Goal: Task Accomplishment & Management: Complete application form

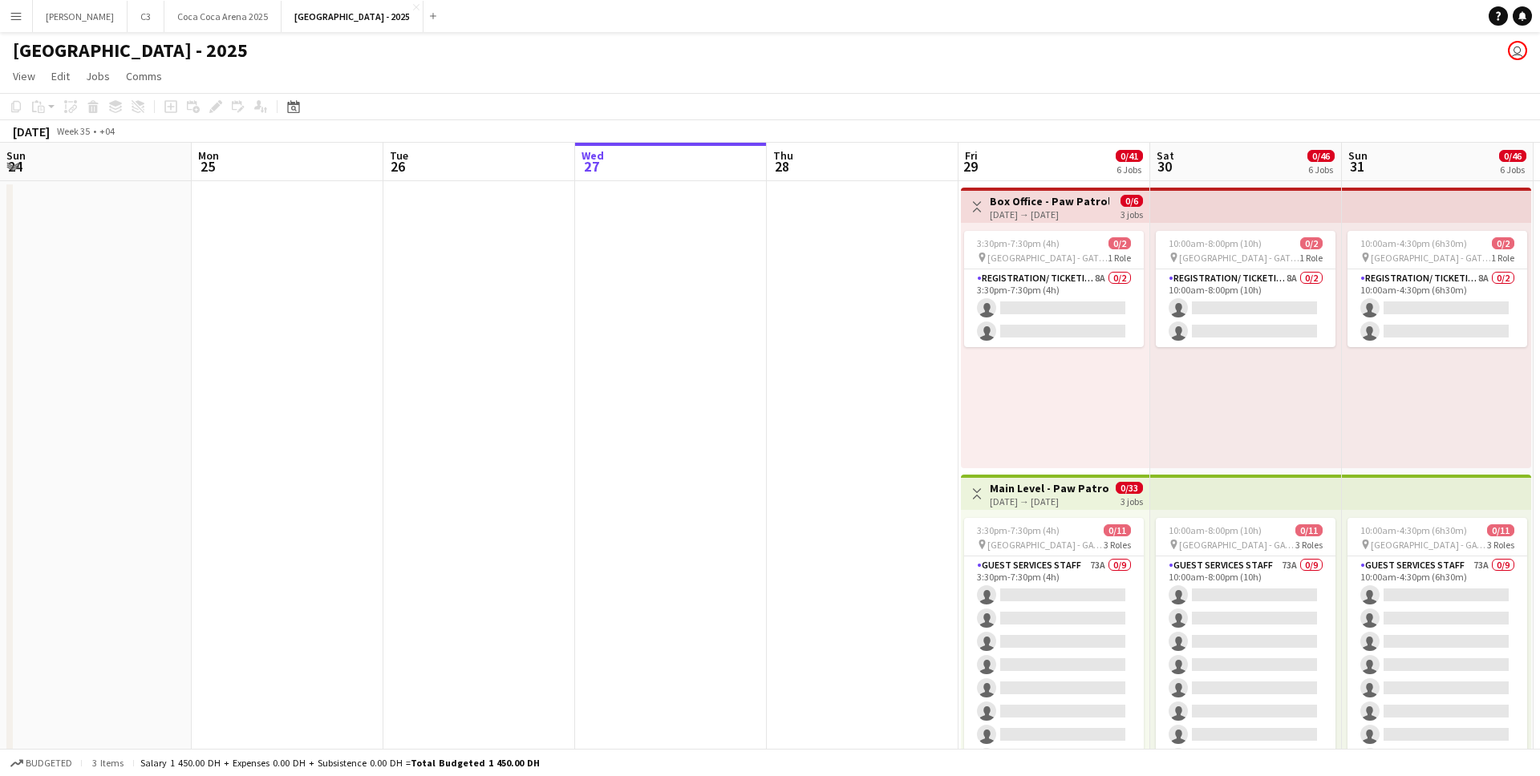
scroll to position [0, 501]
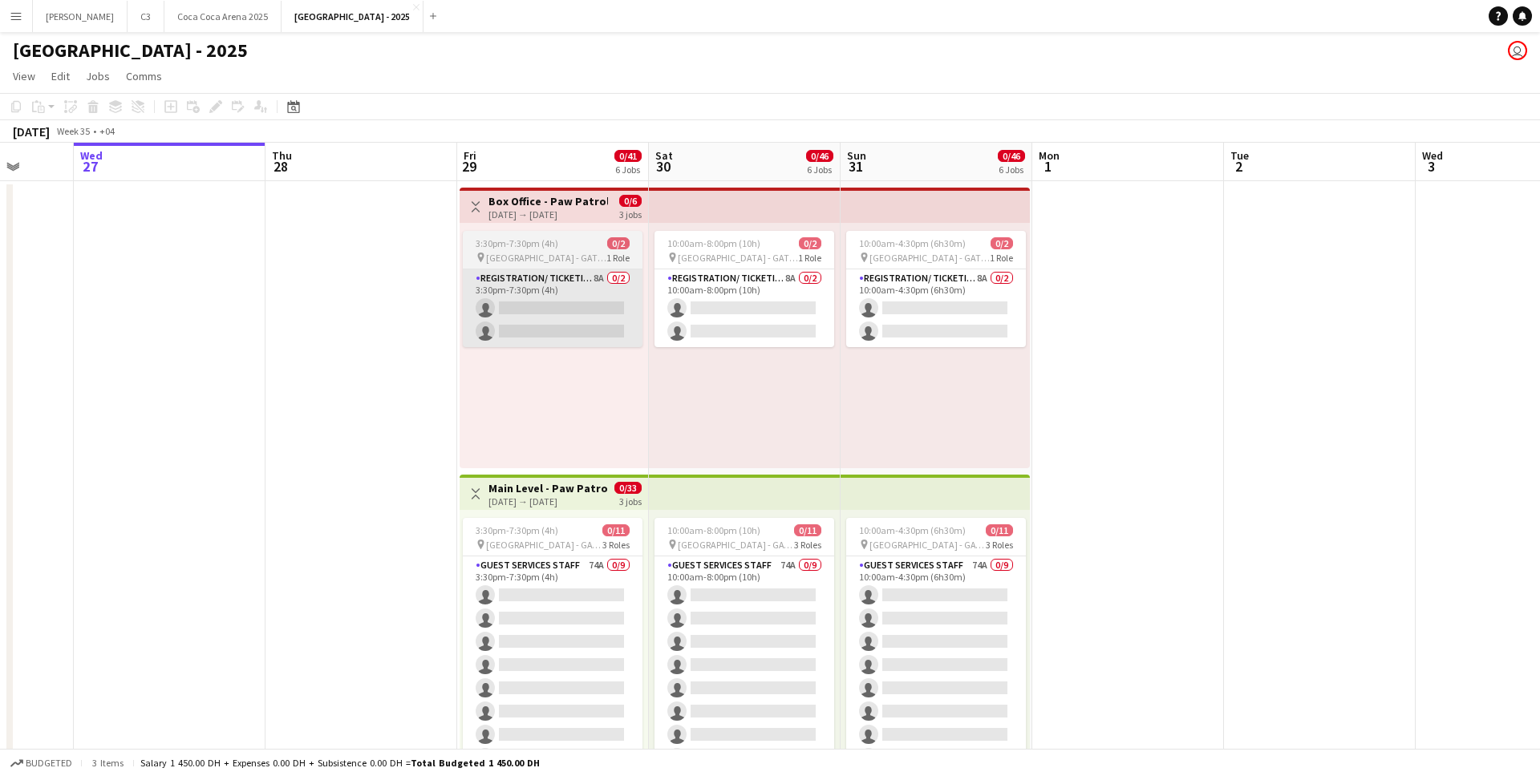
click at [562, 322] on app-card-role "Registration/ Ticketing 8A 0/2 3:30pm-7:30pm (4h) single-neutral-actions single…" at bounding box center [553, 309] width 180 height 78
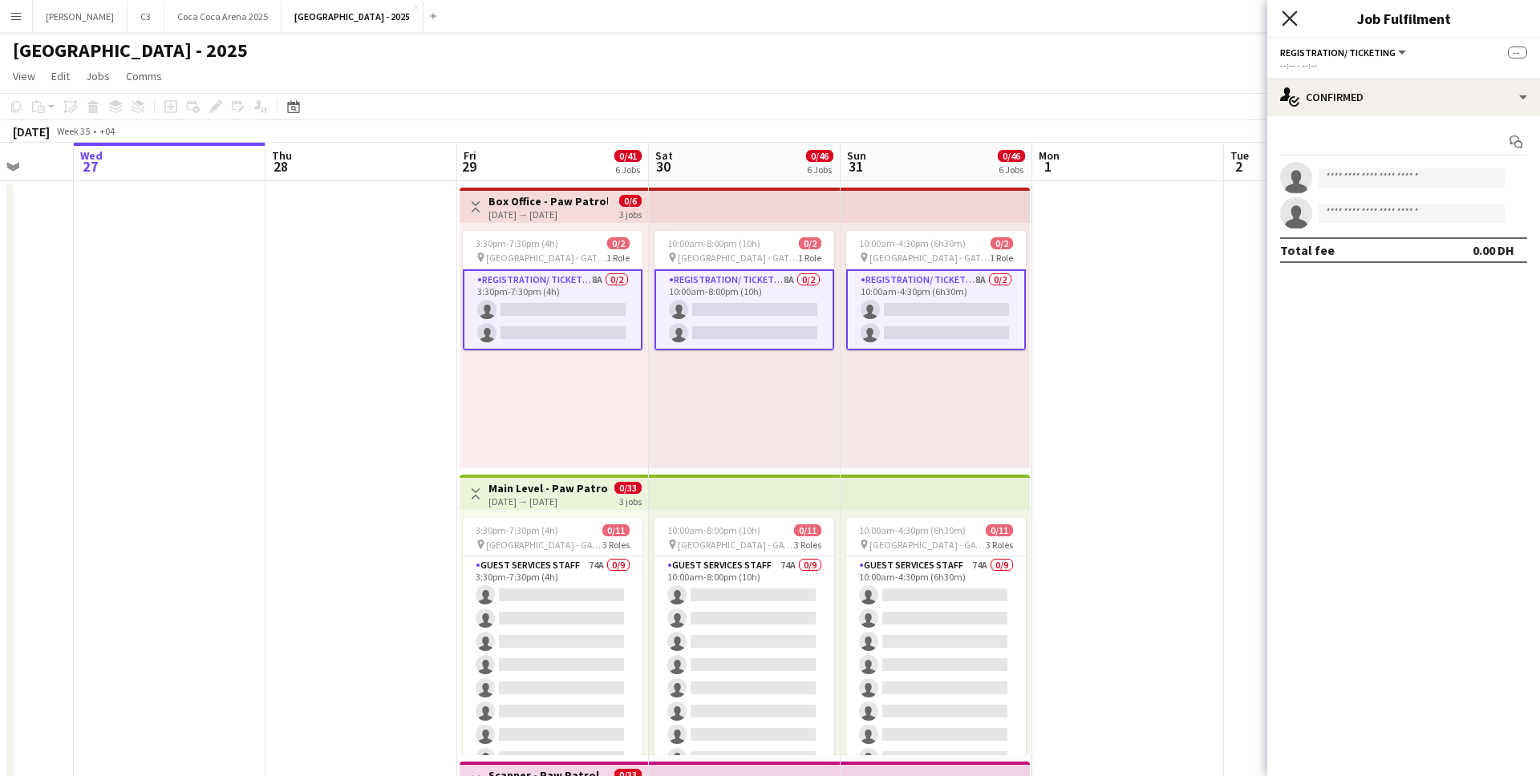
click at [1288, 19] on icon at bounding box center [1289, 17] width 15 height 15
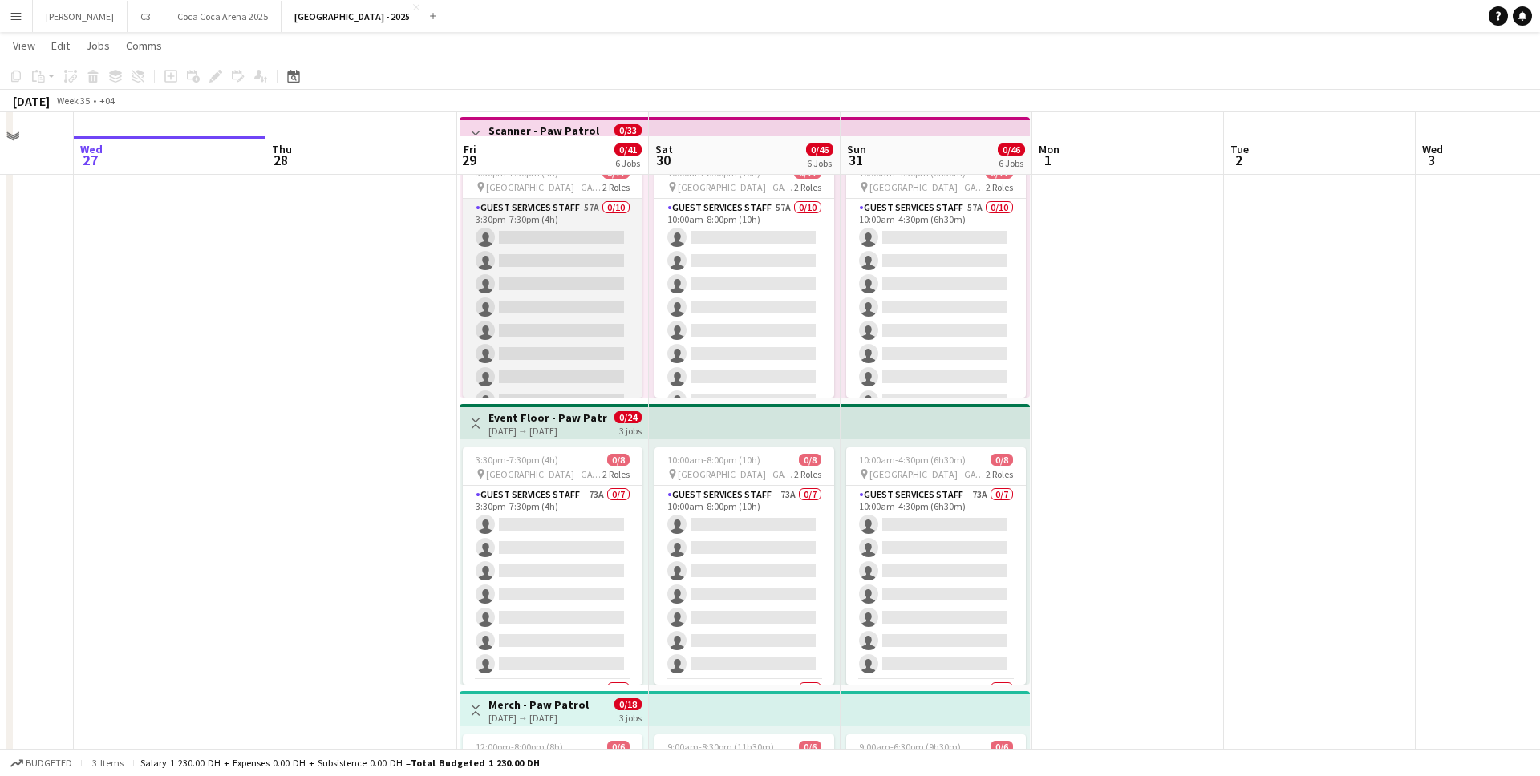
scroll to position [641, 0]
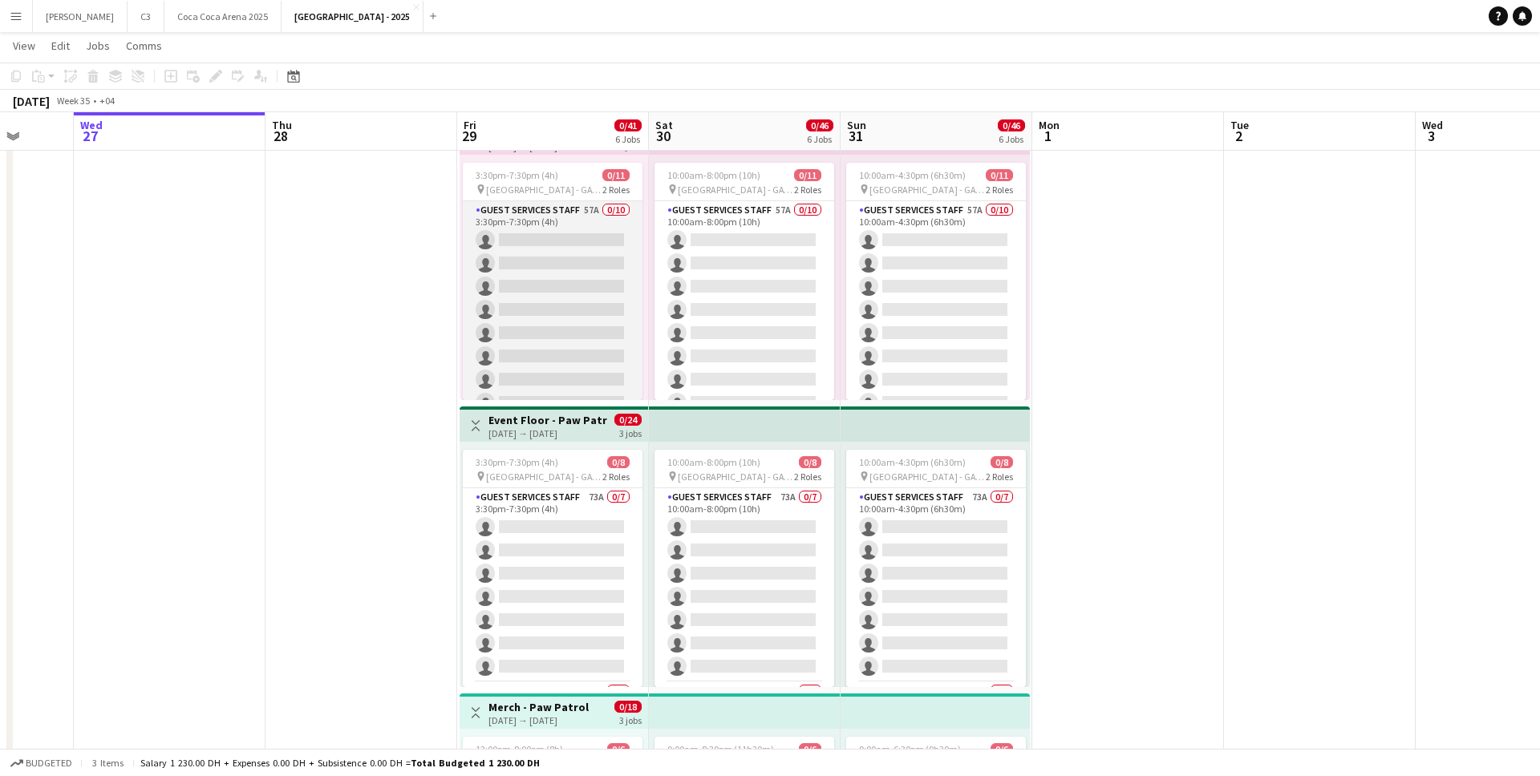
click at [610, 306] on app-card-role "Guest Services Staff 57A 0/10 3:30pm-7:30pm (4h) single-neutral-actions single-…" at bounding box center [553, 333] width 180 height 264
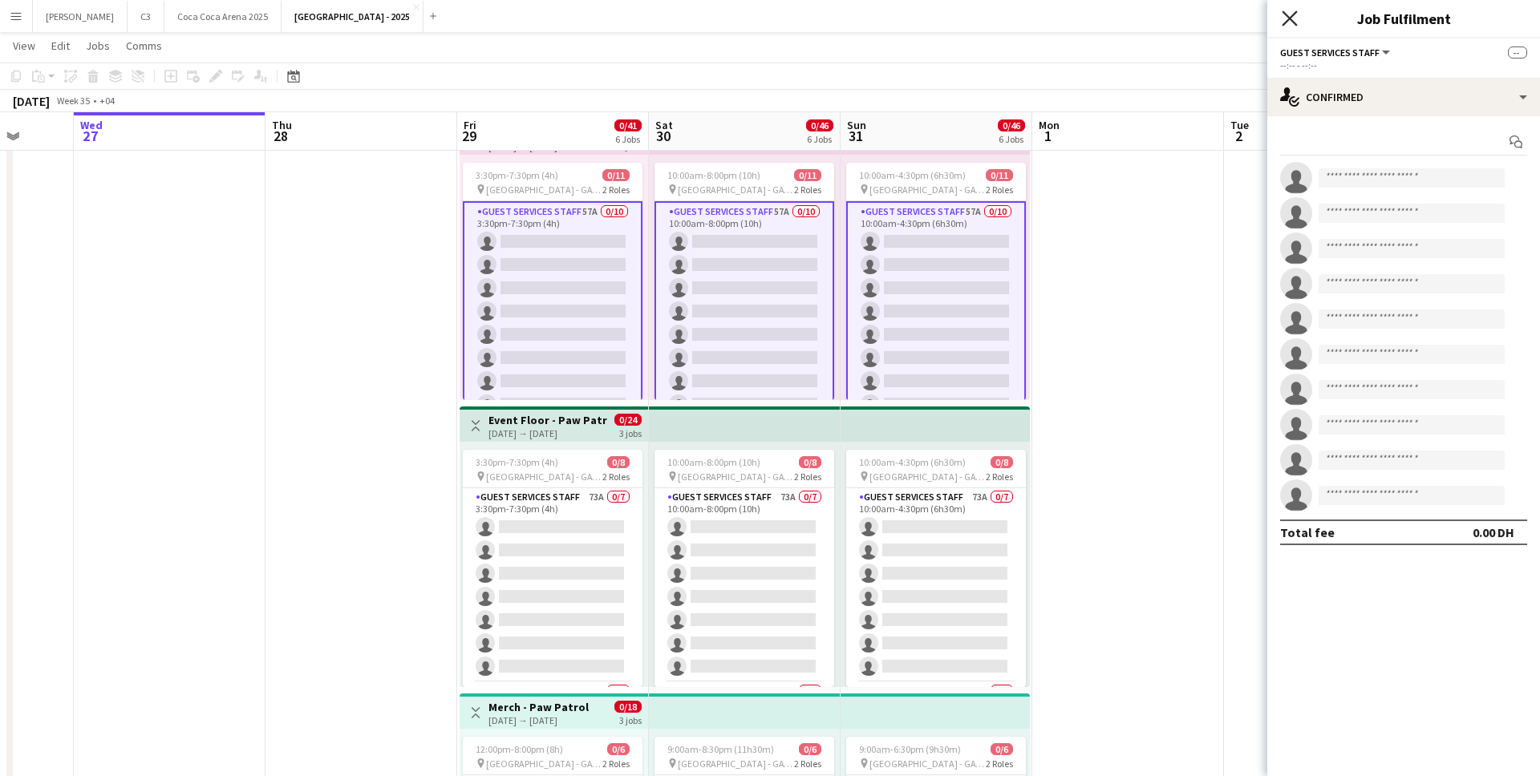
click at [1289, 17] on icon at bounding box center [1289, 17] width 15 height 15
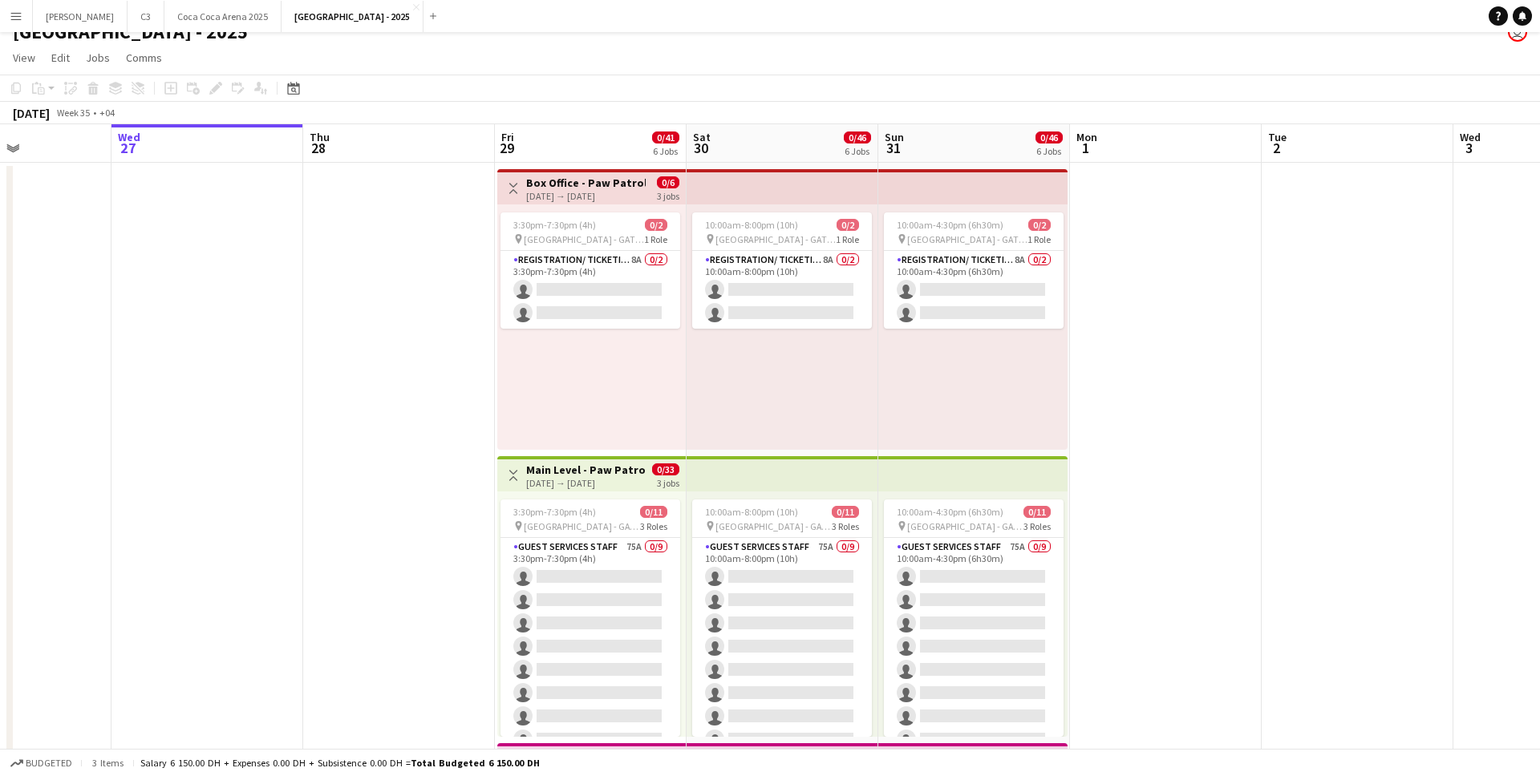
scroll to position [0, 416]
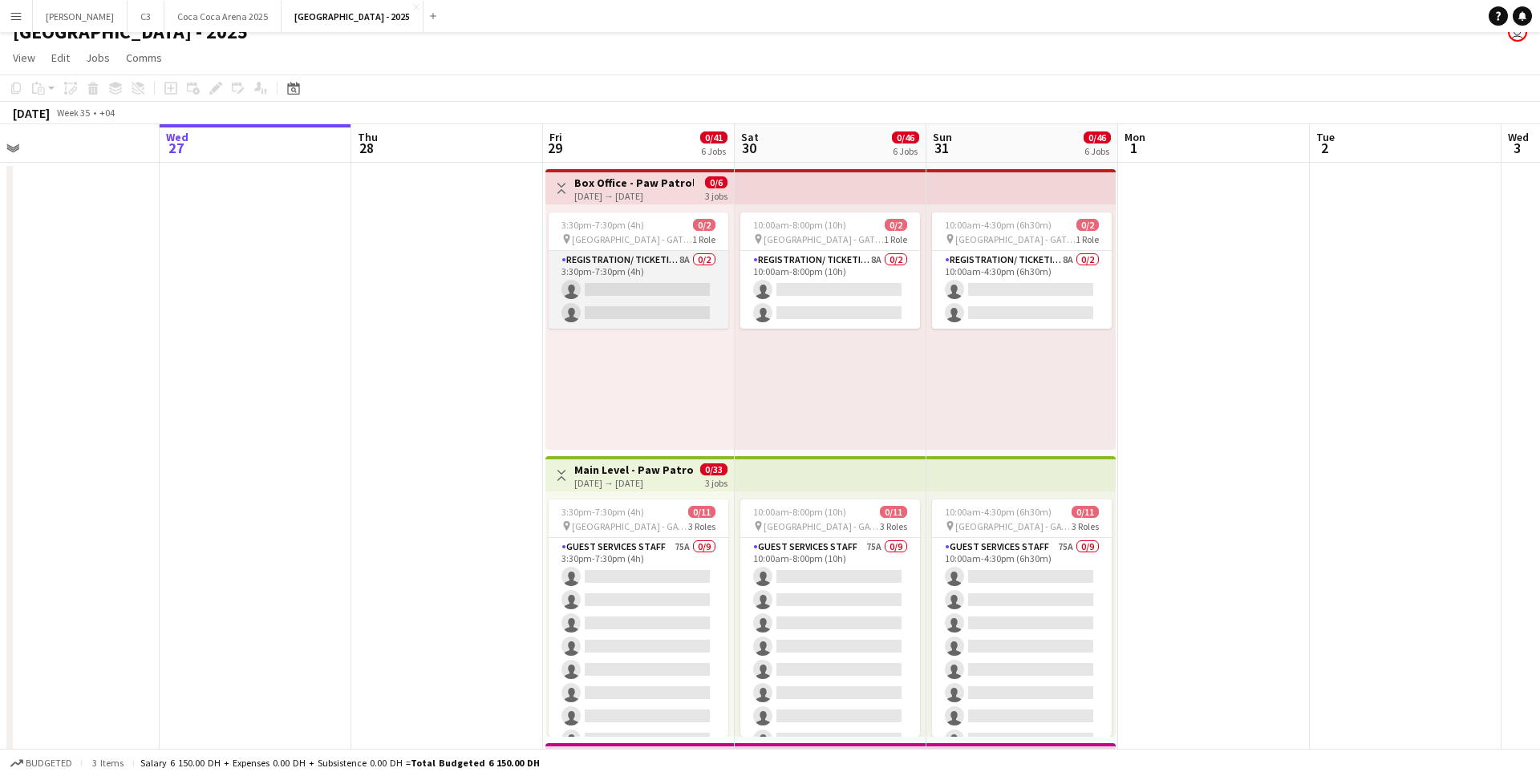
click at [637, 295] on app-card-role "Registration/ Ticketing 8A 0/2 3:30pm-7:30pm (4h) single-neutral-actions single…" at bounding box center [639, 290] width 180 height 78
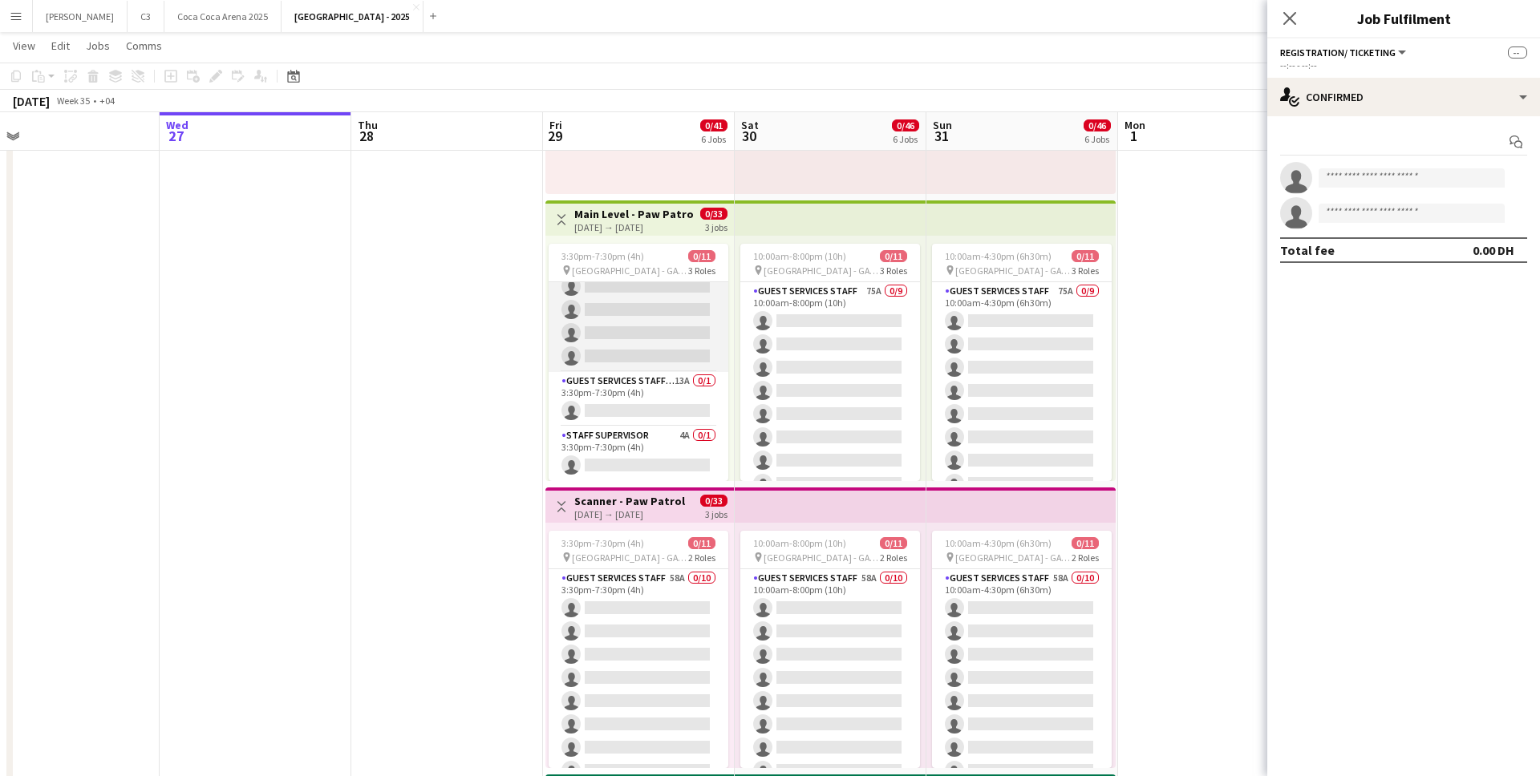
scroll to position [0, 0]
click at [1287, 16] on icon at bounding box center [1289, 17] width 15 height 15
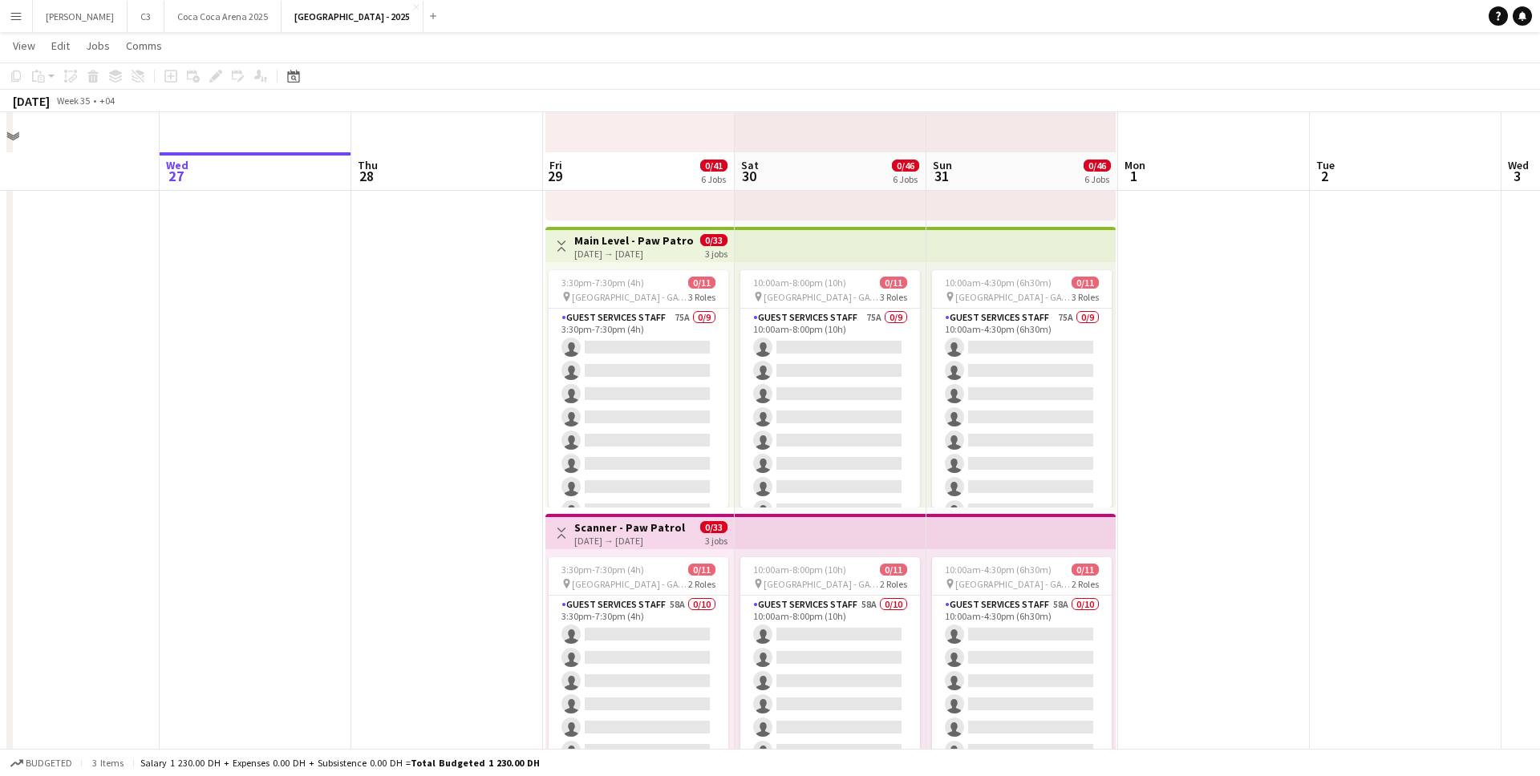
scroll to position [180, 0]
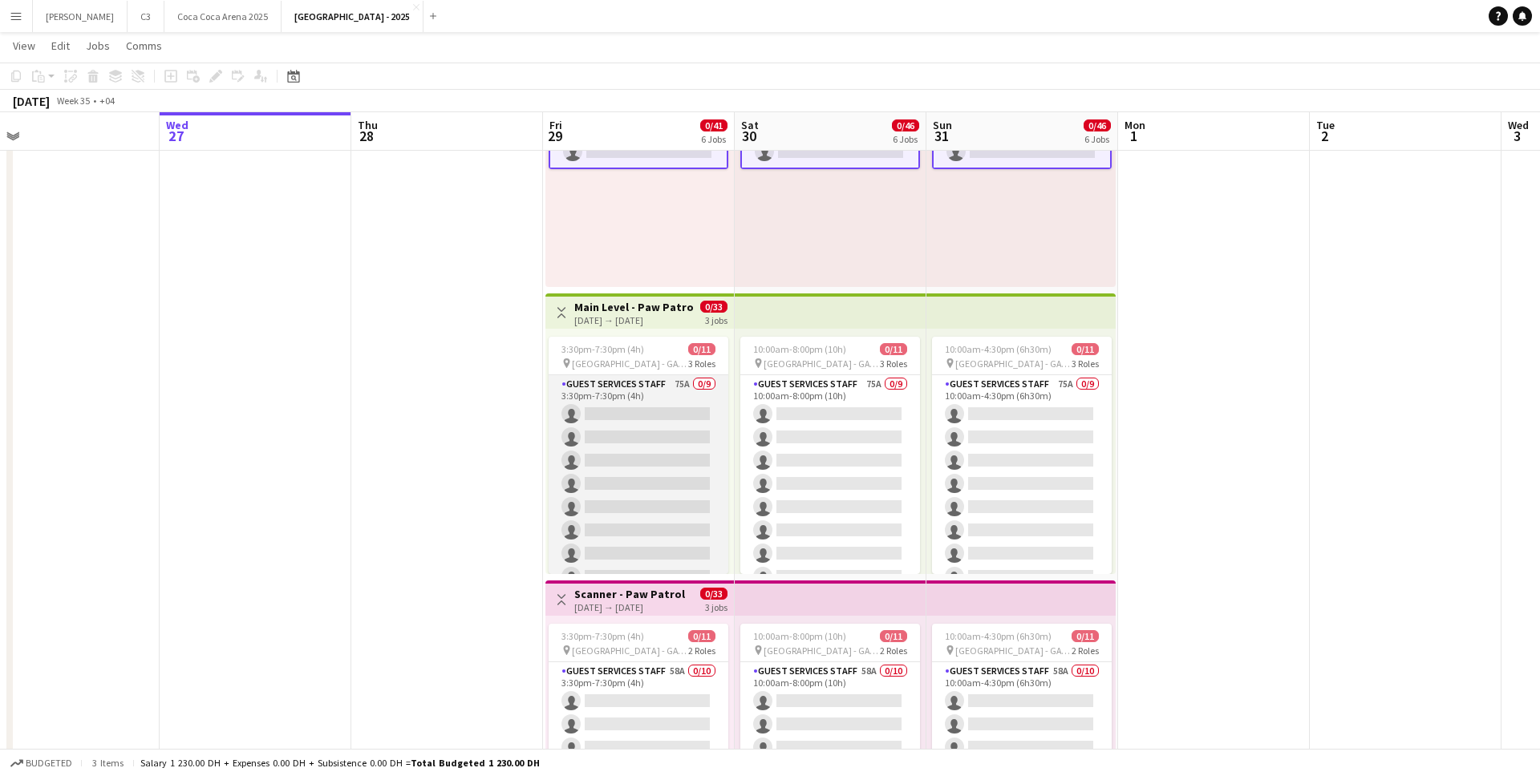
click at [629, 470] on app-card-role "Guest Services Staff 75A 0/9 3:30pm-7:30pm (4h) single-neutral-actions single-n…" at bounding box center [639, 495] width 180 height 241
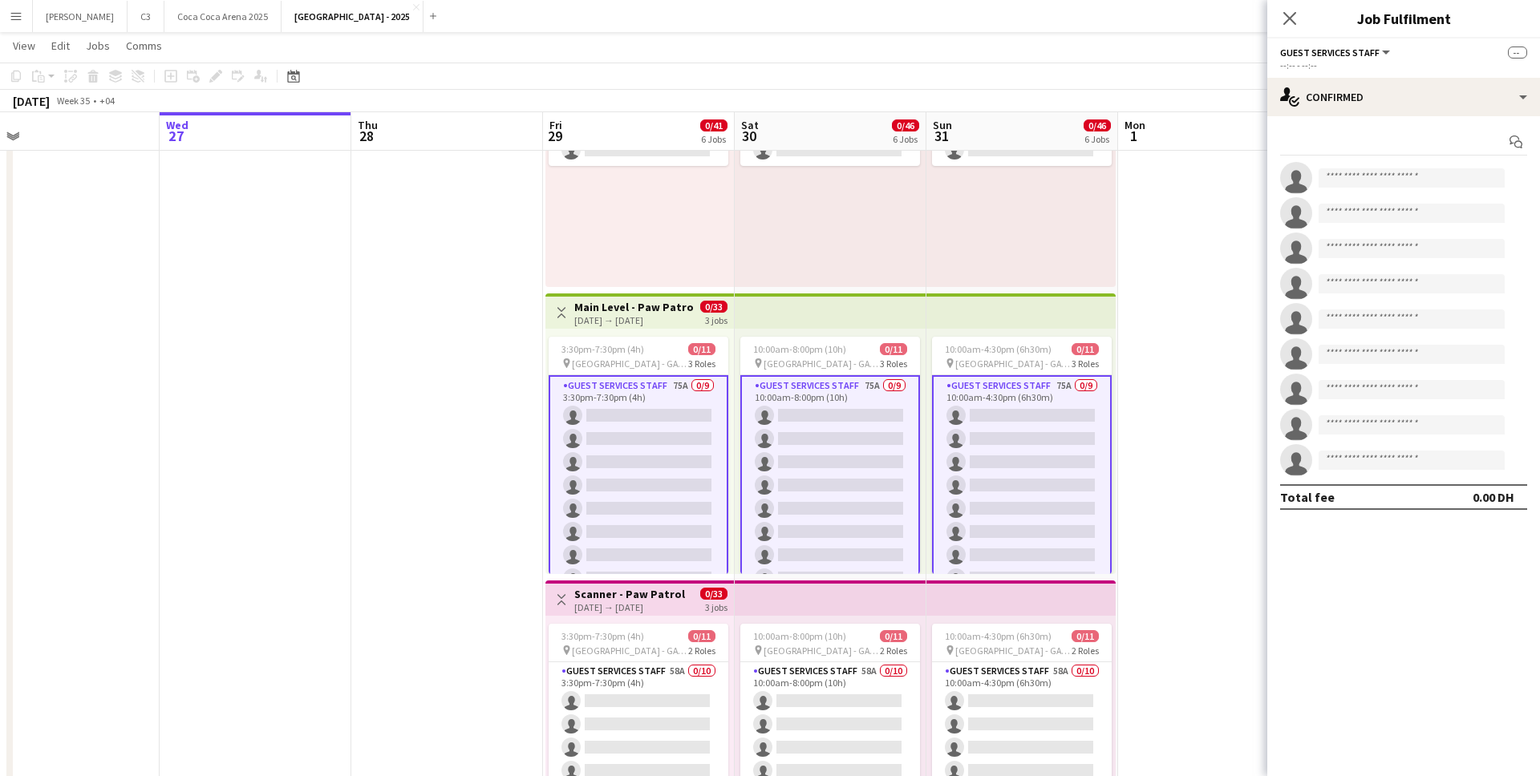
click at [632, 470] on app-card-role "Guest Services Staff 75A 0/9 3:30pm-7:30pm (4h) single-neutral-actions single-n…" at bounding box center [639, 497] width 180 height 244
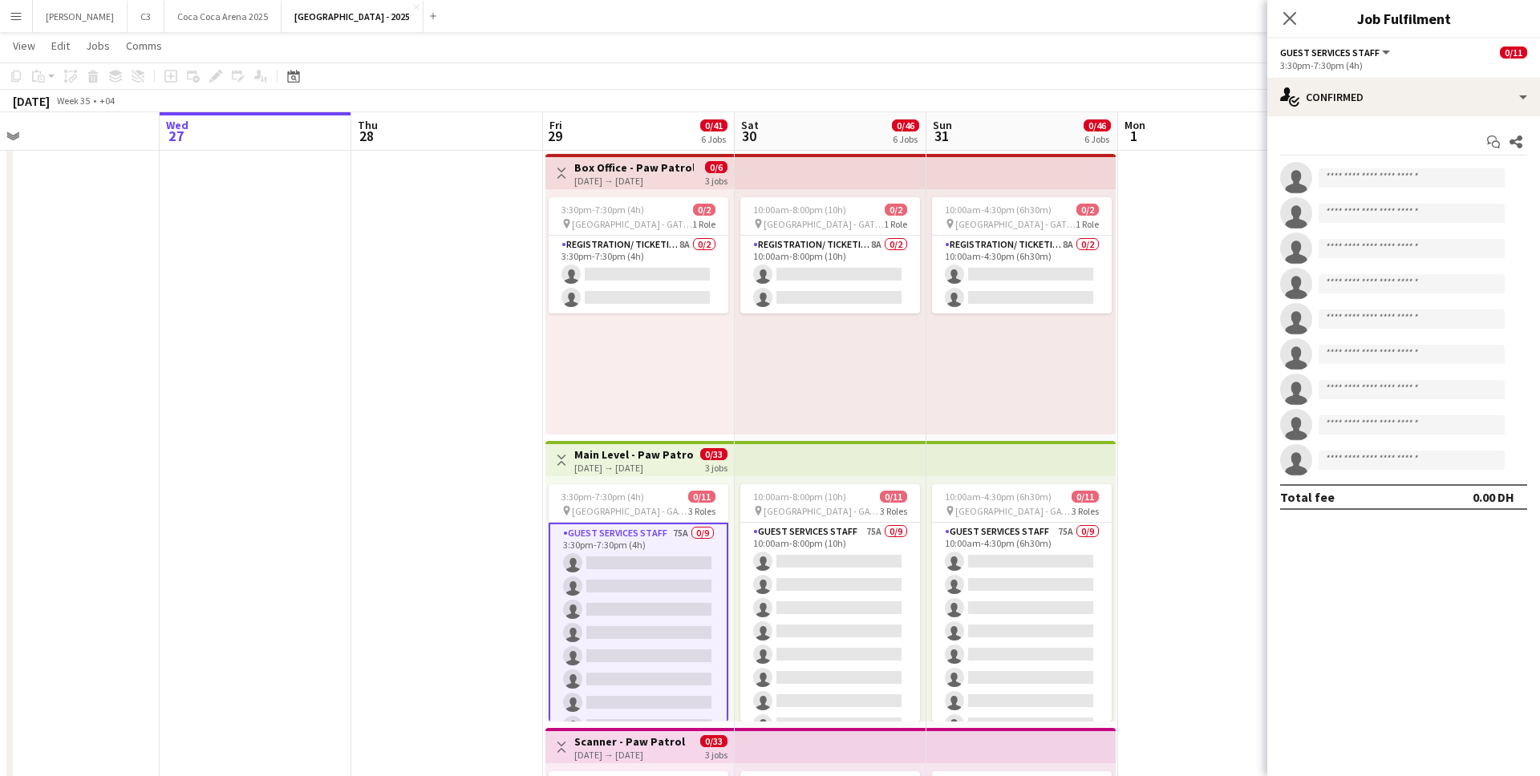
scroll to position [0, 0]
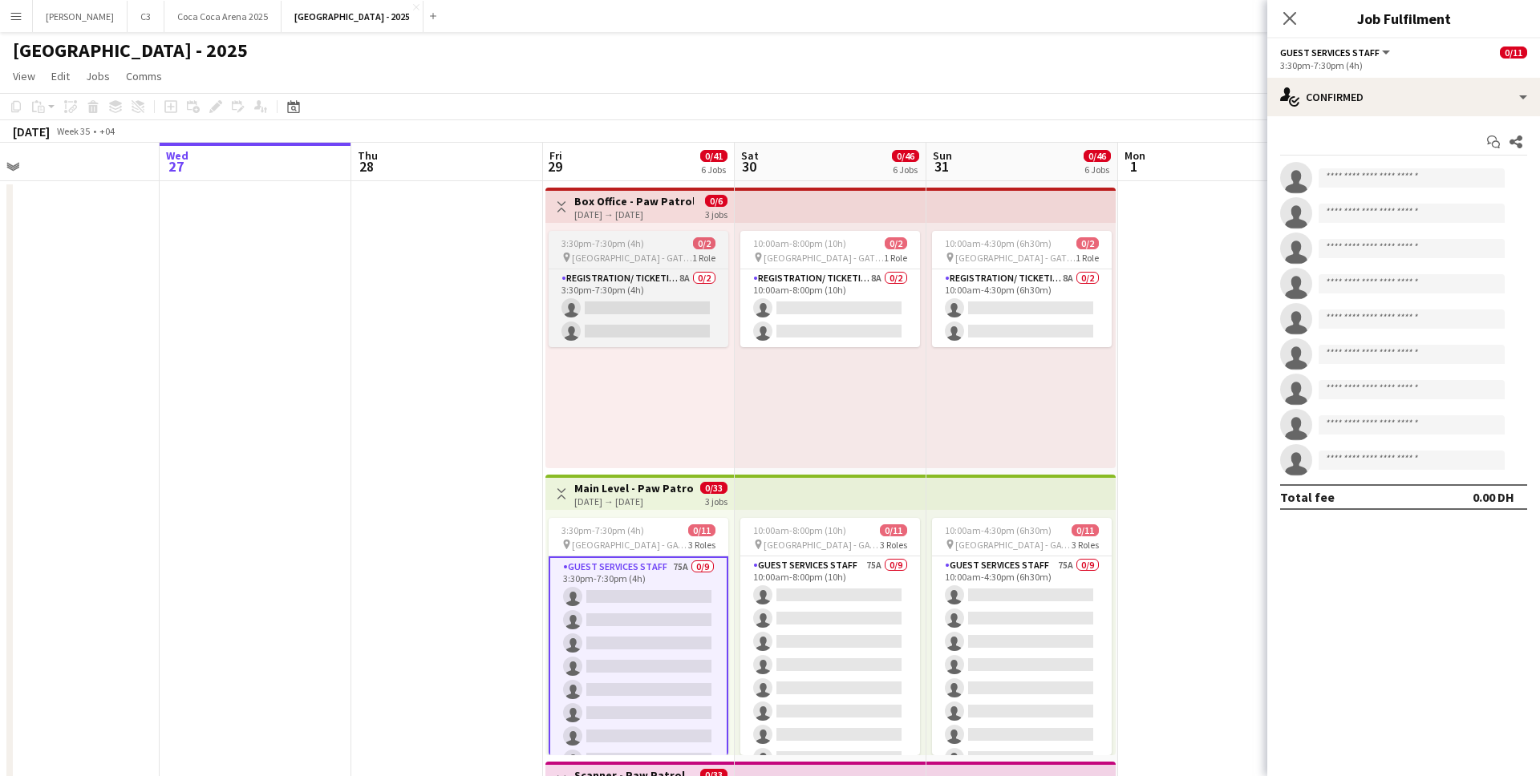
click at [622, 233] on app-job-card "3:30pm-7:30pm (4h) 0/2 pin Etihad Arena - GATE 7 1 Role Registration/ Ticketing…" at bounding box center [639, 289] width 180 height 116
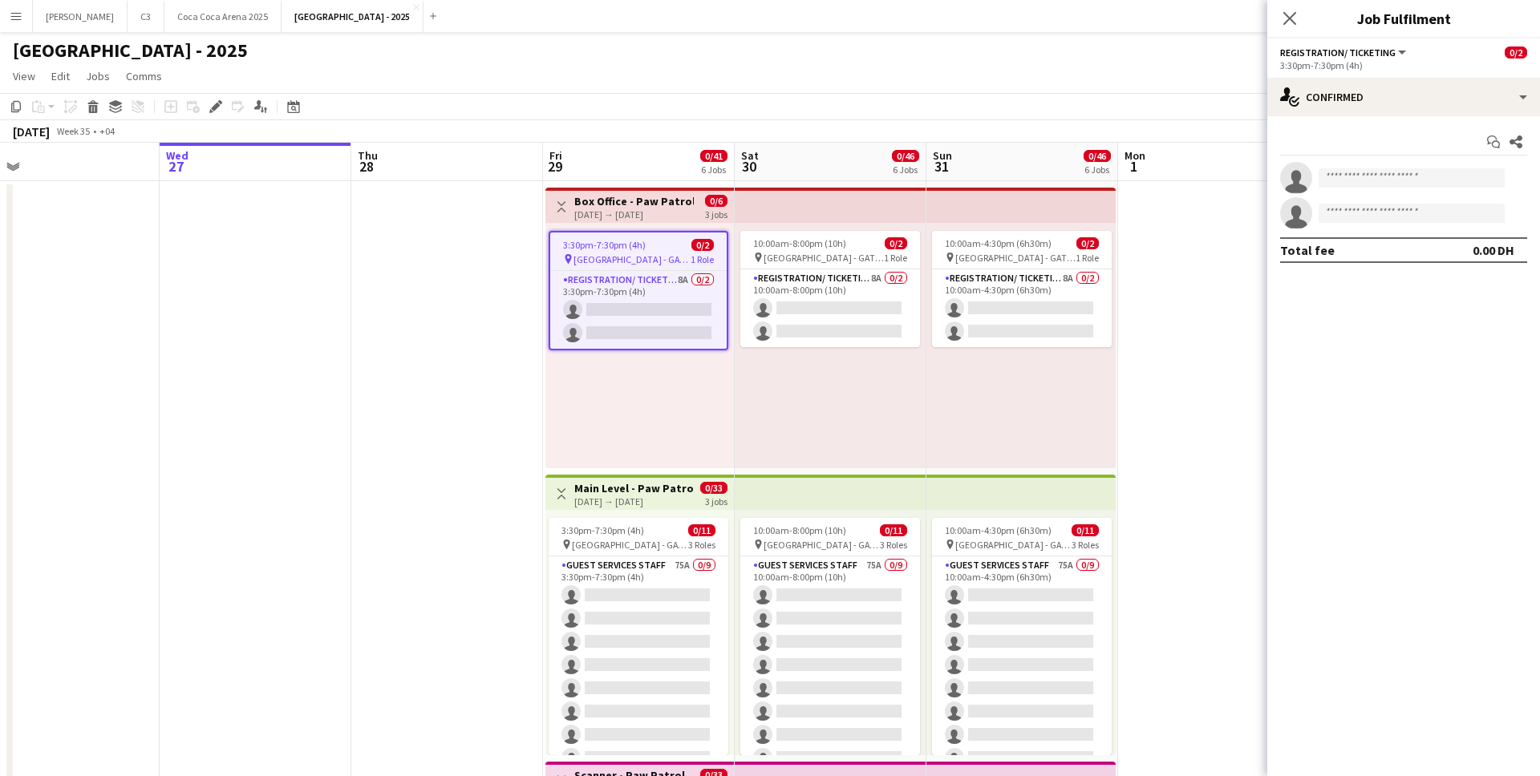
click at [639, 206] on h3 "Box Office - Paw Patrol" at bounding box center [634, 201] width 120 height 14
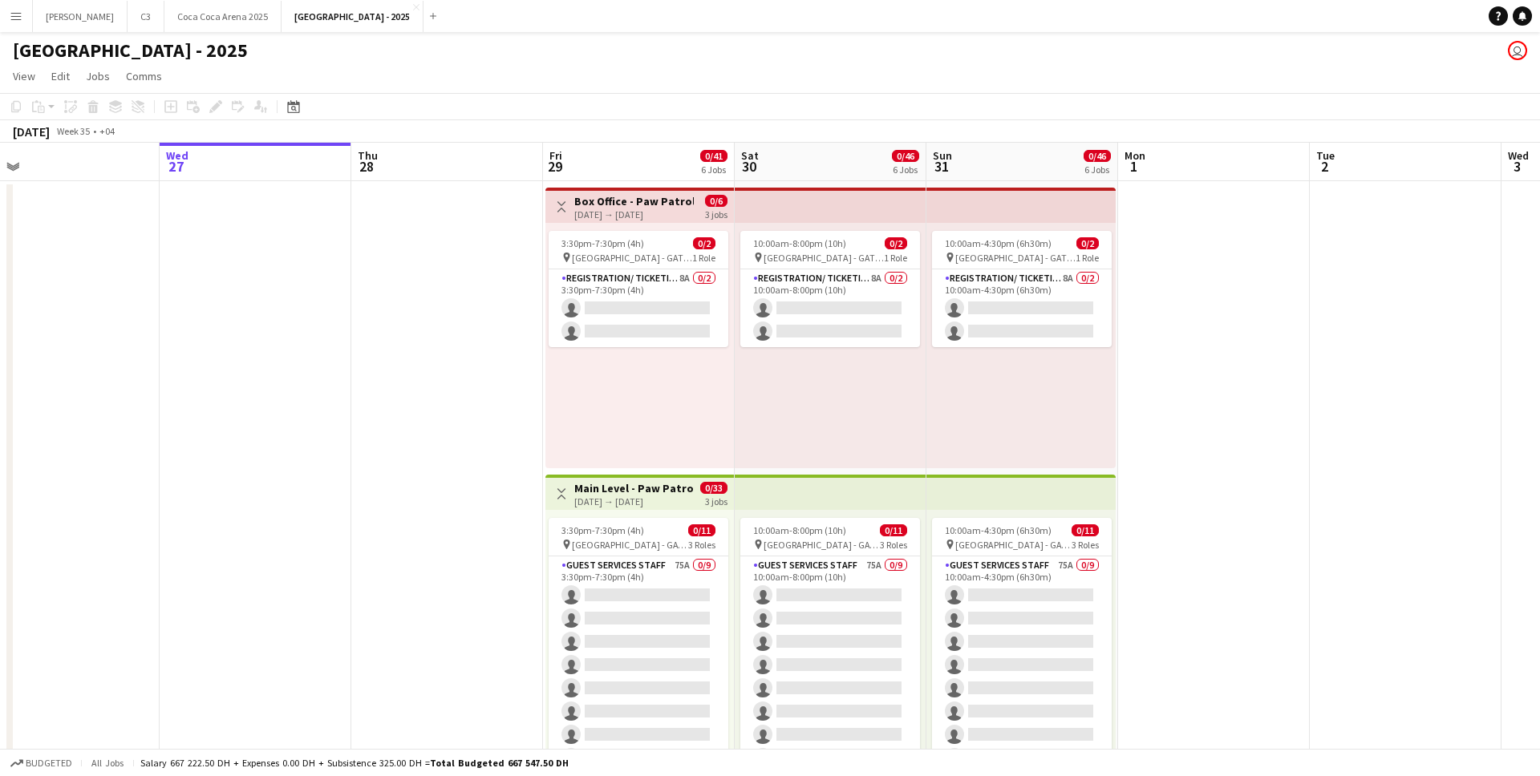
click at [611, 207] on h3 "Box Office - Paw Patrol" at bounding box center [634, 201] width 120 height 14
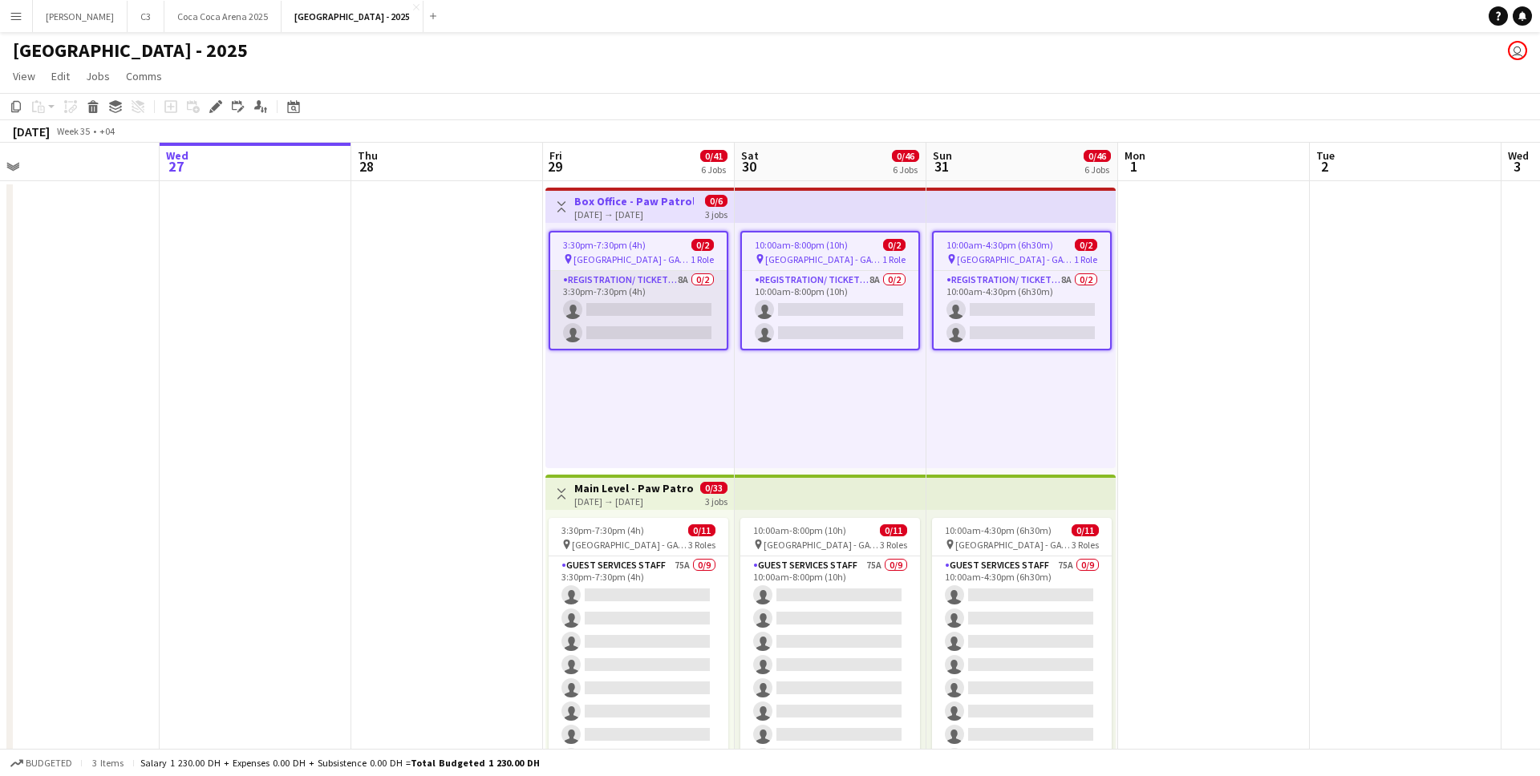
click at [594, 297] on app-card-role "Registration/ Ticketing 8A 0/2 3:30pm-7:30pm (4h) single-neutral-actions single…" at bounding box center [638, 310] width 176 height 78
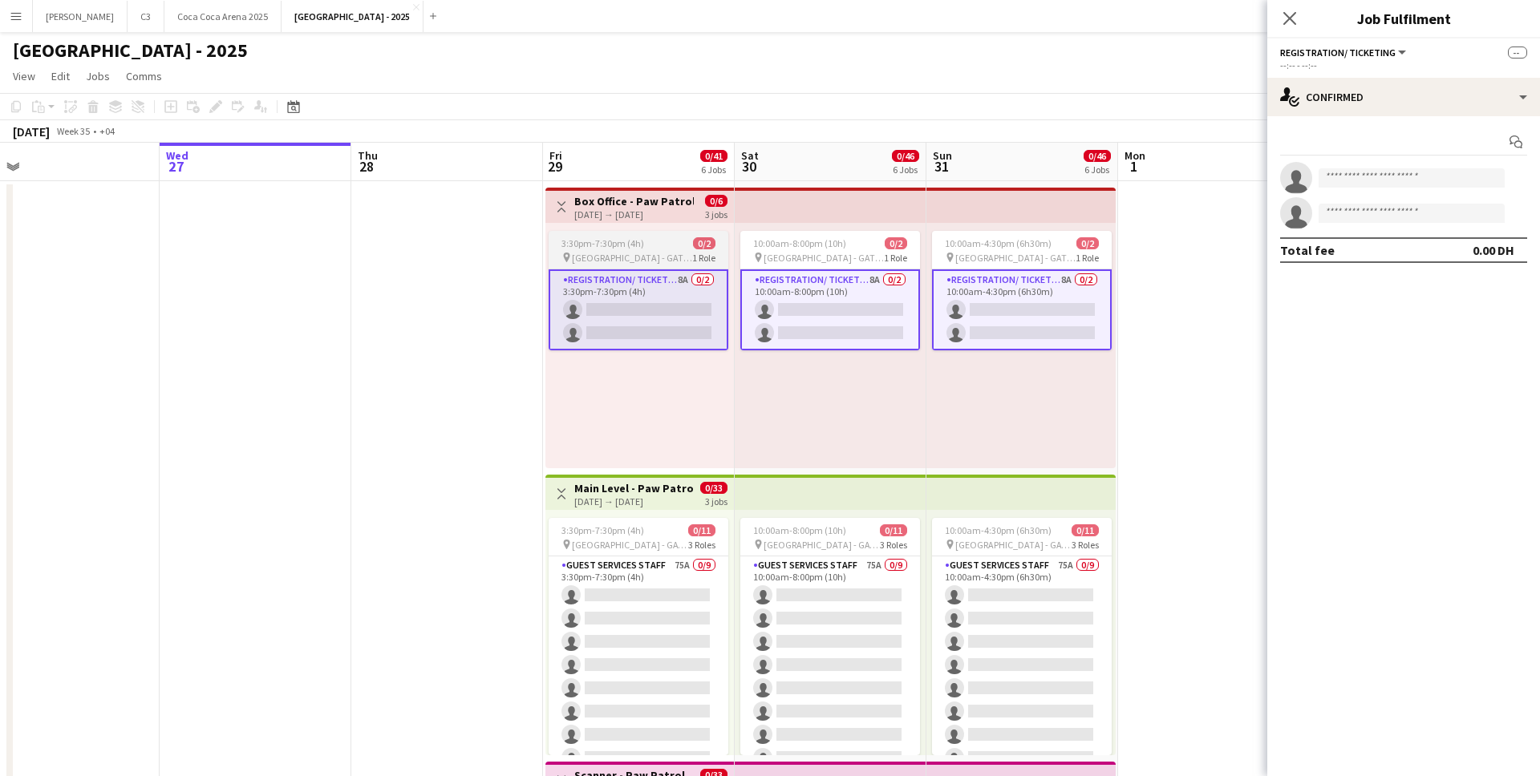
click at [602, 269] on div "Registration/ Ticketing 8A 0/2 3:30pm-7:30pm (4h) single-neutral-actions single…" at bounding box center [639, 310] width 180 height 82
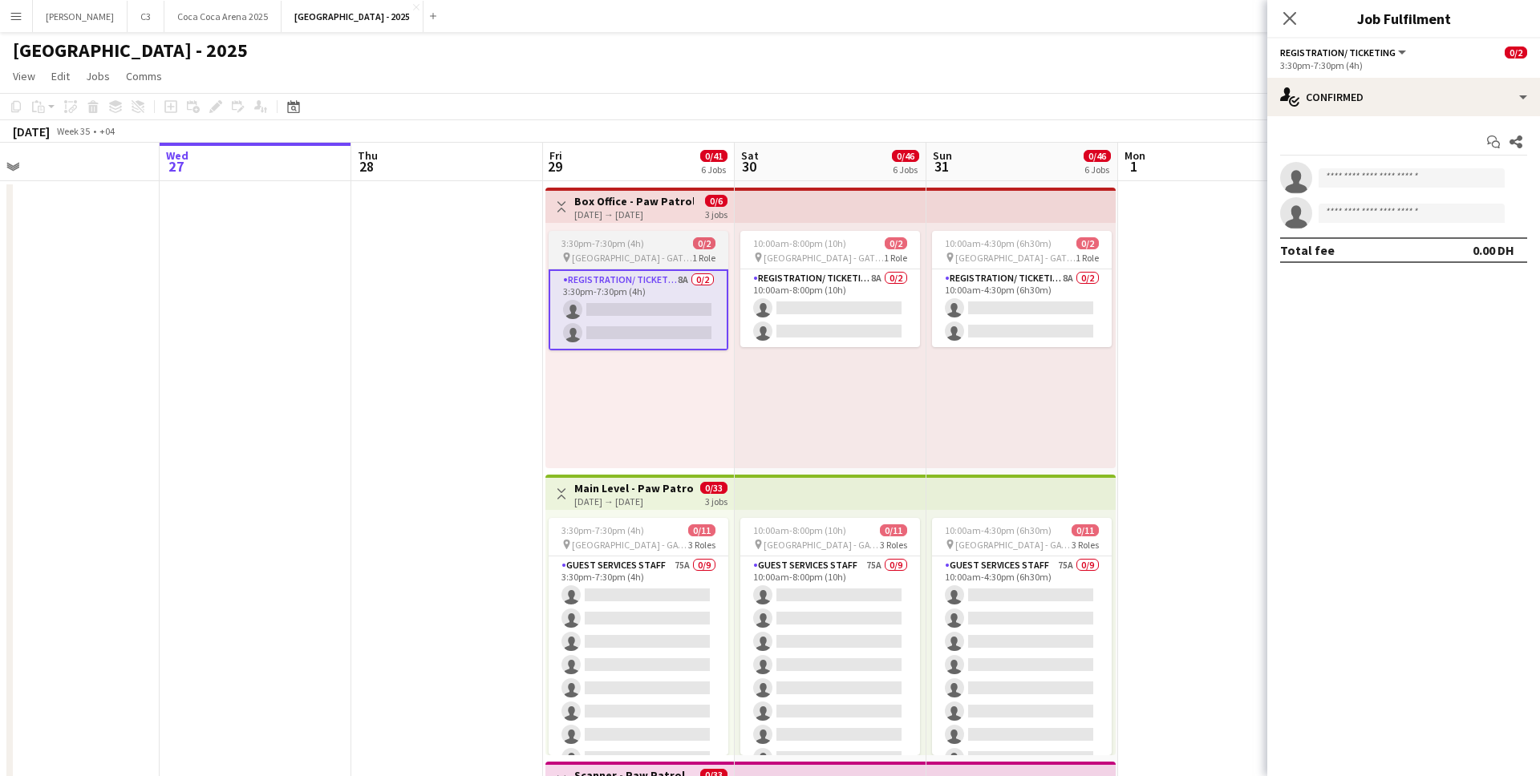
click at [596, 242] on span "3:30pm-7:30pm (4h)" at bounding box center [603, 243] width 83 height 12
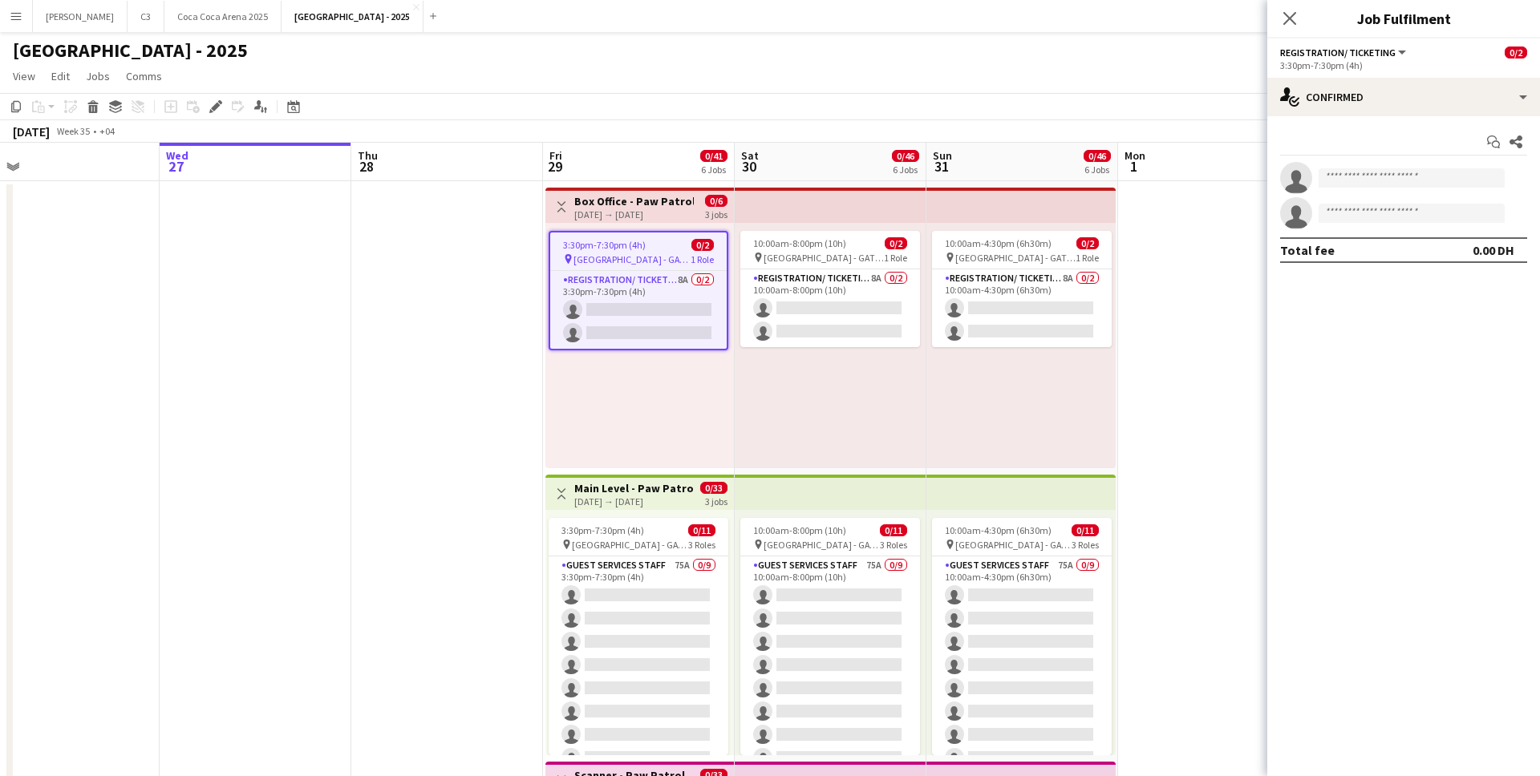
click at [607, 199] on h3 "Box Office - Paw Patrol" at bounding box center [634, 201] width 120 height 14
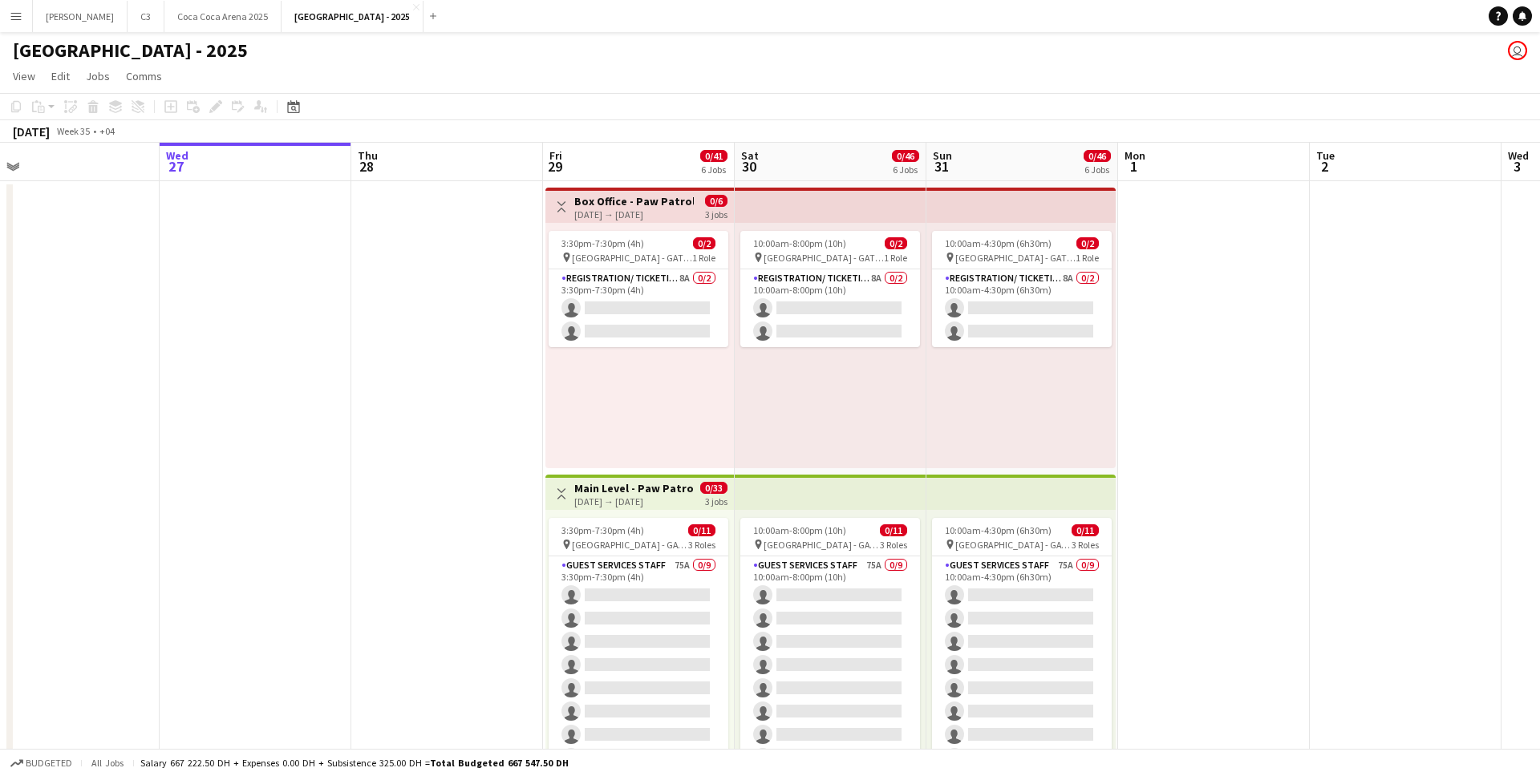
click at [622, 204] on h3 "Box Office - Paw Patrol" at bounding box center [634, 201] width 120 height 14
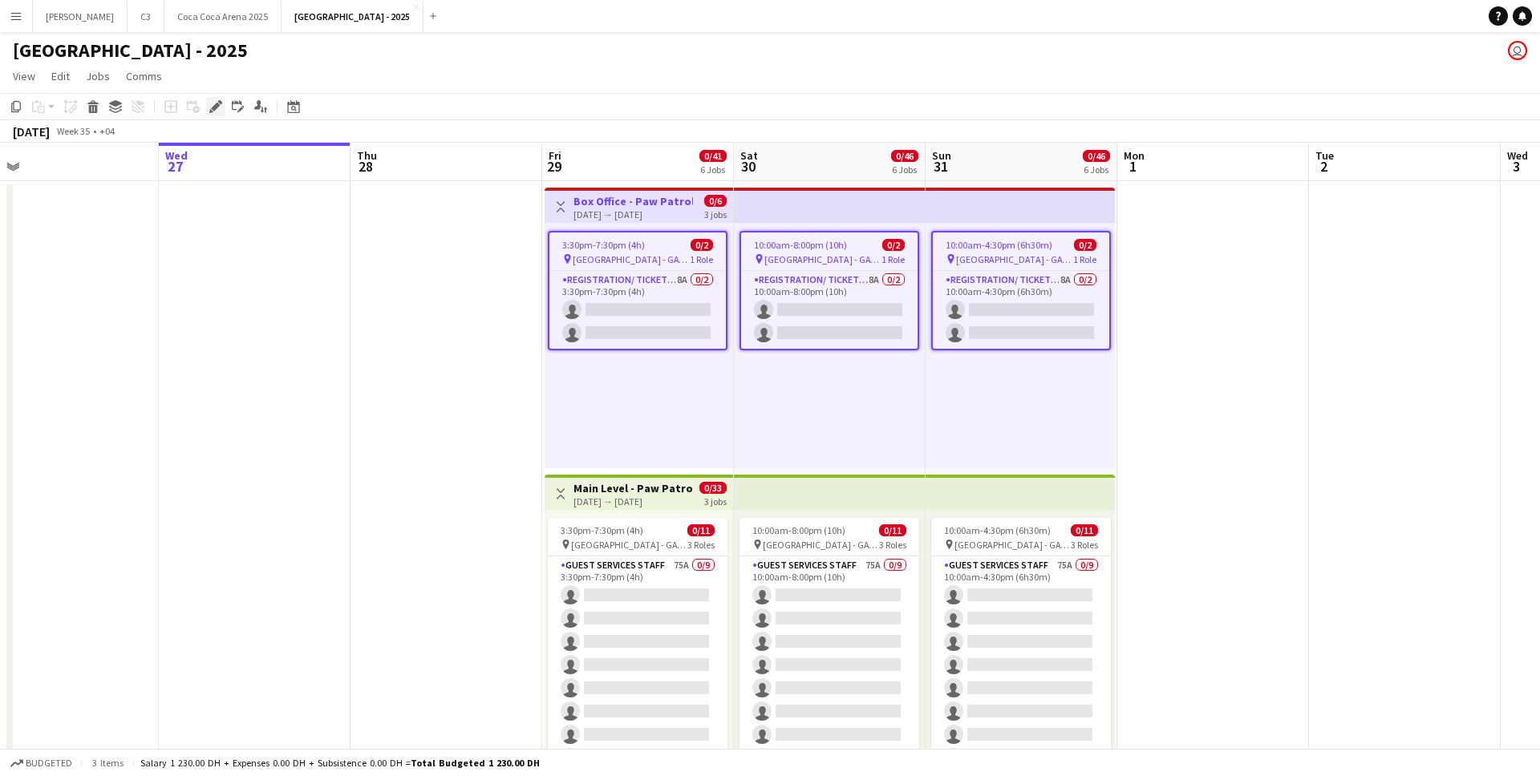
click at [207, 102] on div "Edit" at bounding box center [215, 106] width 19 height 19
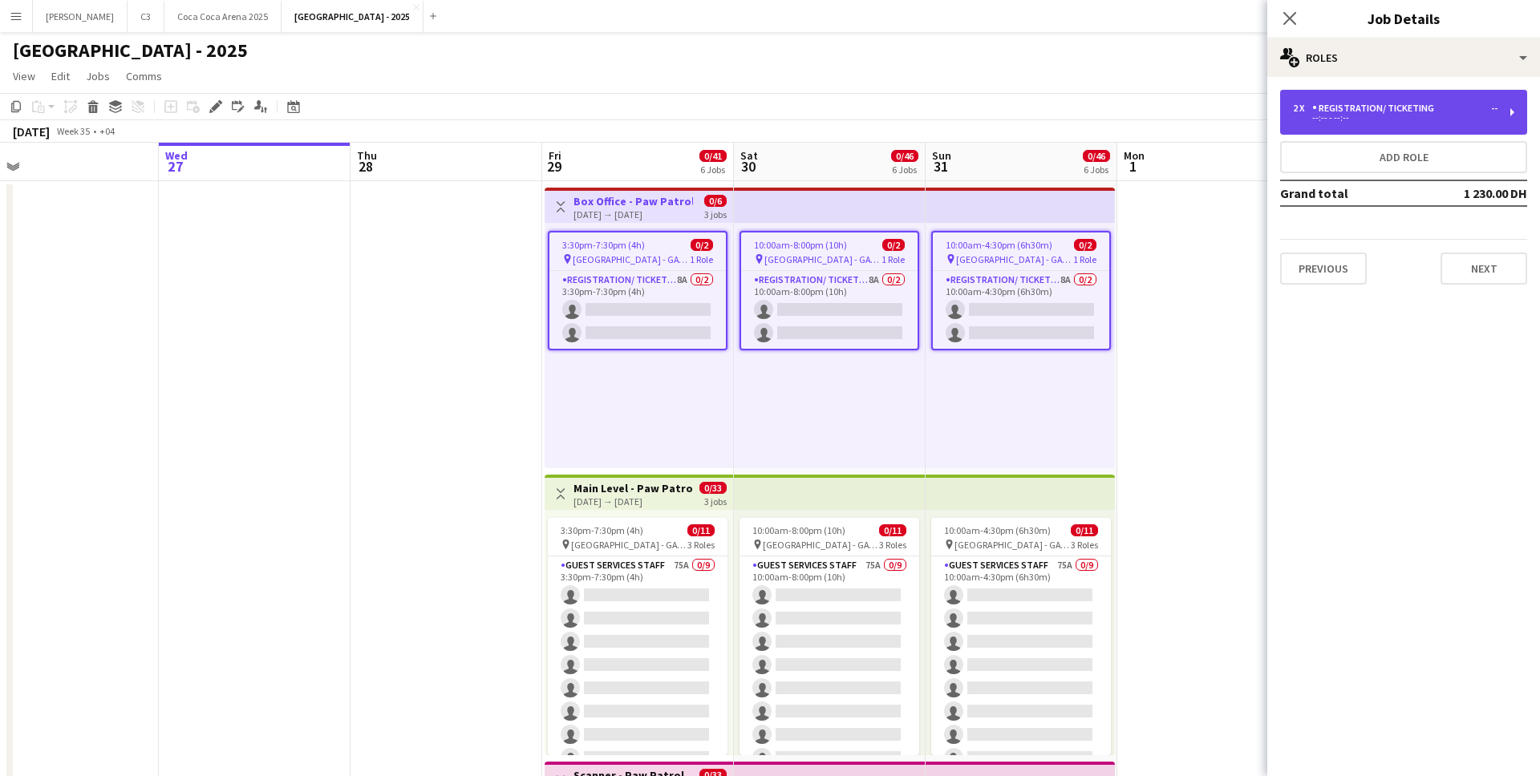
click at [1395, 112] on div "Registration/ Ticketing" at bounding box center [1376, 108] width 128 height 11
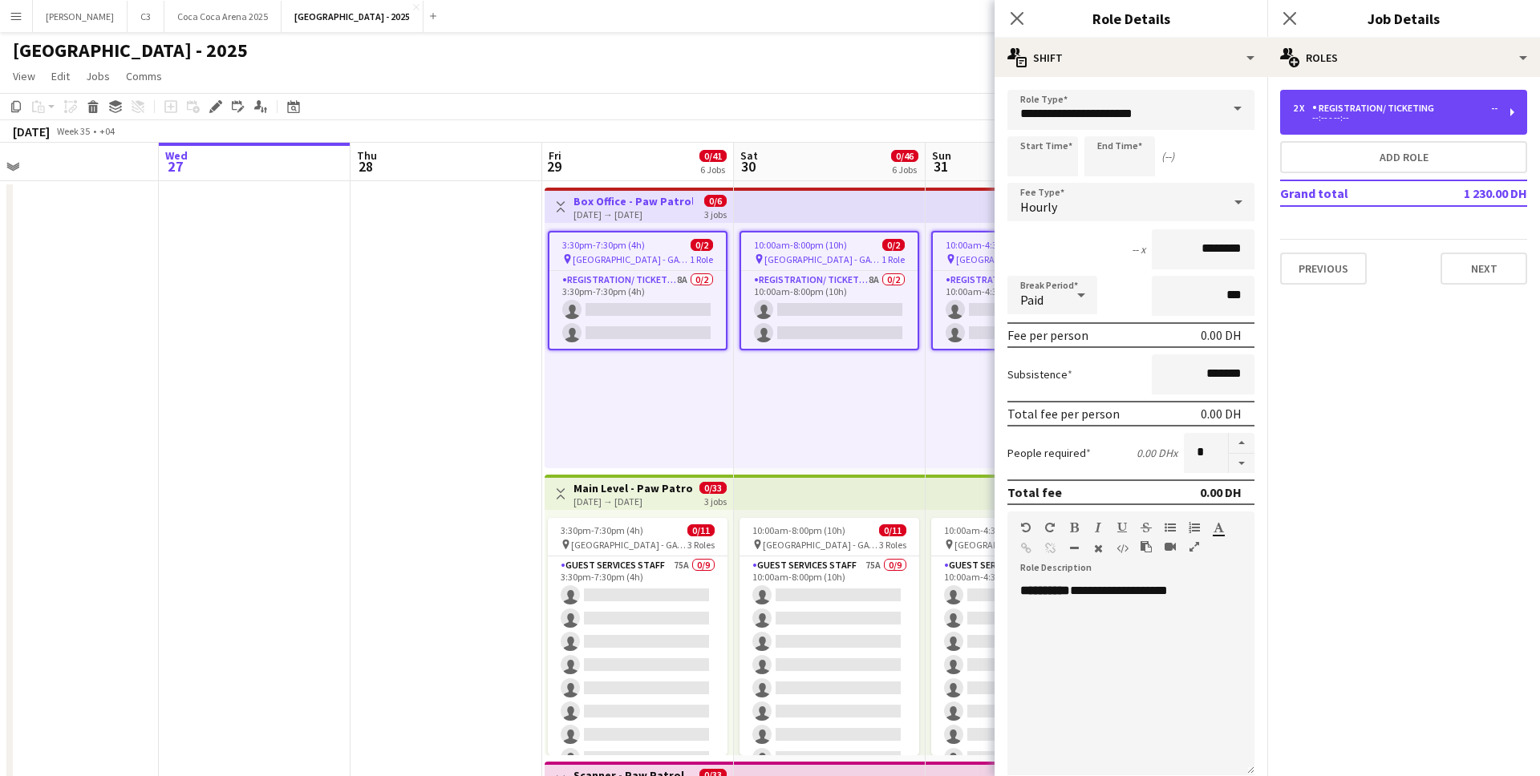
scroll to position [264, 0]
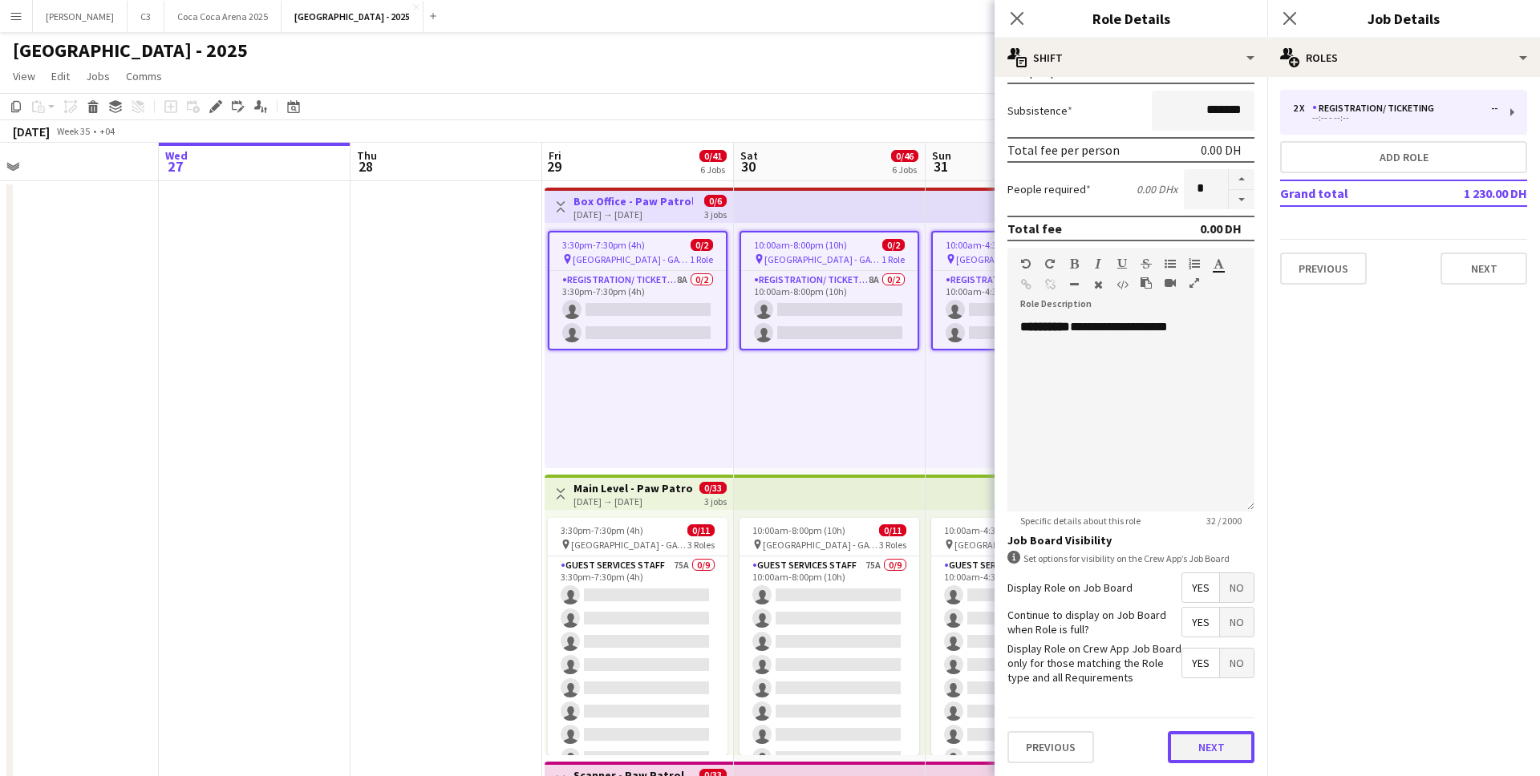
click at [1204, 750] on button "Next" at bounding box center [1211, 748] width 87 height 32
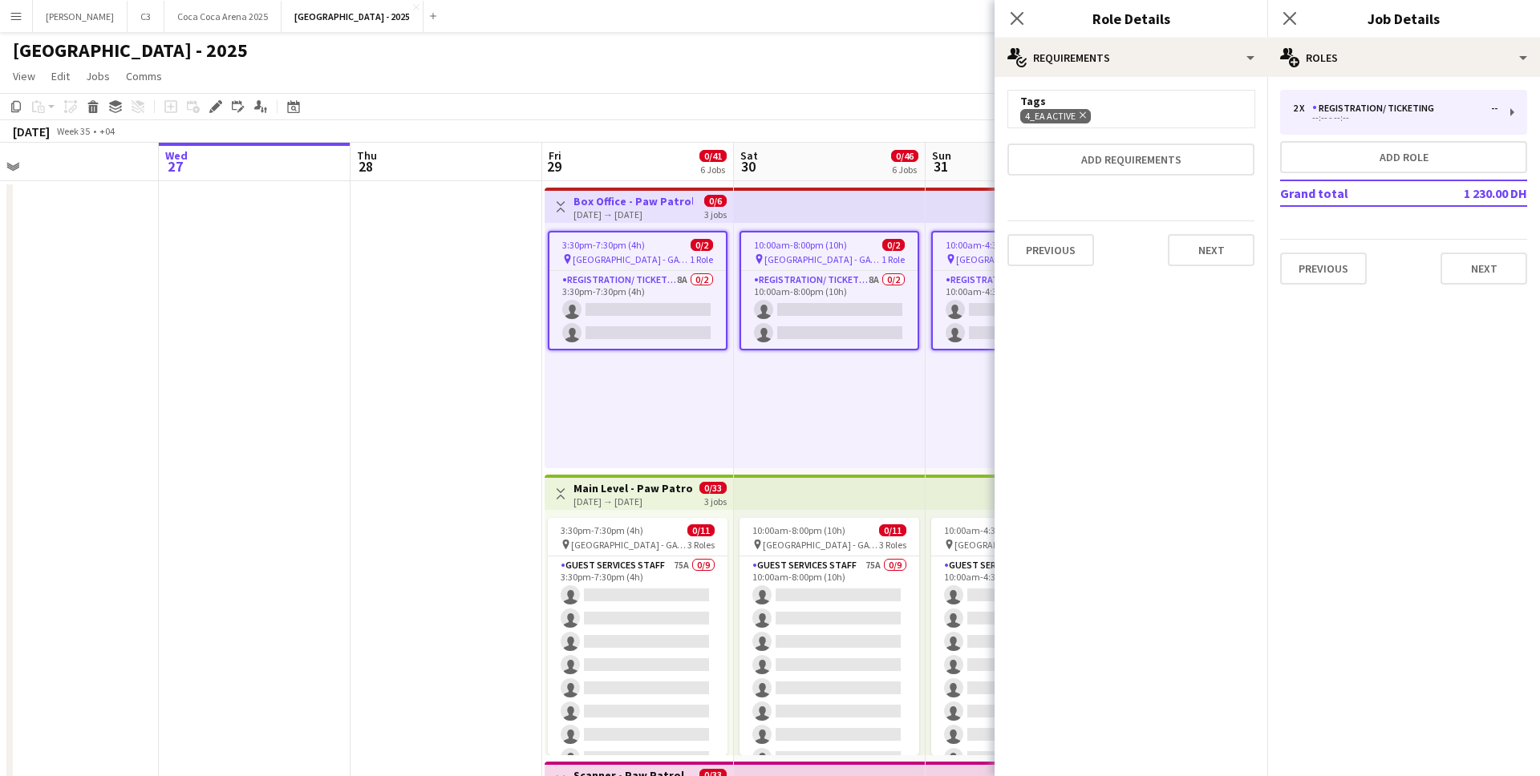
click at [1084, 116] on icon at bounding box center [1083, 115] width 6 height 6
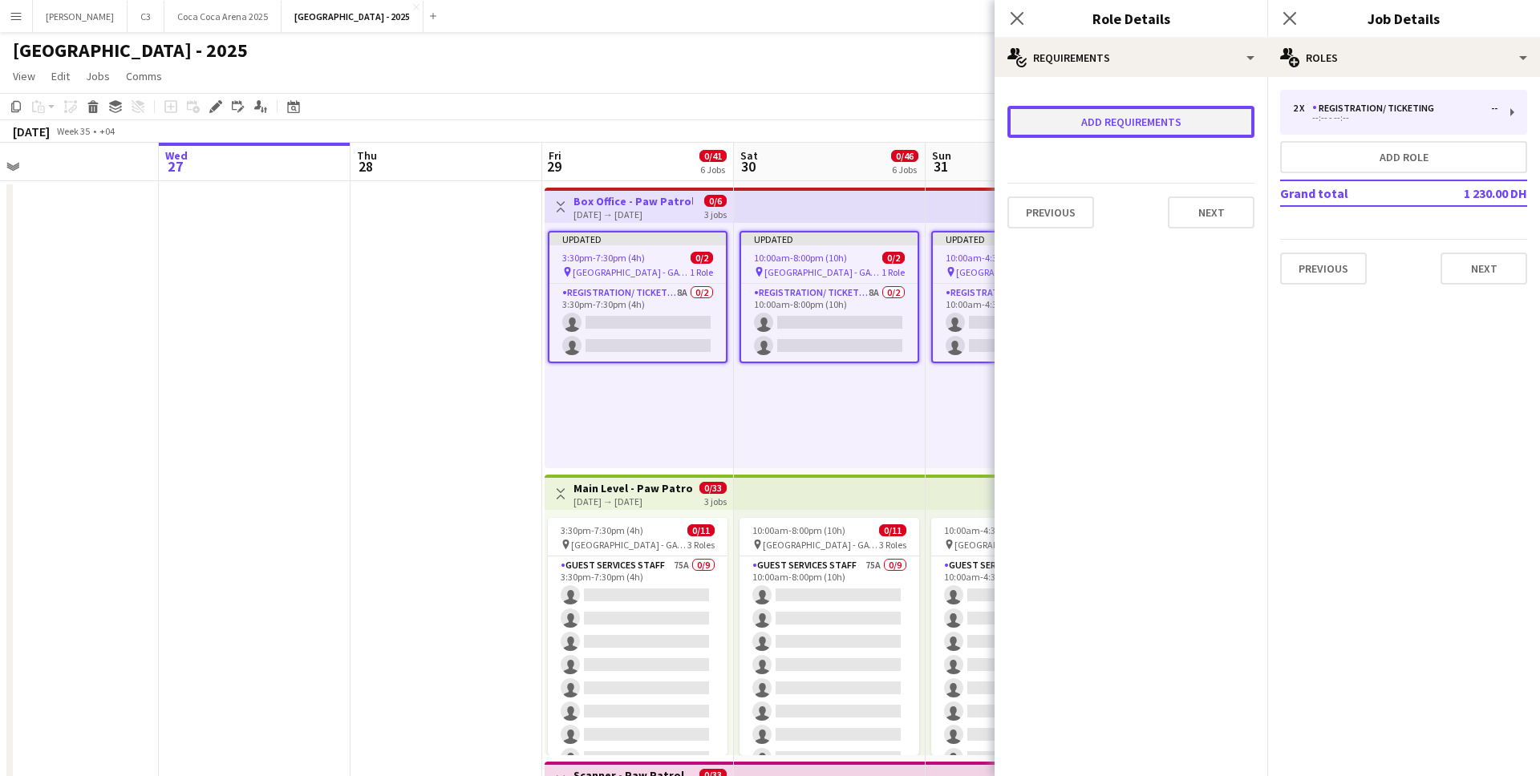
click at [1097, 127] on button "Add requirements" at bounding box center [1131, 122] width 247 height 32
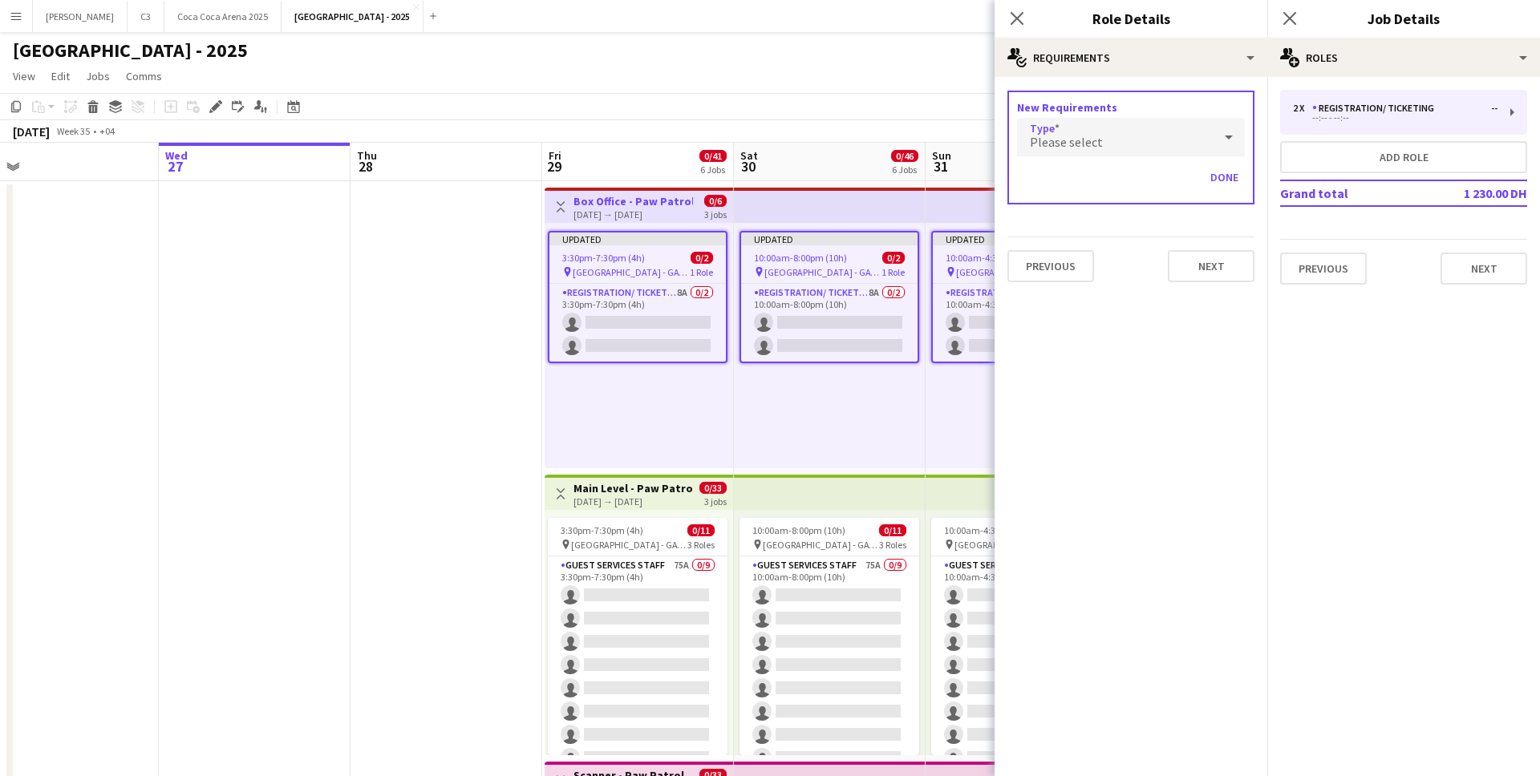
click at [1069, 140] on span "Please select" at bounding box center [1066, 142] width 73 height 16
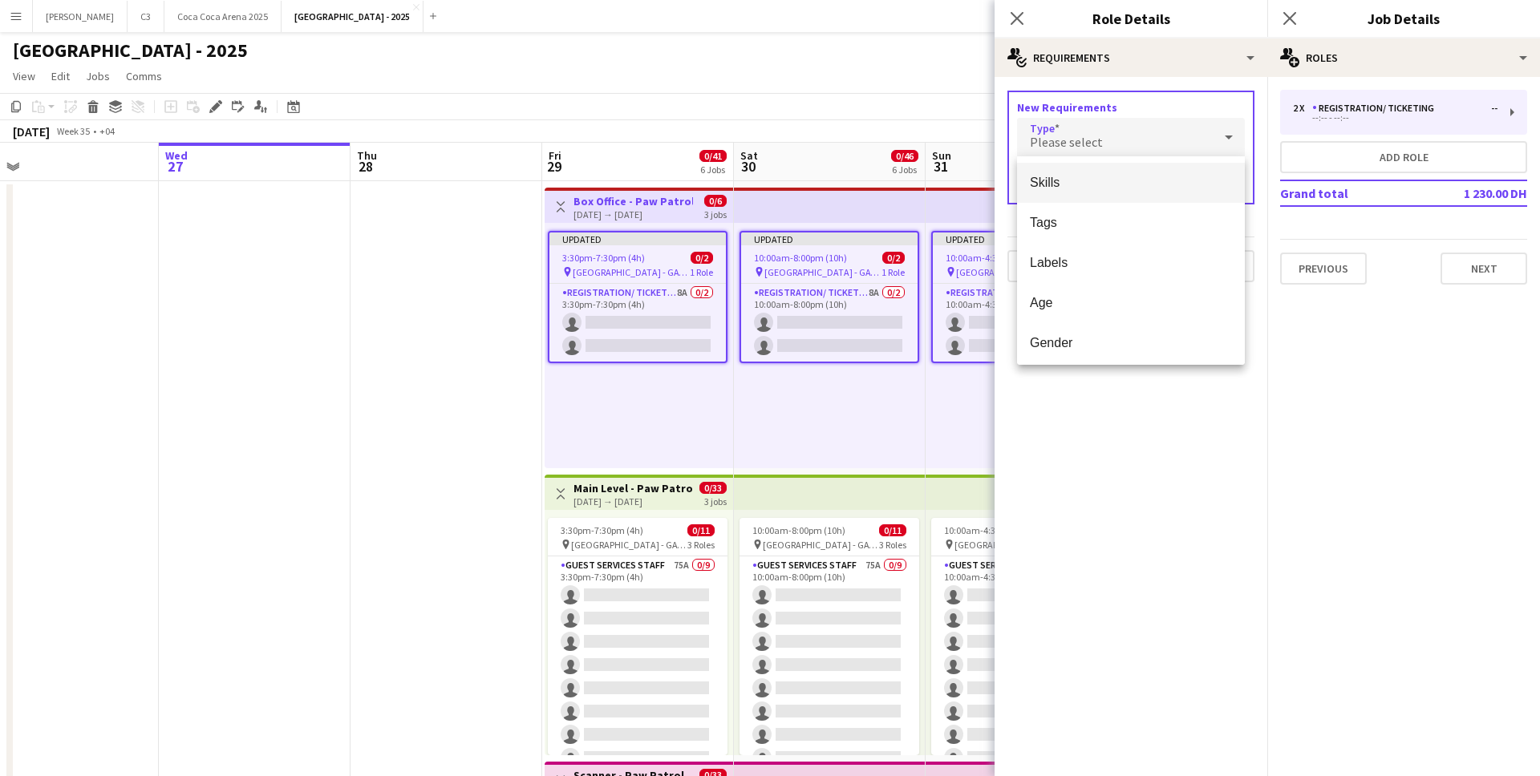
drag, startPoint x: 1066, startPoint y: 209, endPoint x: 1070, endPoint y: 197, distance: 12.7
click at [1066, 209] on mat-option "Tags" at bounding box center [1131, 223] width 228 height 40
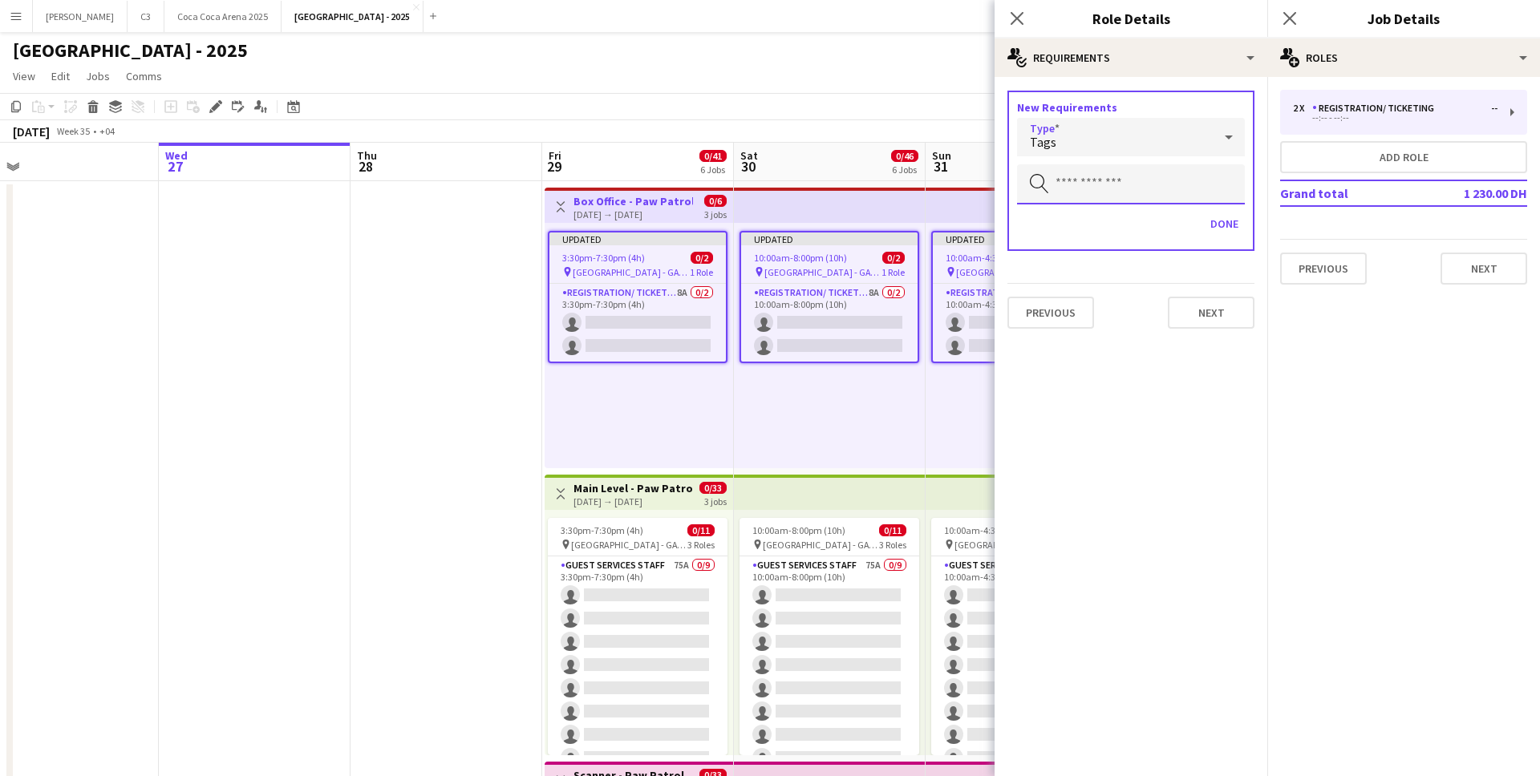
click at [1074, 174] on input "text" at bounding box center [1131, 184] width 228 height 40
type input "***"
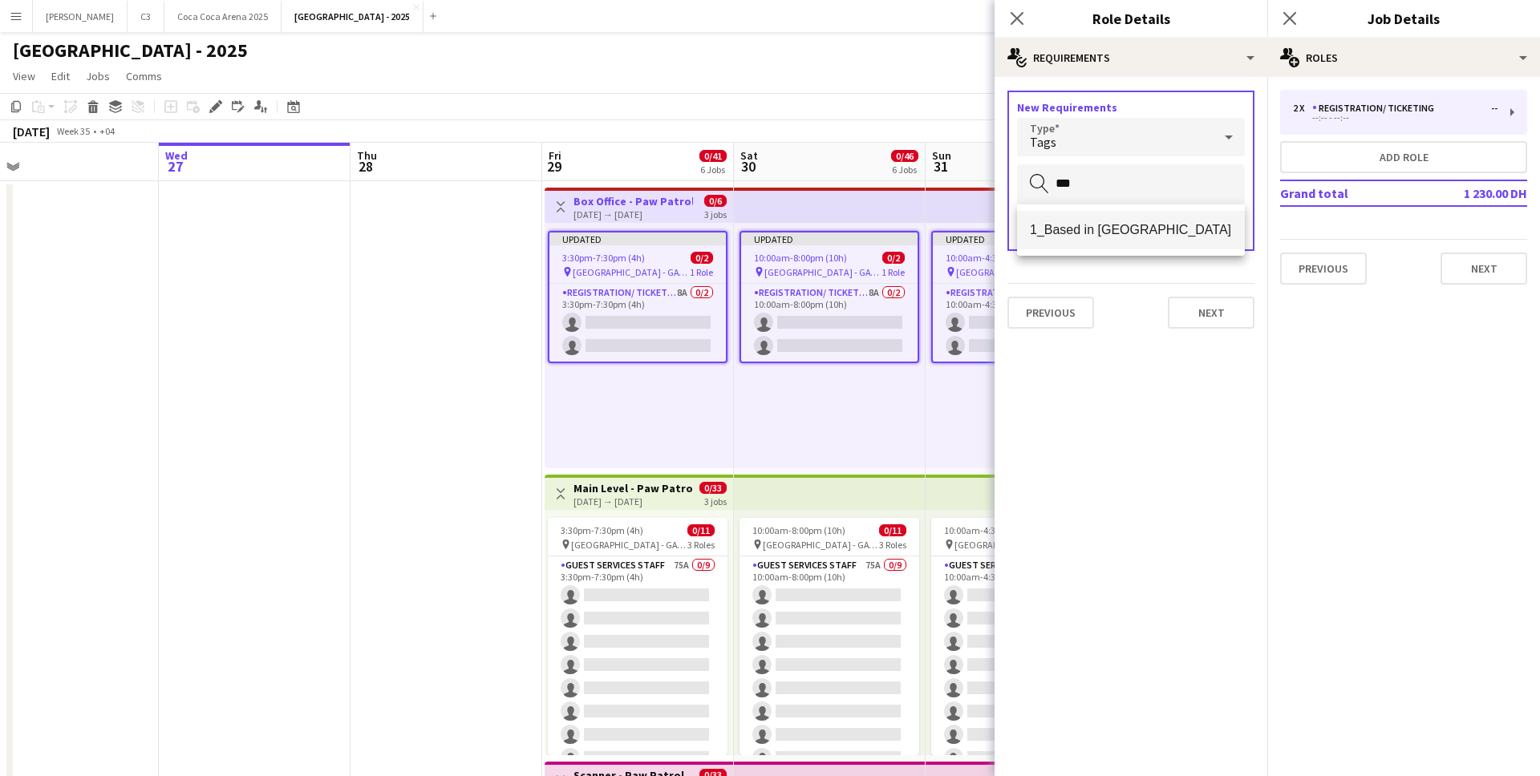
click at [1078, 228] on span "1_Based in Abu Dhabi" at bounding box center [1131, 229] width 202 height 15
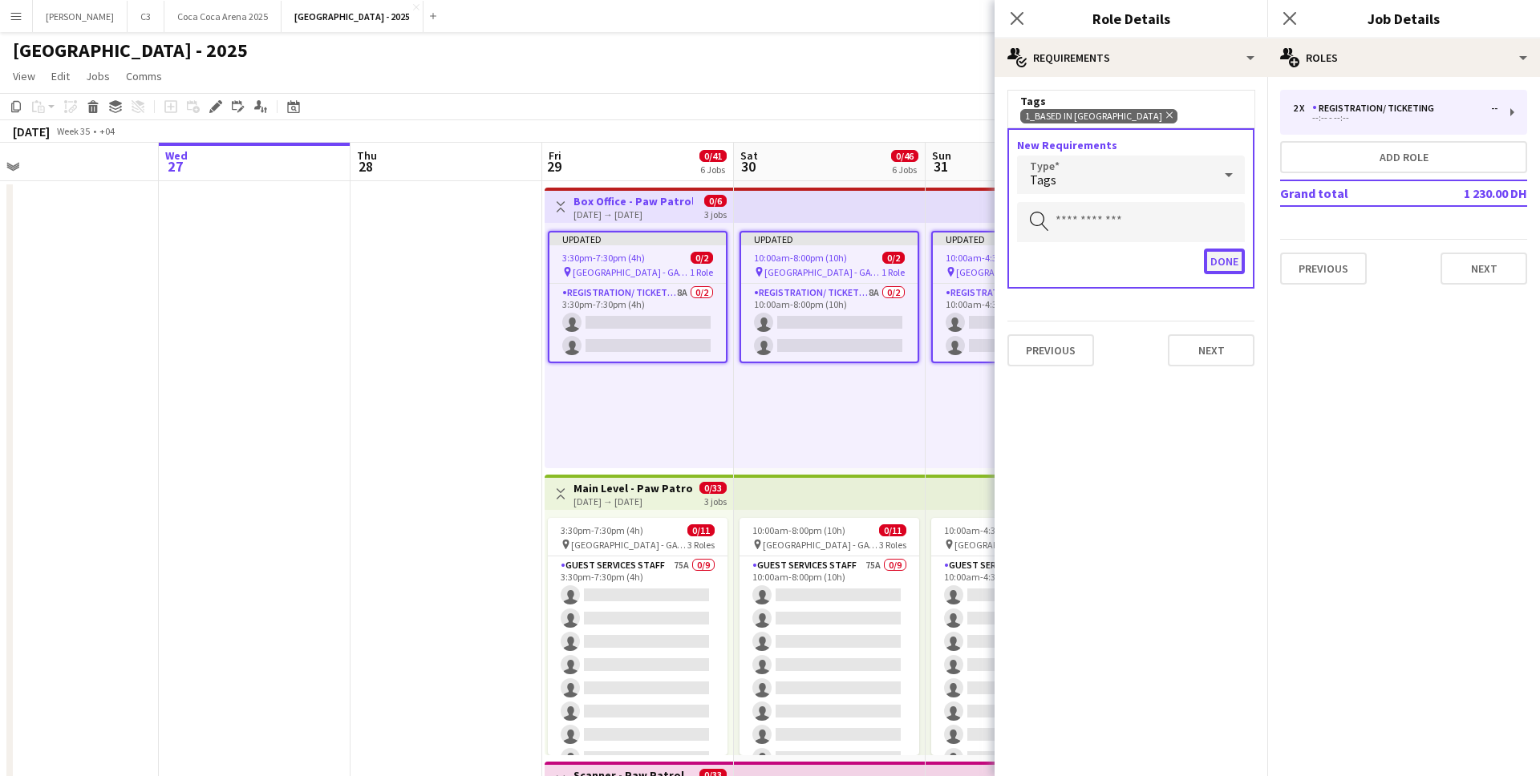
click at [1218, 274] on button "Done" at bounding box center [1224, 262] width 41 height 26
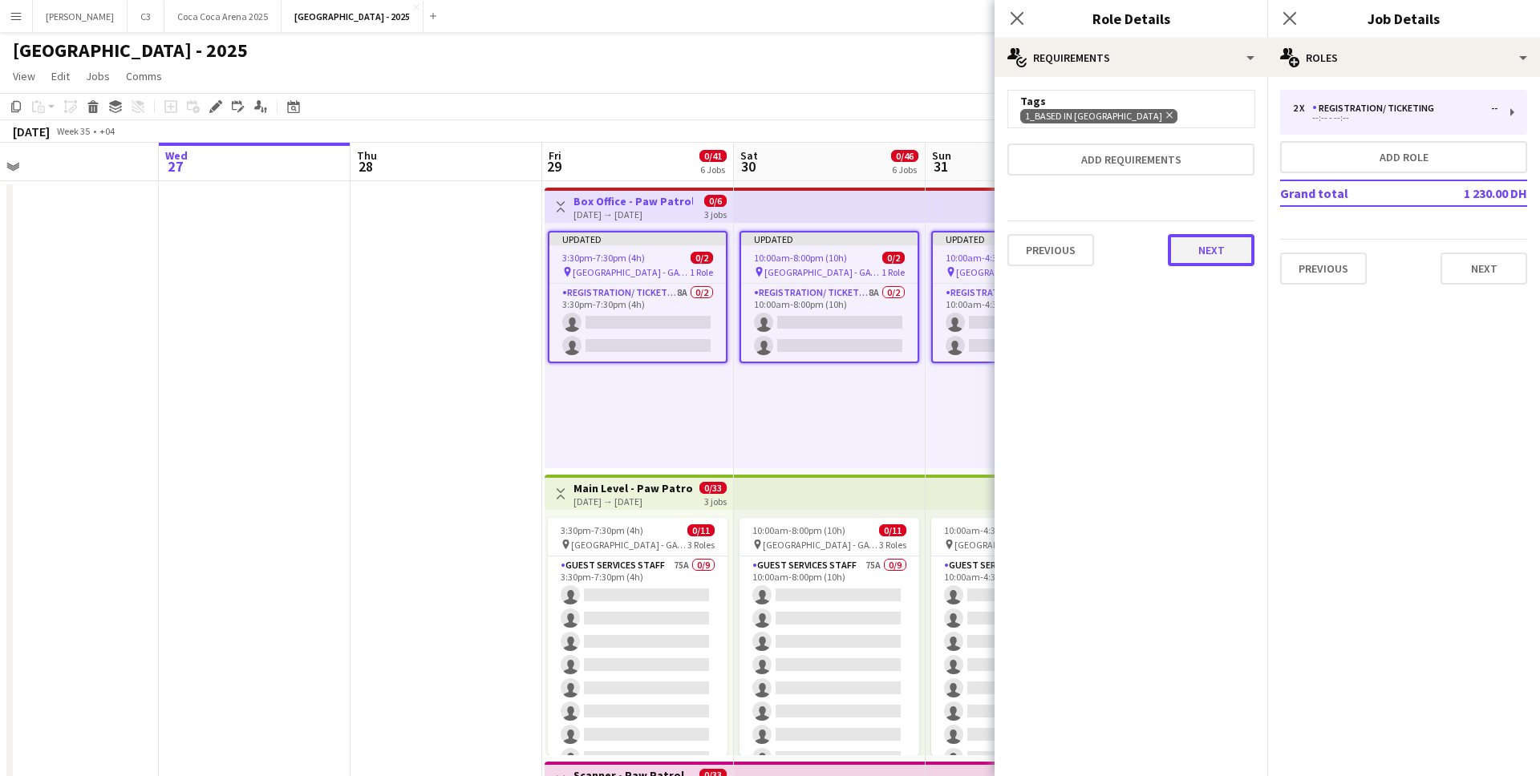
click at [1231, 259] on button "Next" at bounding box center [1211, 250] width 87 height 32
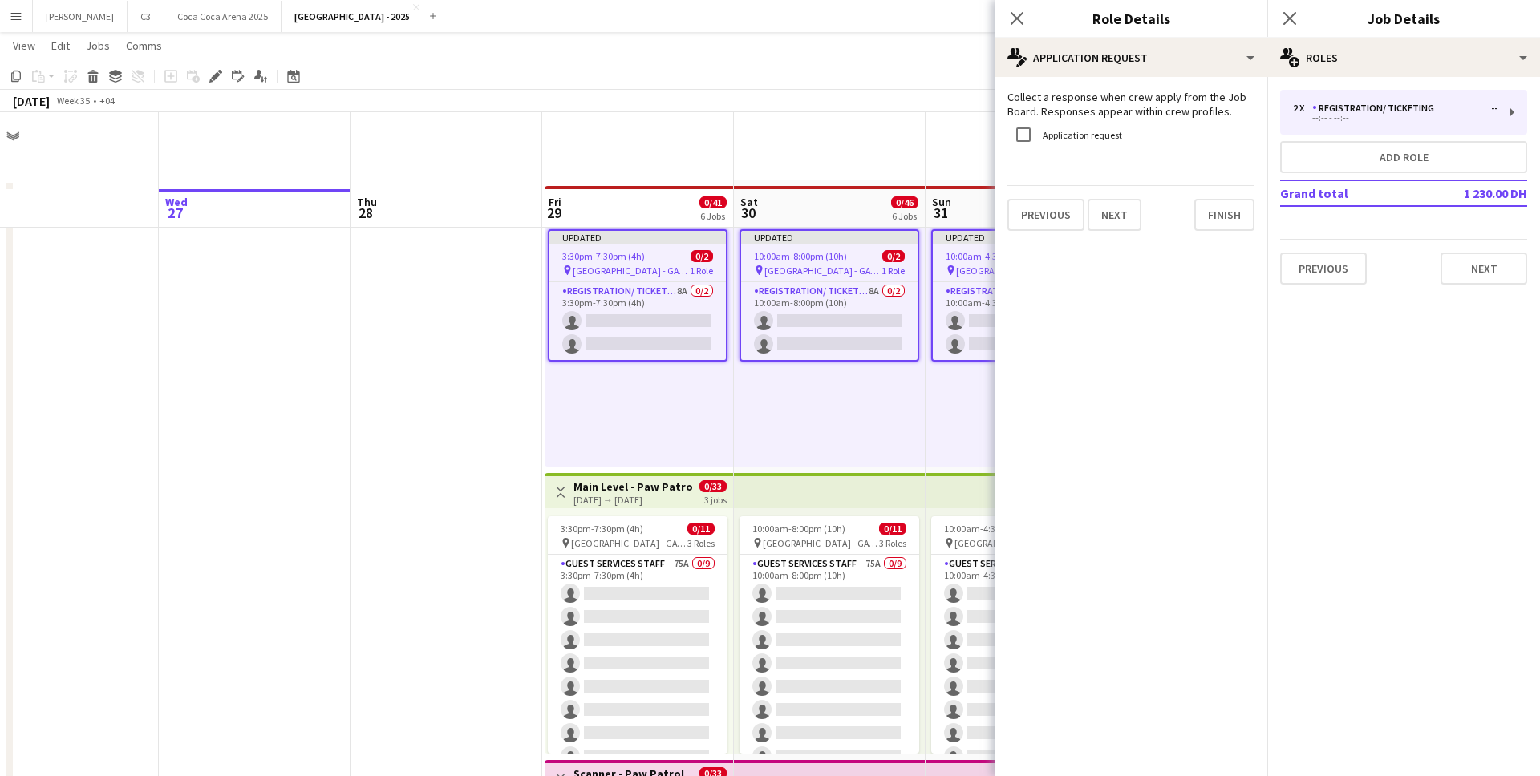
scroll to position [249, 0]
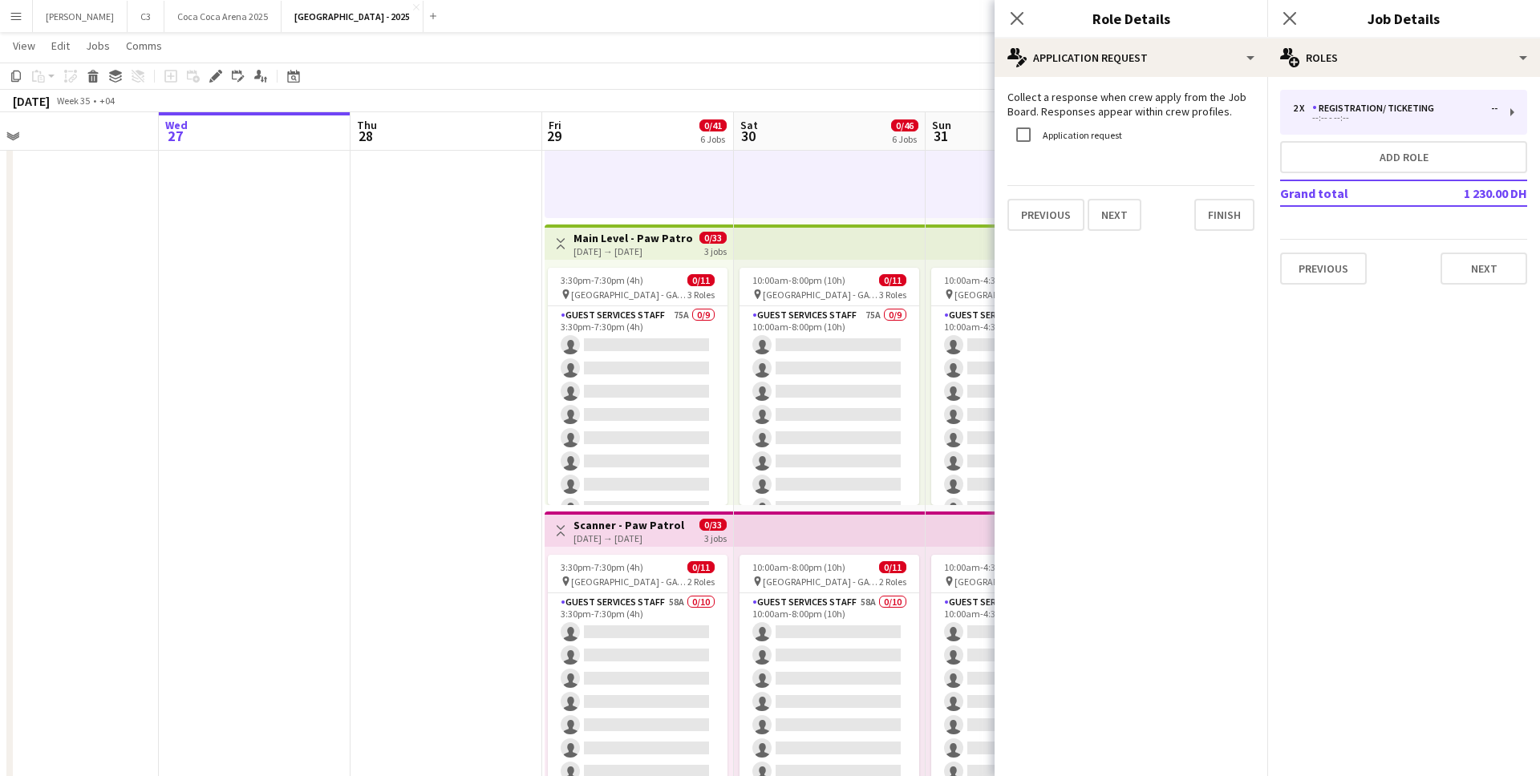
click at [637, 244] on h3 "Main Level - Paw Patrol" at bounding box center [634, 238] width 120 height 14
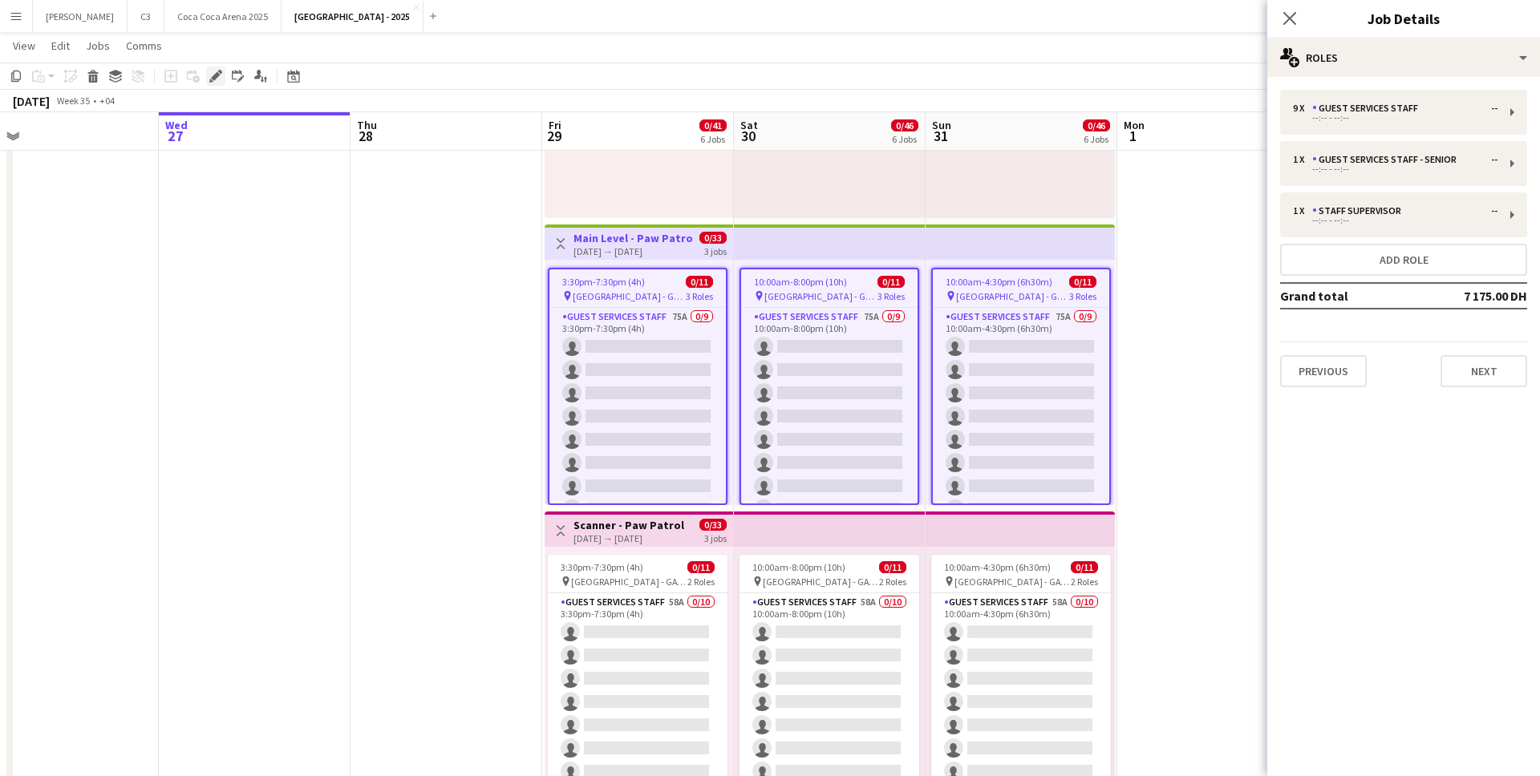
click at [217, 72] on icon at bounding box center [215, 76] width 9 height 9
click at [1417, 125] on div "9 x Guest Services Staff -- --:-- - --:--" at bounding box center [1403, 112] width 247 height 45
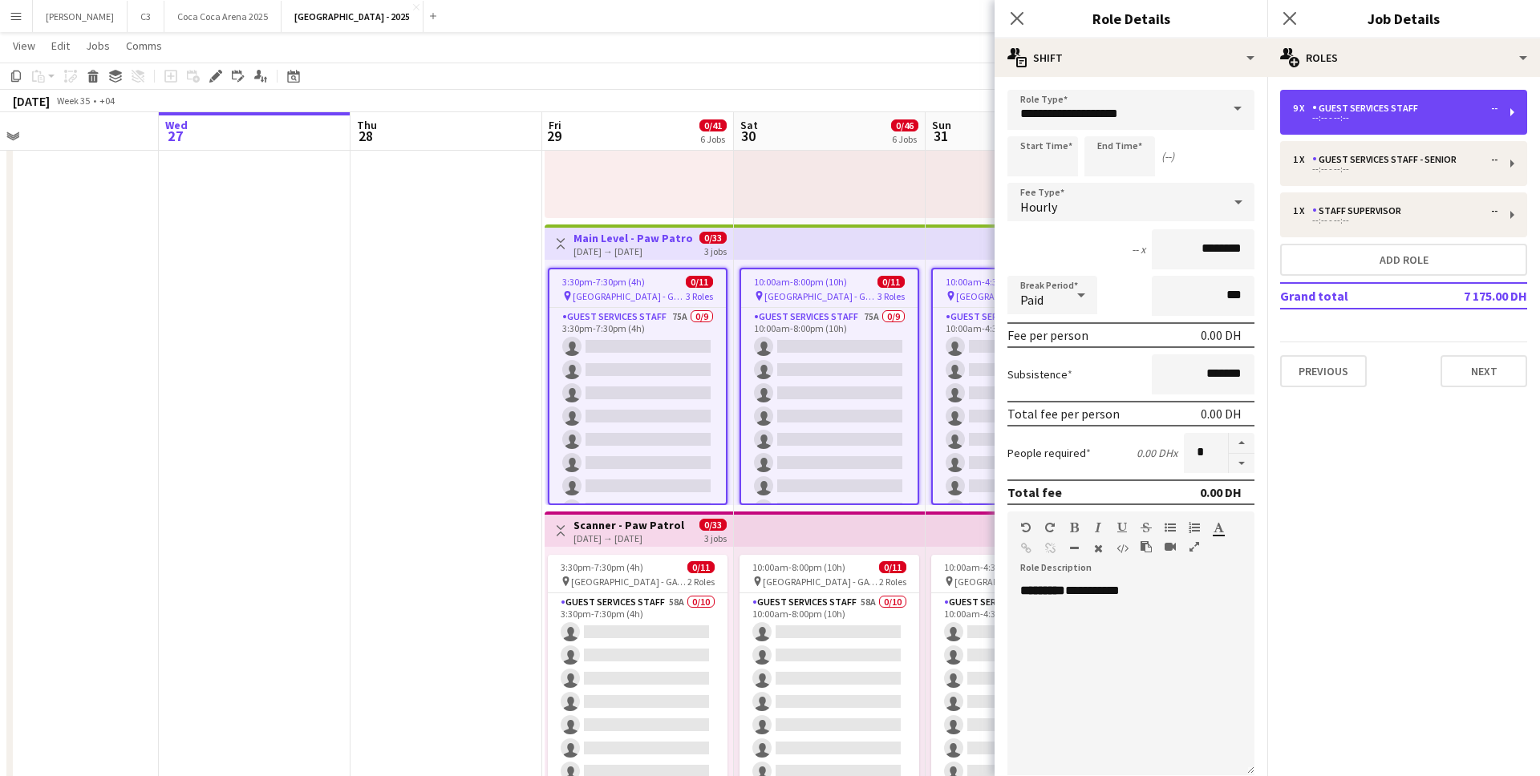
scroll to position [264, 0]
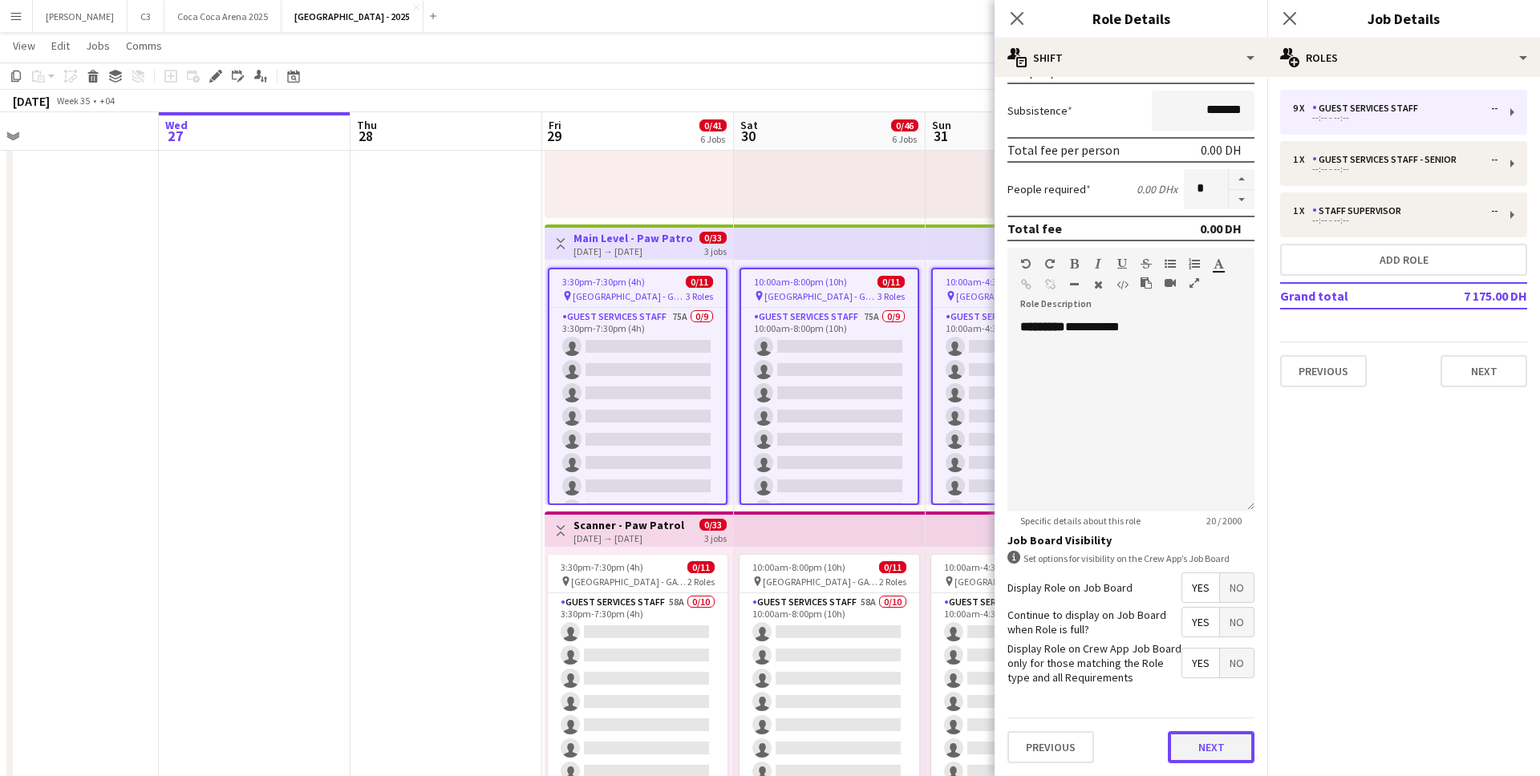
click at [1209, 748] on button "Next" at bounding box center [1211, 748] width 87 height 32
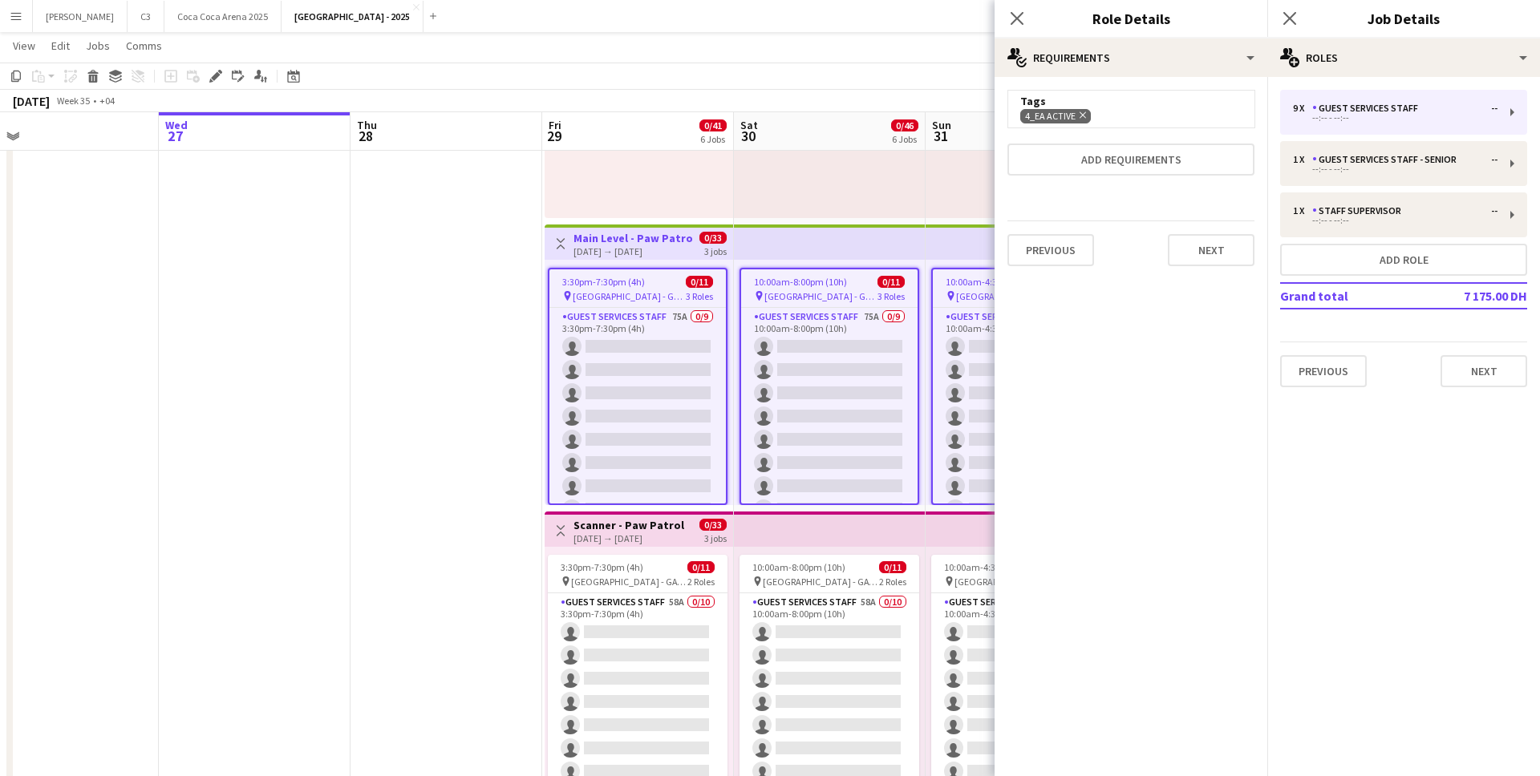
scroll to position [0, 0]
click at [1080, 112] on icon at bounding box center [1083, 115] width 6 height 6
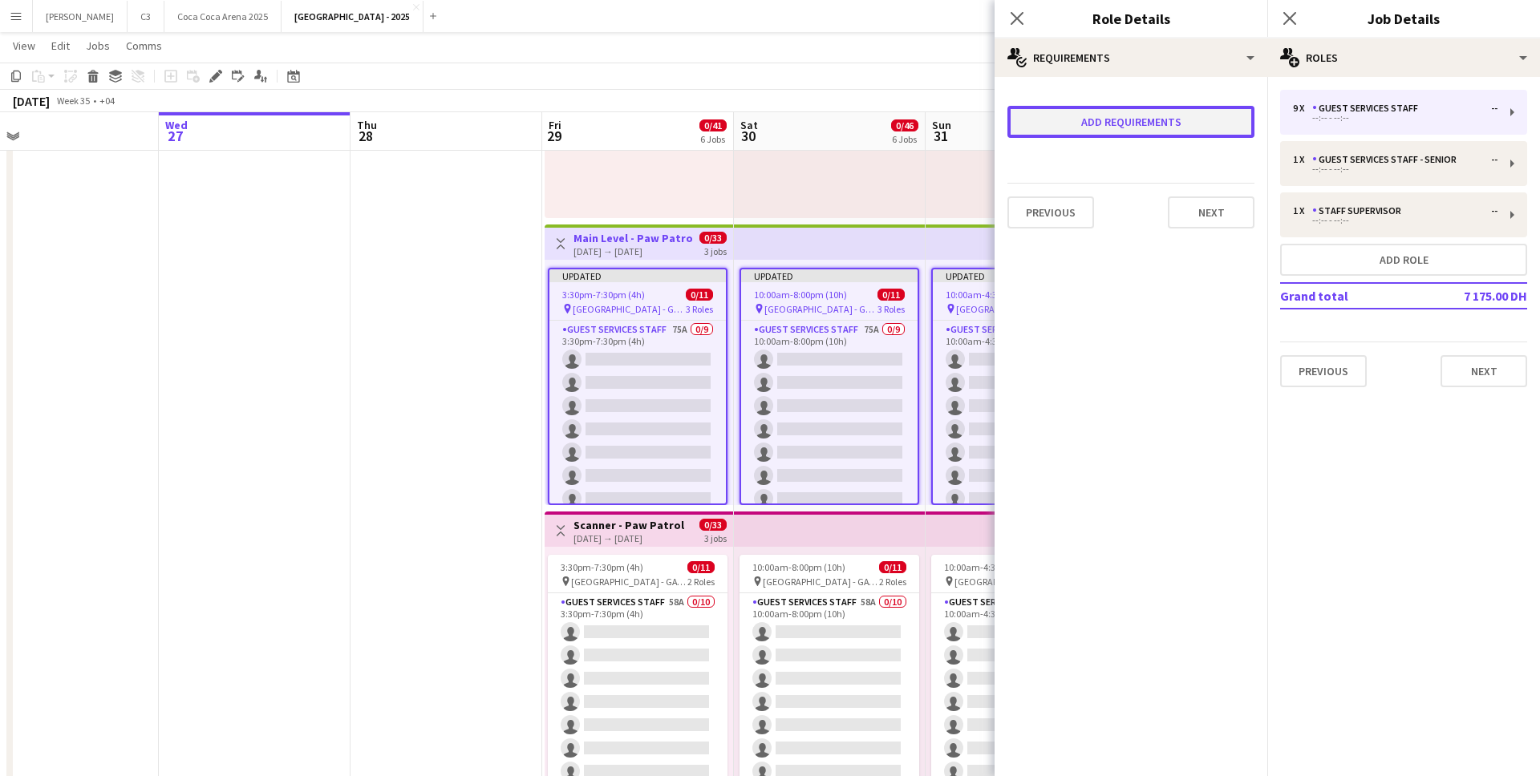
click at [1082, 118] on button "Add requirements" at bounding box center [1131, 122] width 247 height 32
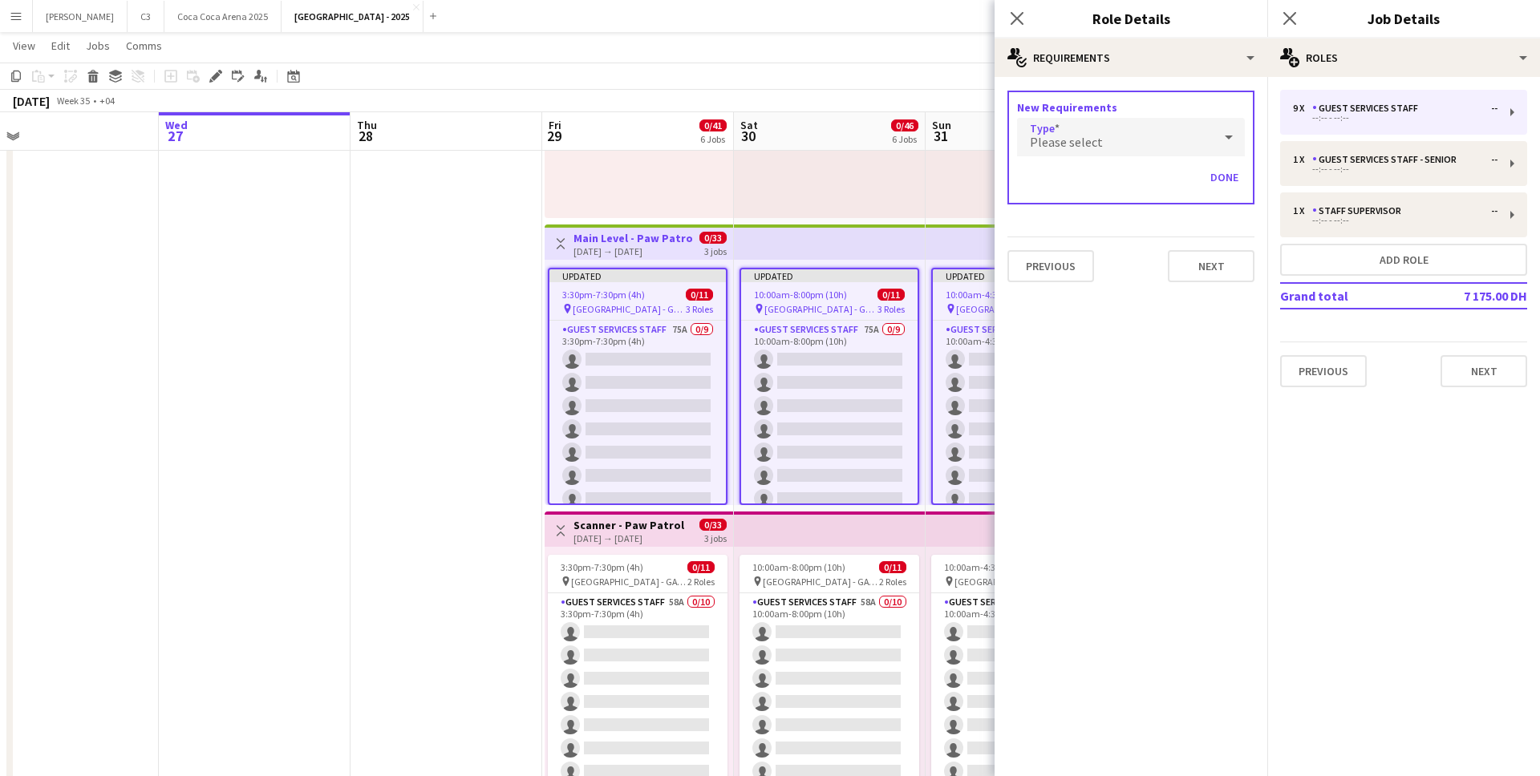
click at [1068, 153] on div "Please select" at bounding box center [1115, 137] width 196 height 39
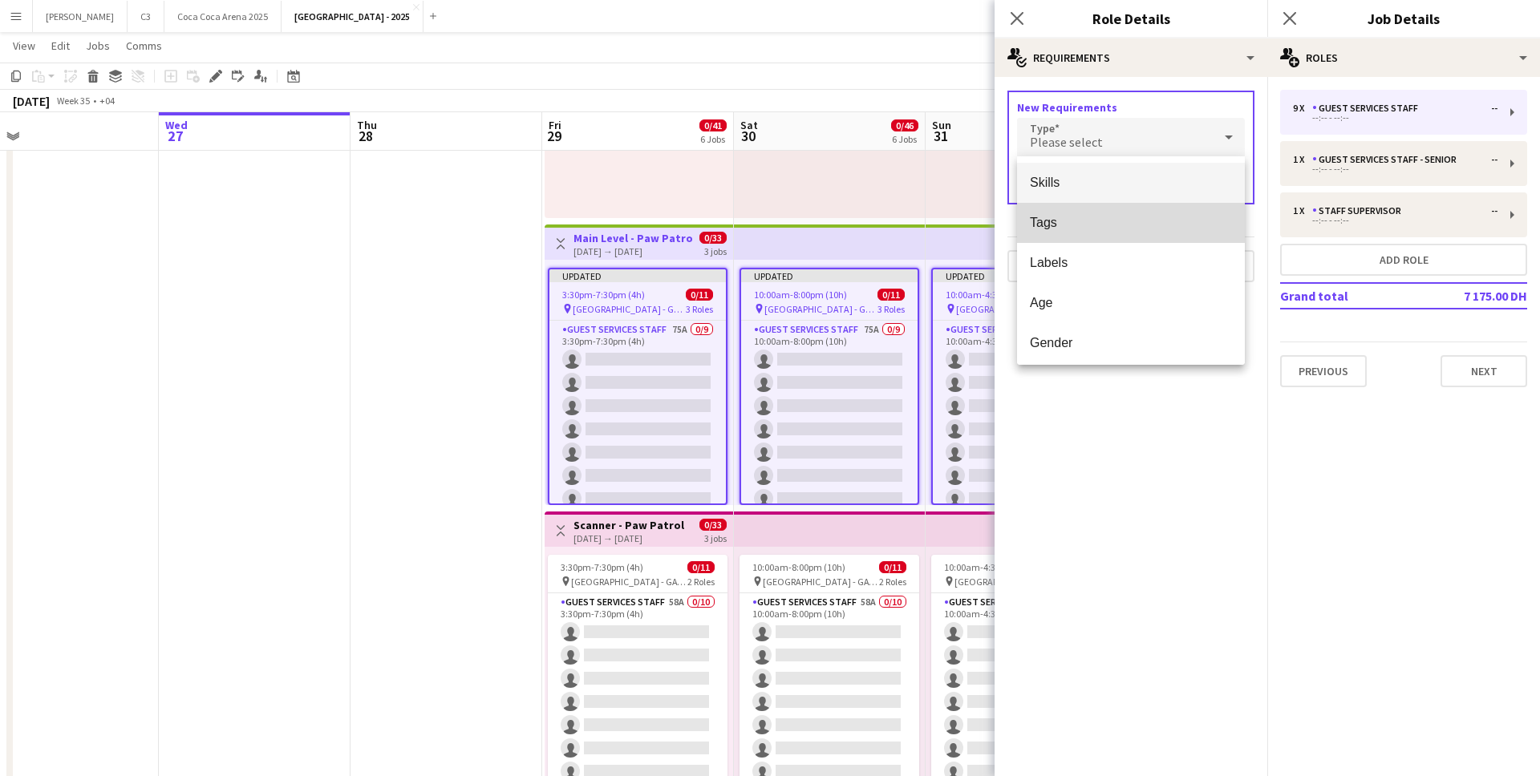
click at [1060, 214] on mat-option "Tags" at bounding box center [1131, 223] width 228 height 40
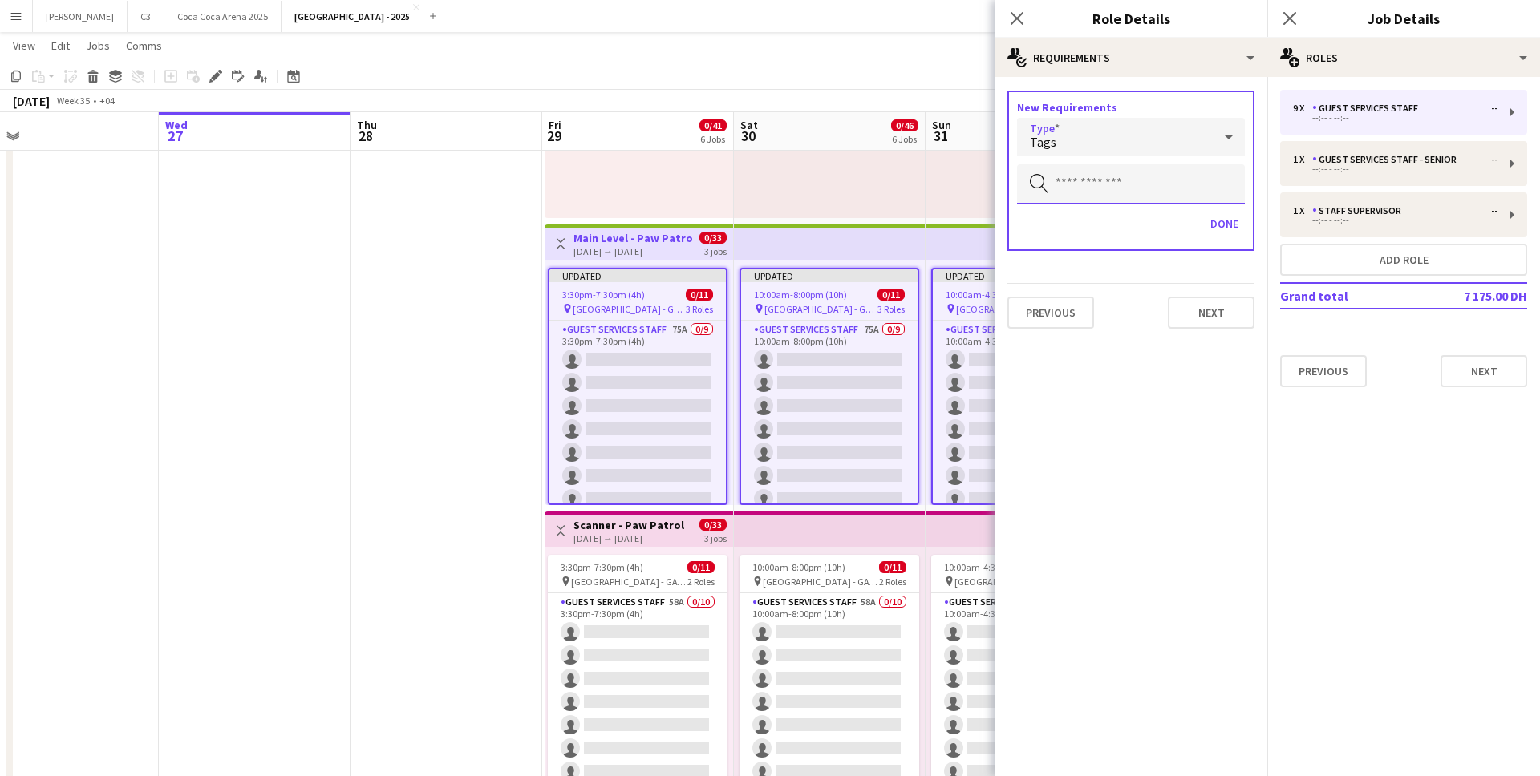
click at [1072, 176] on input "text" at bounding box center [1131, 184] width 228 height 40
type input "***"
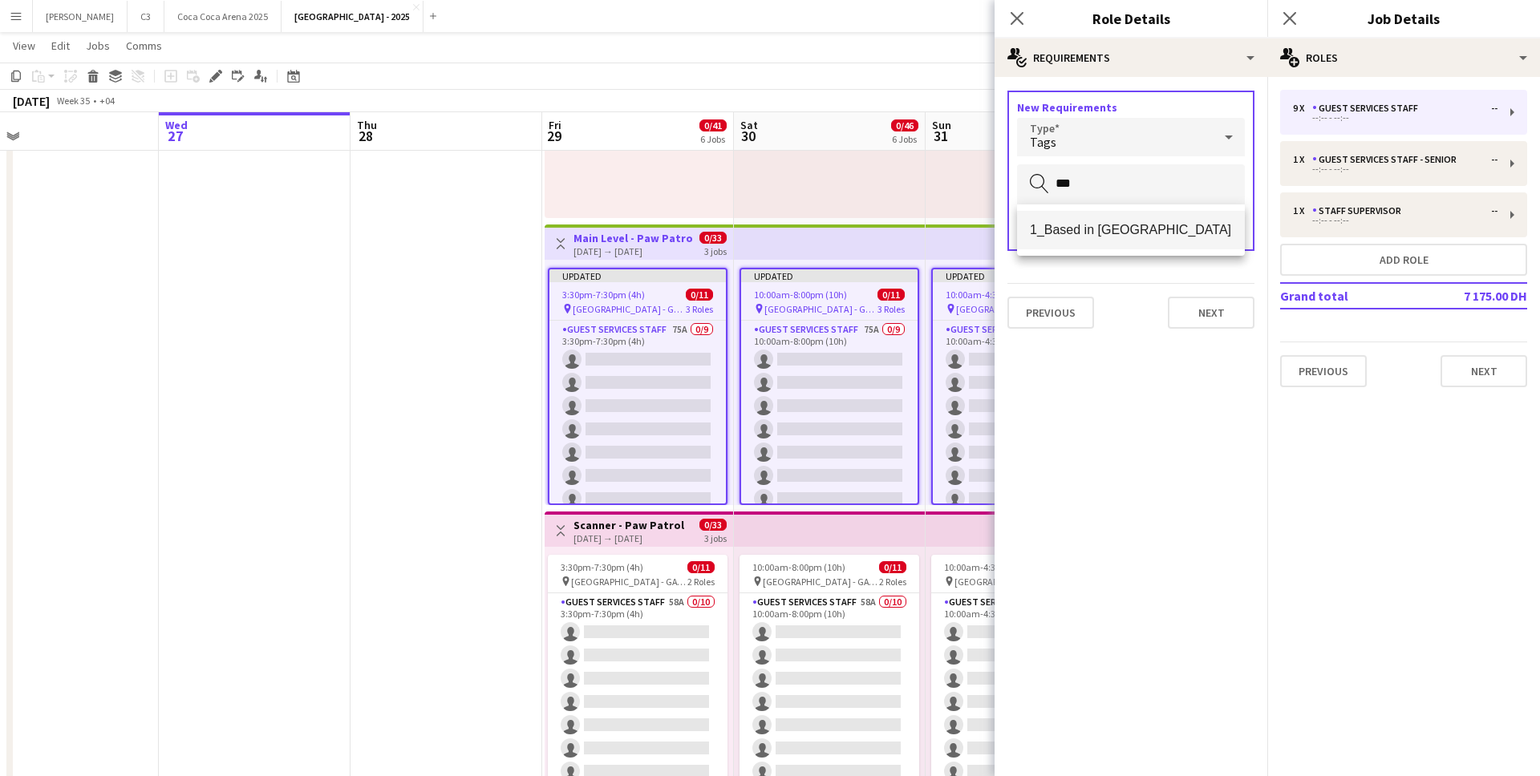
click at [1080, 225] on span "1_Based in Abu Dhabi" at bounding box center [1131, 229] width 202 height 15
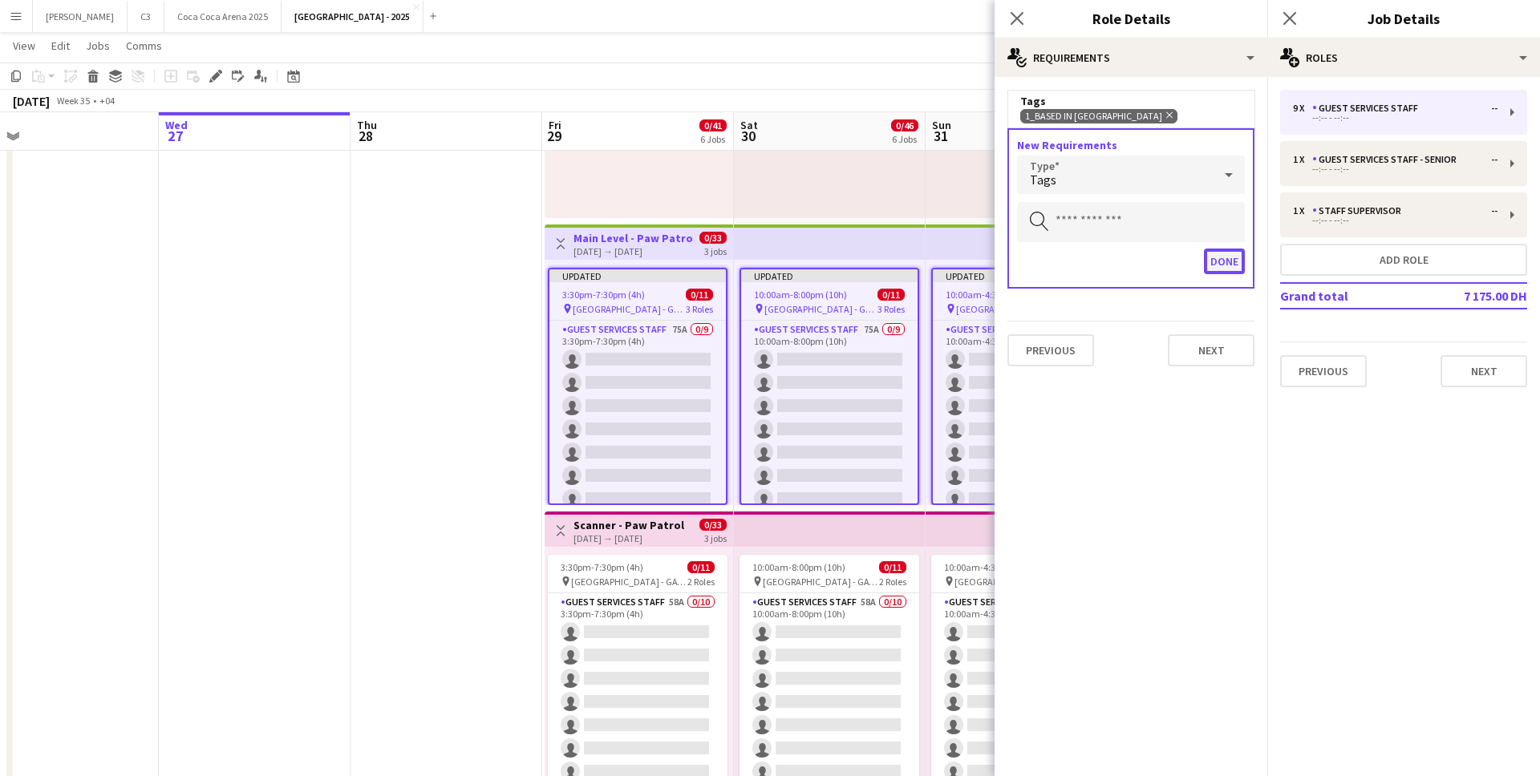
click at [1215, 264] on button "Done" at bounding box center [1224, 262] width 41 height 26
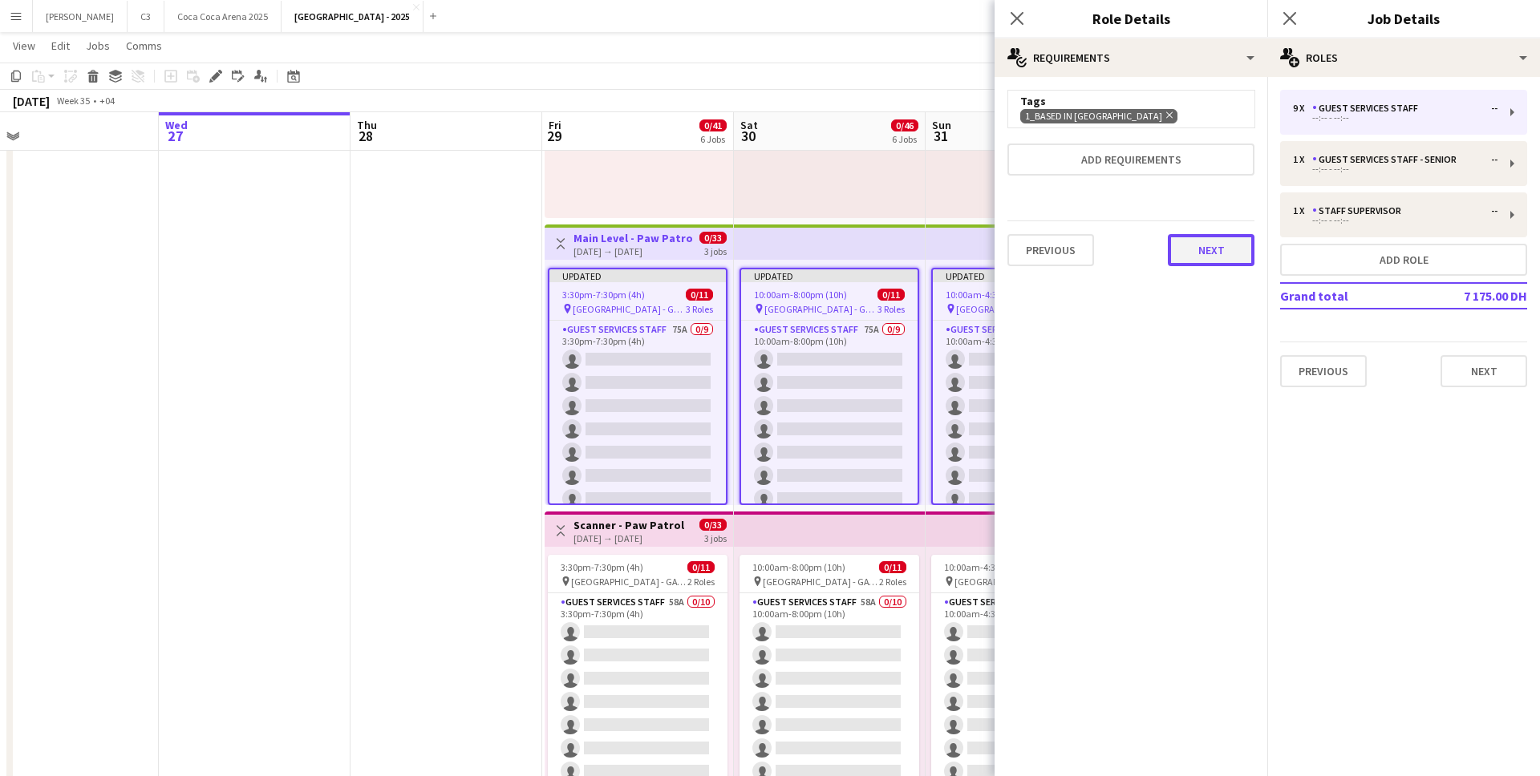
click at [1223, 245] on button "Next" at bounding box center [1211, 250] width 87 height 32
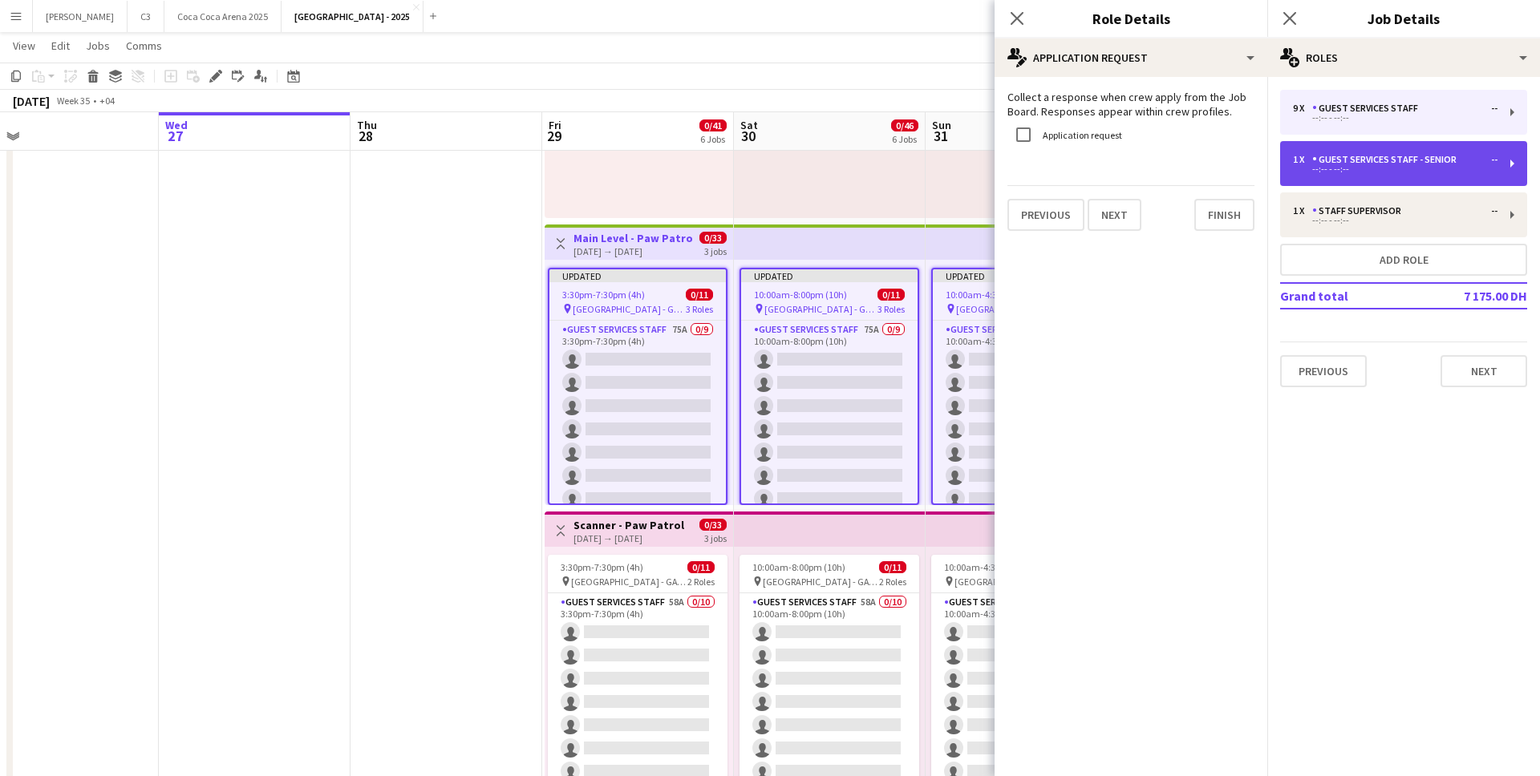
click at [1326, 163] on div "Guest Services Staff - Senior" at bounding box center [1387, 159] width 151 height 11
type input "**********"
type input "*"
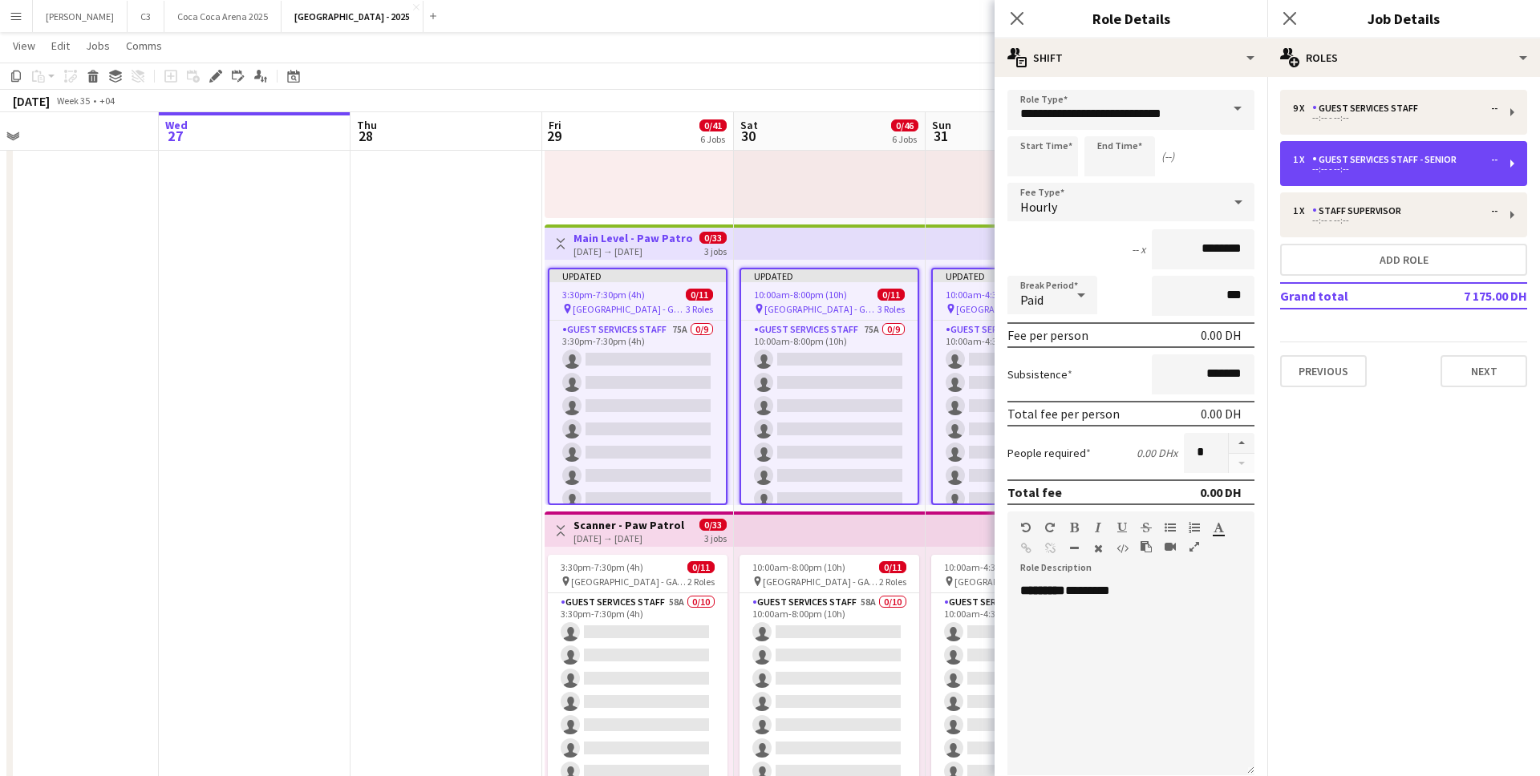
scroll to position [264, 0]
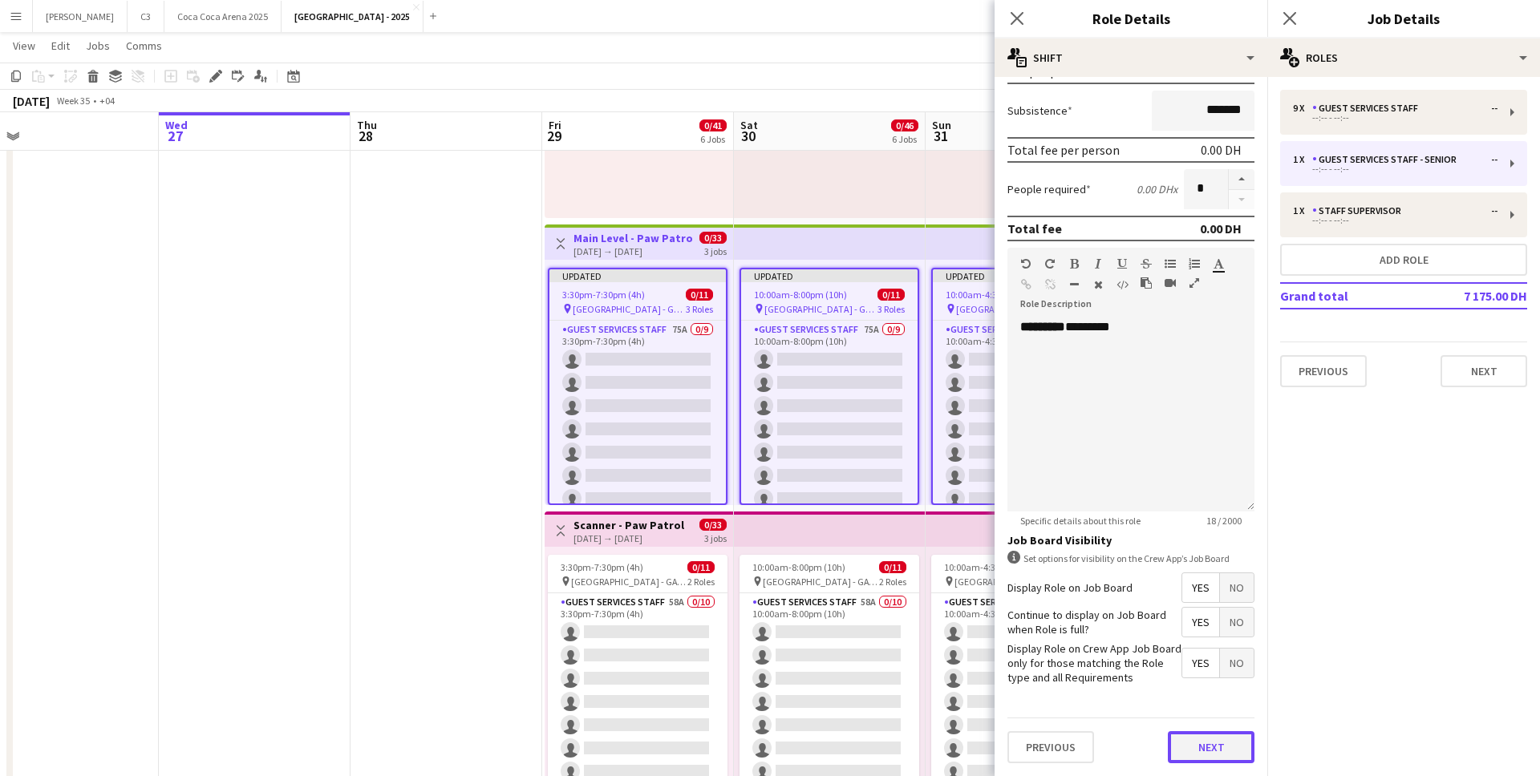
click at [1202, 753] on button "Next" at bounding box center [1211, 748] width 87 height 32
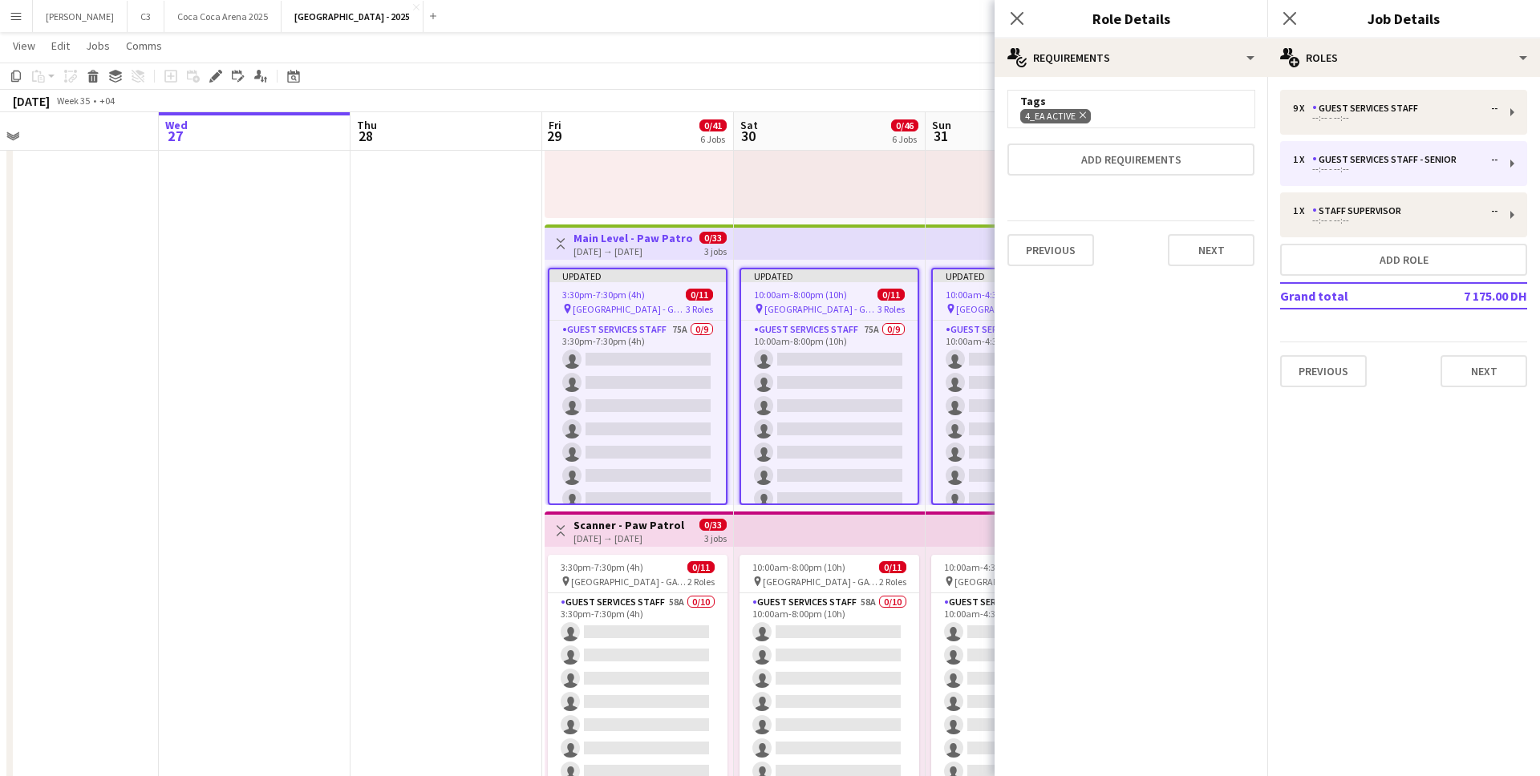
click at [1084, 116] on icon "Remove" at bounding box center [1081, 115] width 10 height 10
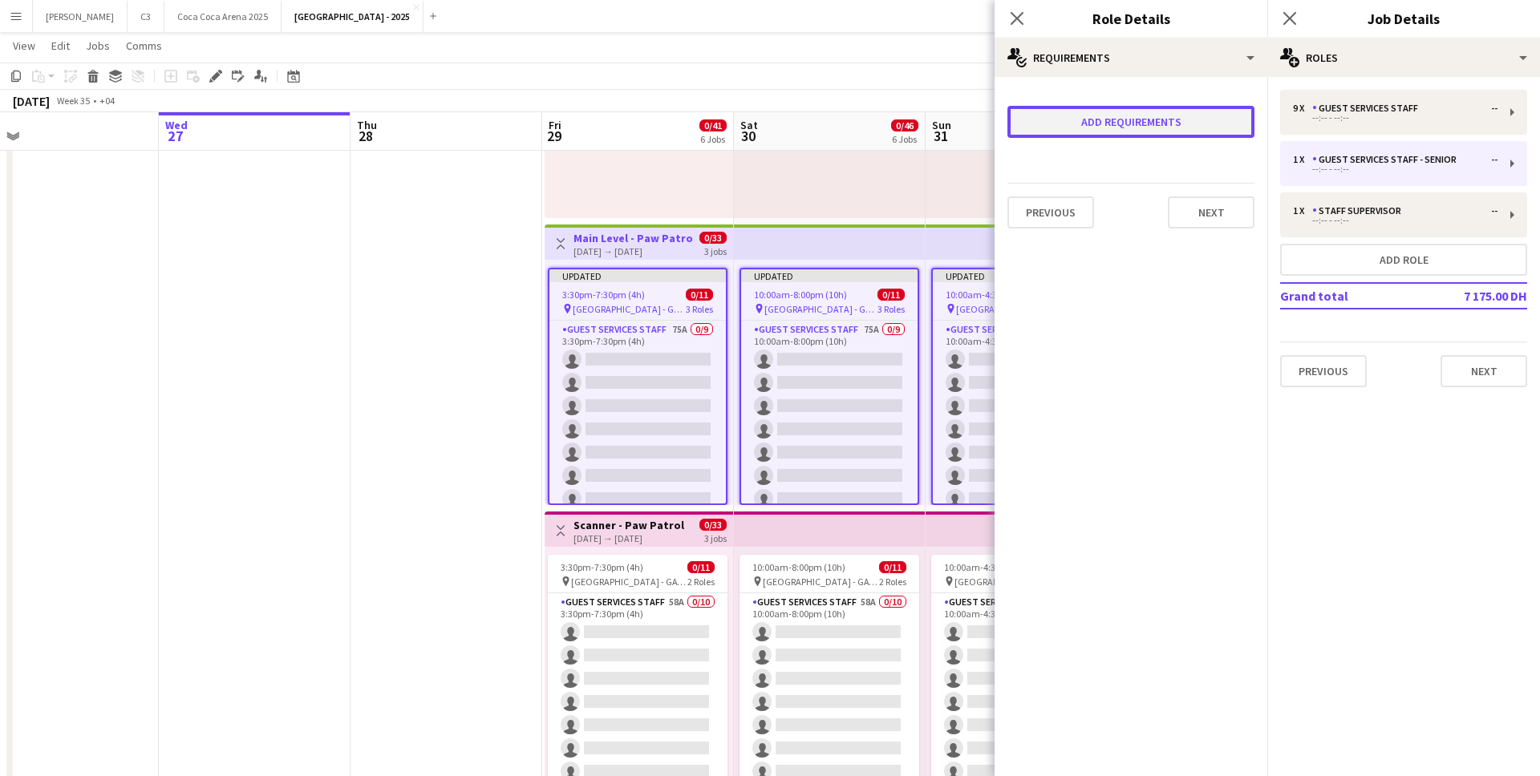
click at [1097, 116] on button "Add requirements" at bounding box center [1131, 122] width 247 height 32
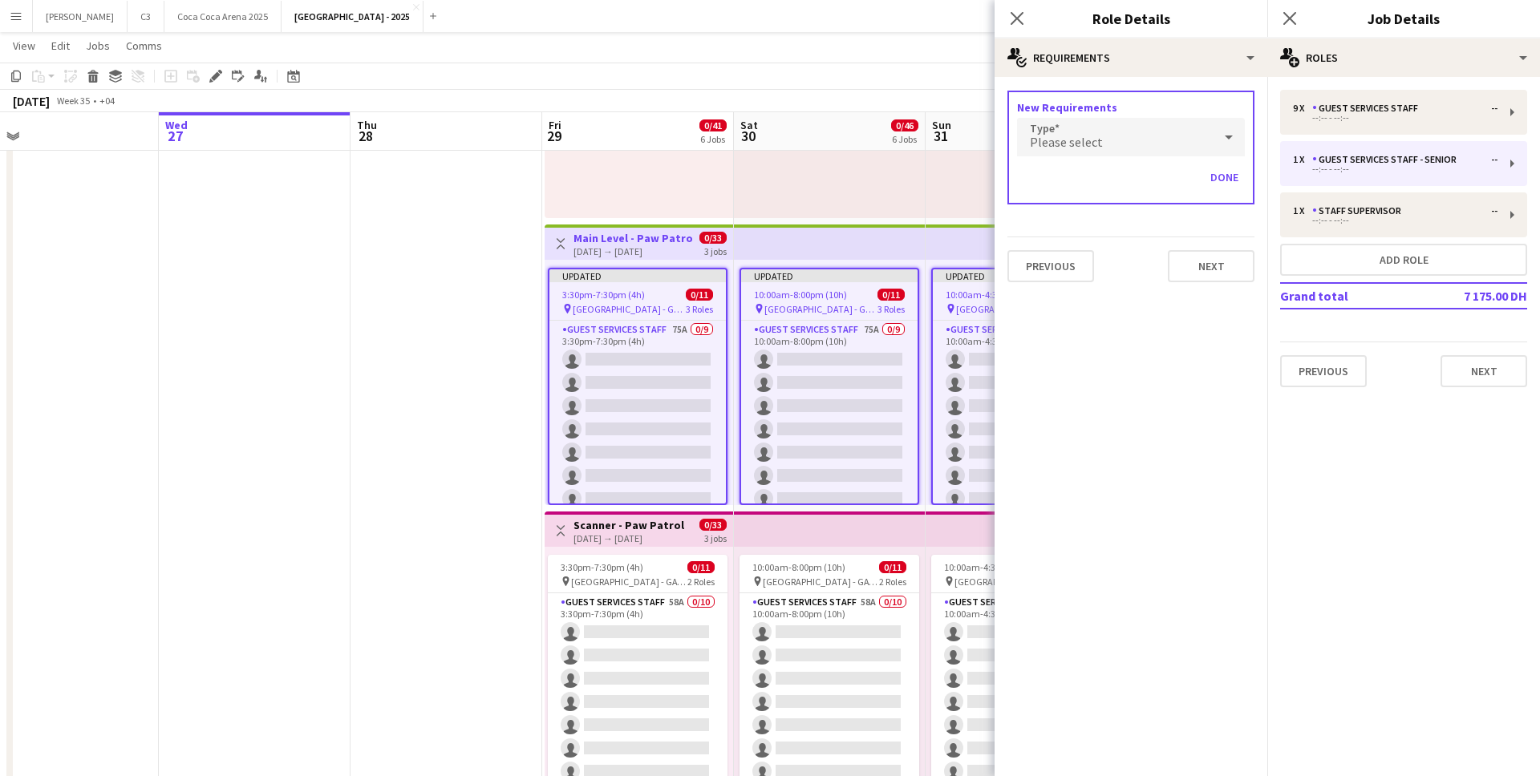
click at [1076, 146] on span "Please select" at bounding box center [1066, 142] width 73 height 16
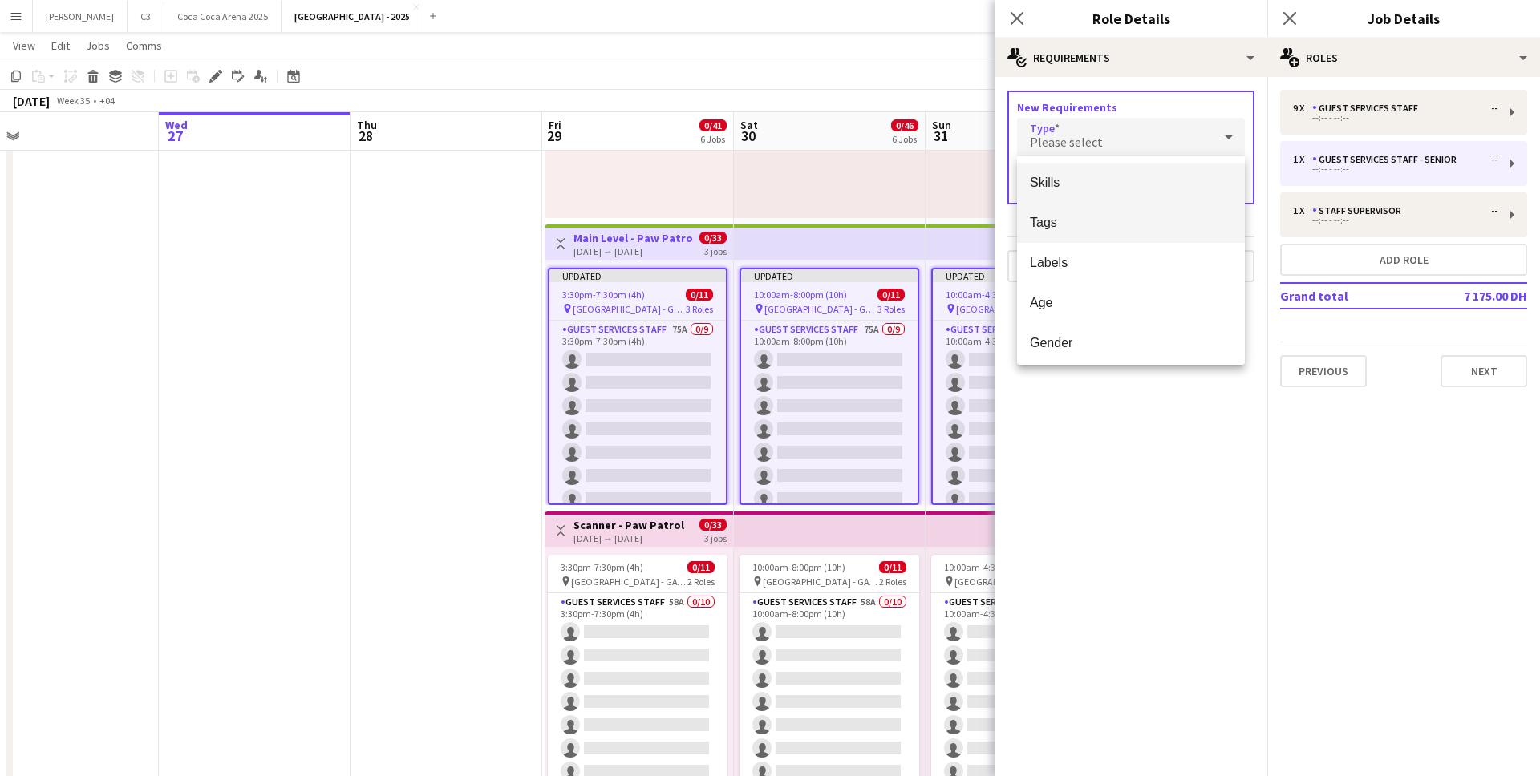
click at [1056, 221] on span "Tags" at bounding box center [1131, 222] width 202 height 15
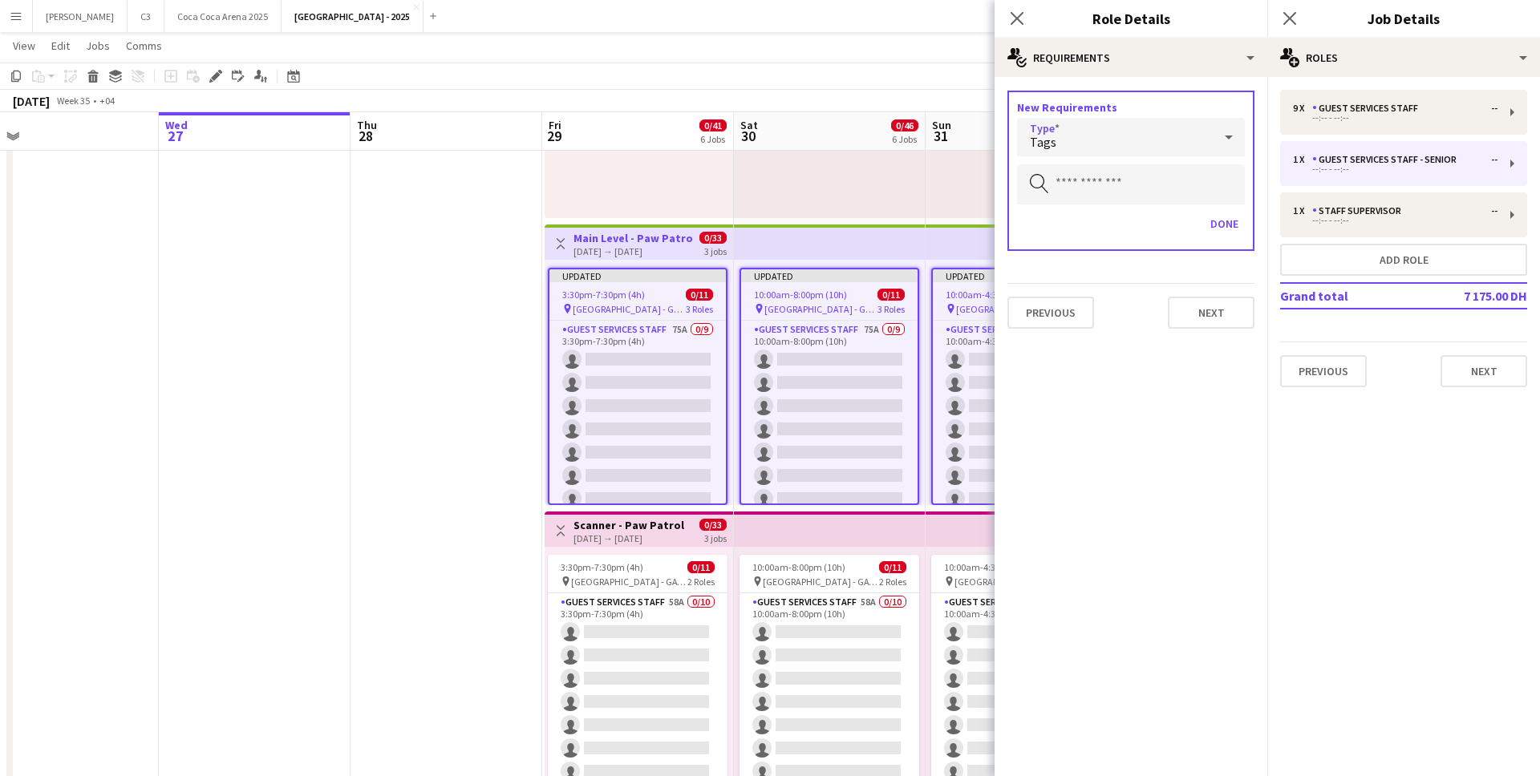
click at [1088, 154] on div "Tags" at bounding box center [1115, 137] width 196 height 39
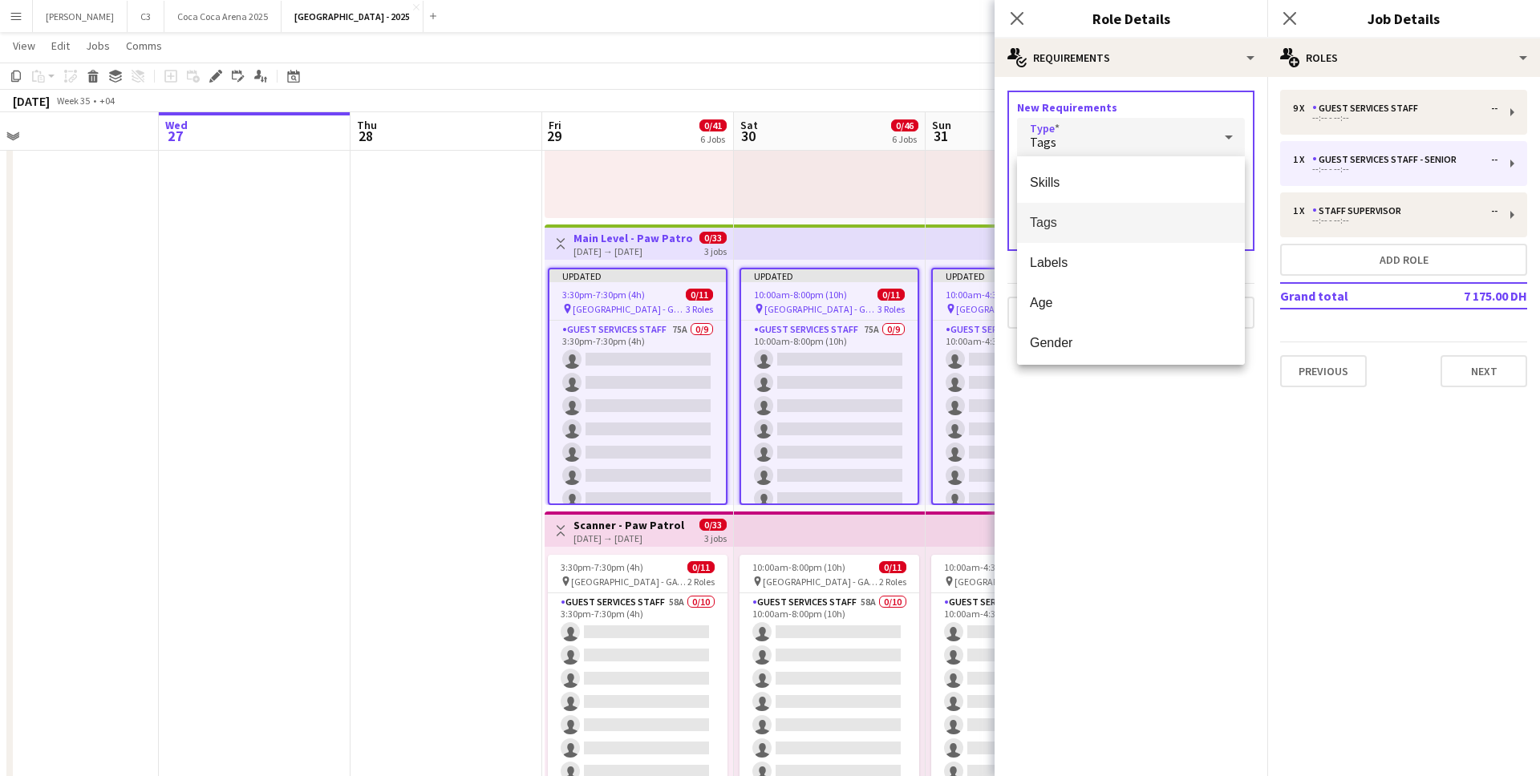
click at [1093, 138] on div at bounding box center [770, 388] width 1540 height 776
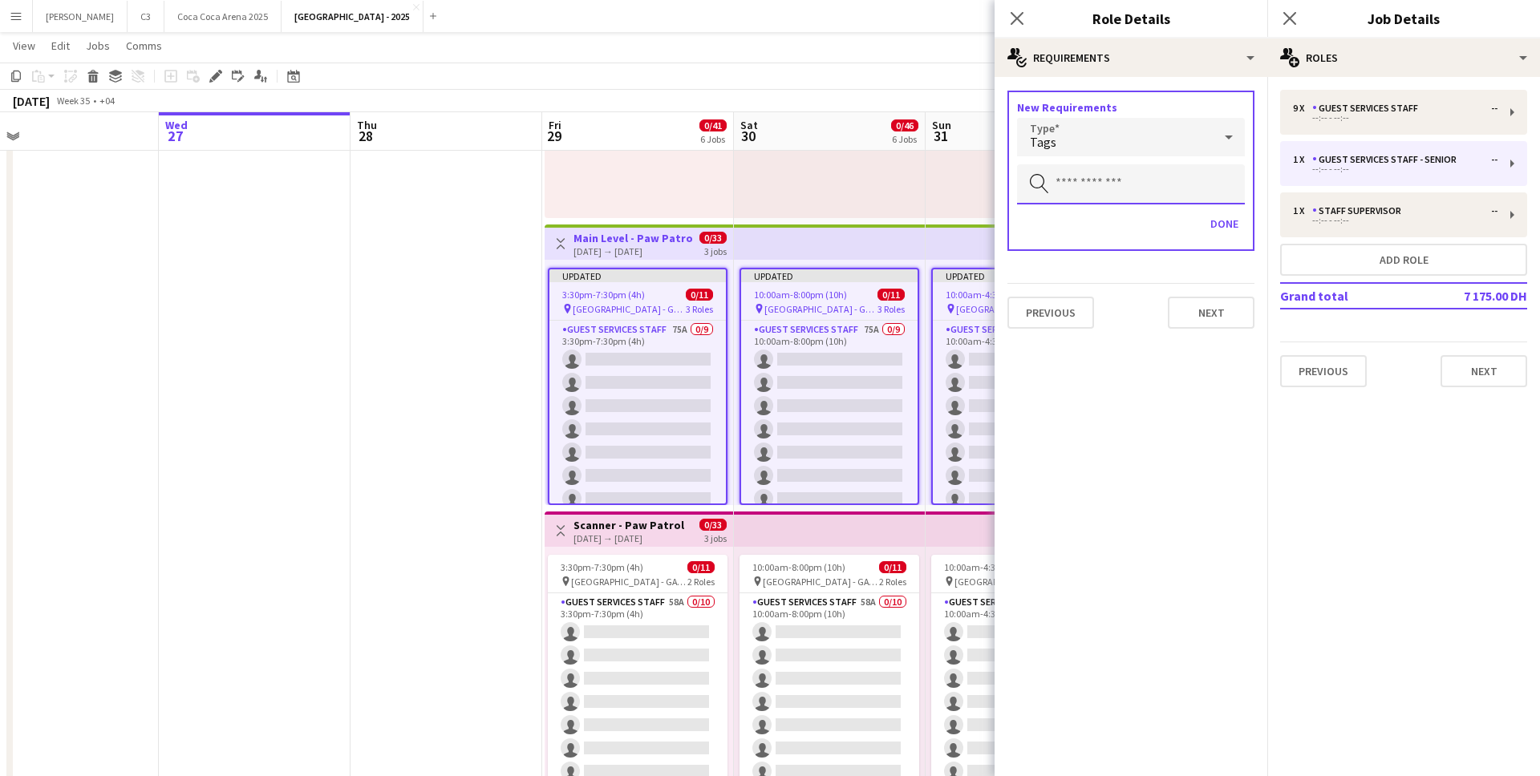
click at [1083, 185] on input "text" at bounding box center [1131, 184] width 228 height 40
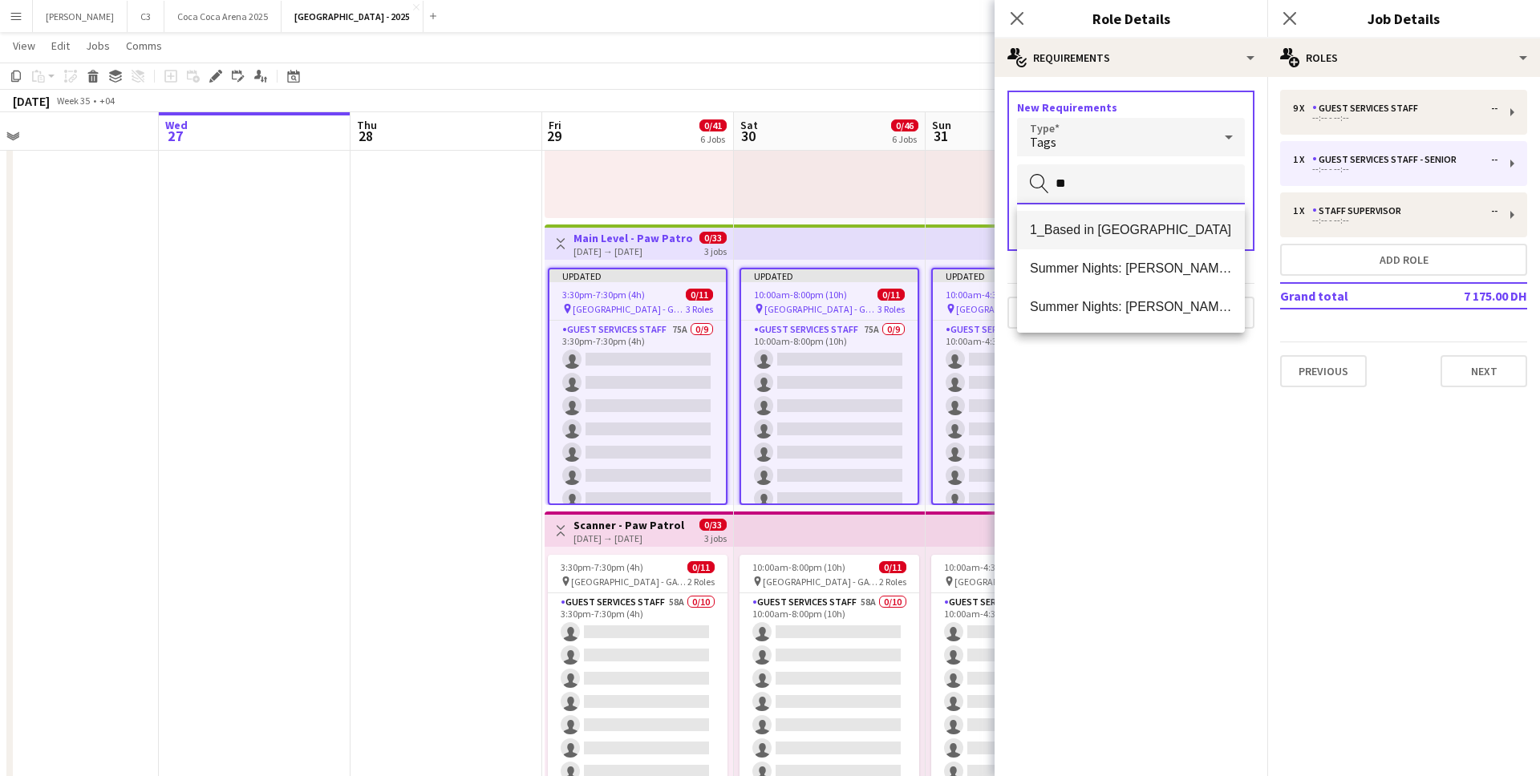
type input "**"
click at [1103, 233] on span "1_Based in Abu Dhabi" at bounding box center [1131, 229] width 202 height 15
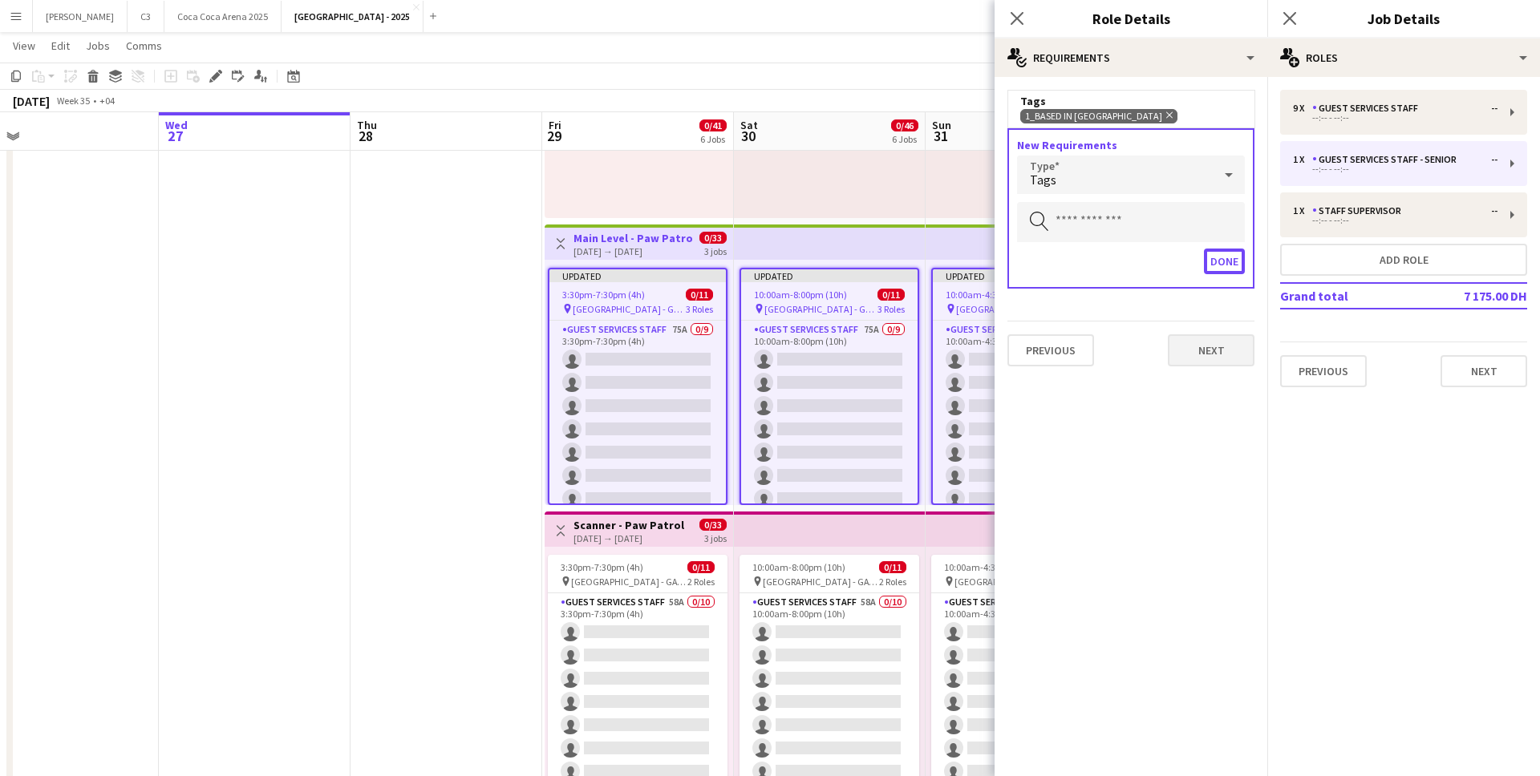
click at [1214, 260] on button "Done" at bounding box center [1224, 262] width 41 height 26
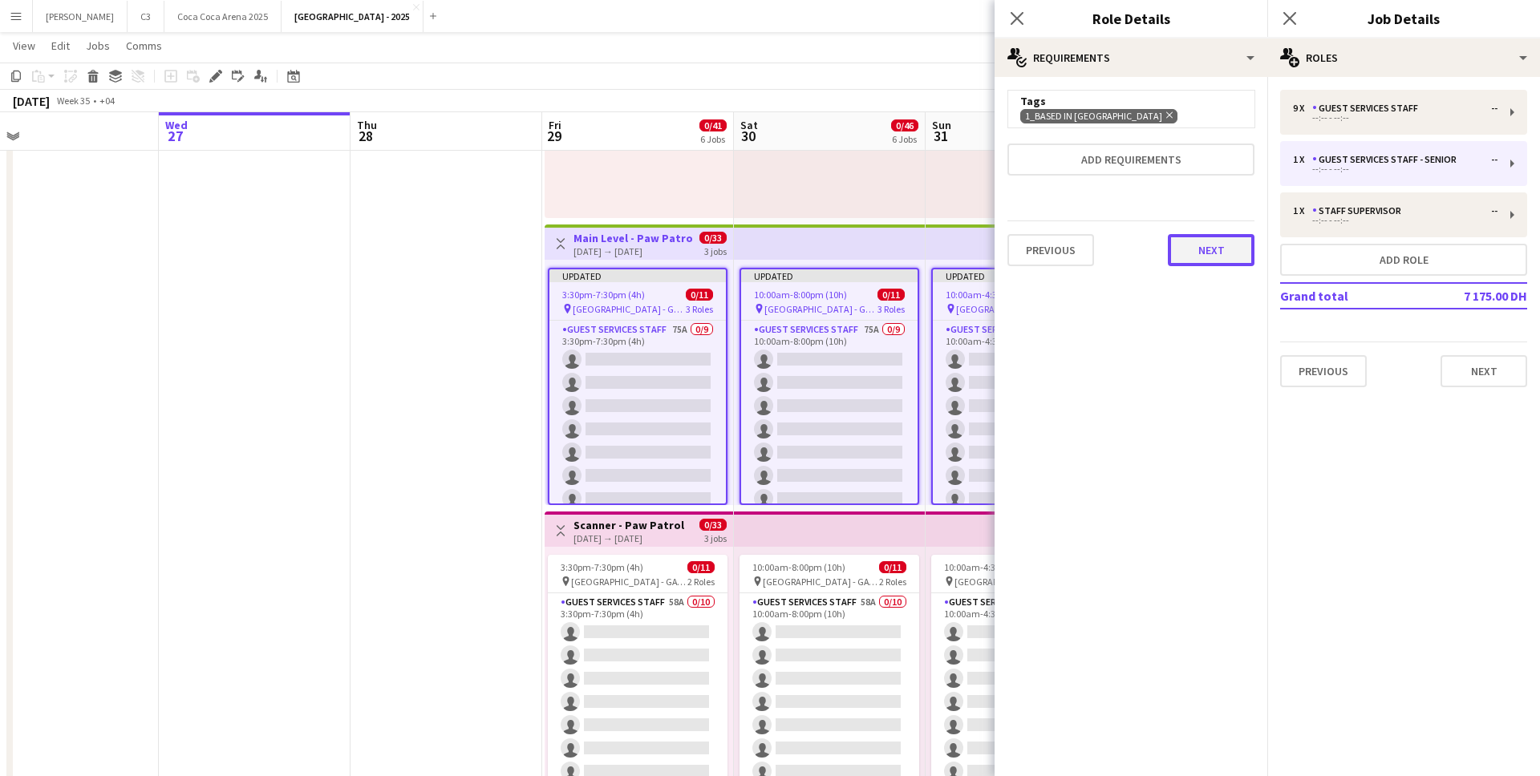
click at [1227, 237] on button "Next" at bounding box center [1211, 250] width 87 height 32
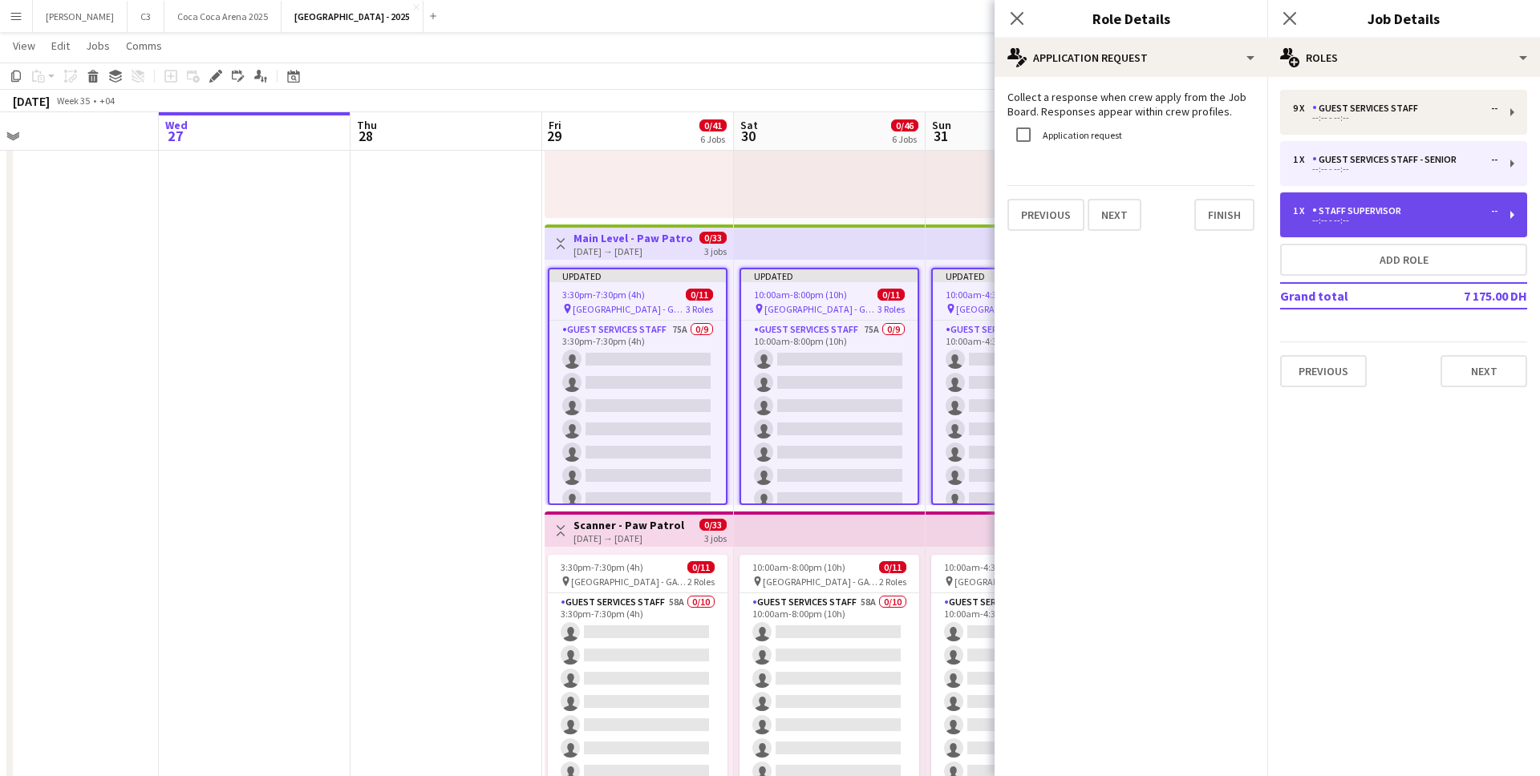
click at [1352, 204] on div "1 x Staff Supervisor -- --:-- - --:--" at bounding box center [1403, 215] width 247 height 45
type input "**********"
type input "********"
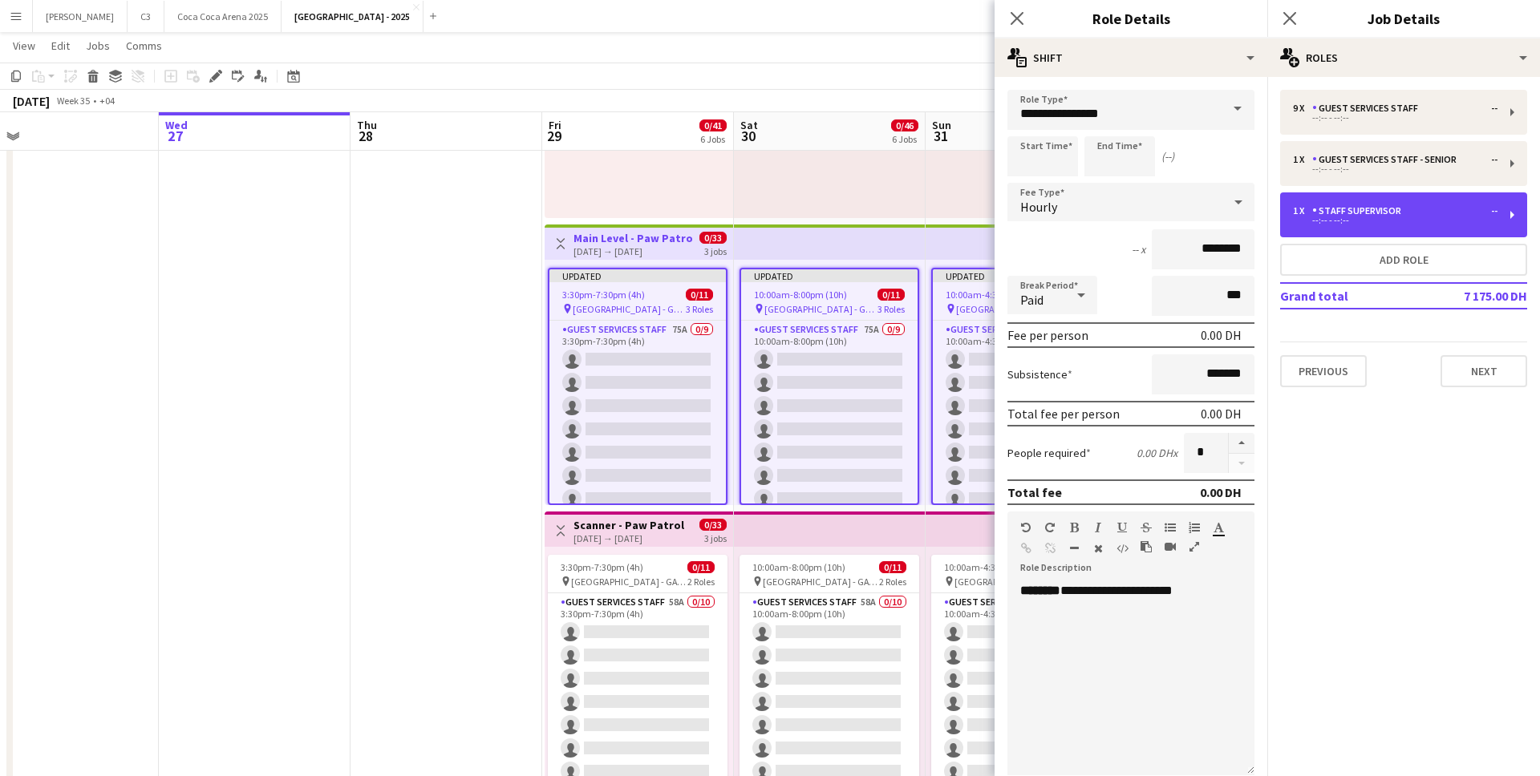
scroll to position [264, 0]
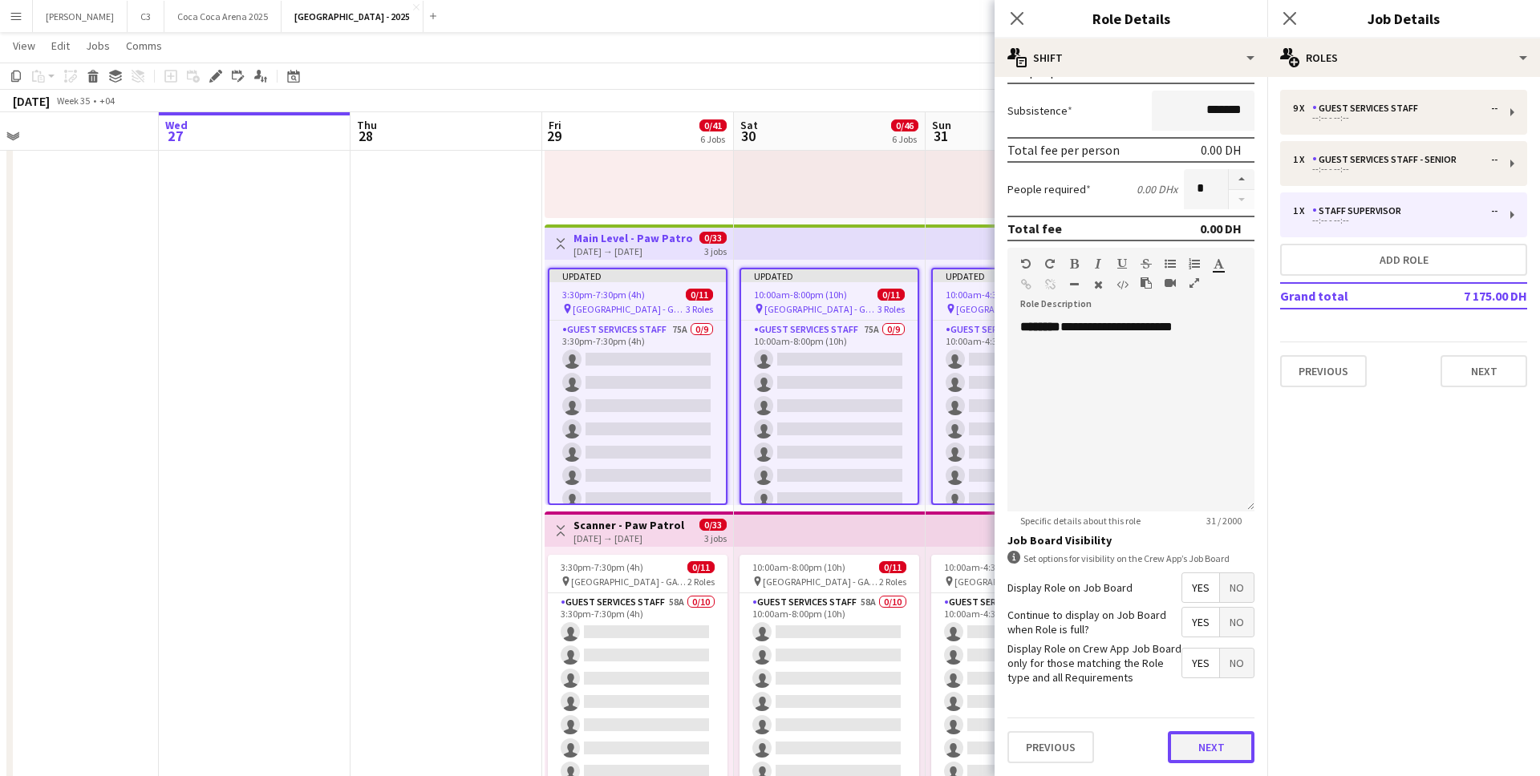
click at [1201, 748] on button "Next" at bounding box center [1211, 748] width 87 height 32
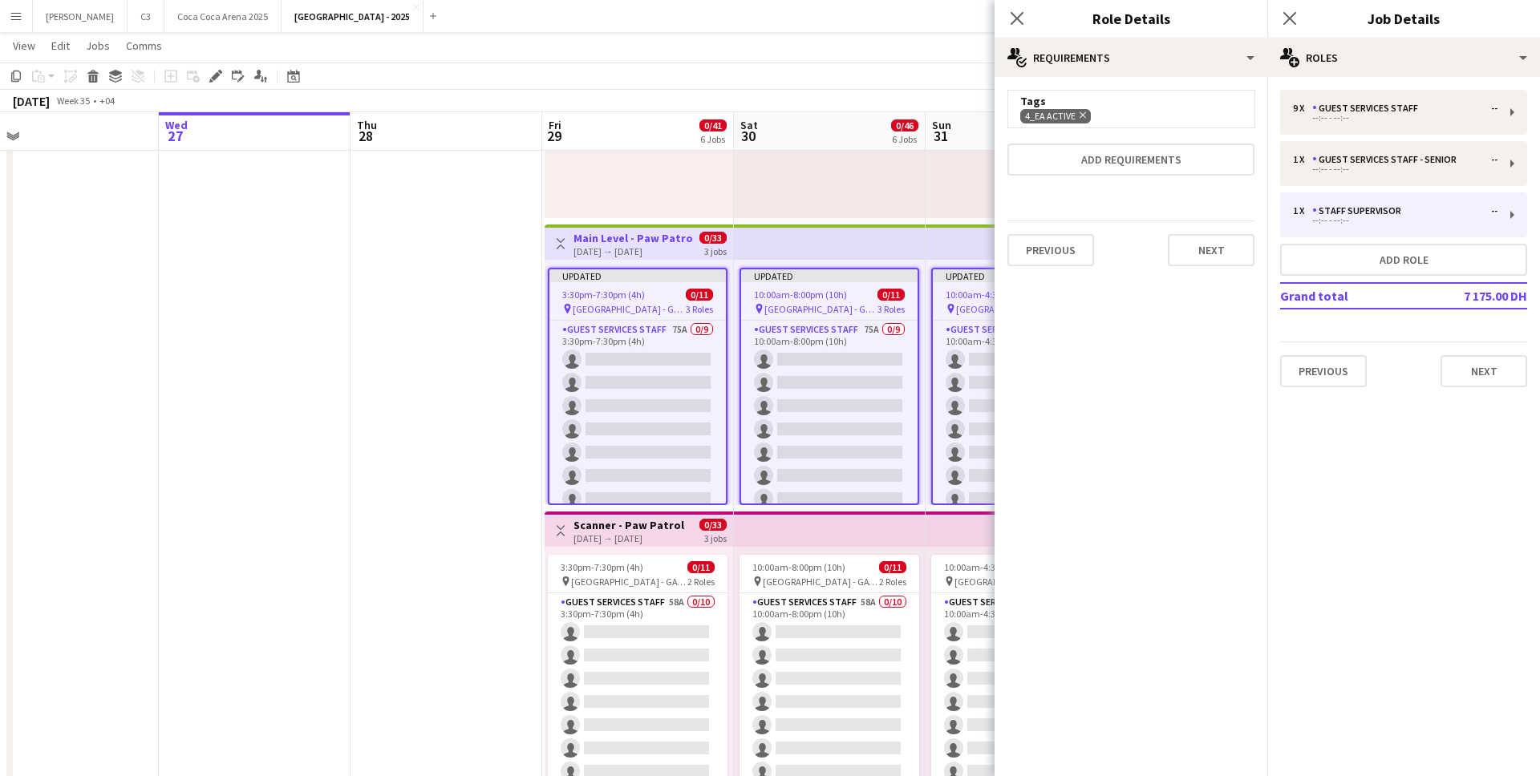
scroll to position [0, 0]
click at [1077, 111] on icon "Remove" at bounding box center [1081, 115] width 10 height 10
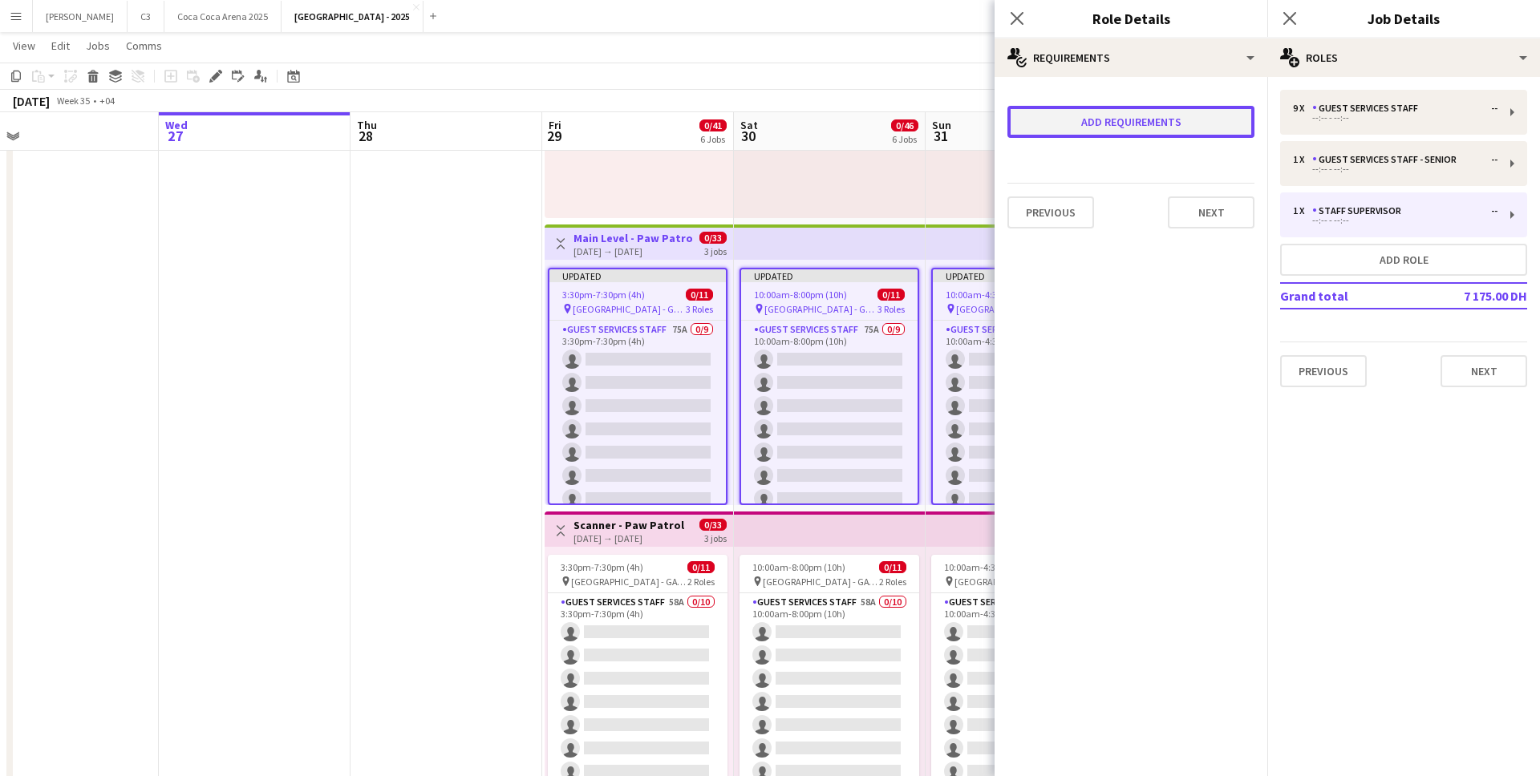
click at [1091, 114] on button "Add requirements" at bounding box center [1131, 122] width 247 height 32
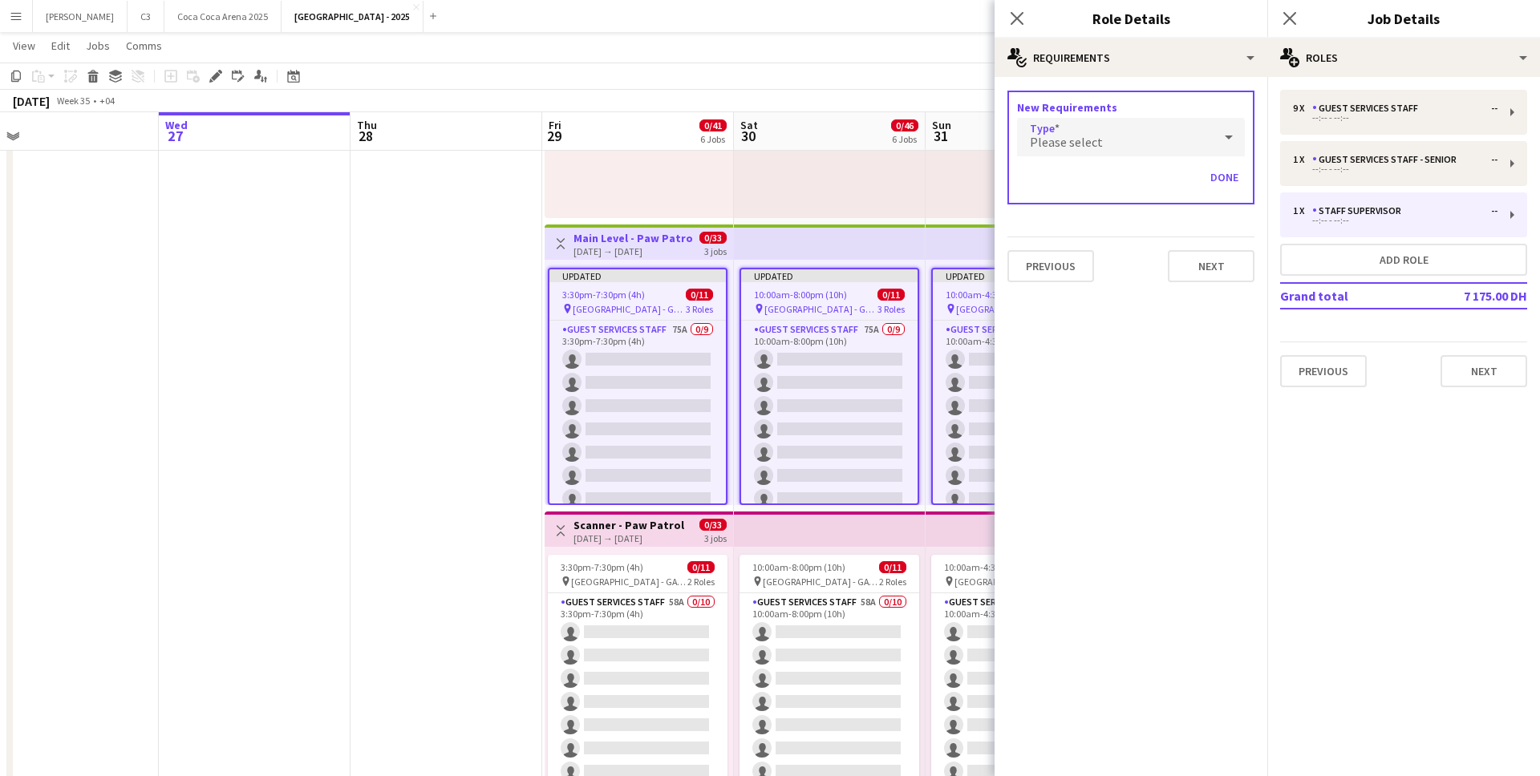
click at [1079, 144] on span "Please select" at bounding box center [1066, 142] width 73 height 16
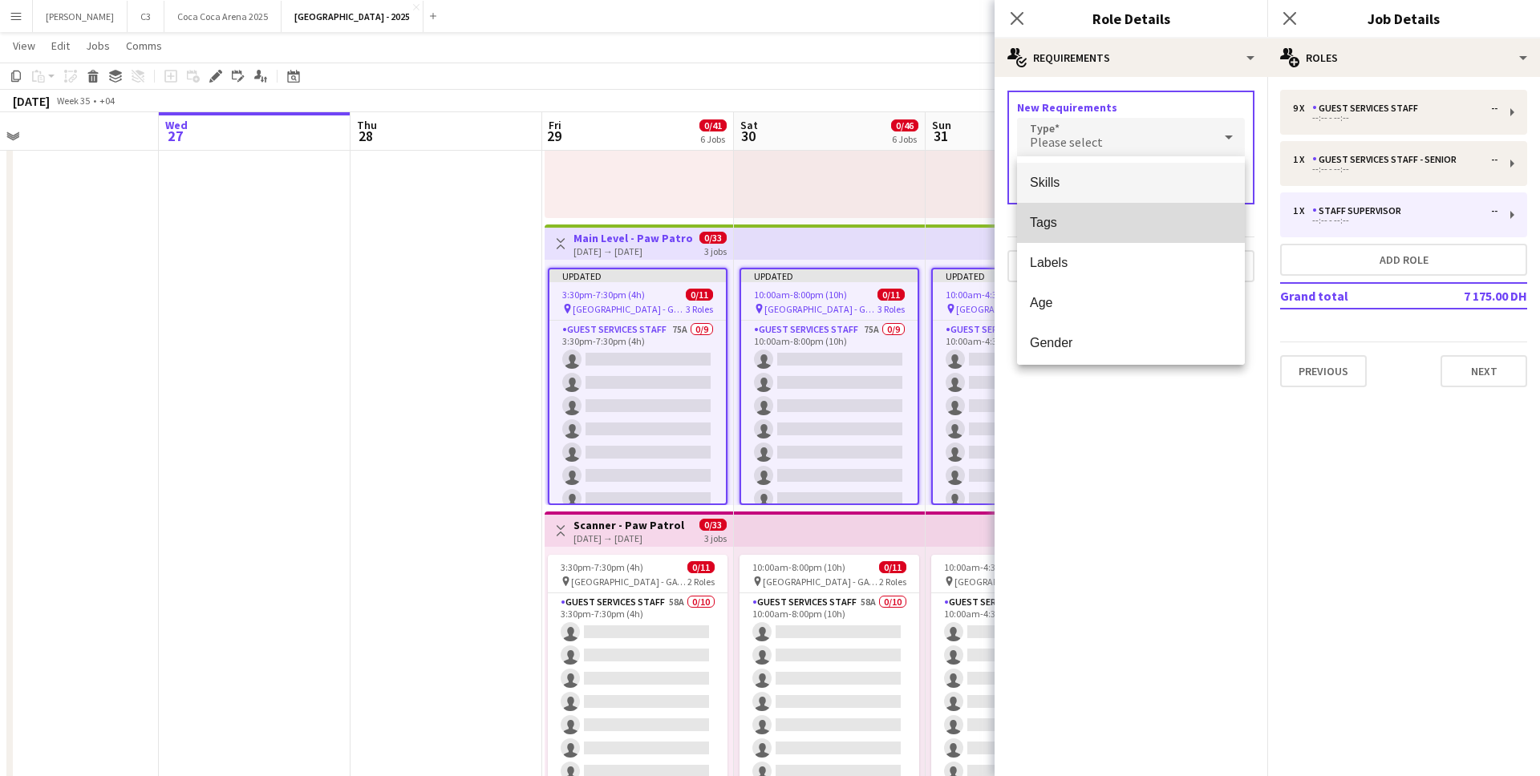
click at [1066, 219] on span "Tags" at bounding box center [1131, 222] width 202 height 15
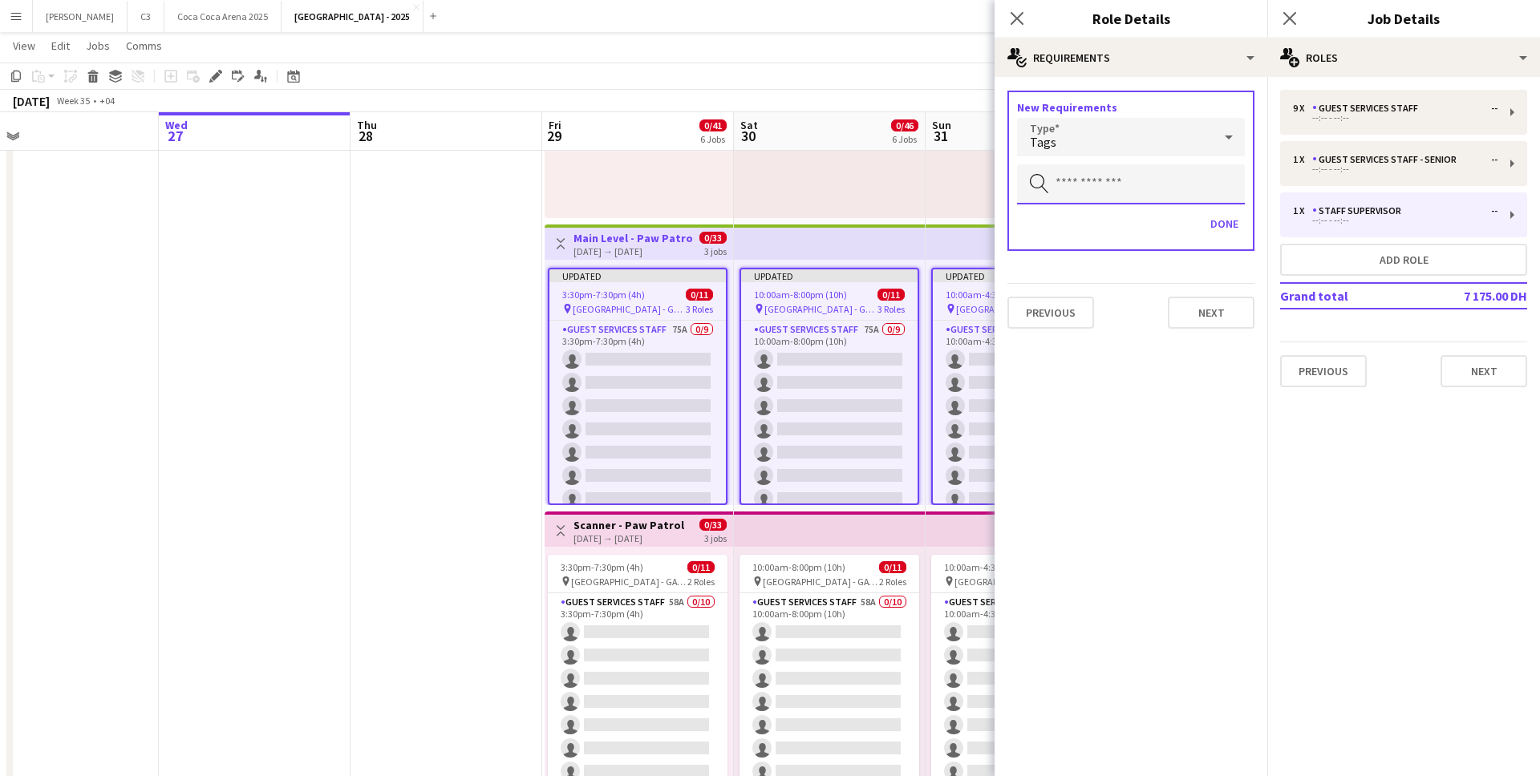
click at [1077, 168] on input "text" at bounding box center [1131, 184] width 228 height 40
type input "***"
click at [1085, 230] on span "1_Based in Abu Dhabi" at bounding box center [1131, 229] width 202 height 15
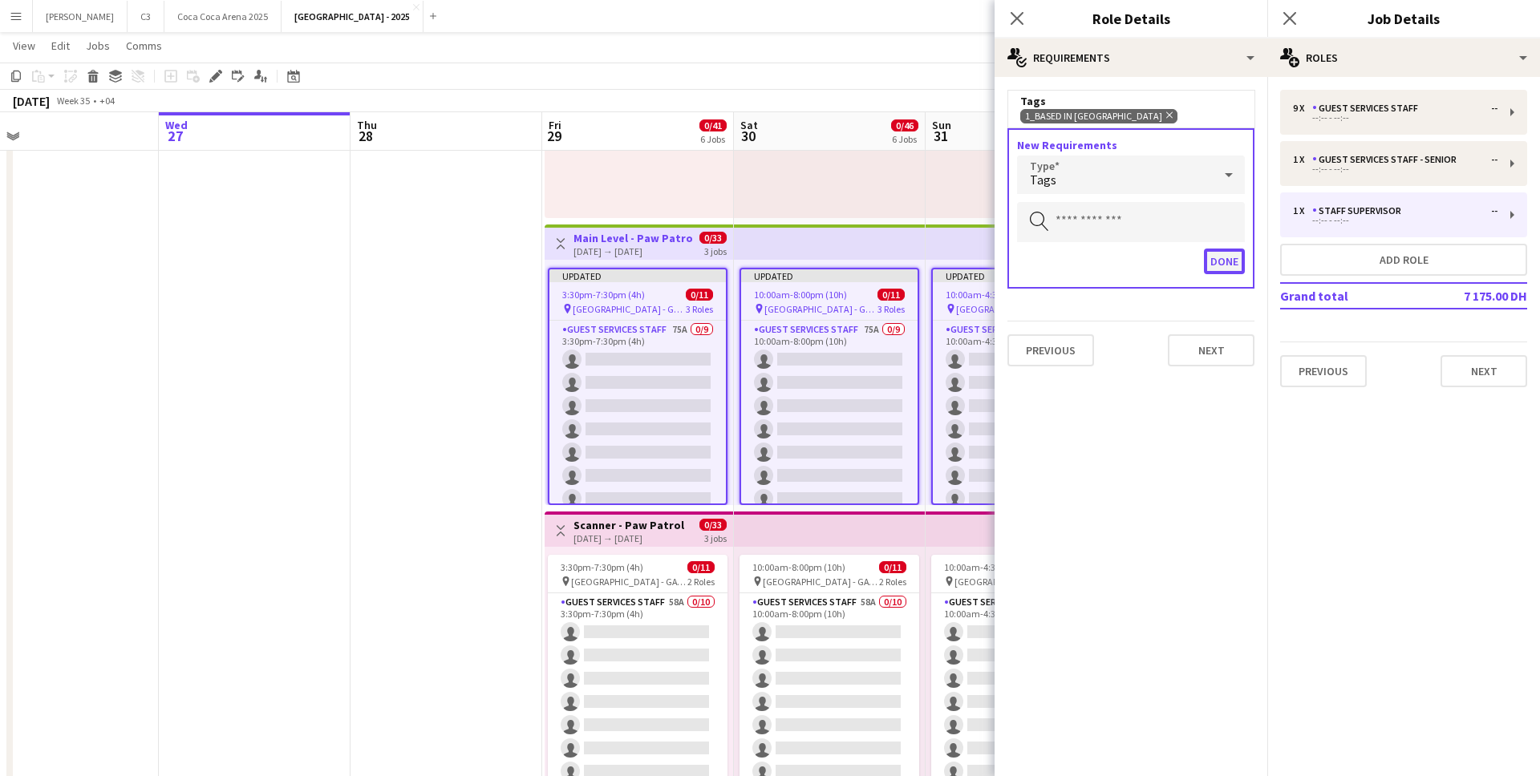
click at [1232, 259] on button "Done" at bounding box center [1224, 262] width 41 height 26
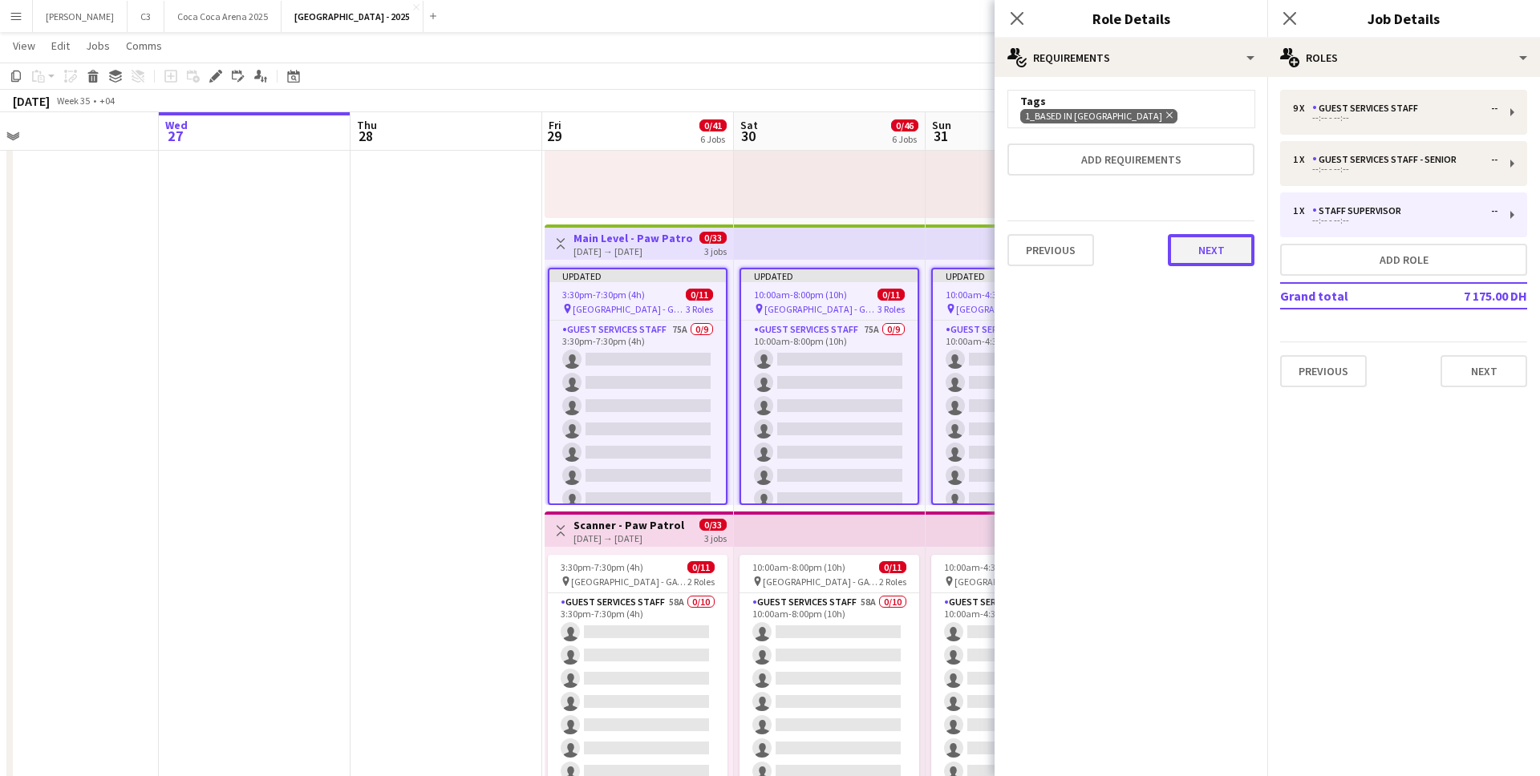
click at [1231, 249] on button "Next" at bounding box center [1211, 250] width 87 height 32
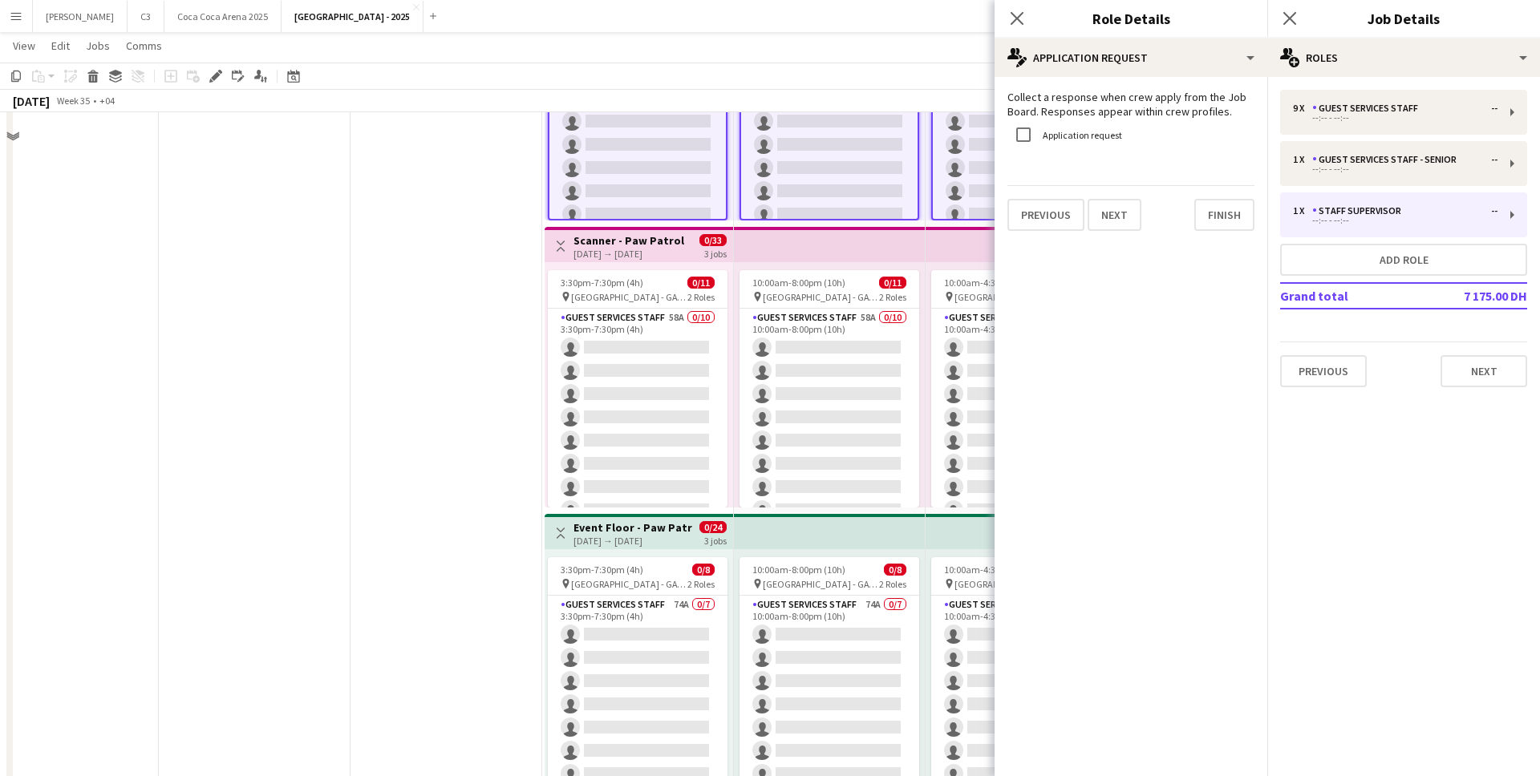
scroll to position [557, 0]
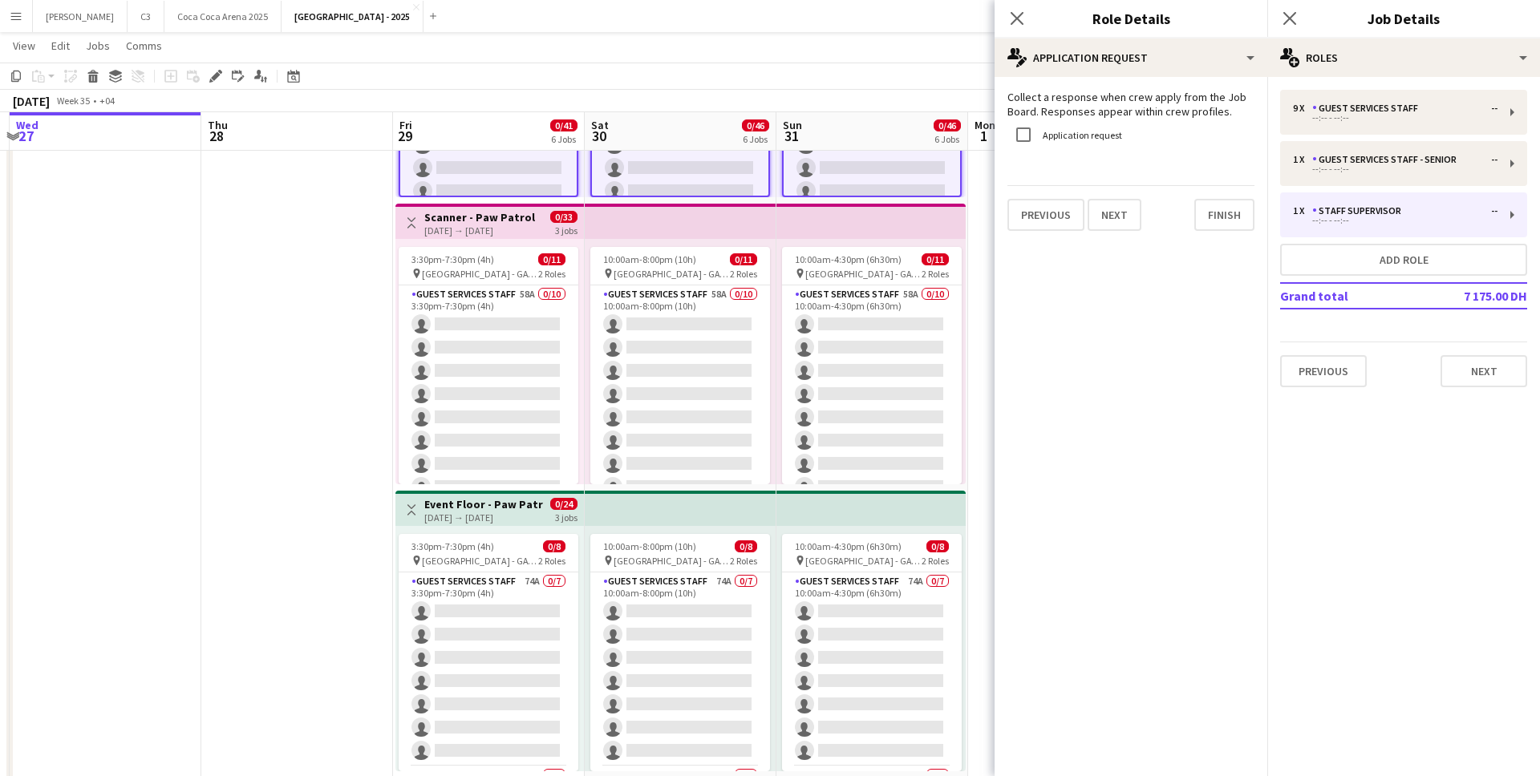
click at [464, 218] on h3 "Scanner - Paw Patrol" at bounding box center [479, 217] width 111 height 14
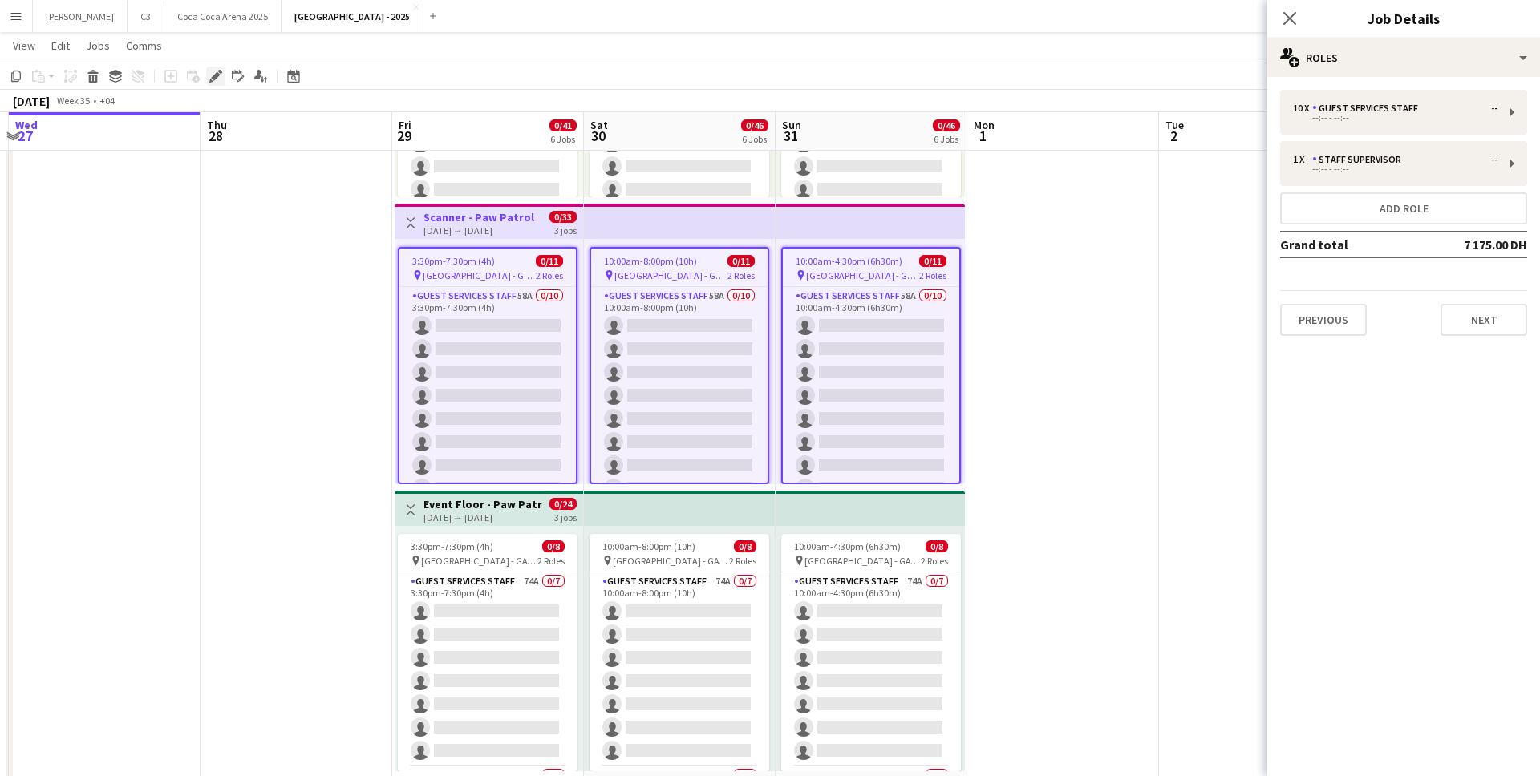
click at [213, 73] on icon "Edit" at bounding box center [215, 76] width 13 height 13
click at [1388, 115] on div "--:-- - --:--" at bounding box center [1395, 118] width 205 height 8
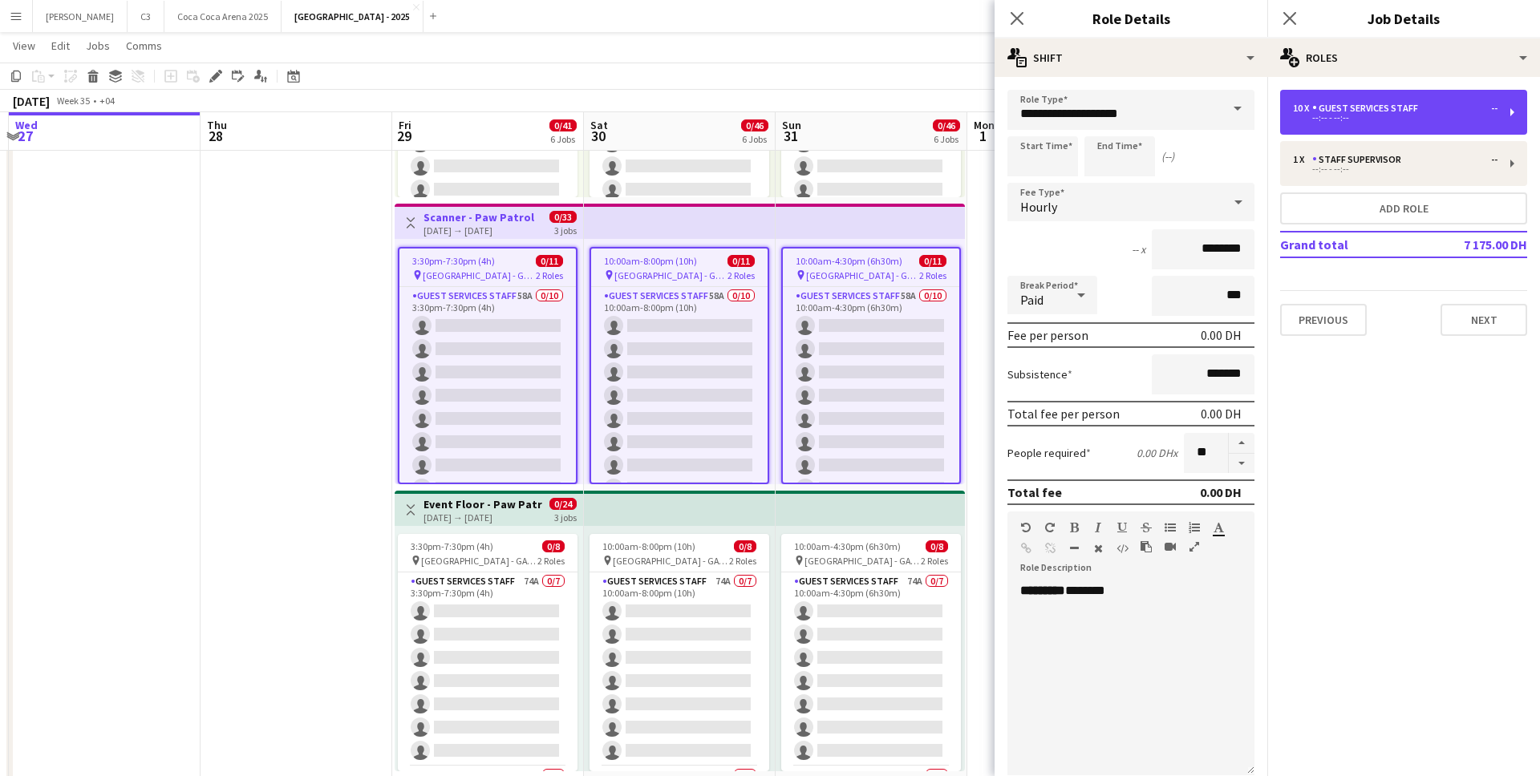
scroll to position [264, 0]
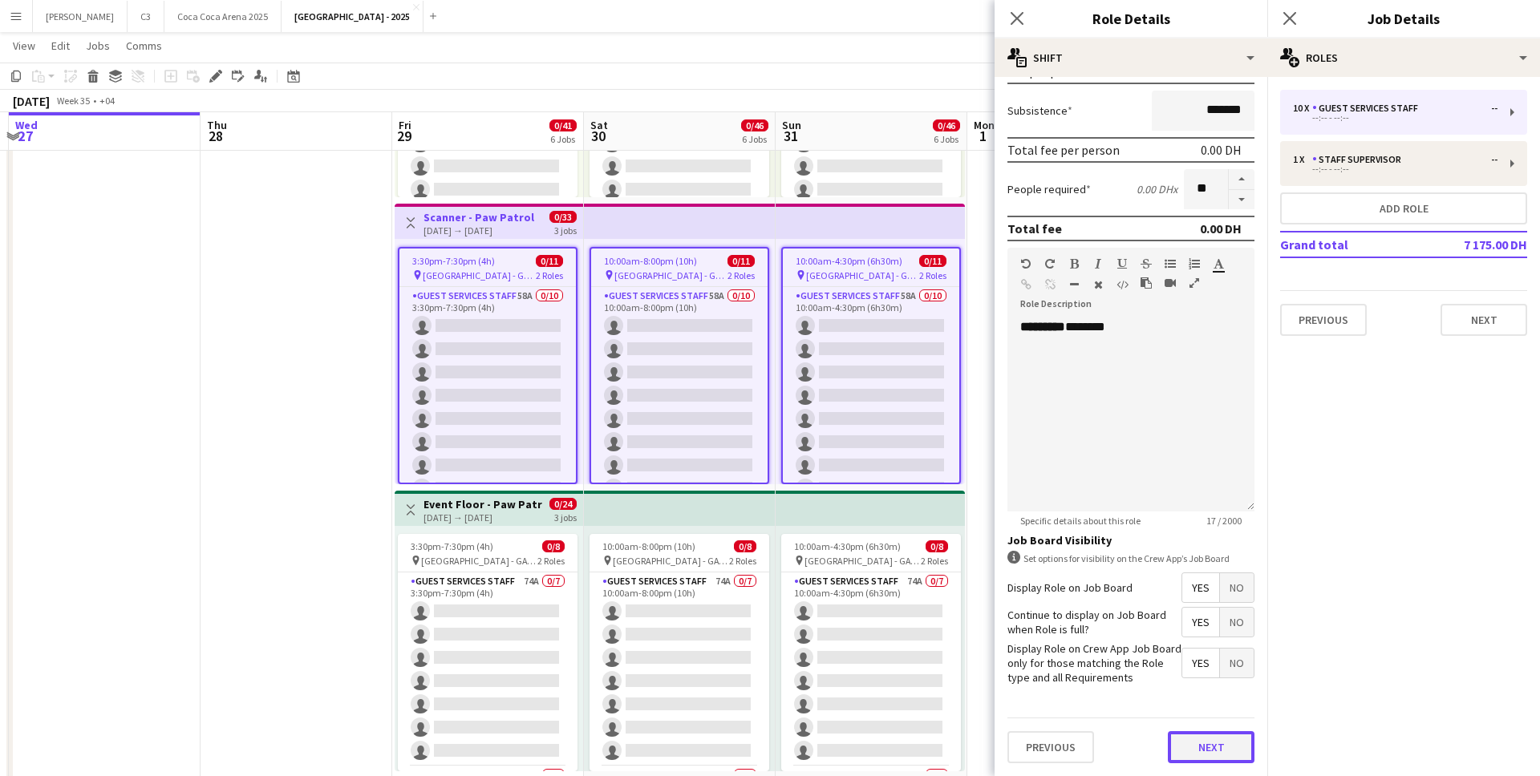
click at [1202, 754] on button "Next" at bounding box center [1211, 748] width 87 height 32
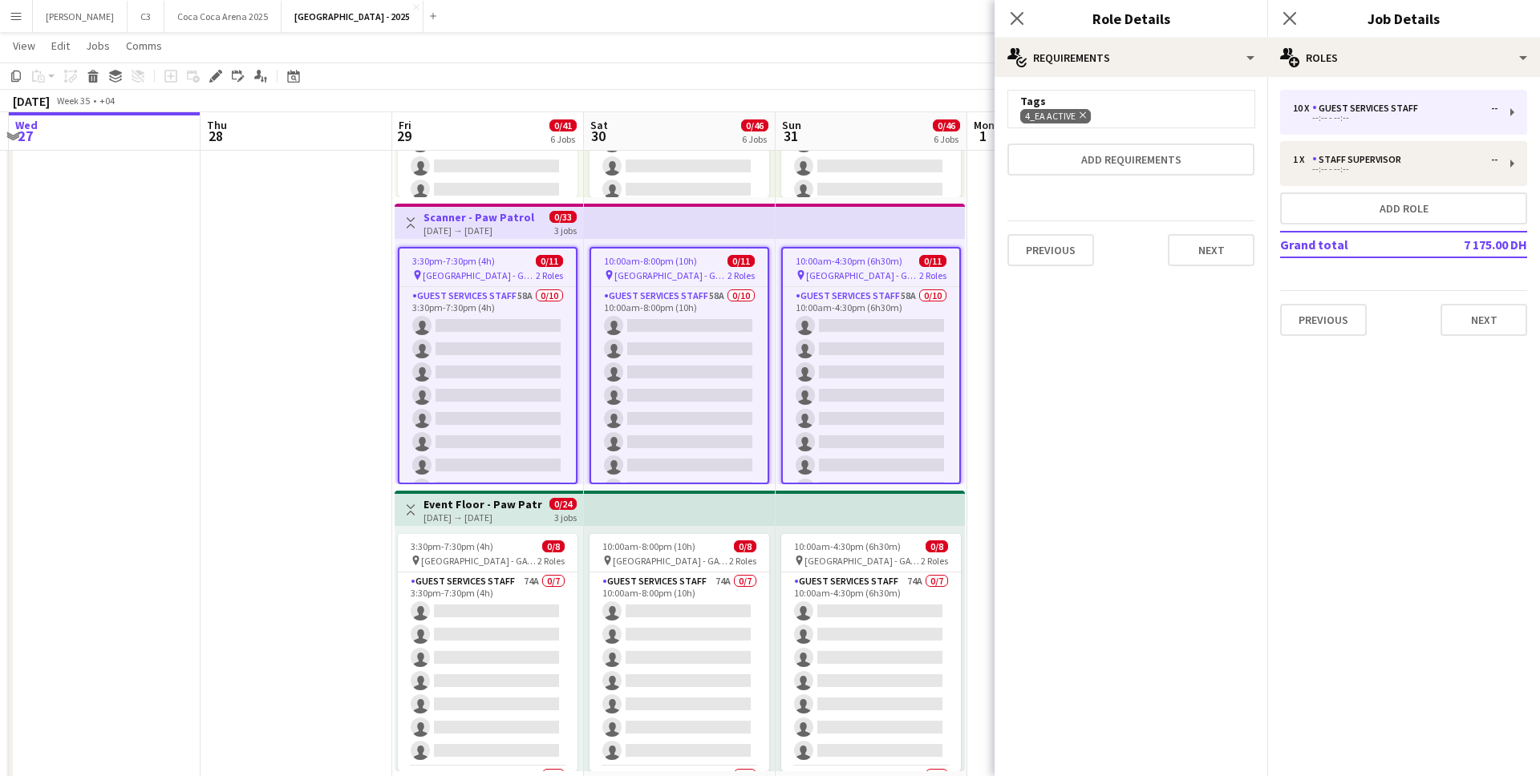
scroll to position [0, 0]
click at [1083, 112] on icon "Remove" at bounding box center [1081, 115] width 10 height 10
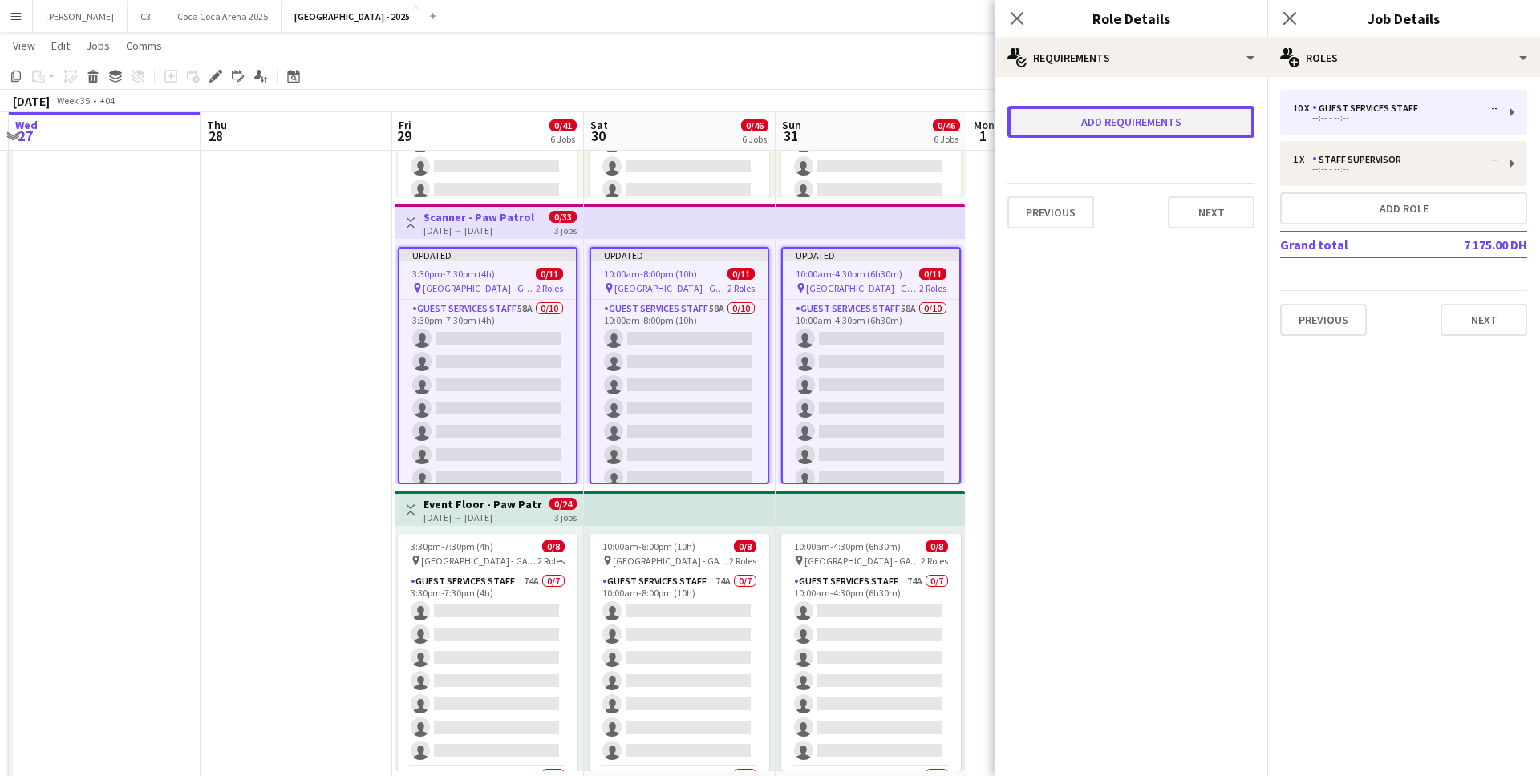
click at [1079, 118] on button "Add requirements" at bounding box center [1131, 122] width 247 height 32
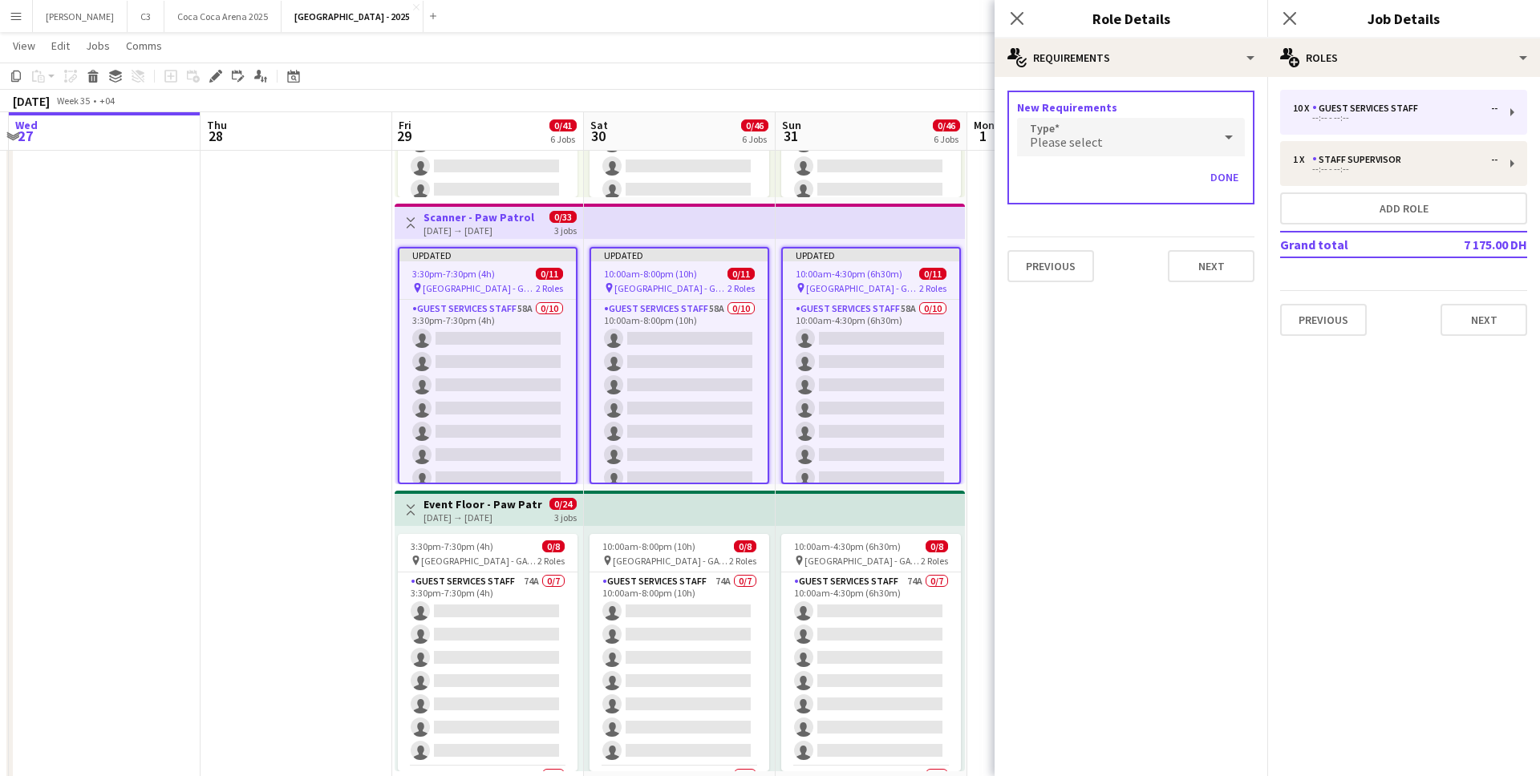
click at [1061, 141] on span "Please select" at bounding box center [1066, 142] width 73 height 16
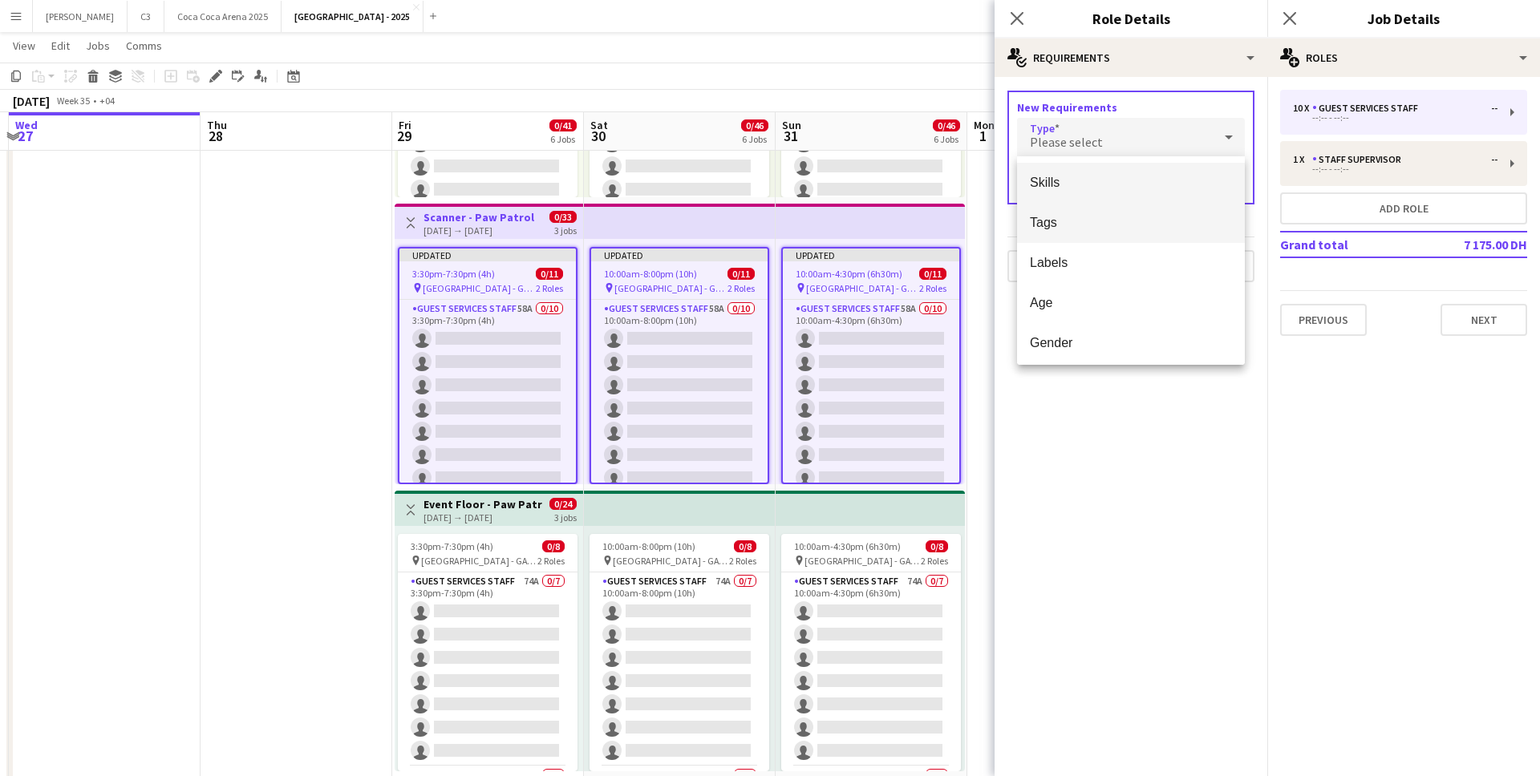
click at [1053, 217] on span "Tags" at bounding box center [1131, 222] width 202 height 15
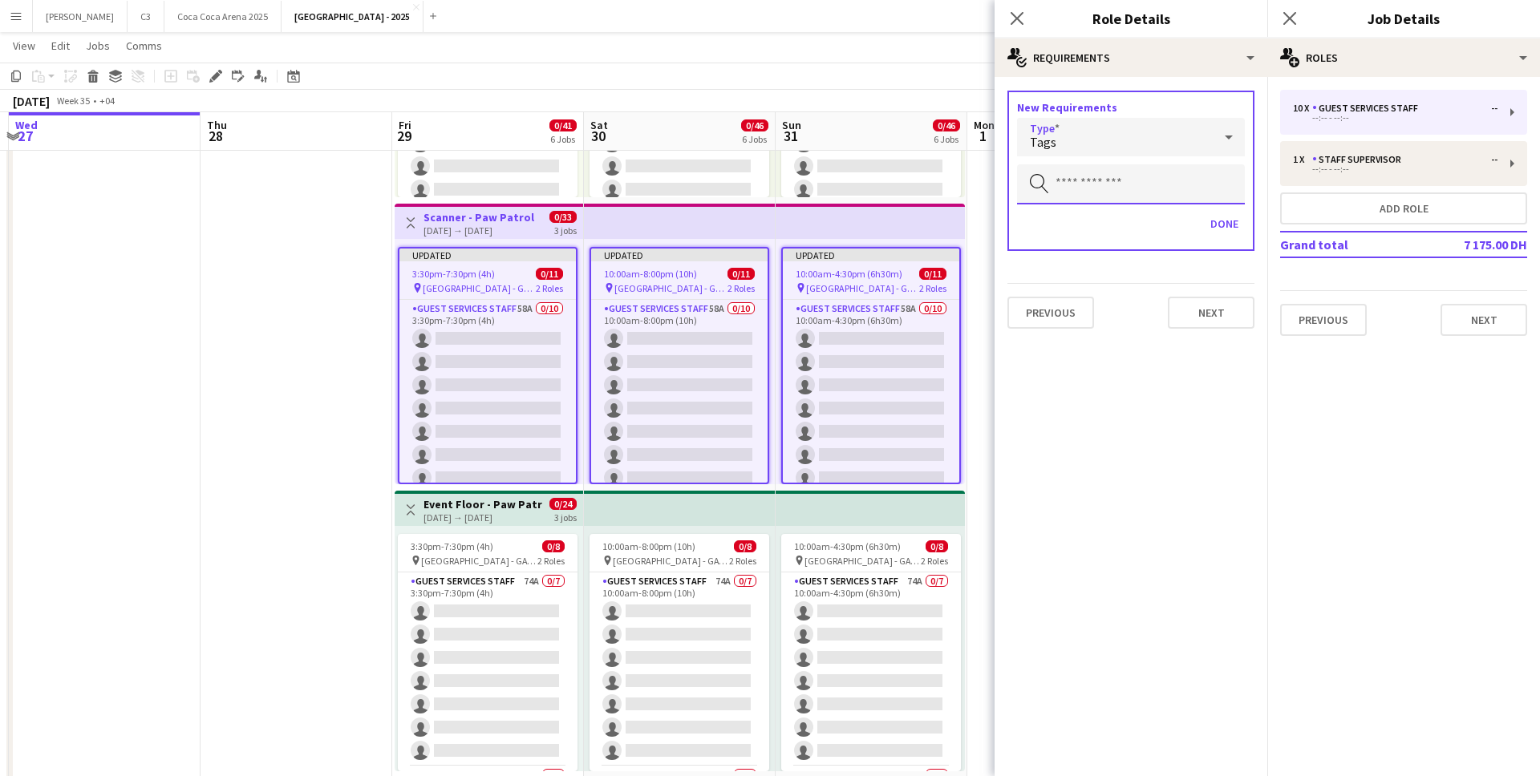
click at [1068, 188] on input "text" at bounding box center [1131, 184] width 228 height 40
type input "***"
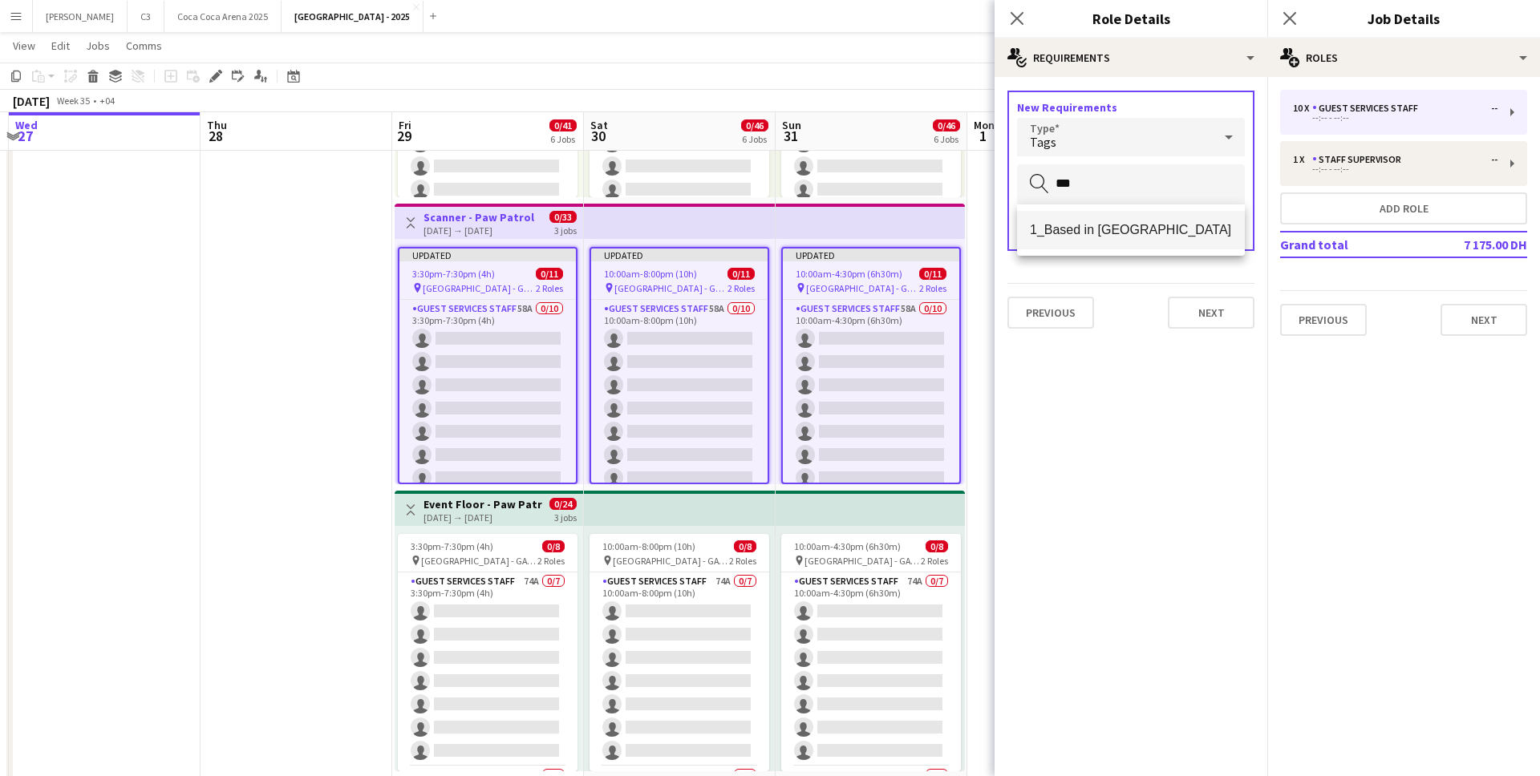
click at [1093, 233] on span "1_Based in Abu Dhabi" at bounding box center [1131, 229] width 202 height 15
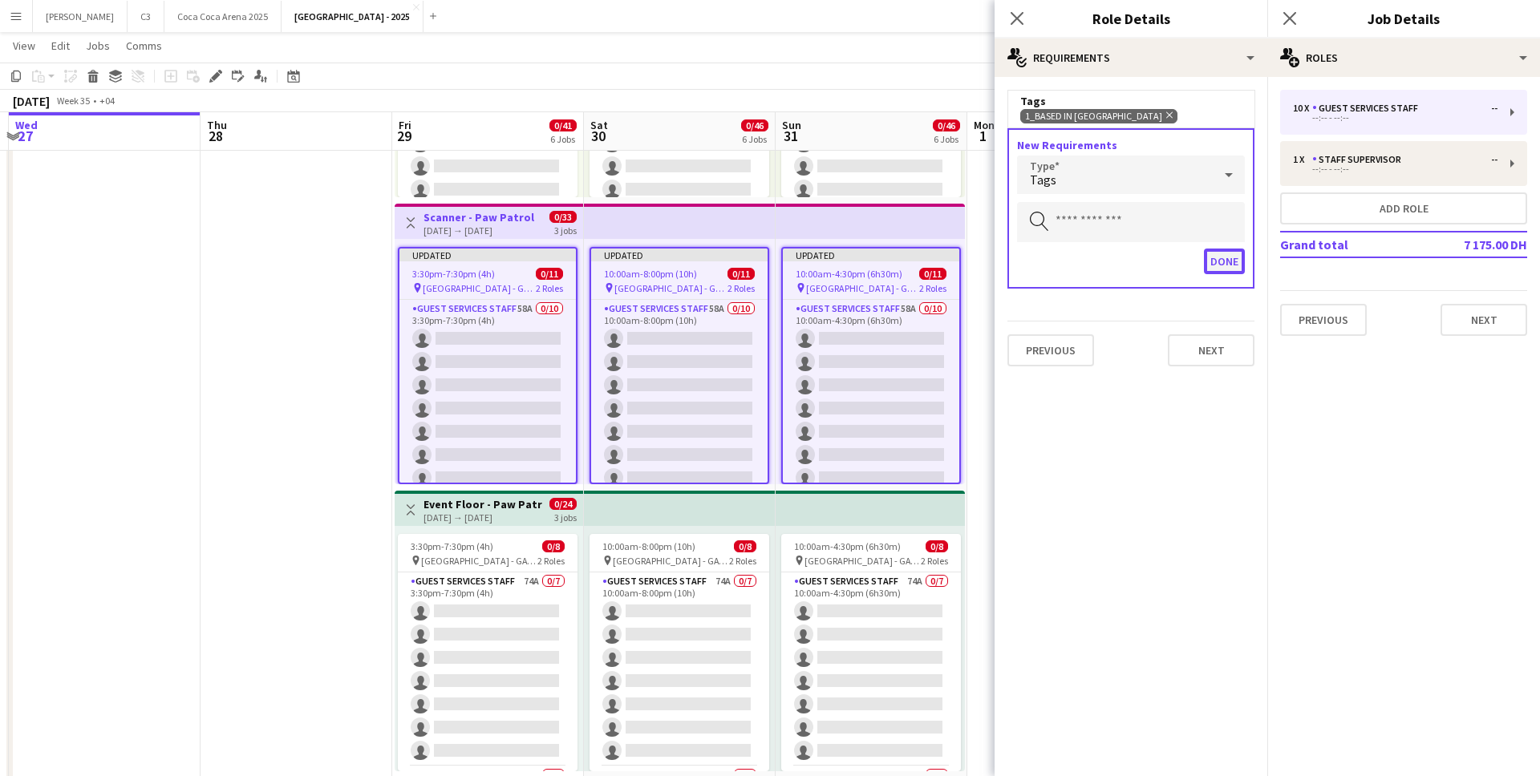
click at [1207, 253] on button "Done" at bounding box center [1224, 262] width 41 height 26
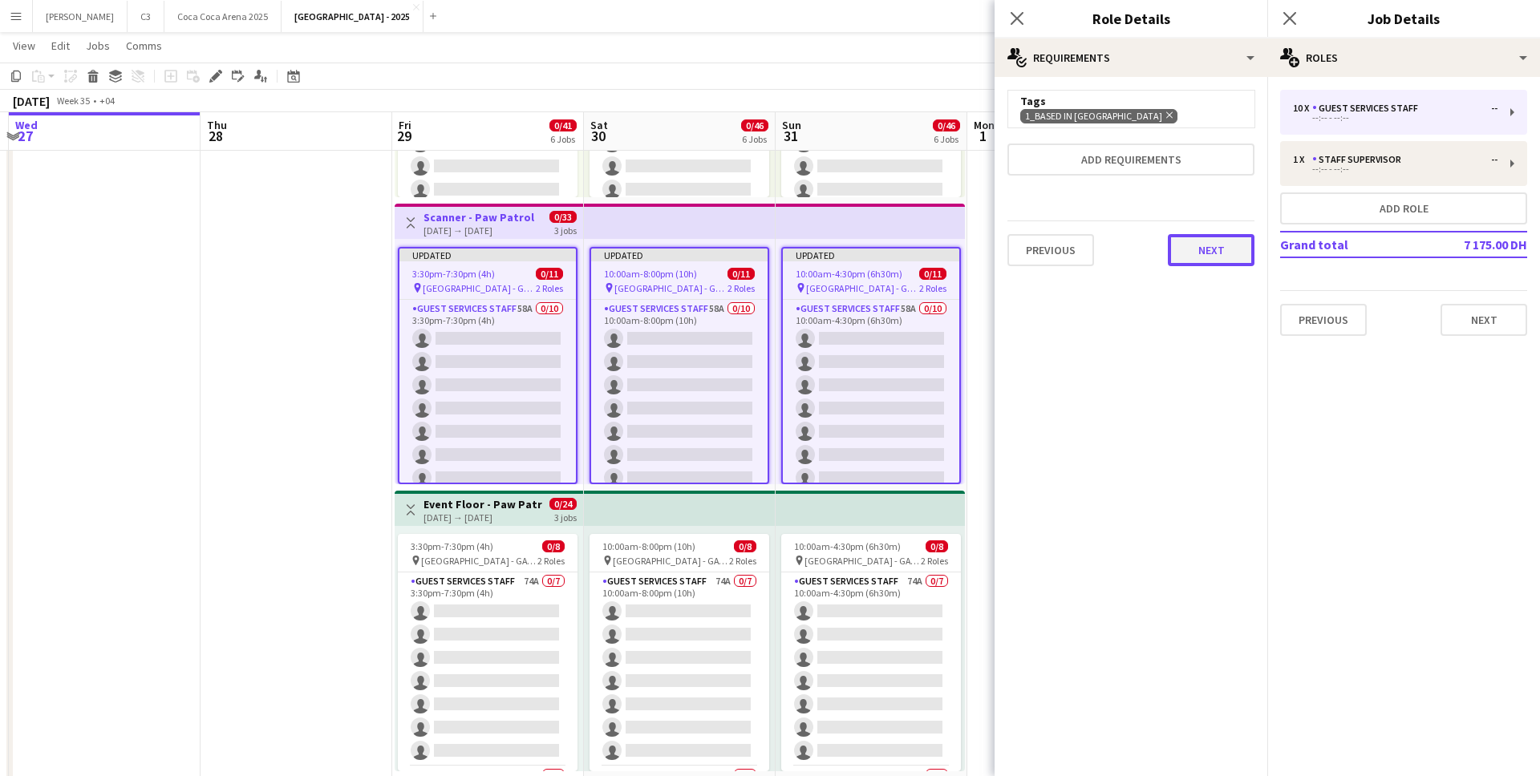
click at [1222, 253] on button "Next" at bounding box center [1211, 250] width 87 height 32
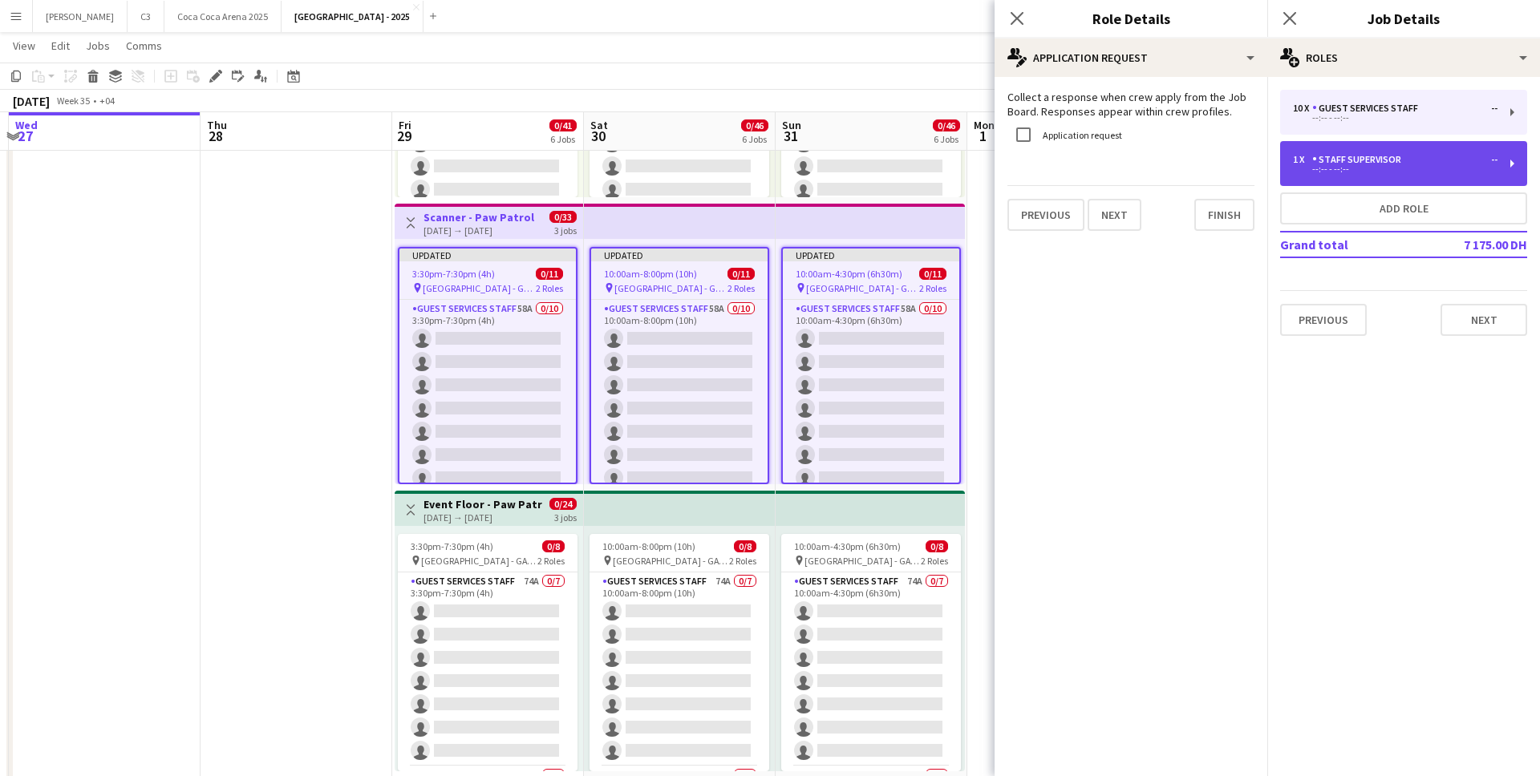
click at [1330, 185] on div "1 x Staff Supervisor -- --:-- - --:--" at bounding box center [1403, 163] width 247 height 45
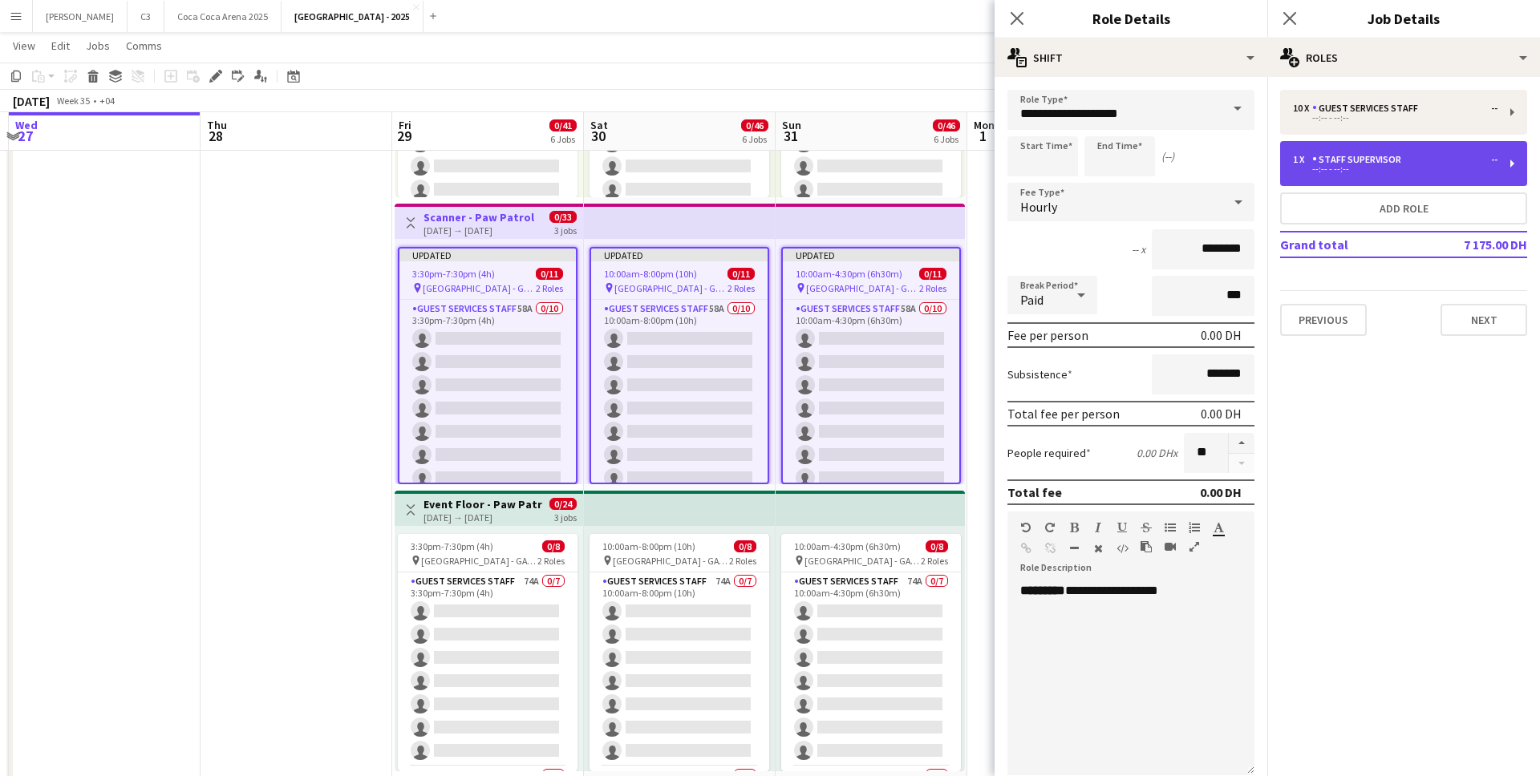
type input "**********"
type input "********"
type input "*"
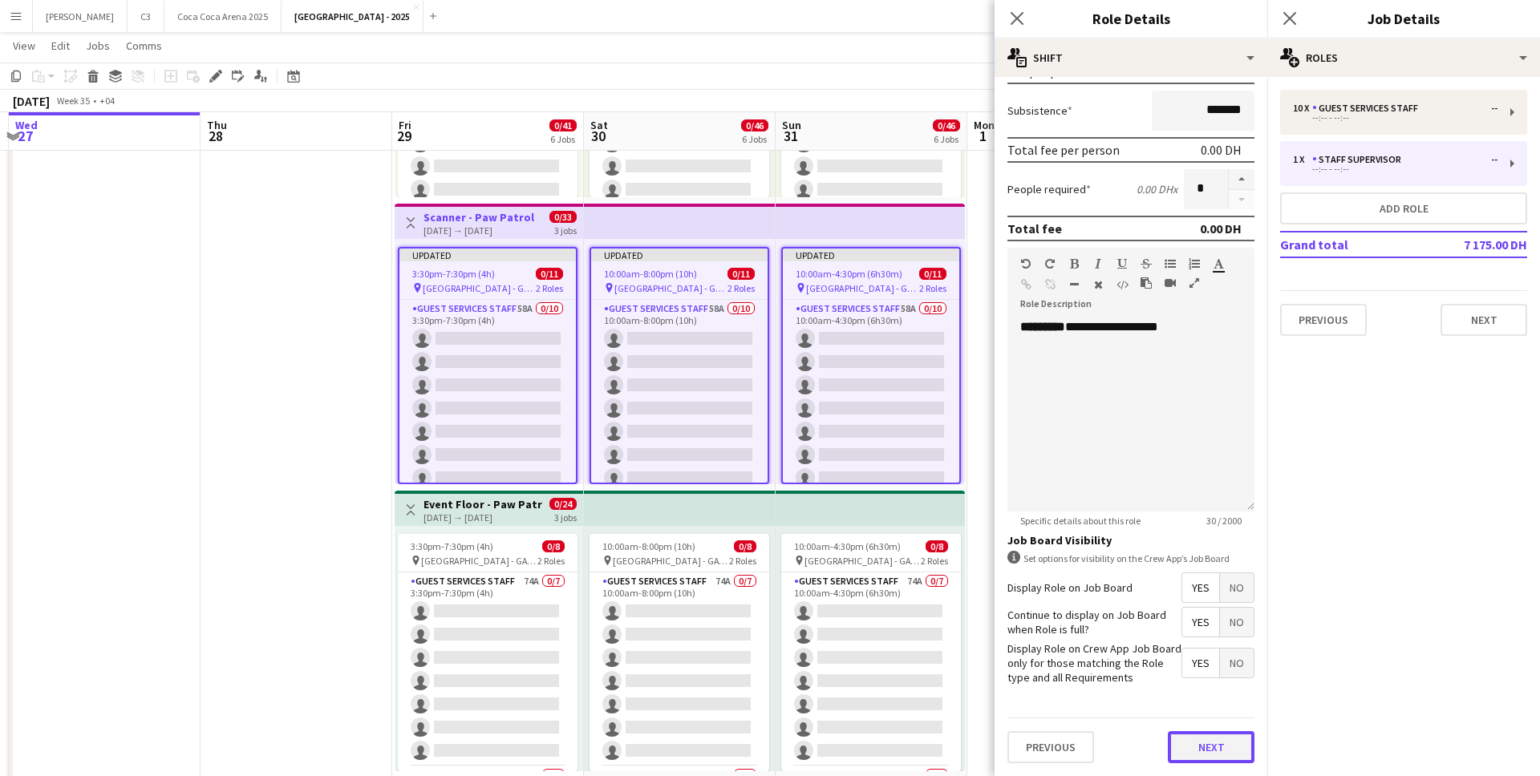
click at [1191, 752] on button "Next" at bounding box center [1211, 748] width 87 height 32
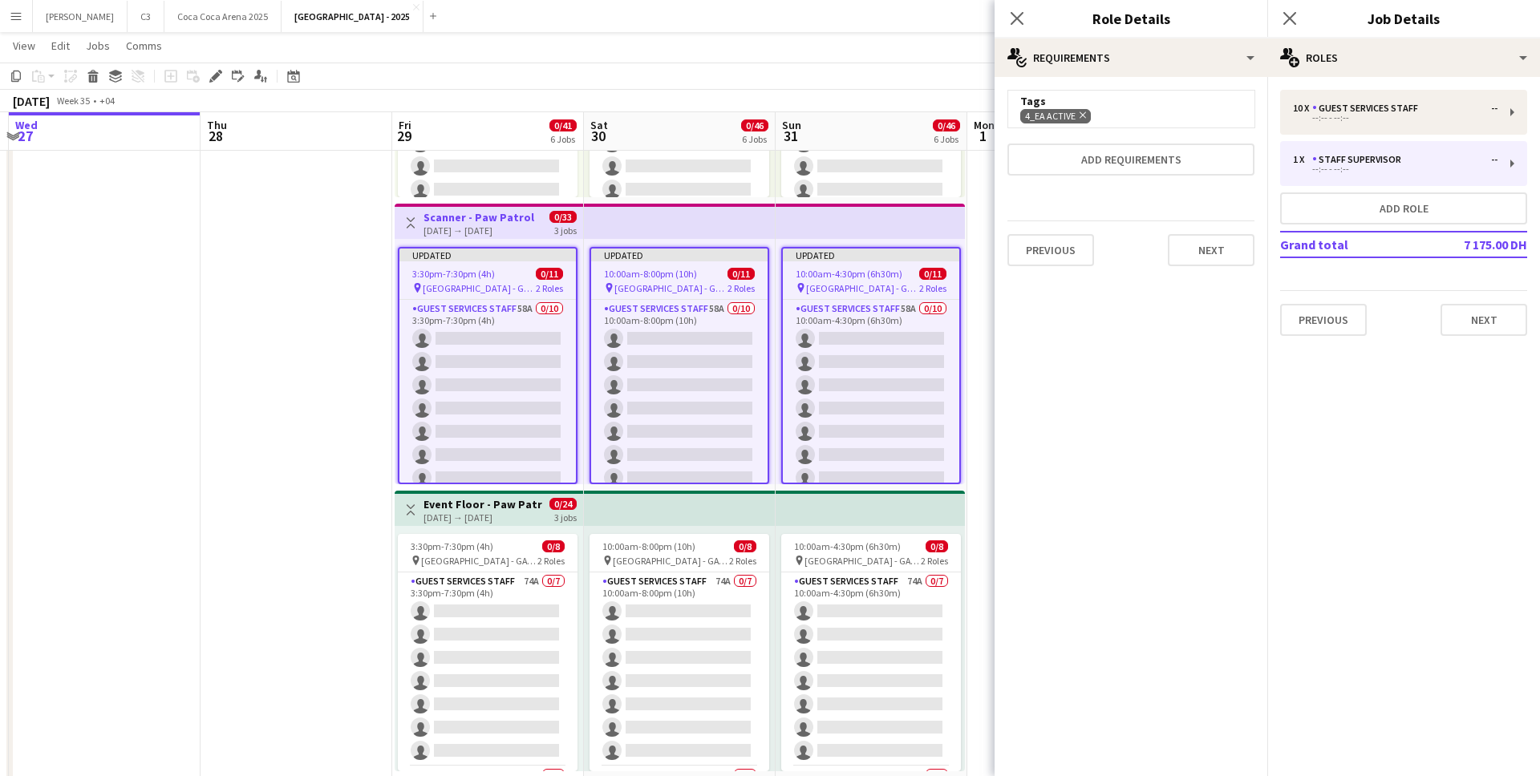
scroll to position [0, 0]
click at [1082, 114] on icon "Remove" at bounding box center [1081, 115] width 10 height 10
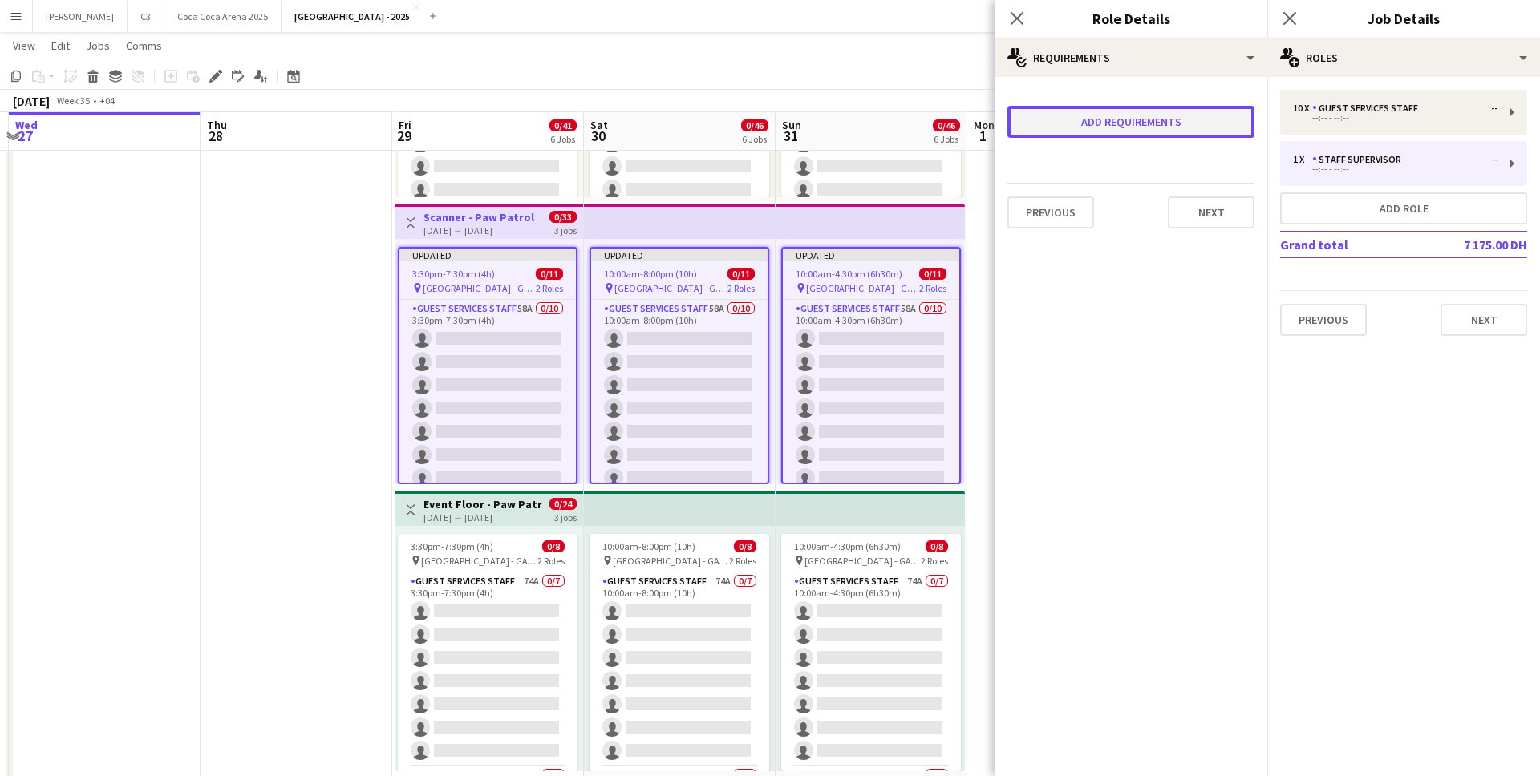
click at [1078, 128] on button "Add requirements" at bounding box center [1131, 122] width 247 height 32
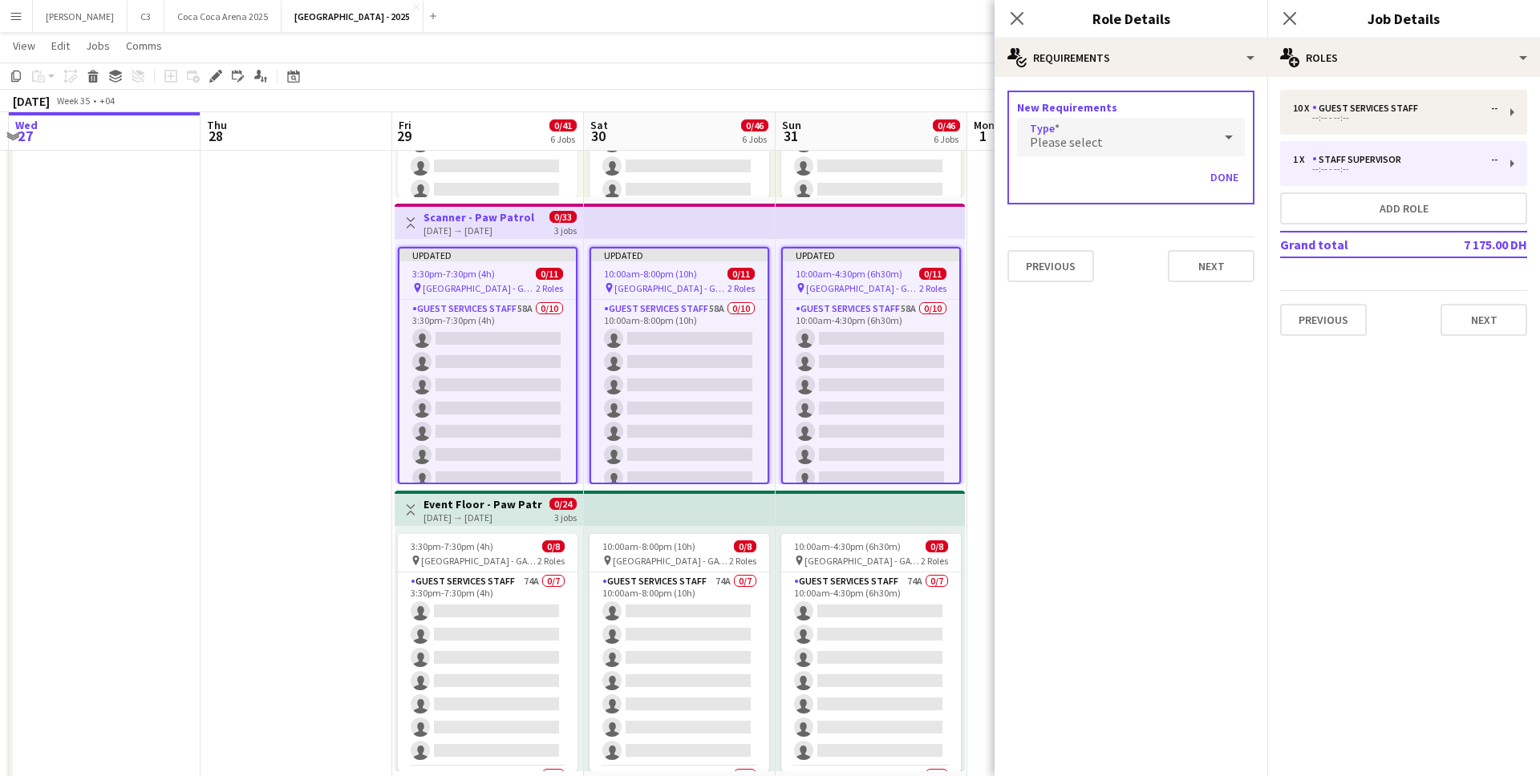
click at [1061, 144] on span "Please select" at bounding box center [1066, 142] width 73 height 16
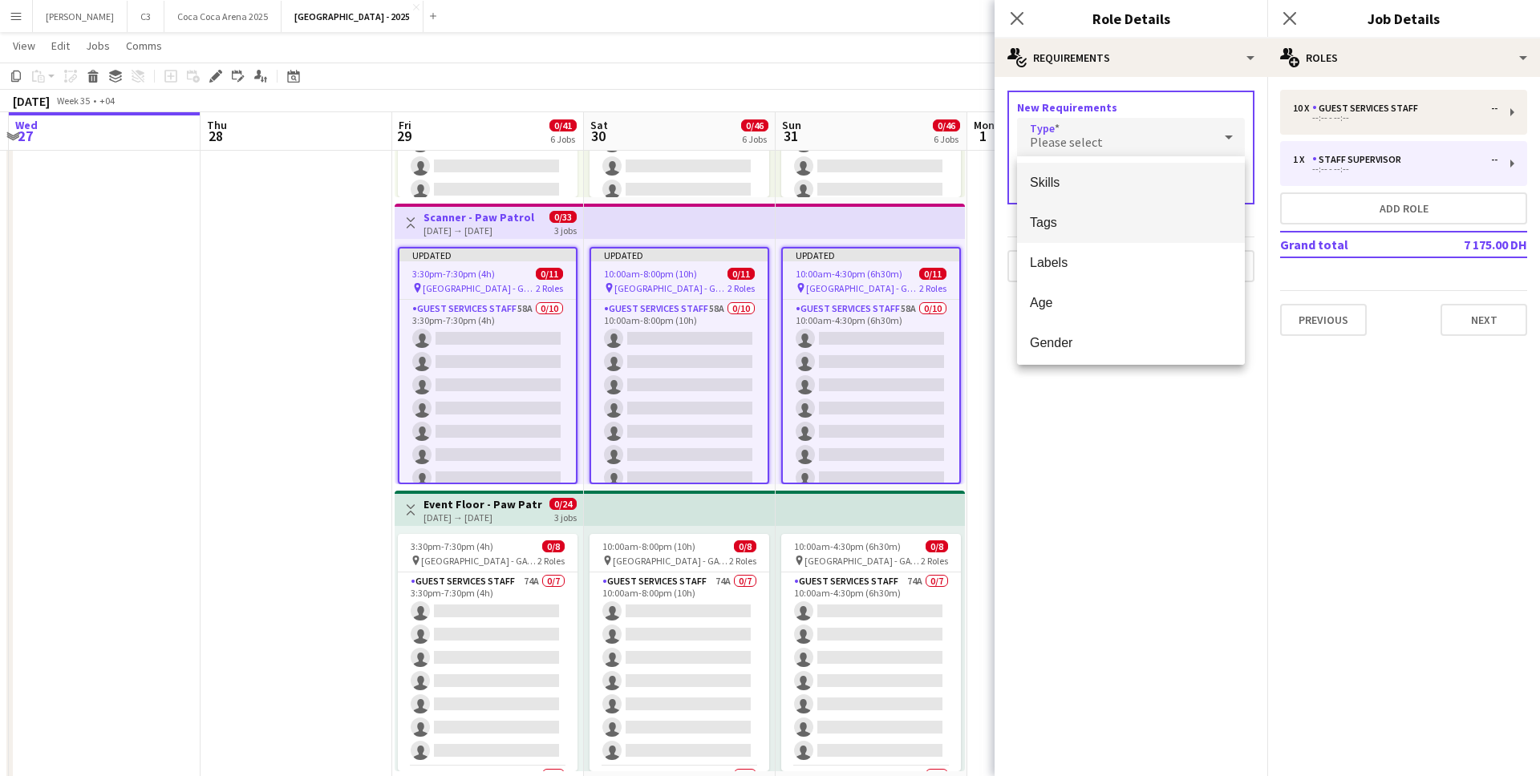
click at [1056, 213] on mat-option "Tags" at bounding box center [1131, 223] width 228 height 40
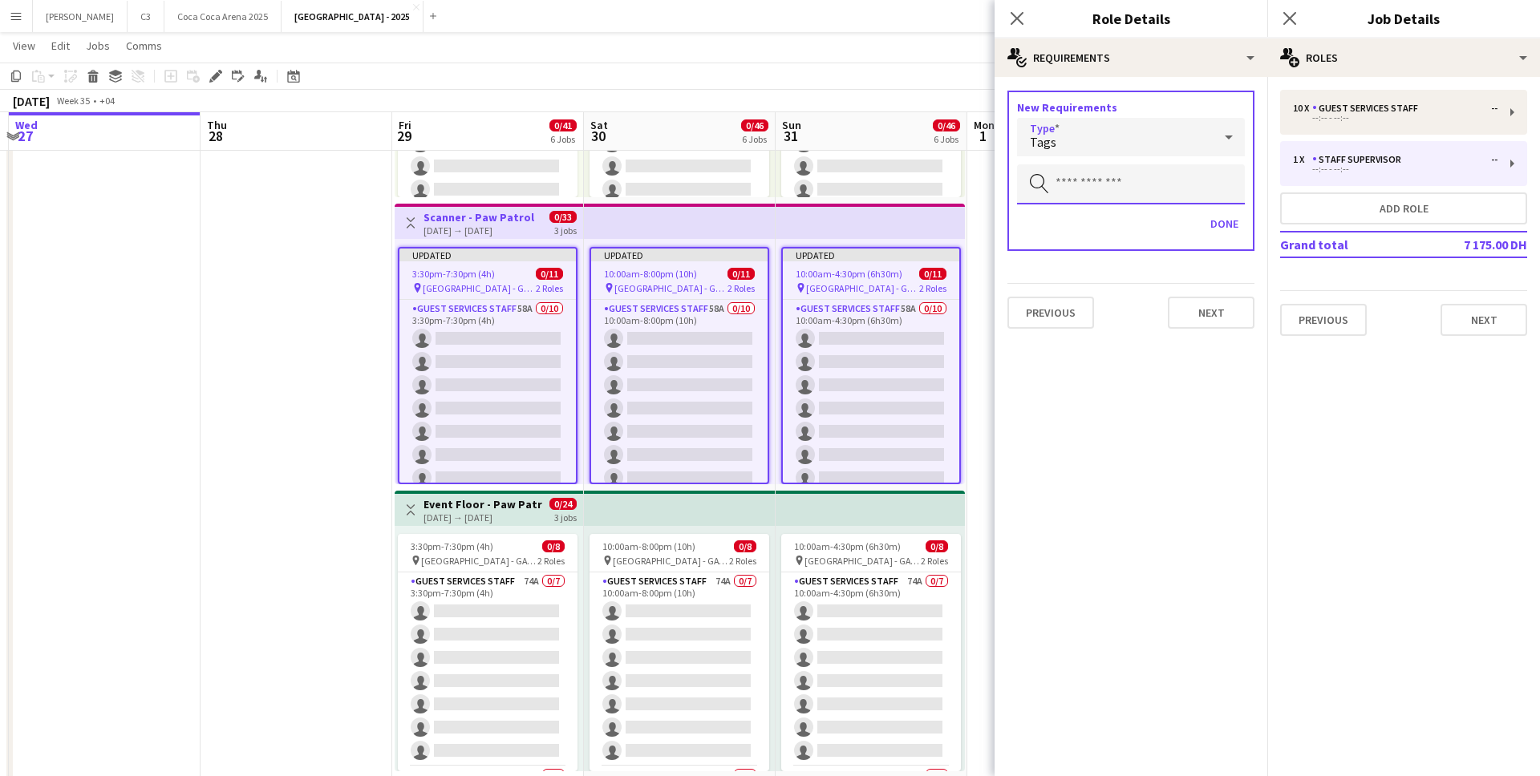
click at [1060, 173] on input "text" at bounding box center [1131, 184] width 228 height 40
type input "***"
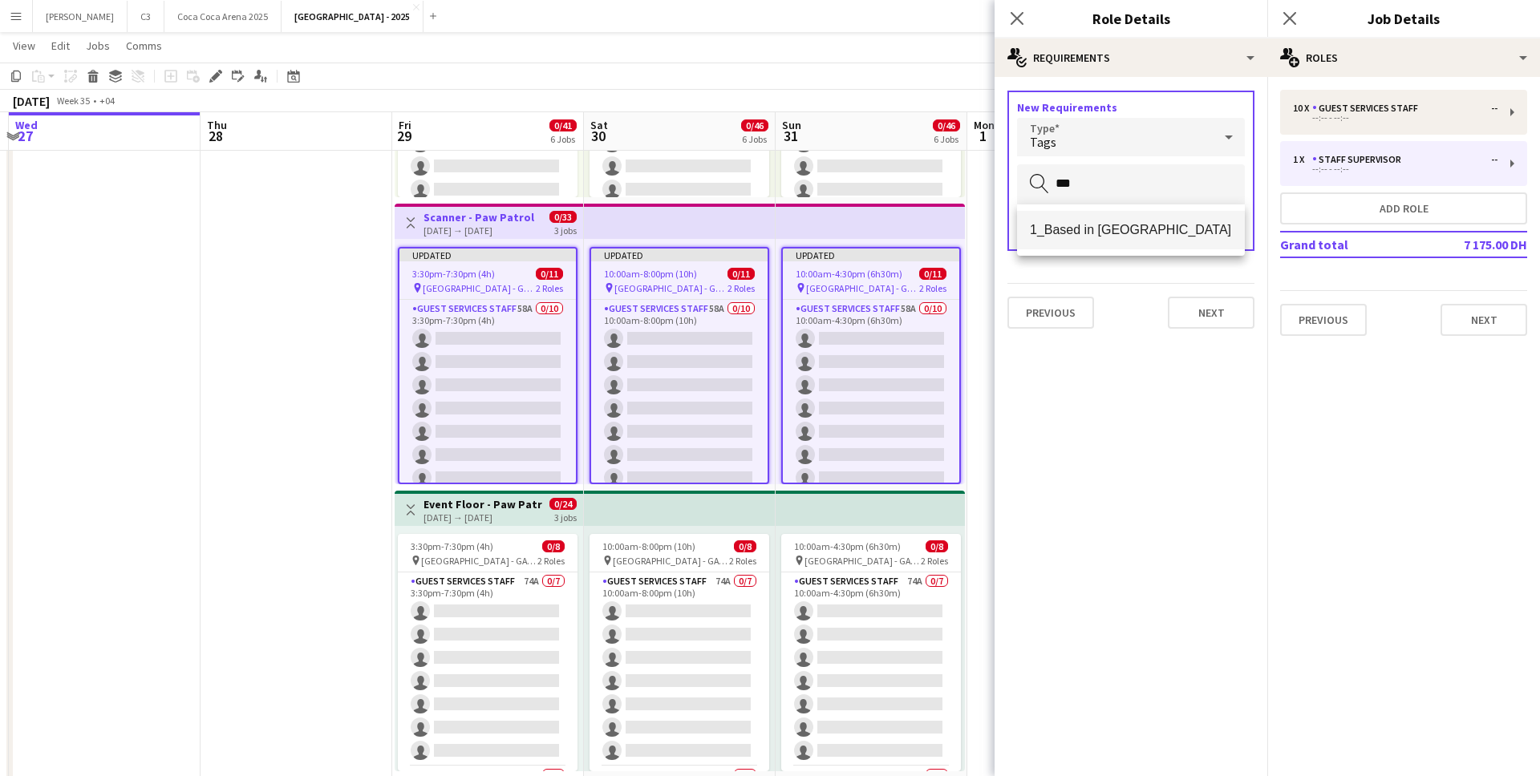
click at [1116, 229] on span "1_Based in Abu Dhabi" at bounding box center [1131, 229] width 202 height 15
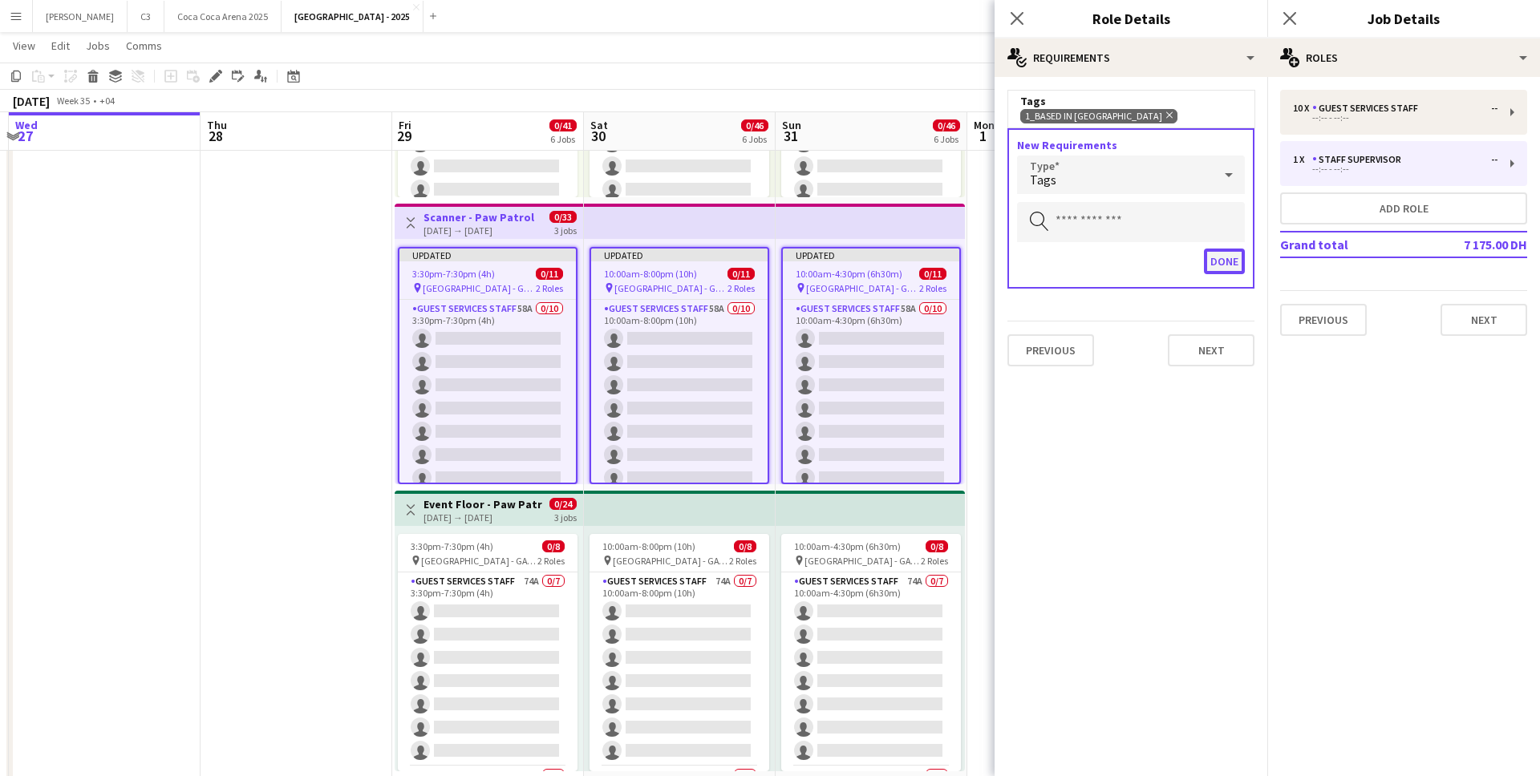
click at [1206, 264] on button "Done" at bounding box center [1224, 262] width 41 height 26
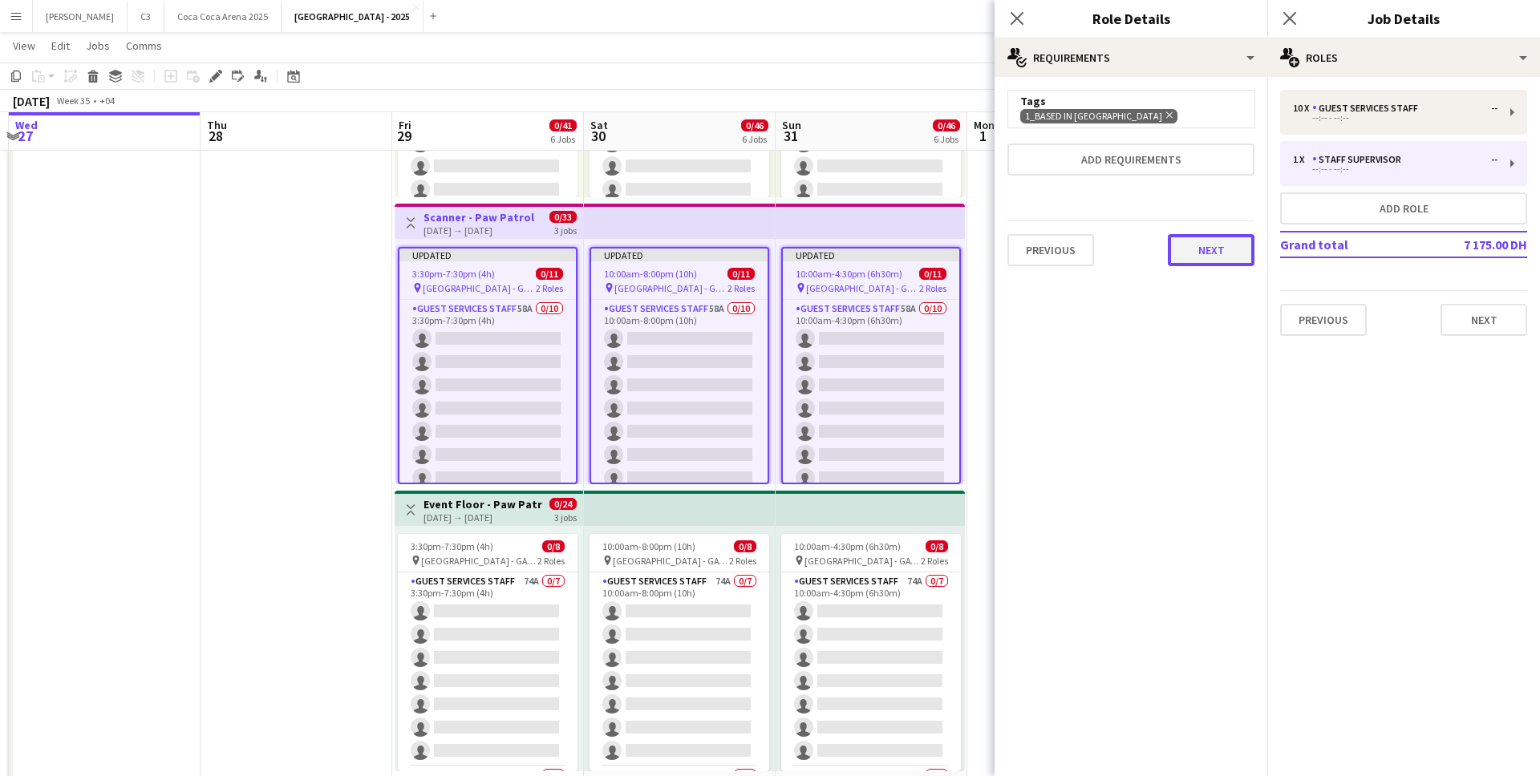
click at [1214, 252] on button "Next" at bounding box center [1211, 250] width 87 height 32
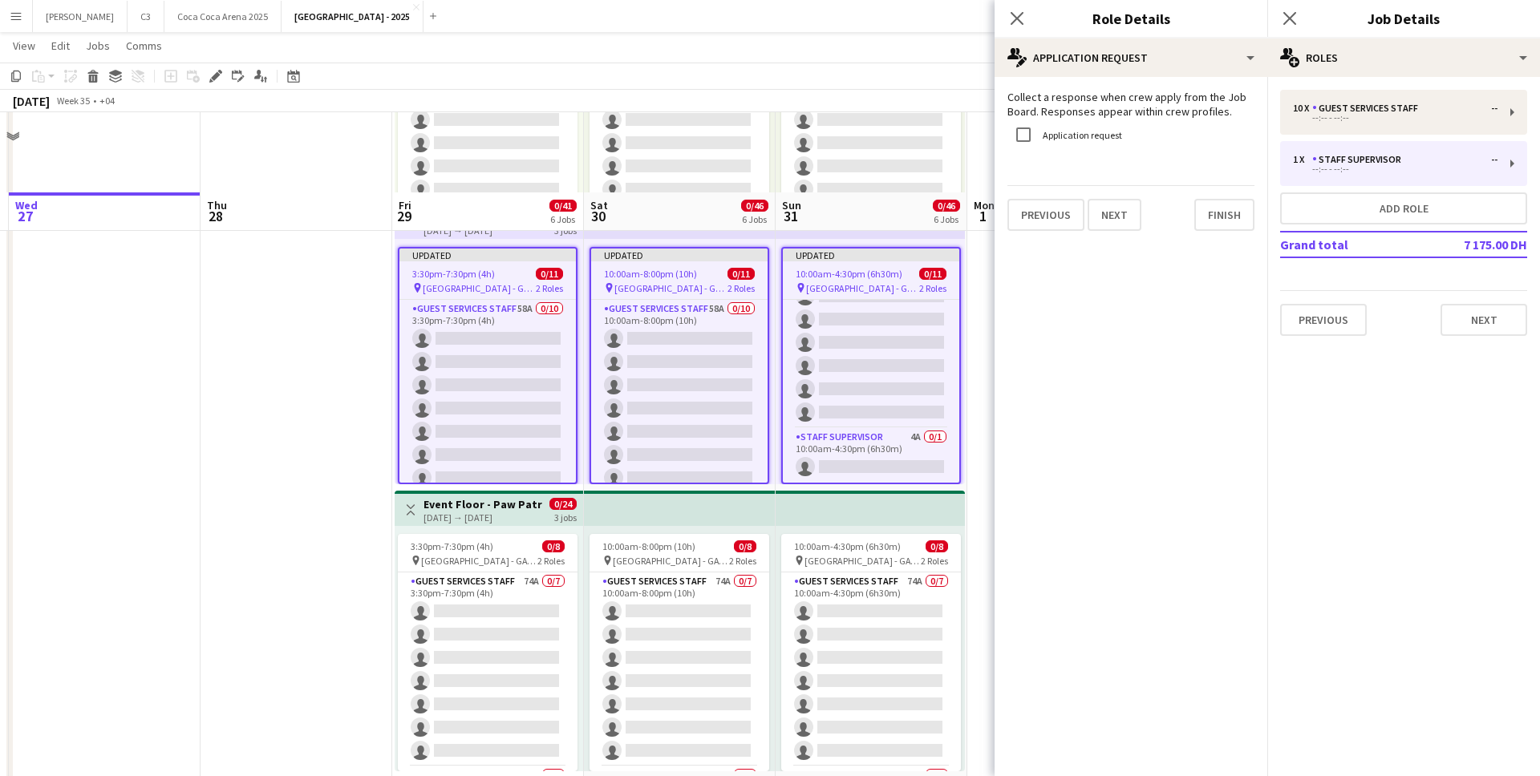
scroll to position [731, 0]
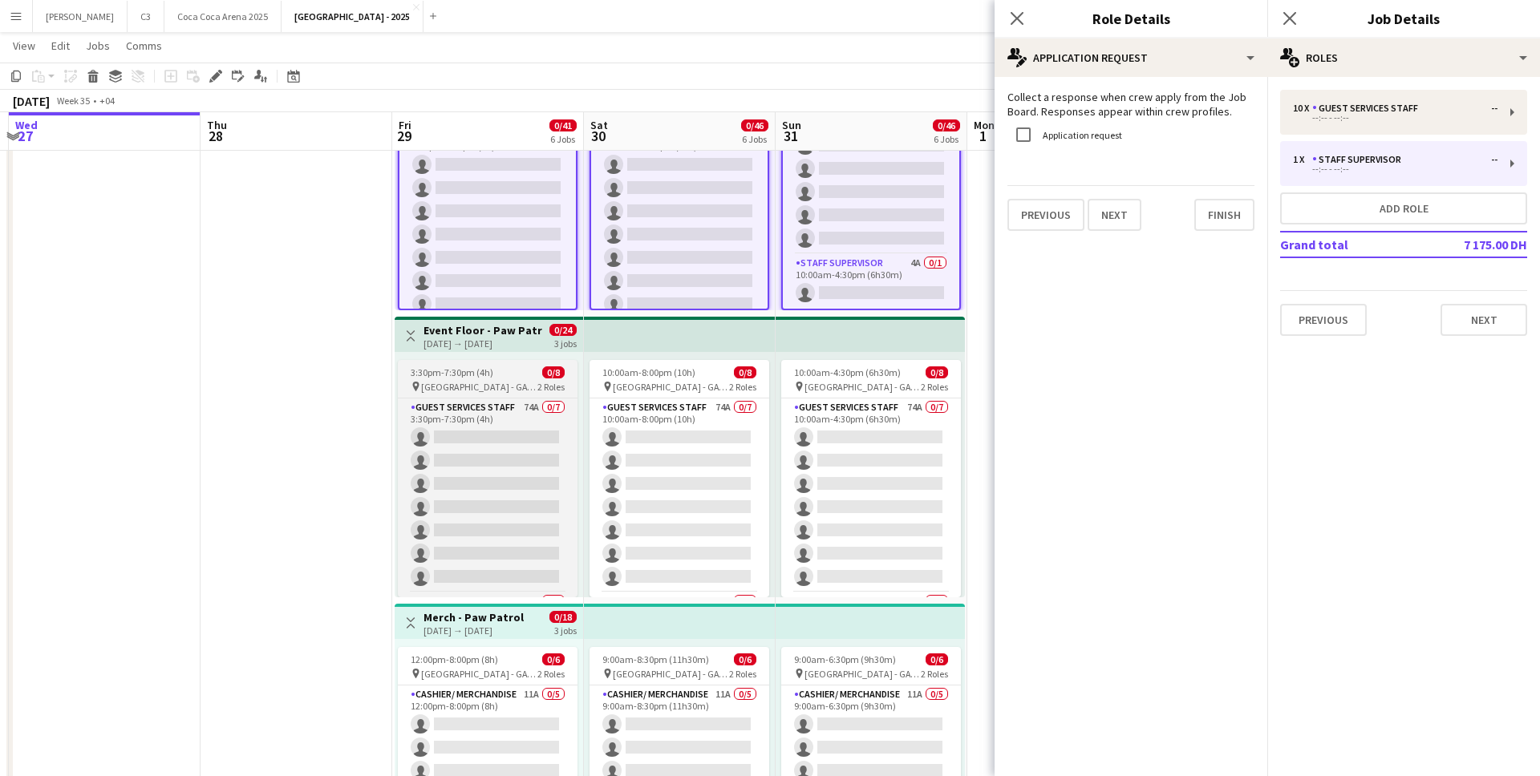
click at [488, 372] on span "3:30pm-7:30pm (4h)" at bounding box center [452, 373] width 83 height 12
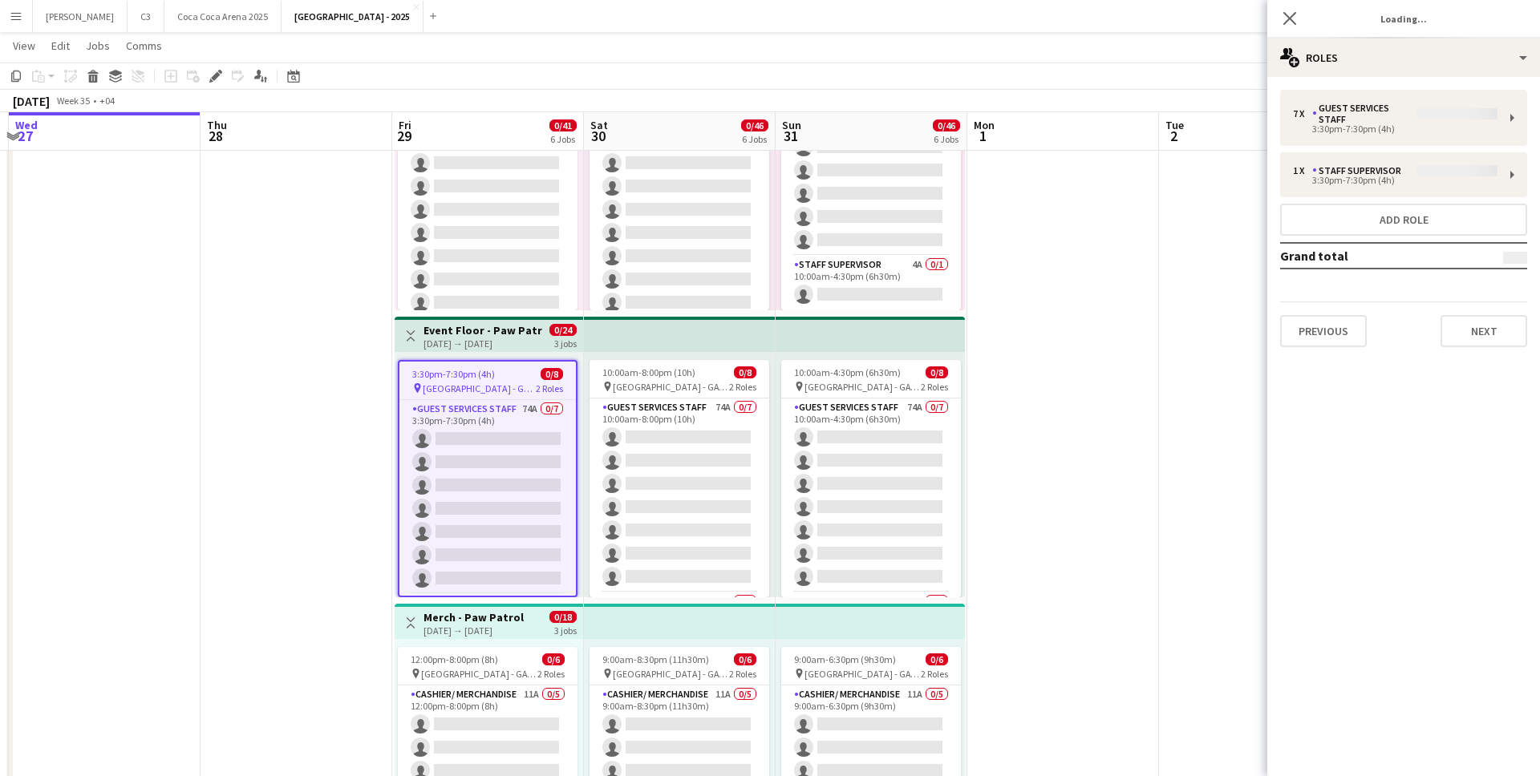
click at [444, 332] on h3 "Event Floor - Paw Patrol" at bounding box center [484, 330] width 120 height 14
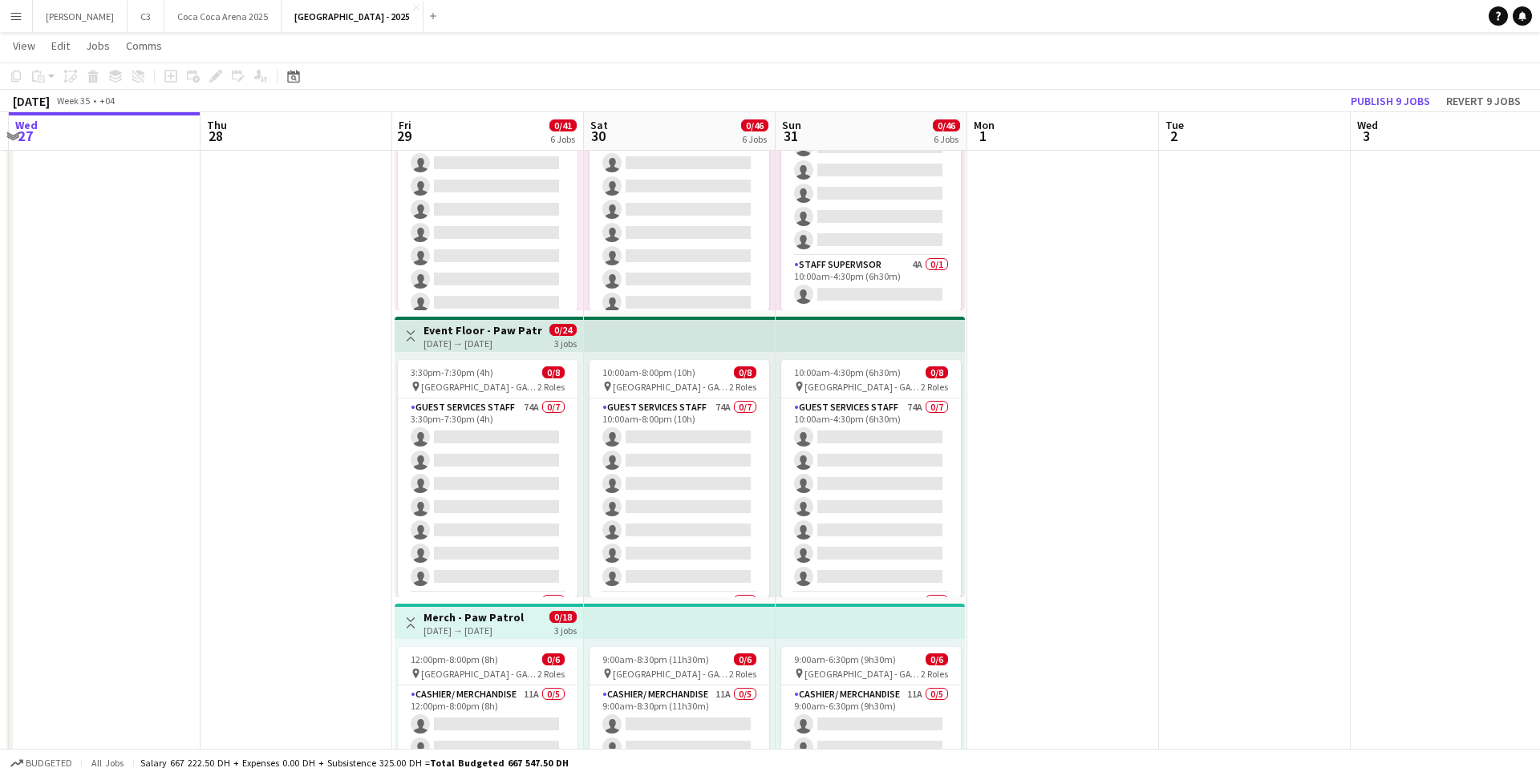
click at [478, 333] on h3 "Event Floor - Paw Patrol" at bounding box center [484, 330] width 120 height 14
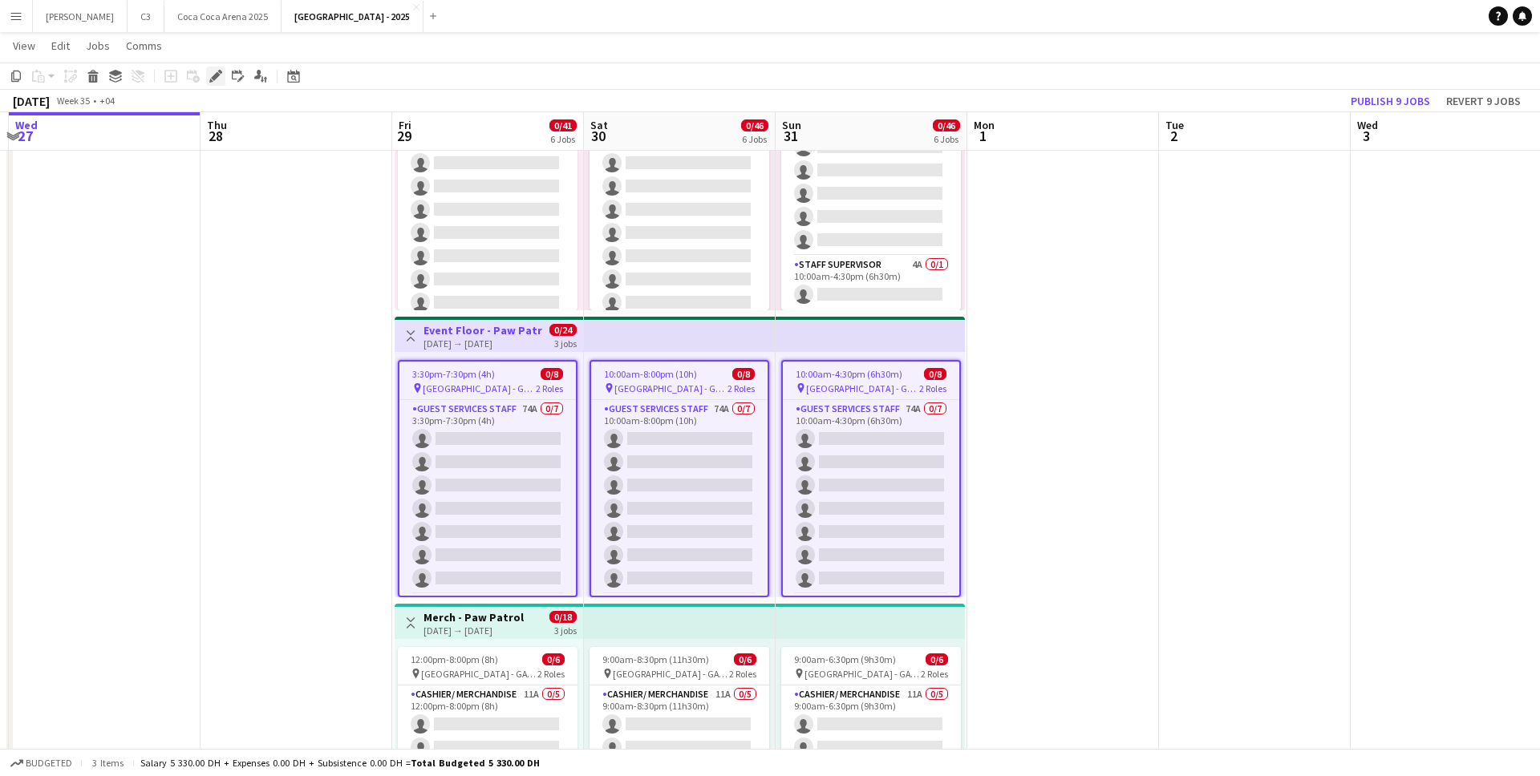
click at [221, 75] on icon "Edit" at bounding box center [215, 76] width 13 height 13
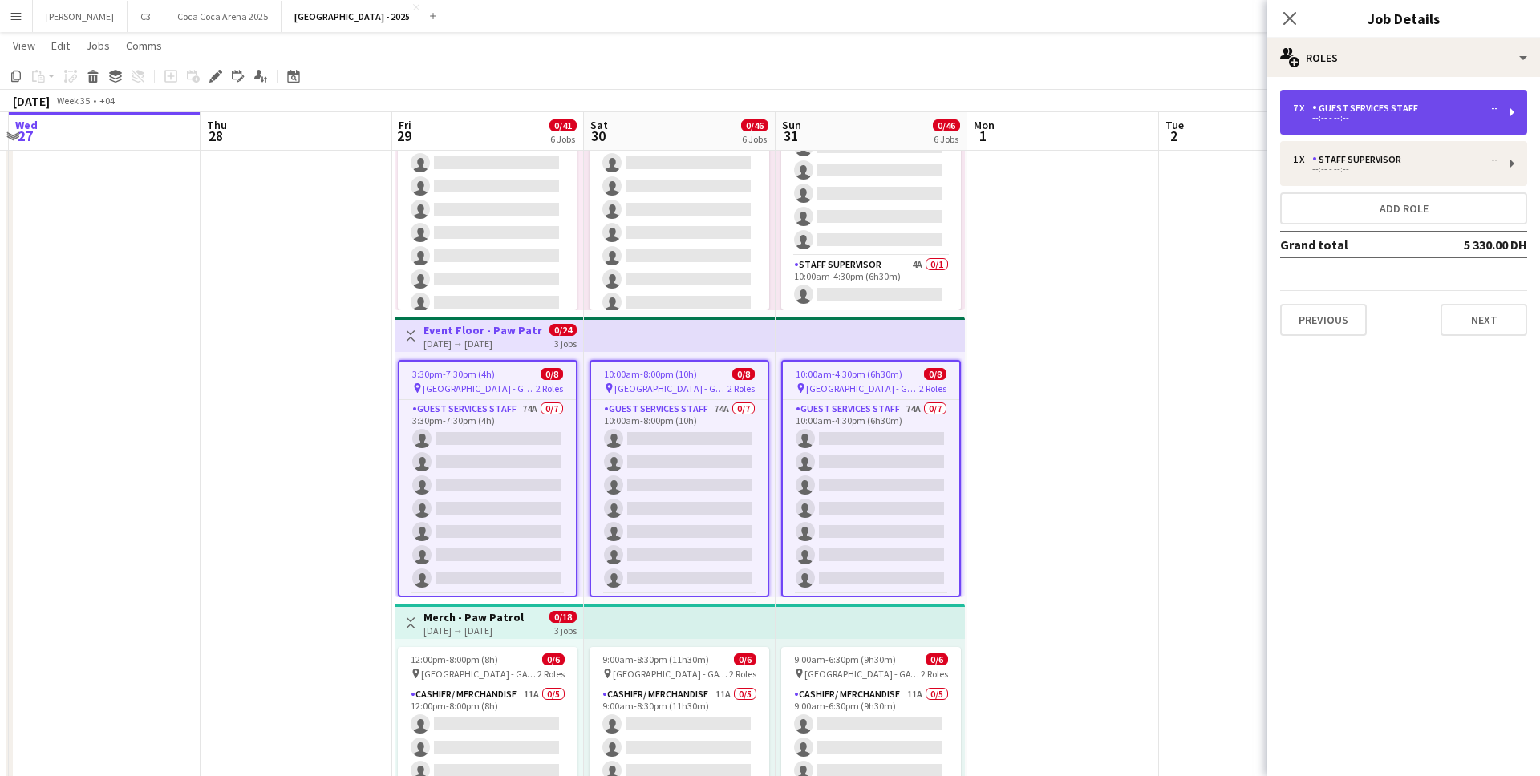
click at [1355, 121] on div "--:-- - --:--" at bounding box center [1395, 118] width 205 height 8
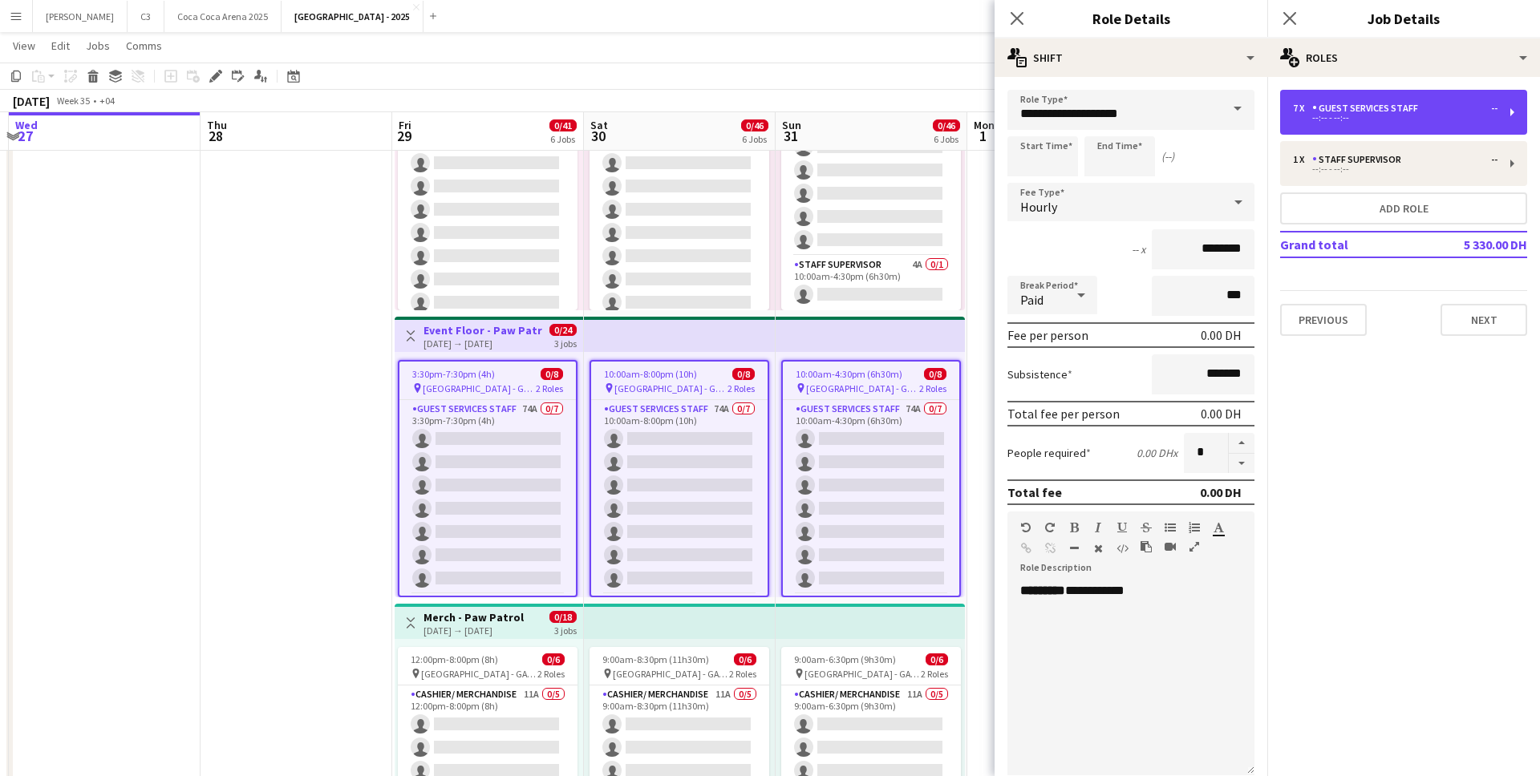
scroll to position [264, 0]
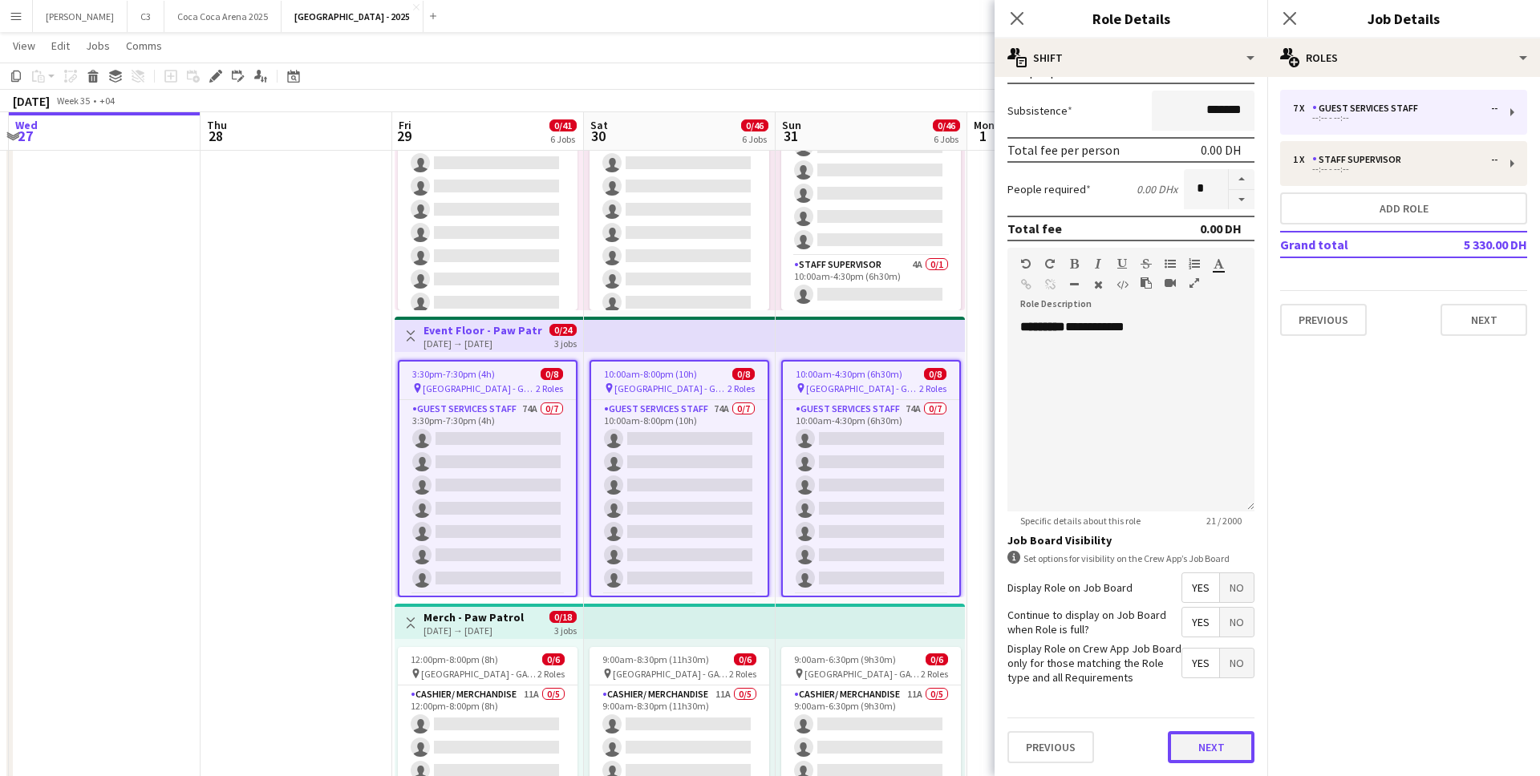
click at [1203, 737] on button "Next" at bounding box center [1211, 748] width 87 height 32
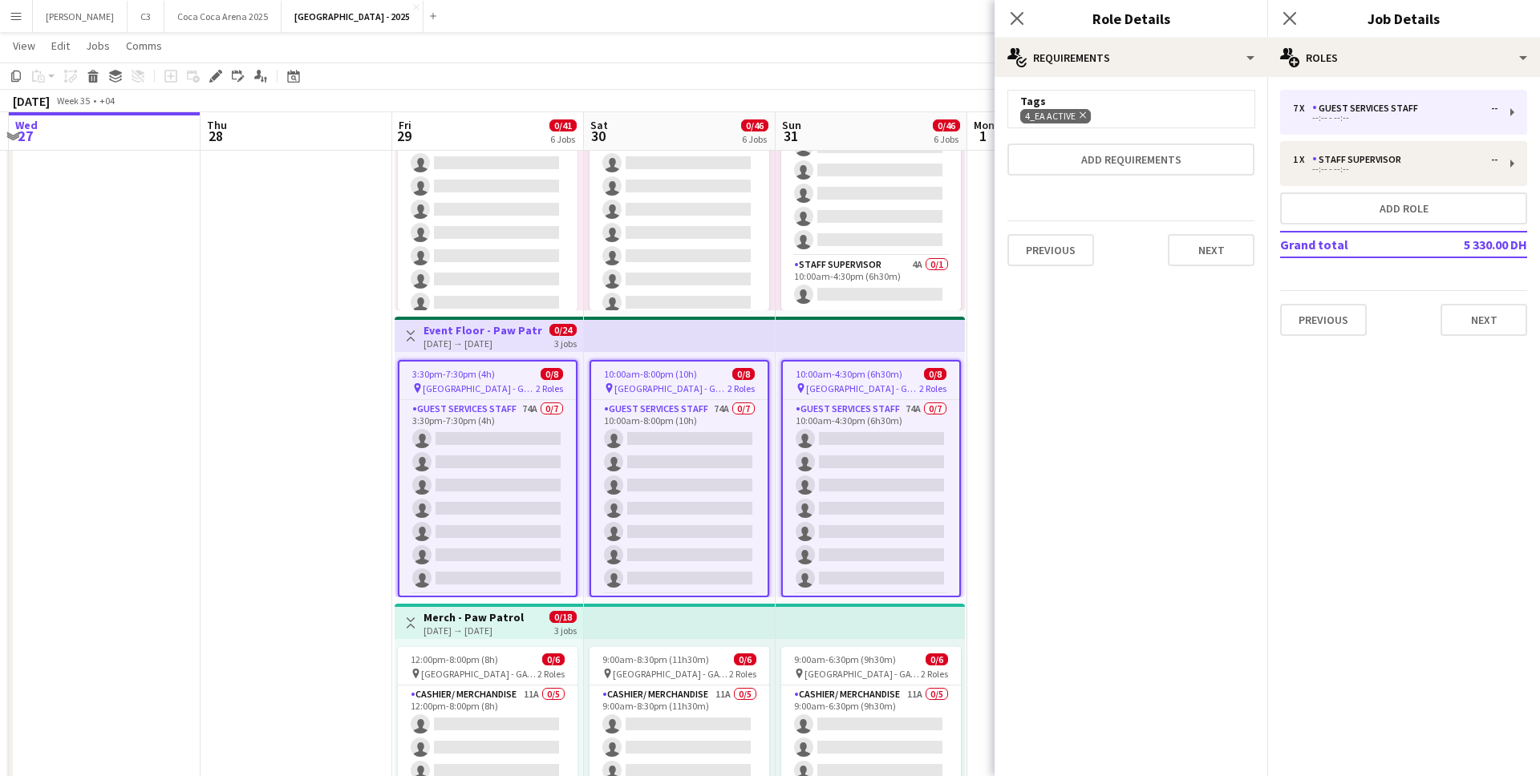
scroll to position [0, 0]
click at [1086, 121] on span "4_EA Active Remove" at bounding box center [1055, 116] width 71 height 14
click at [1085, 119] on icon "Remove" at bounding box center [1081, 115] width 10 height 10
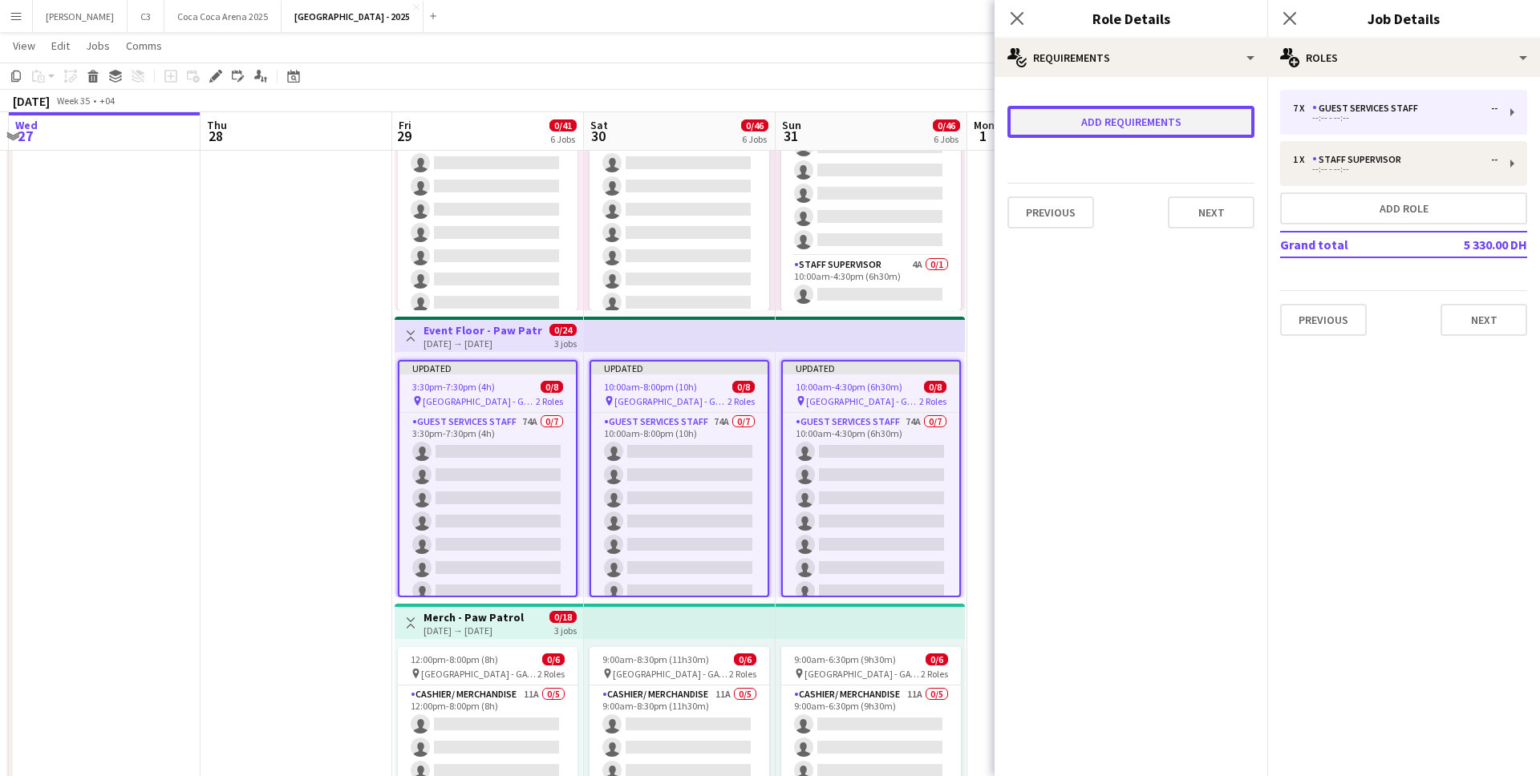
click at [1094, 119] on button "Add requirements" at bounding box center [1131, 122] width 247 height 32
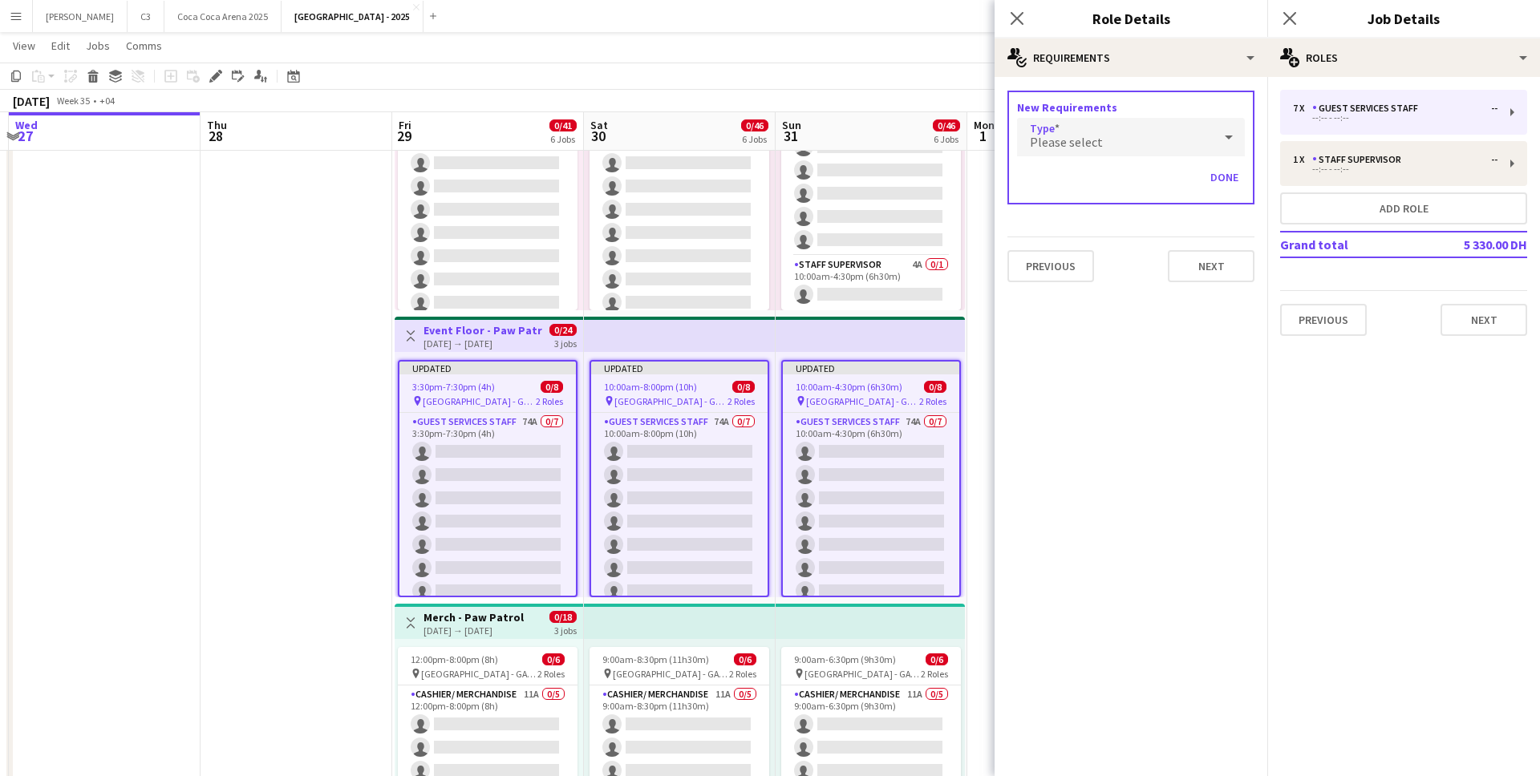
click at [1069, 140] on span "Please select" at bounding box center [1066, 142] width 73 height 16
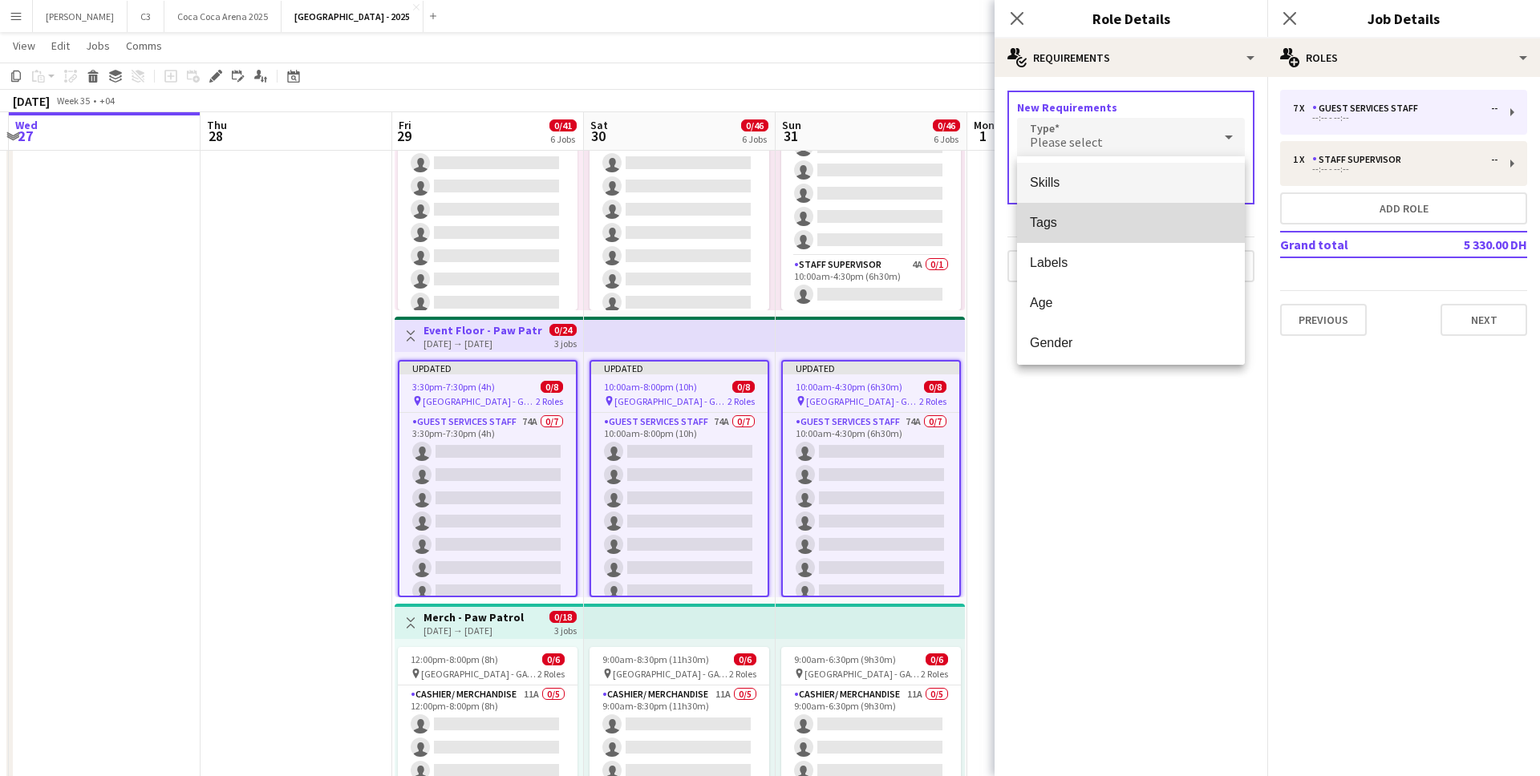
click at [1064, 216] on span "Tags" at bounding box center [1131, 222] width 202 height 15
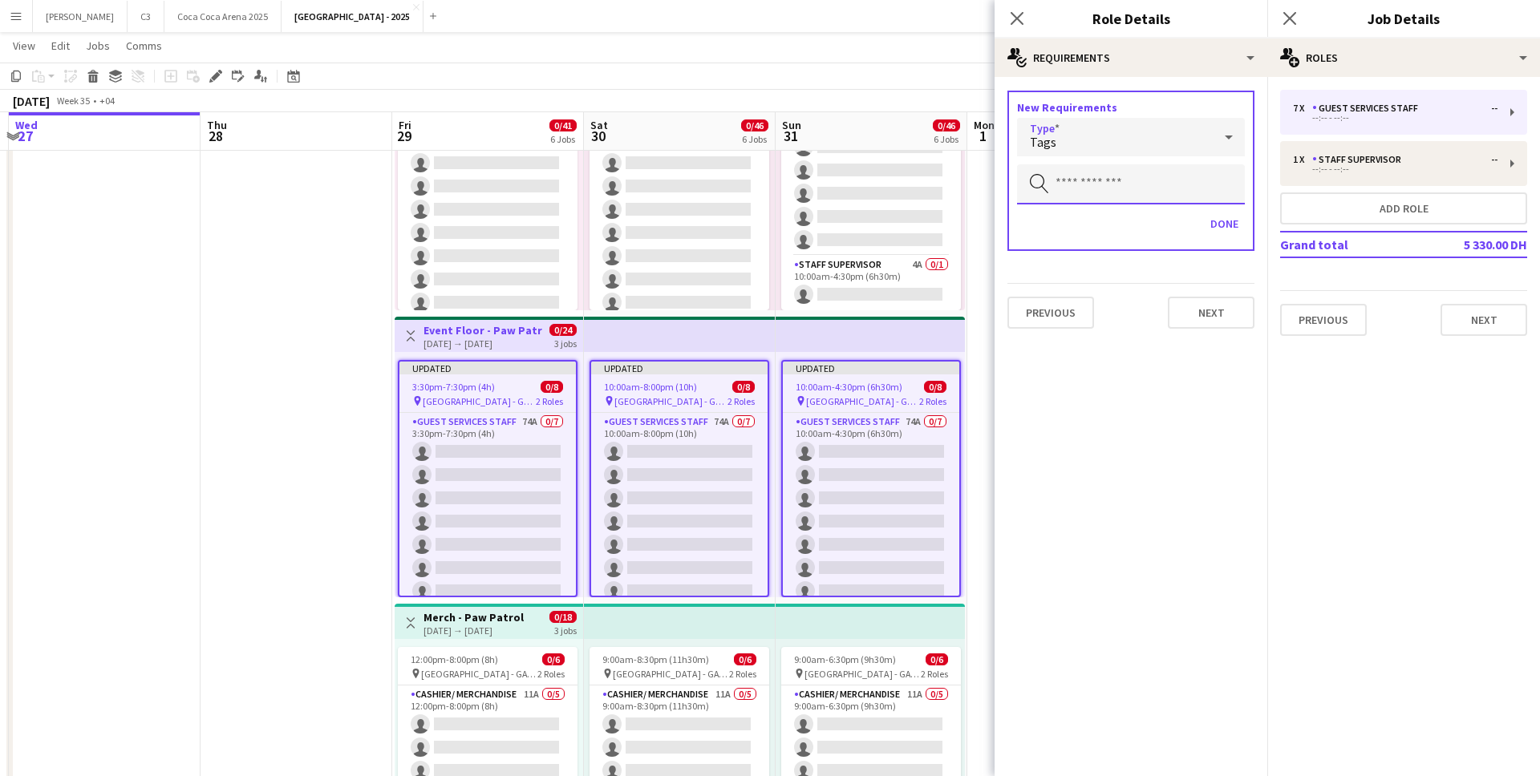
click at [1093, 177] on input "text" at bounding box center [1131, 184] width 228 height 40
type input "***"
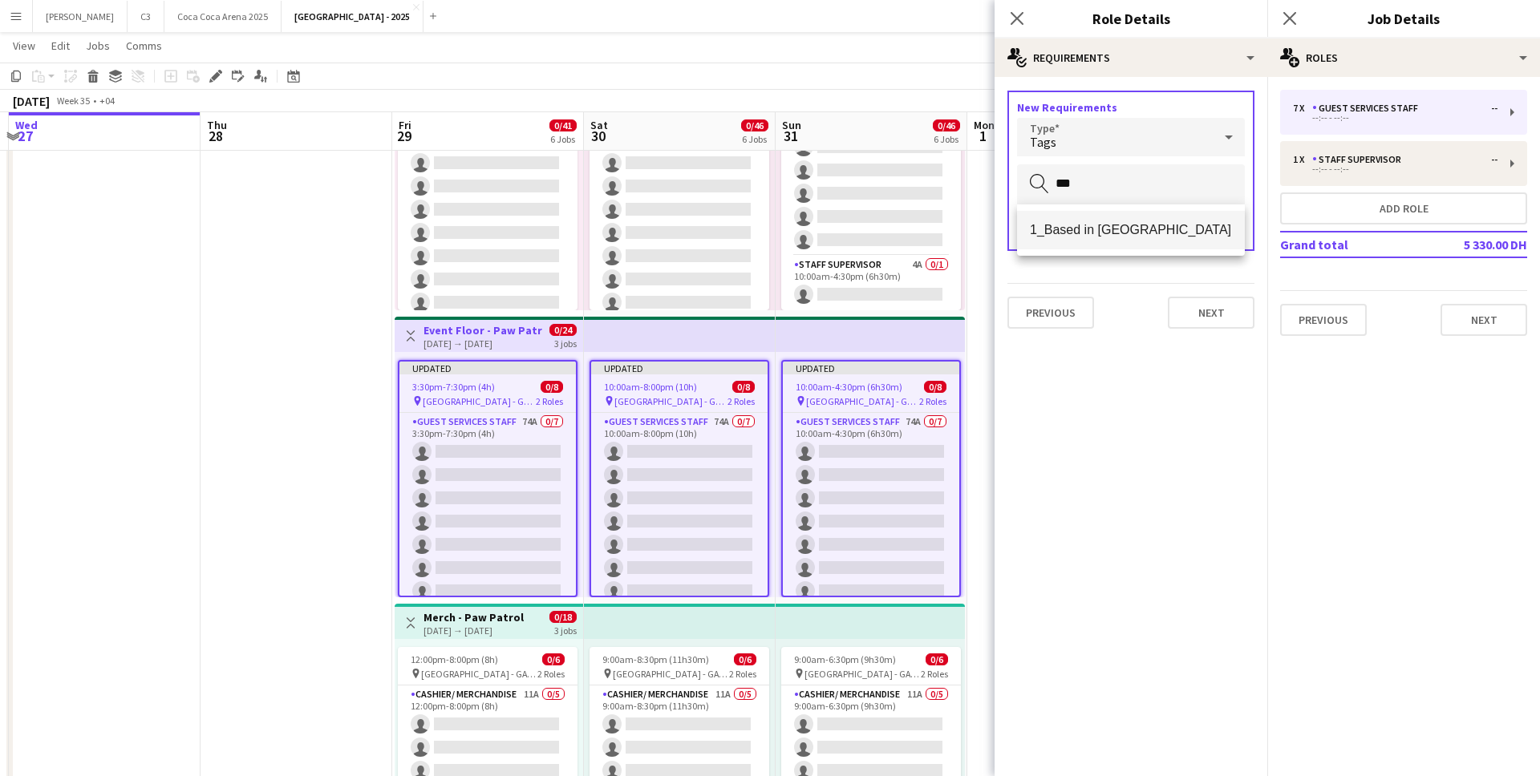
click at [1111, 240] on mat-option "1_Based in Abu Dhabi" at bounding box center [1131, 230] width 228 height 39
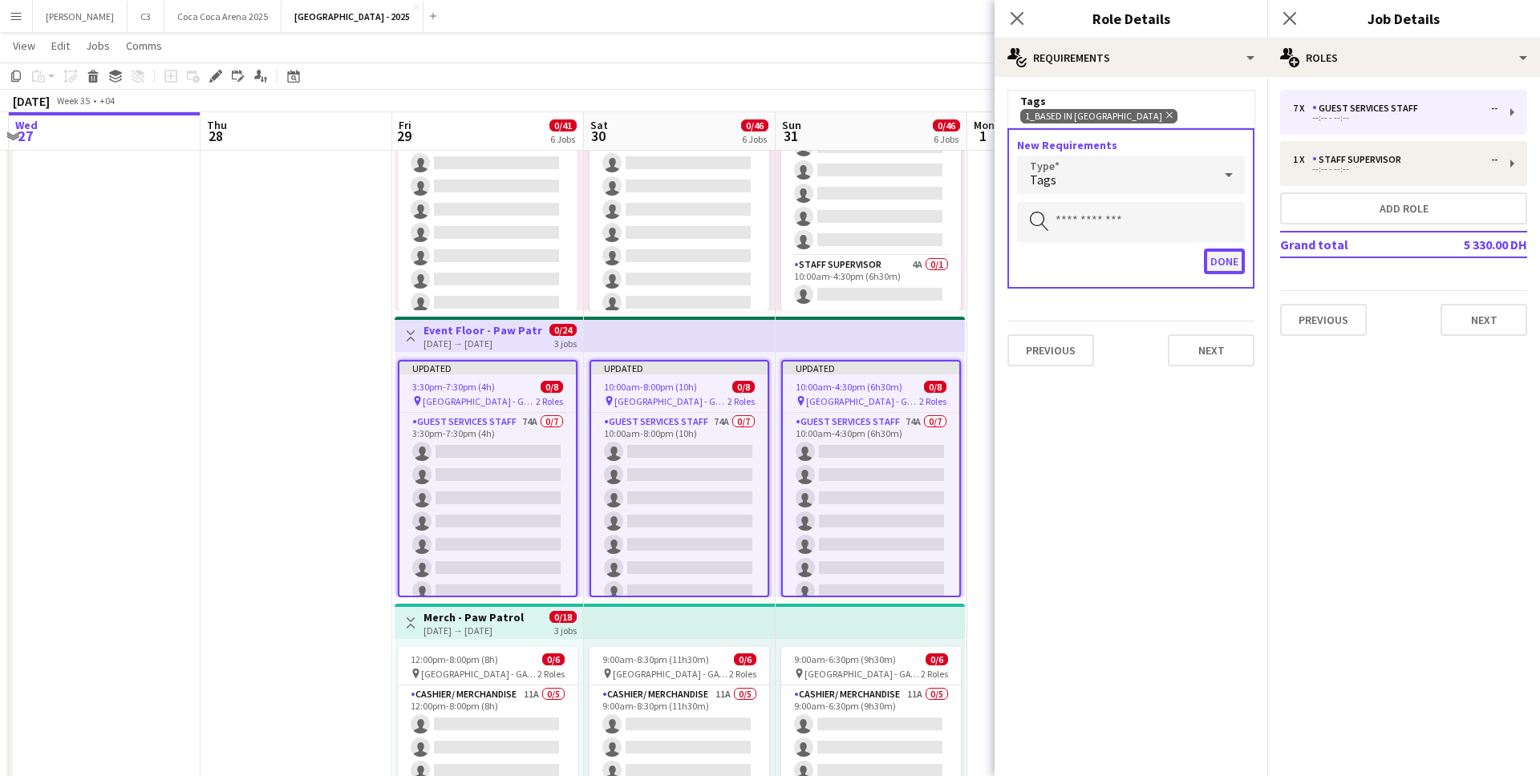
click at [1226, 271] on button "Done" at bounding box center [1224, 262] width 41 height 26
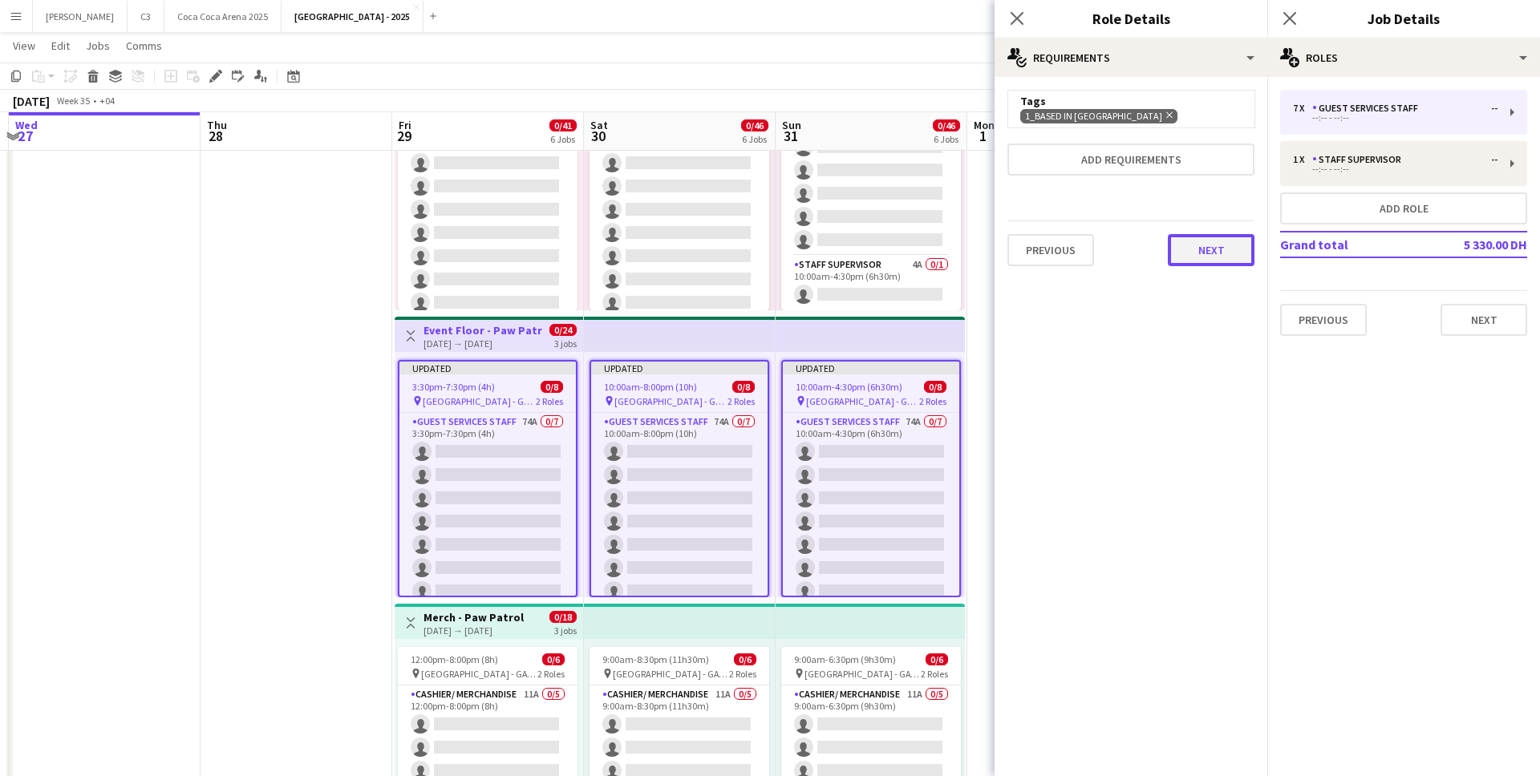
click at [1223, 249] on button "Next" at bounding box center [1211, 250] width 87 height 32
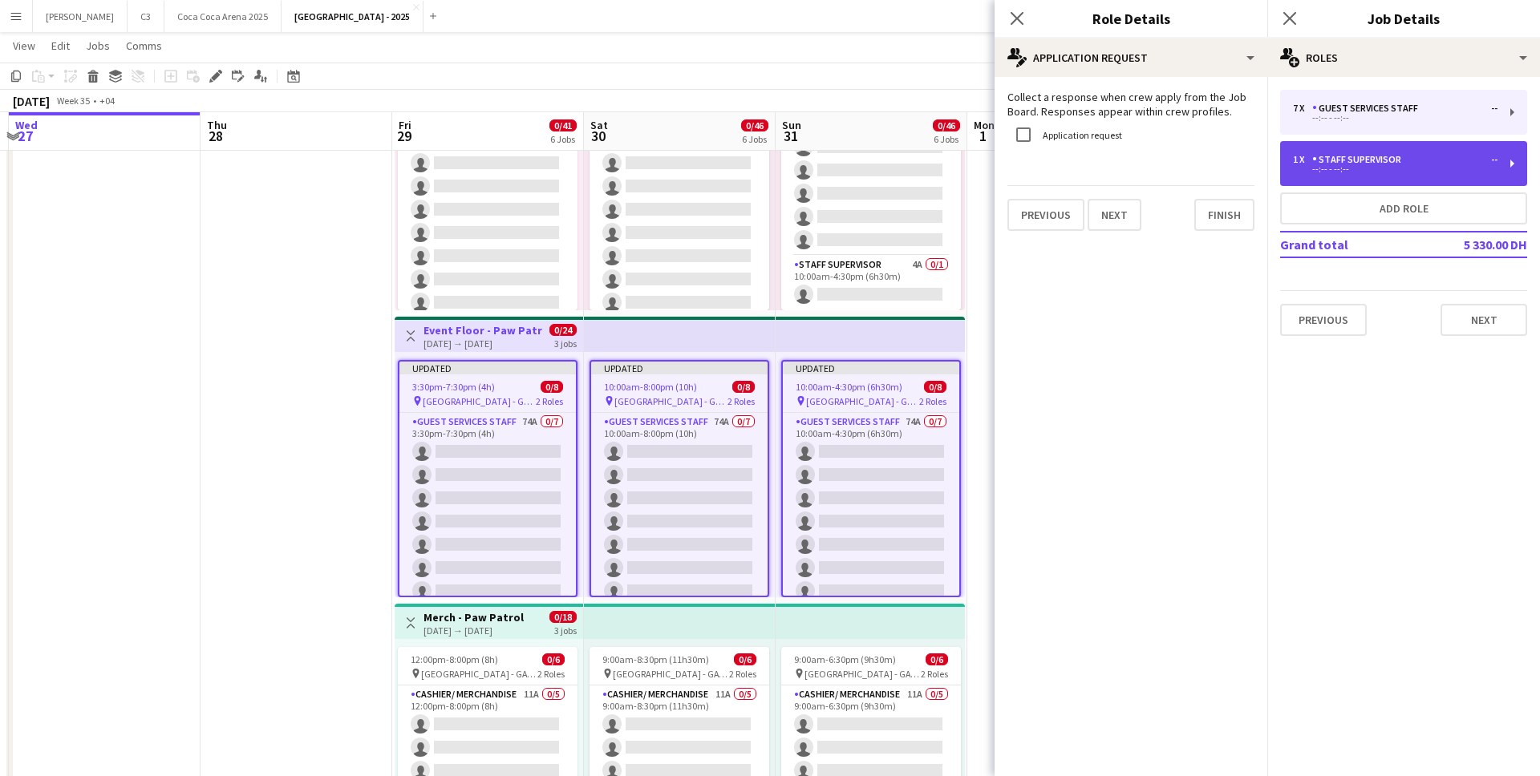
click at [1364, 175] on div "1 x Staff Supervisor -- --:-- - --:--" at bounding box center [1403, 163] width 247 height 45
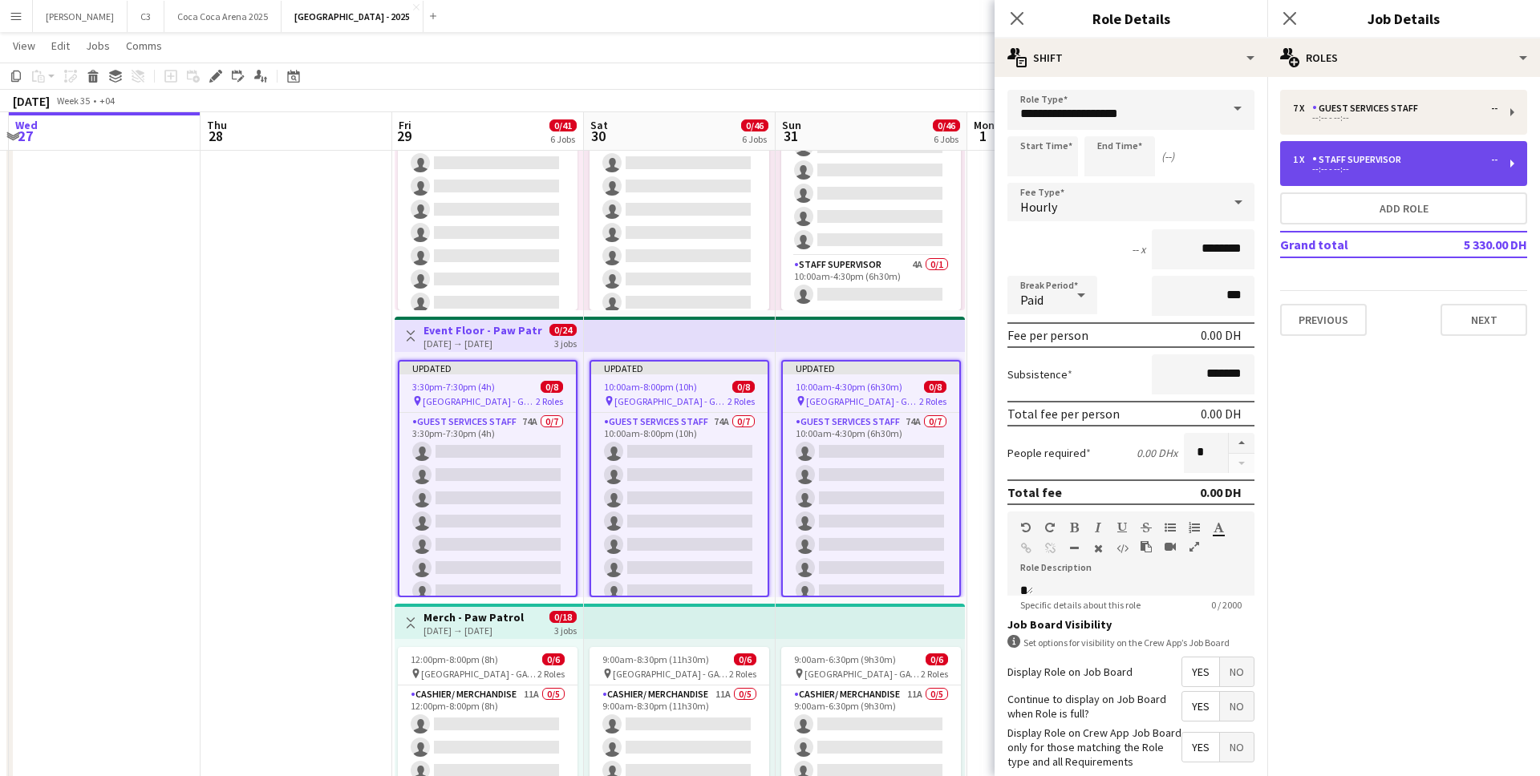
type input "**********"
type input "********"
type input "*"
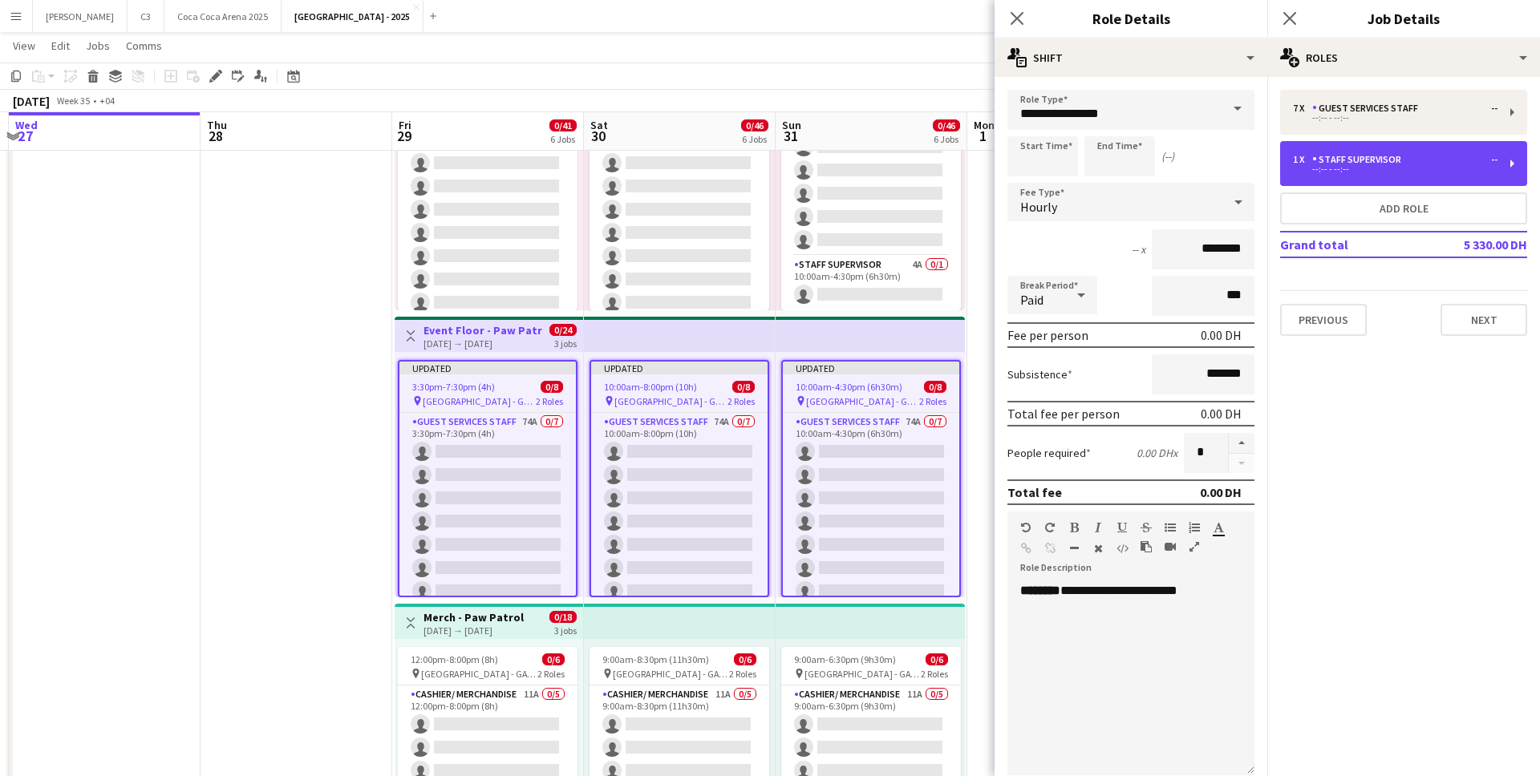
scroll to position [264, 0]
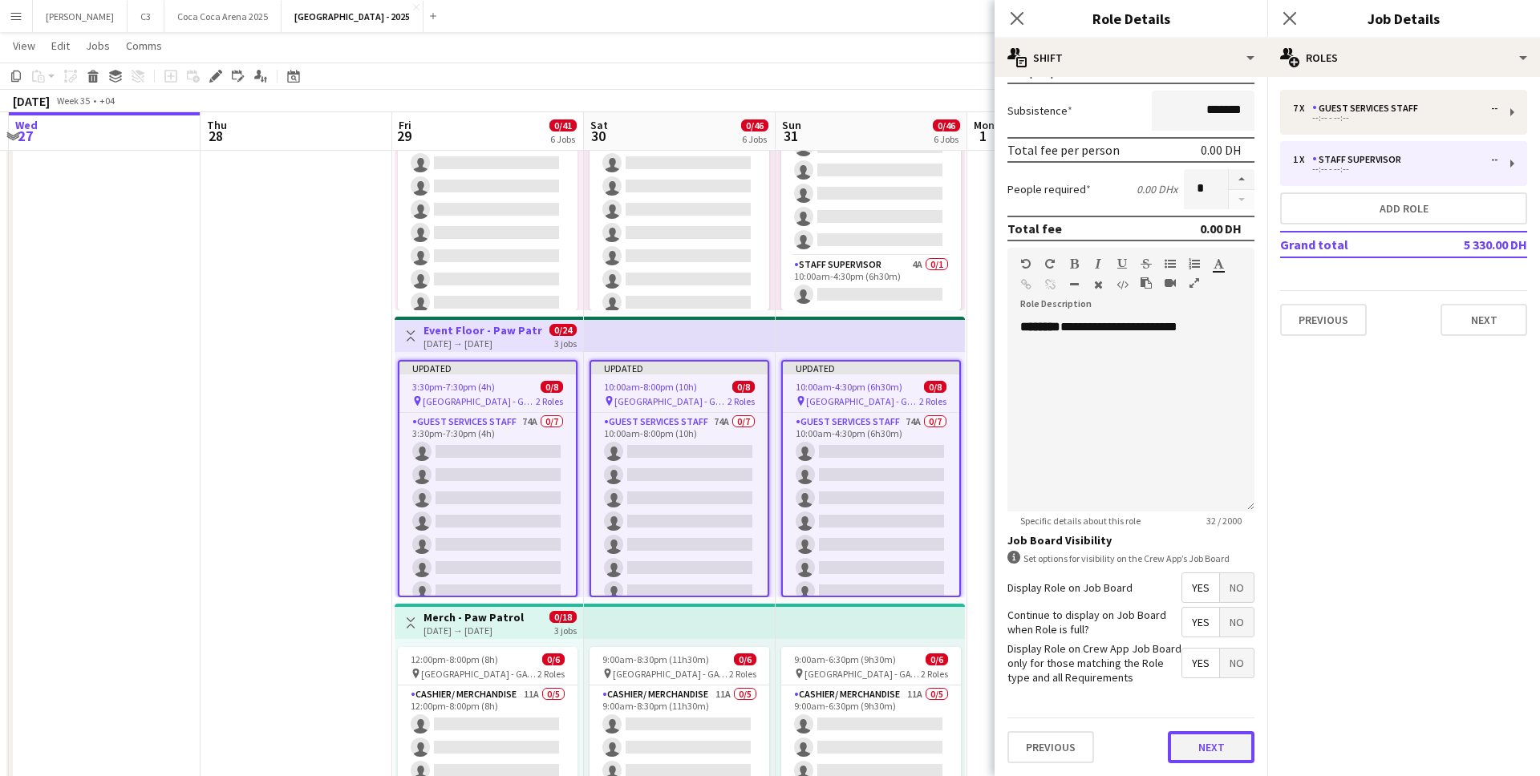
click at [1193, 757] on button "Next" at bounding box center [1211, 748] width 87 height 32
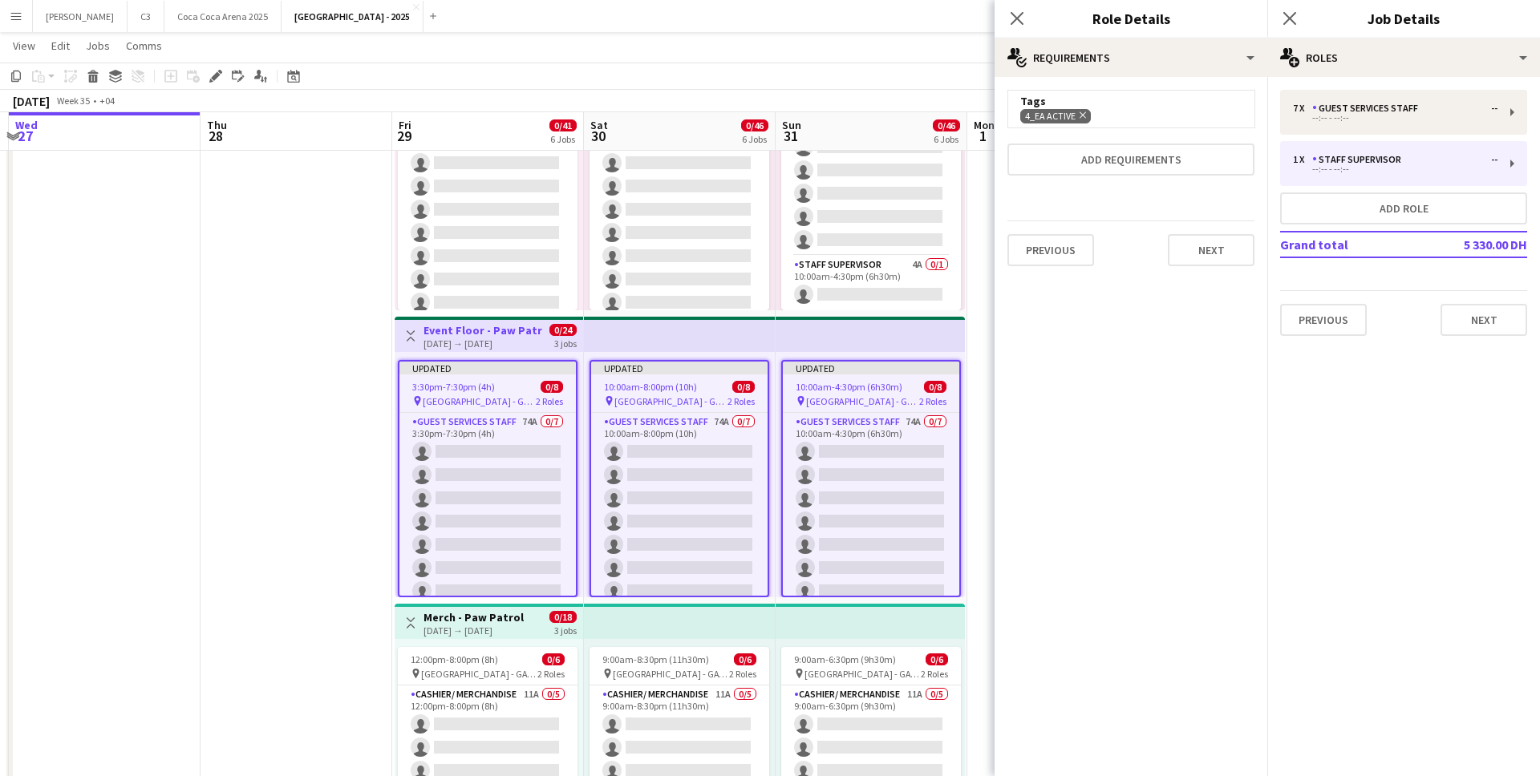
scroll to position [0, 0]
click at [1077, 116] on icon "Remove" at bounding box center [1081, 115] width 10 height 10
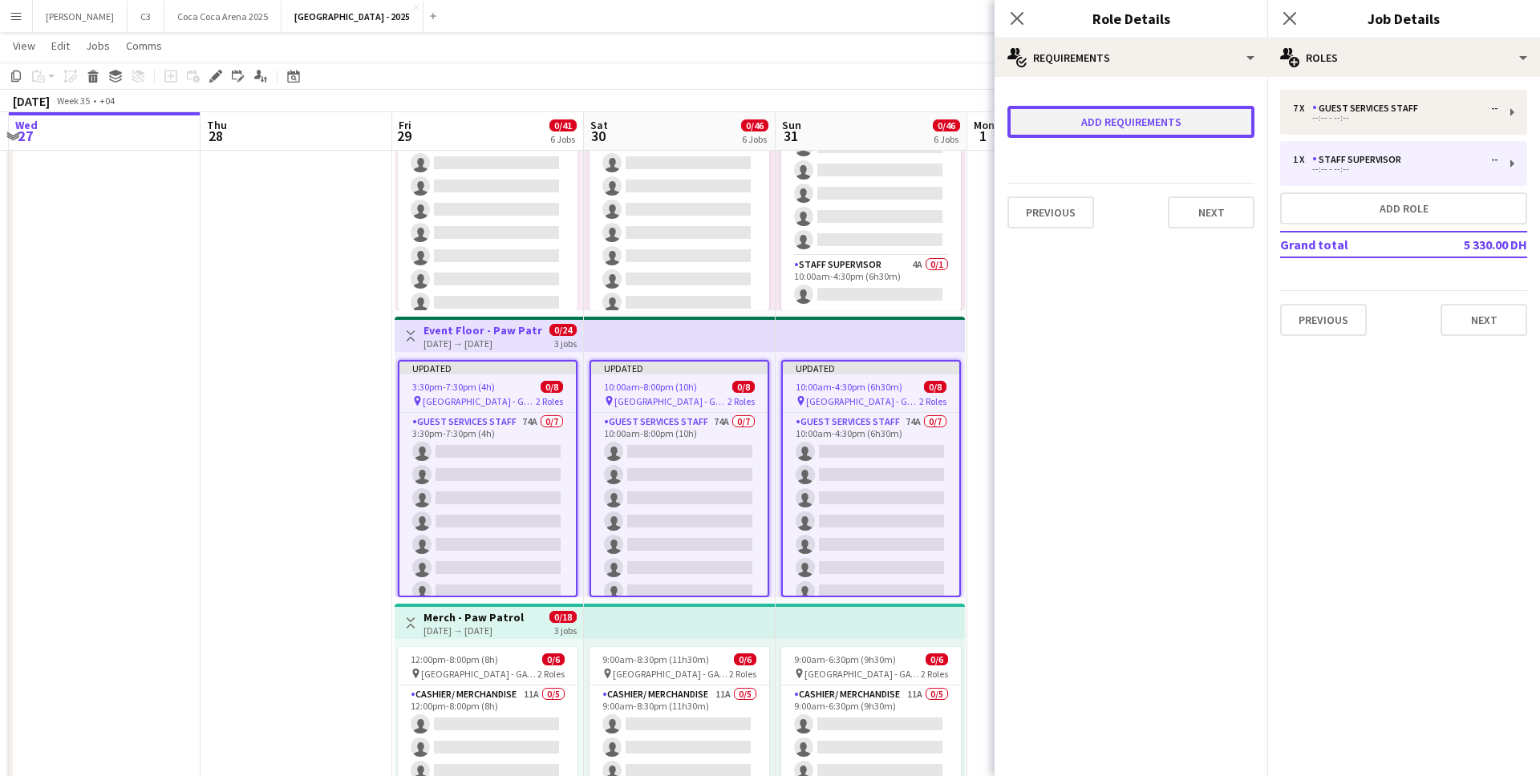
click at [1092, 116] on button "Add requirements" at bounding box center [1131, 122] width 247 height 32
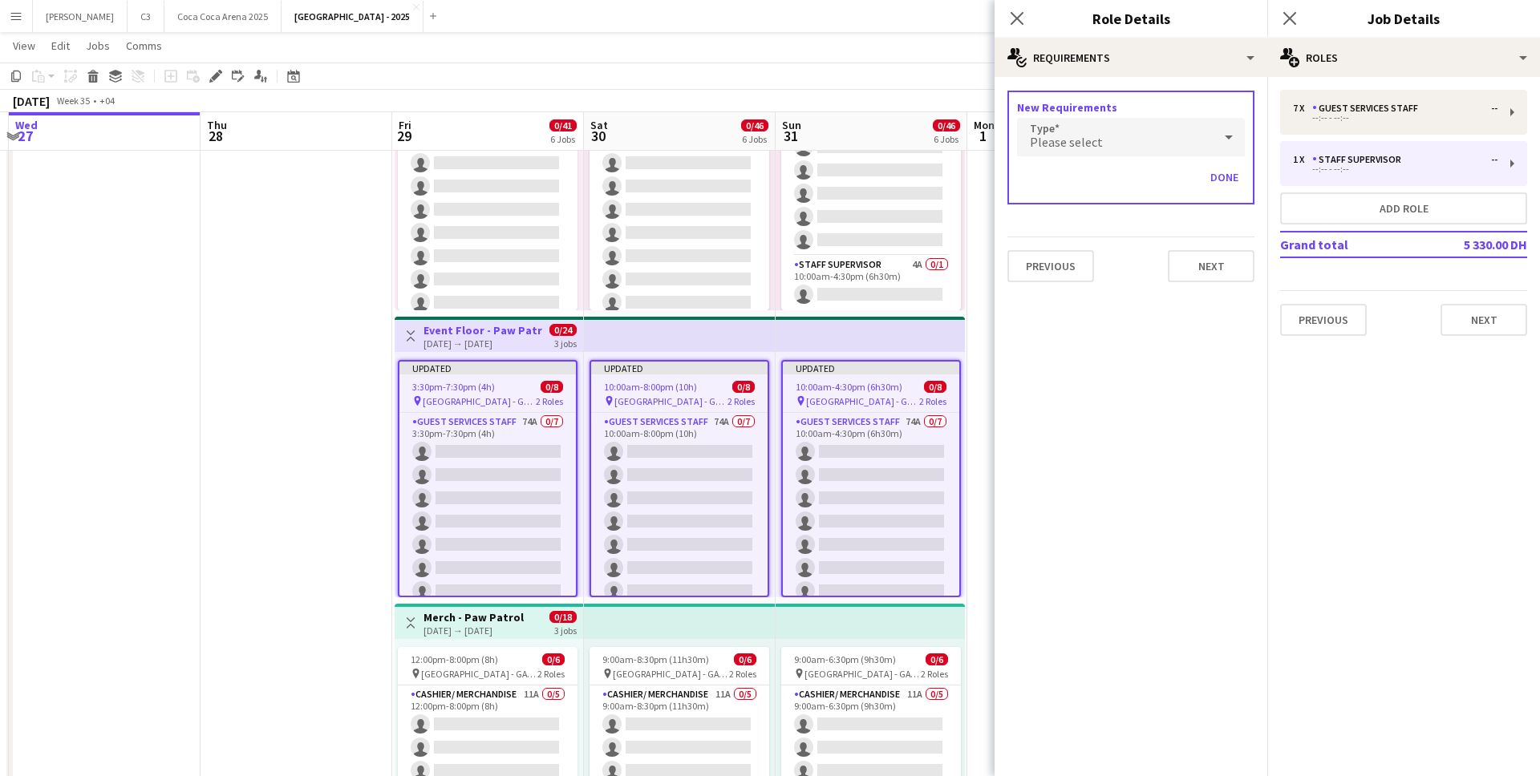
click at [1066, 143] on span "Please select" at bounding box center [1066, 142] width 73 height 16
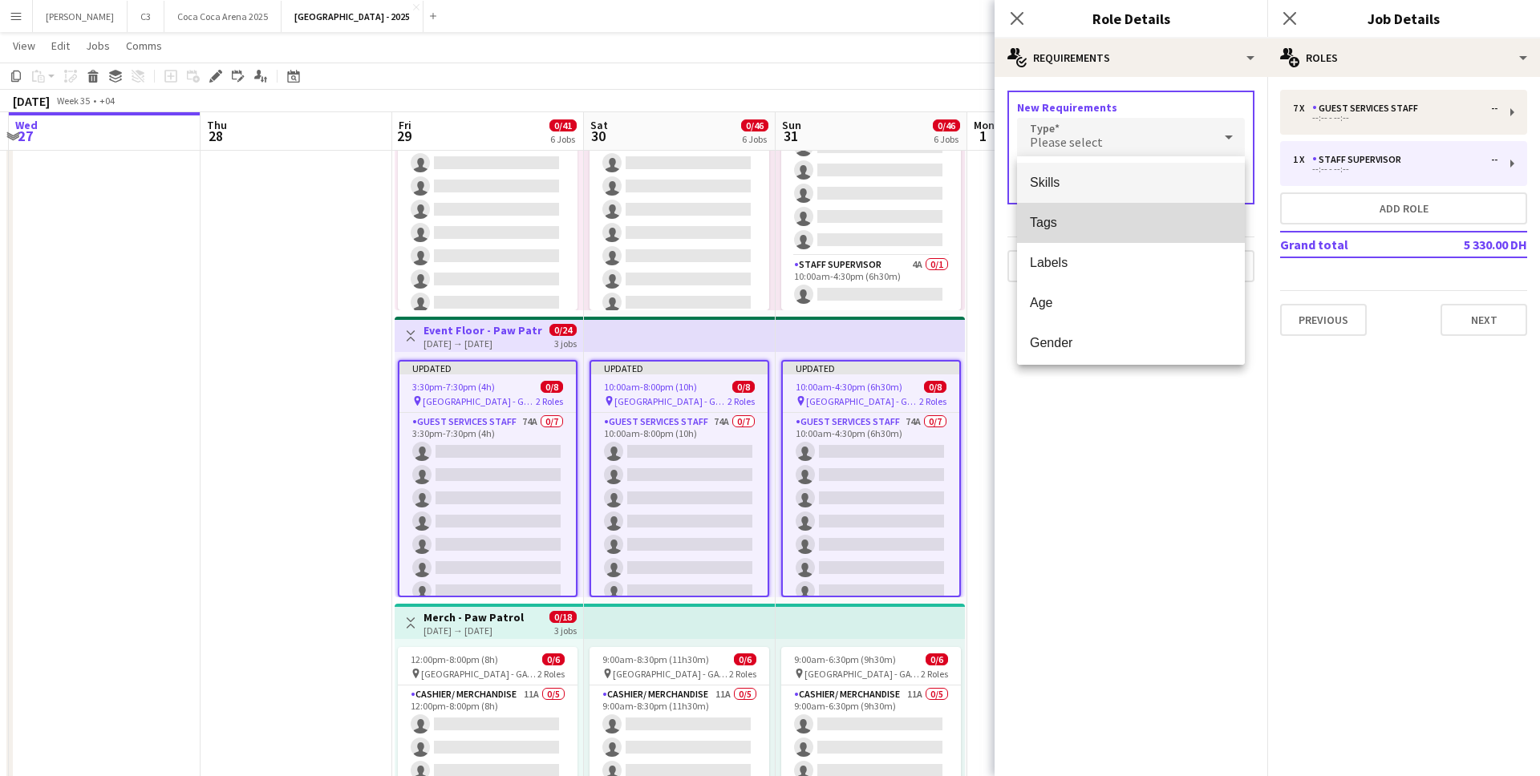
click at [1057, 221] on span "Tags" at bounding box center [1131, 222] width 202 height 15
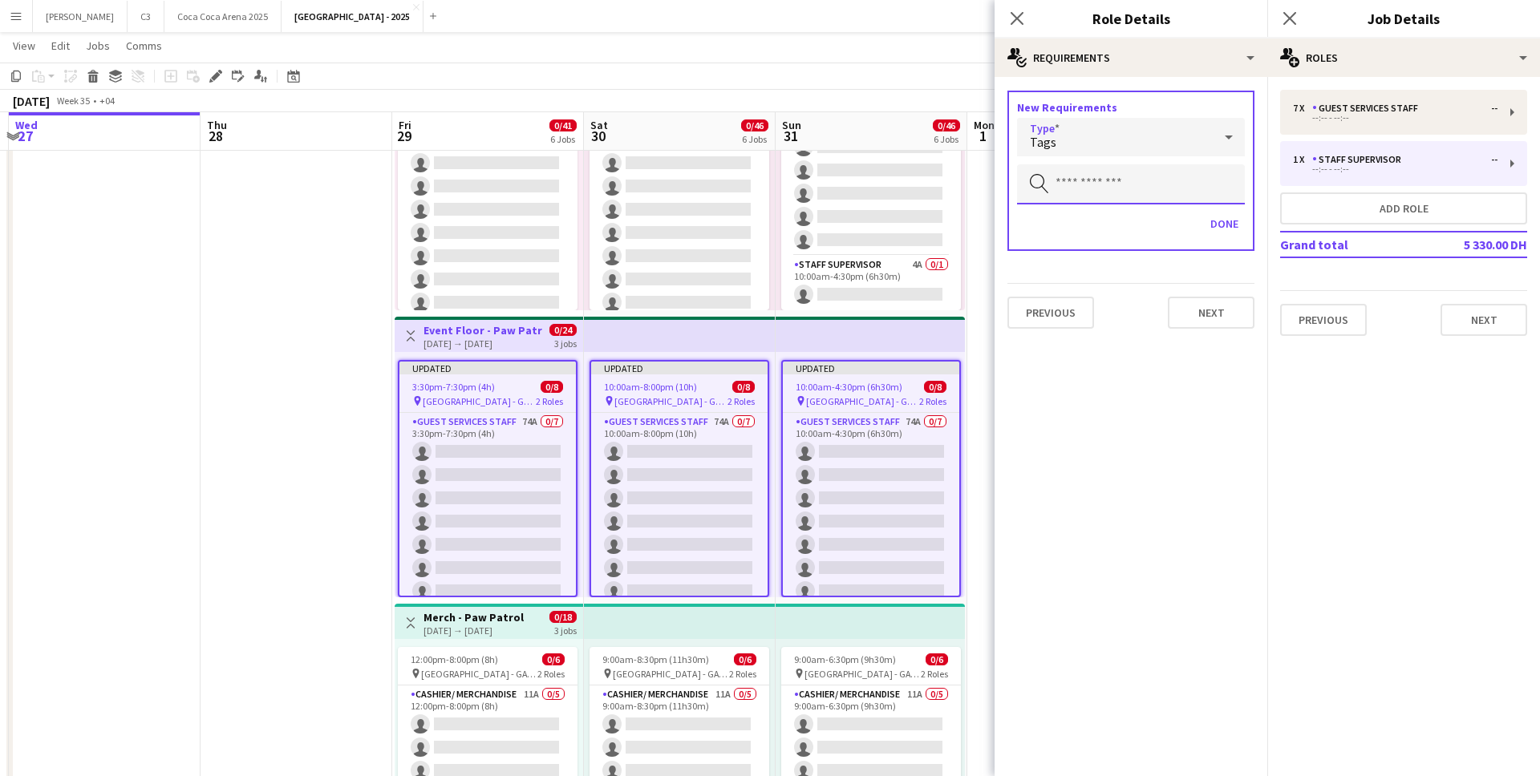
click at [1064, 182] on input "text" at bounding box center [1131, 184] width 228 height 40
type input "***"
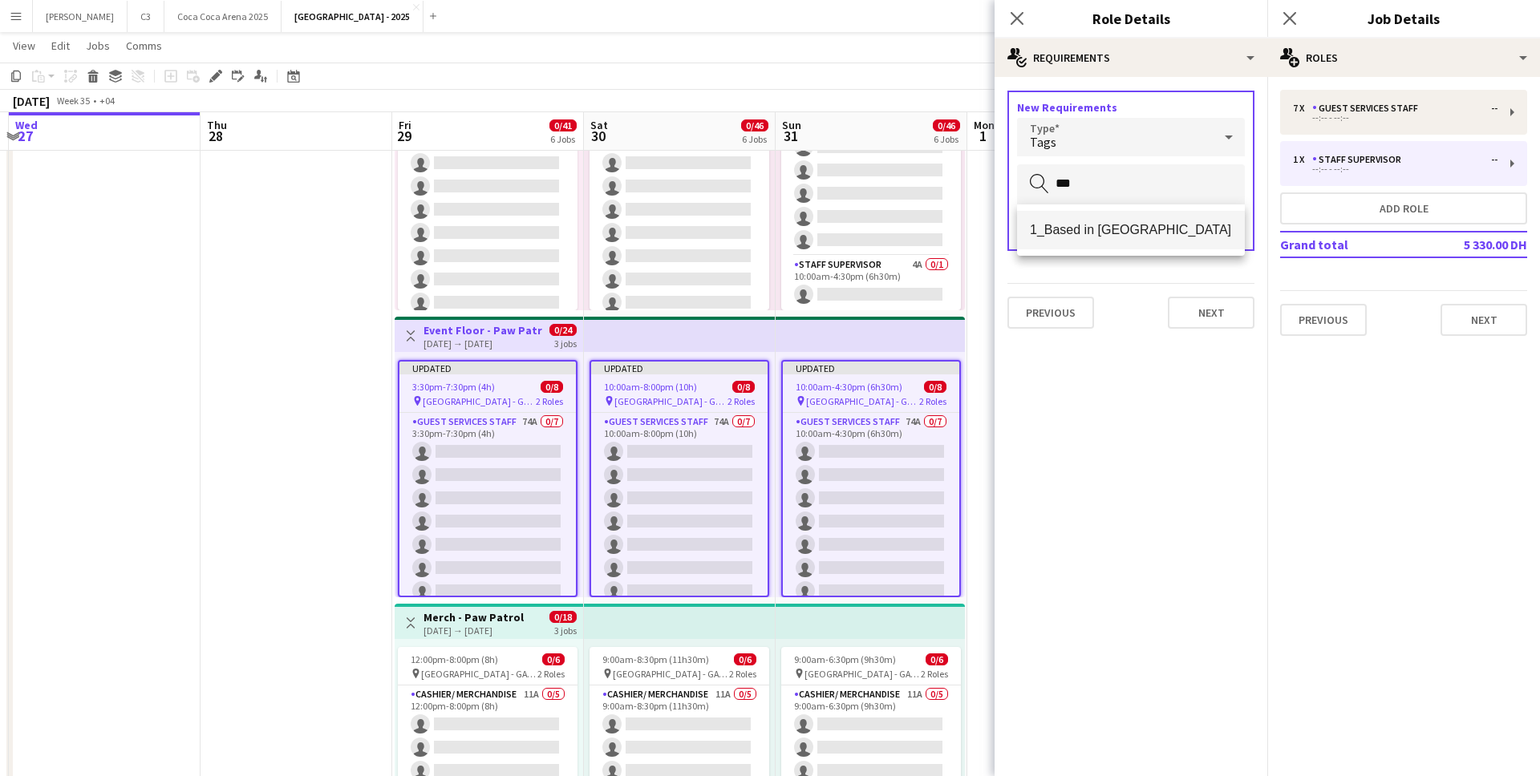
click at [1087, 230] on span "1_Based in Abu Dhabi" at bounding box center [1131, 229] width 202 height 15
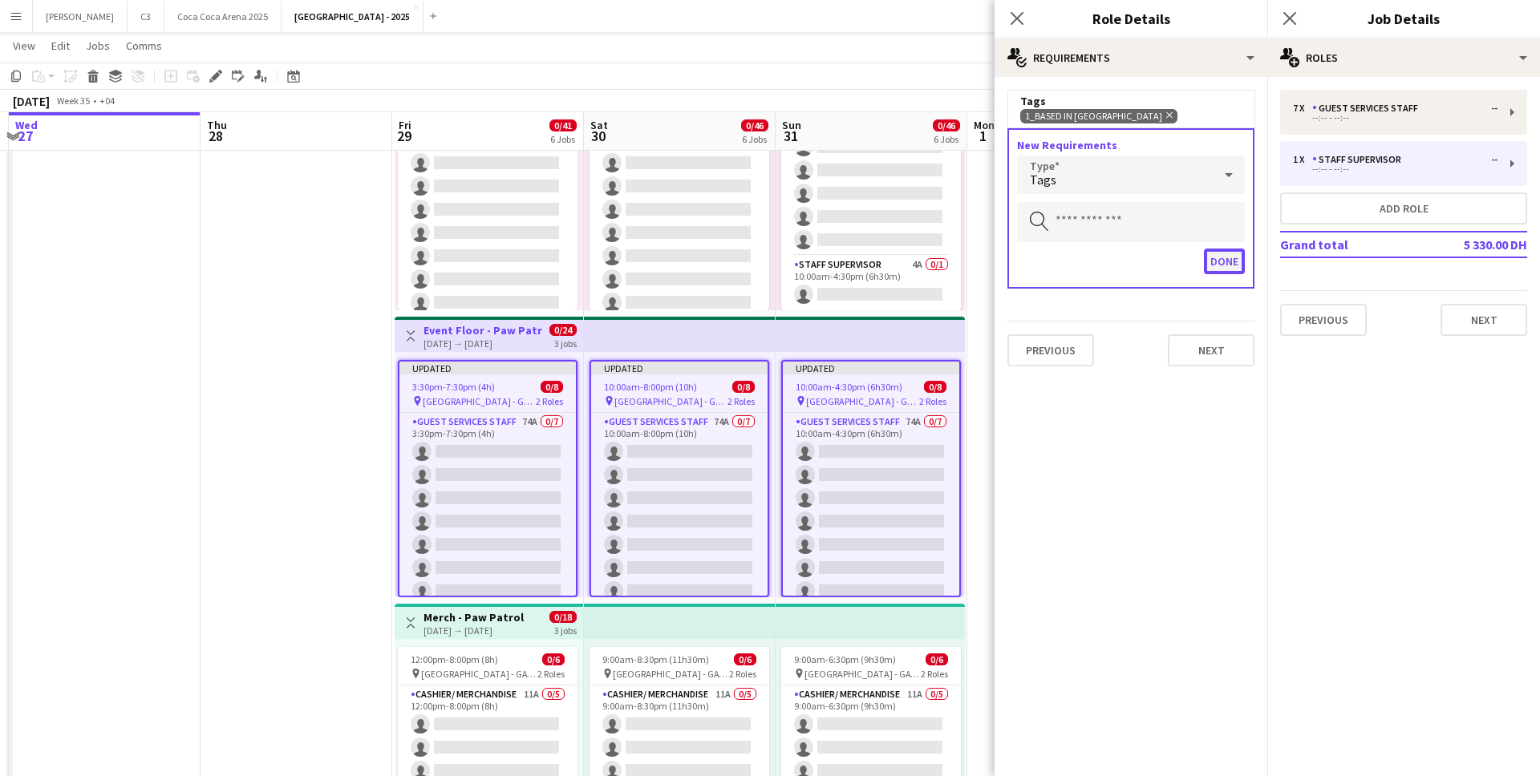
click at [1226, 263] on button "Done" at bounding box center [1224, 262] width 41 height 26
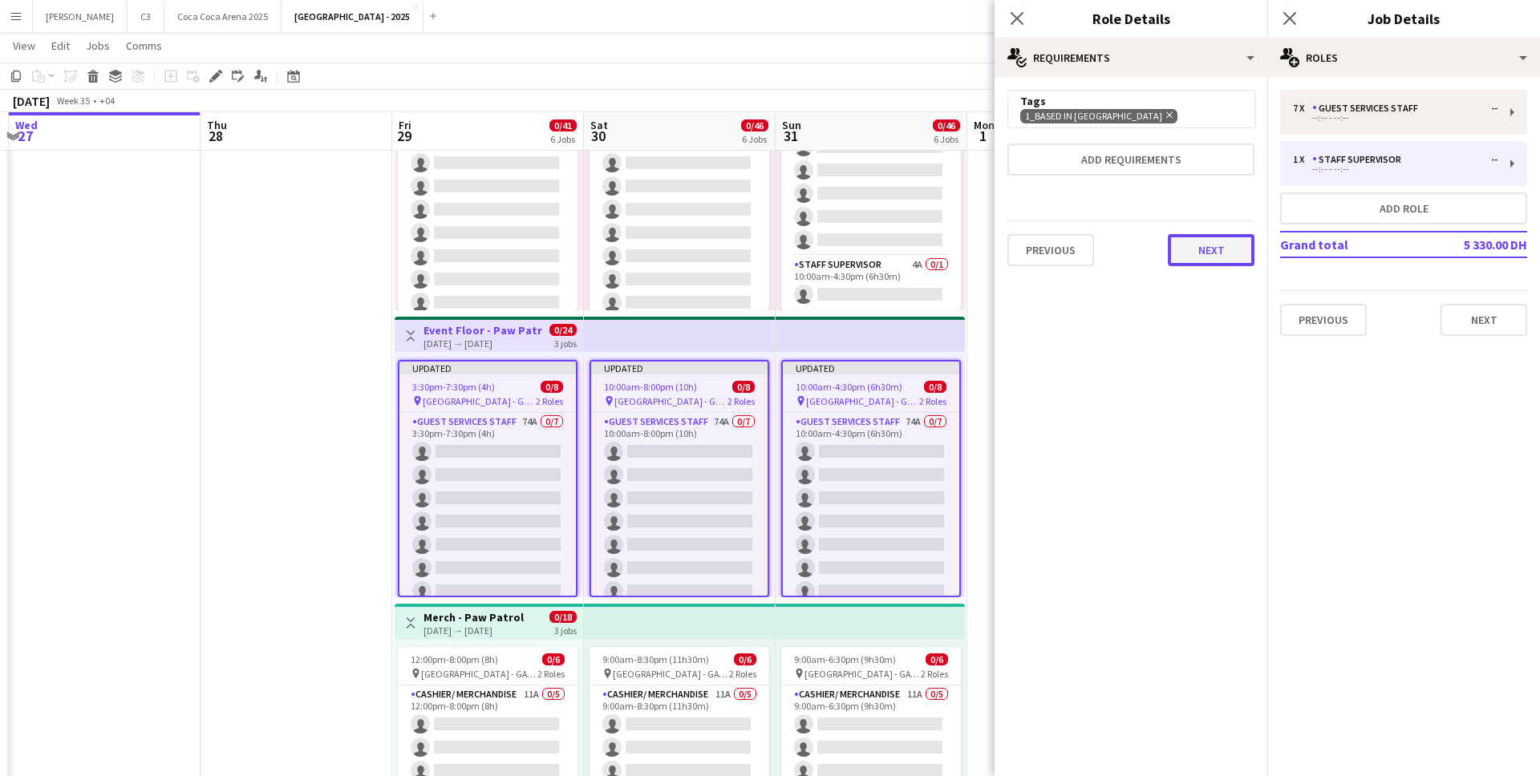
click at [1226, 241] on button "Next" at bounding box center [1211, 250] width 87 height 32
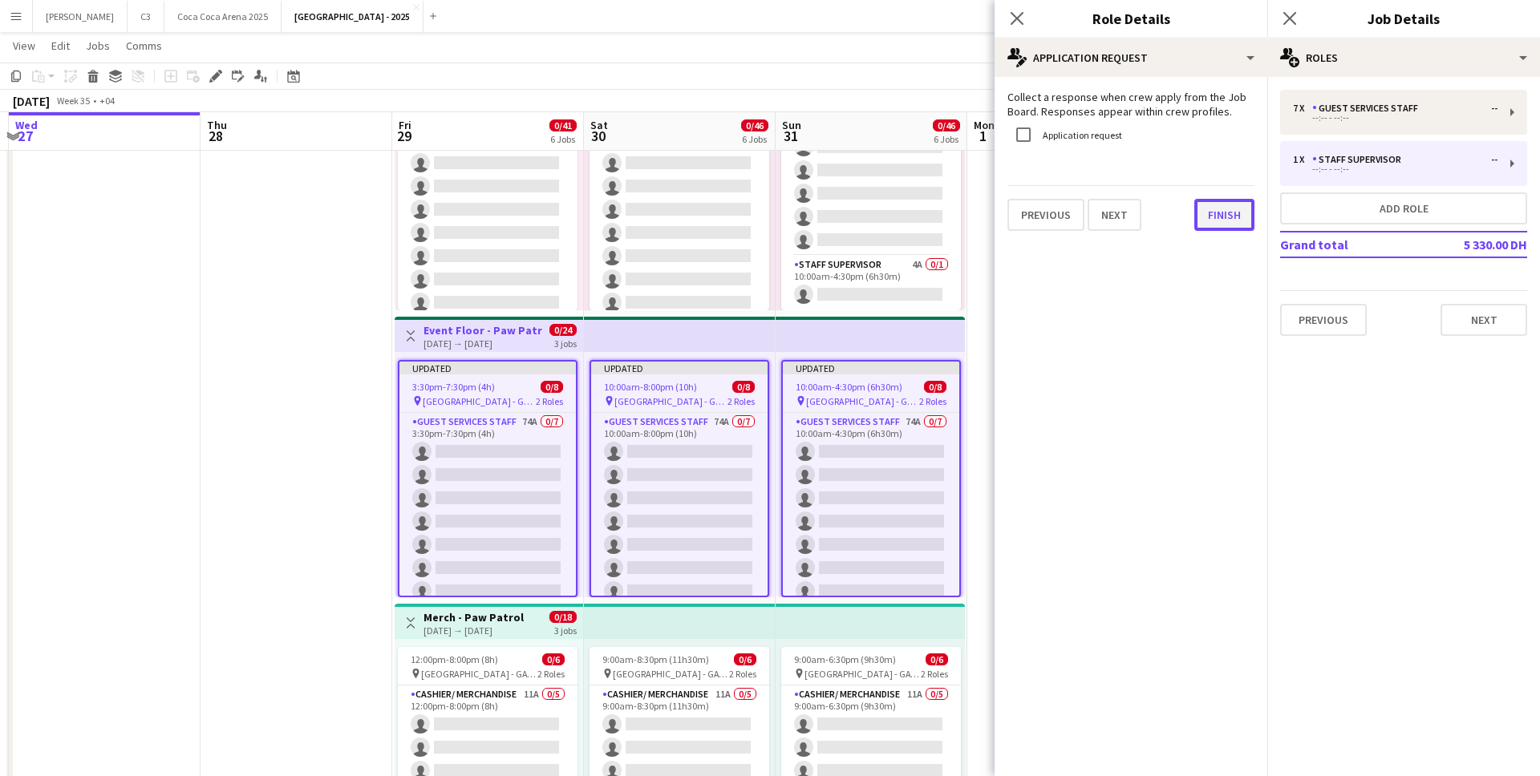
click at [1213, 223] on button "Finish" at bounding box center [1224, 215] width 60 height 32
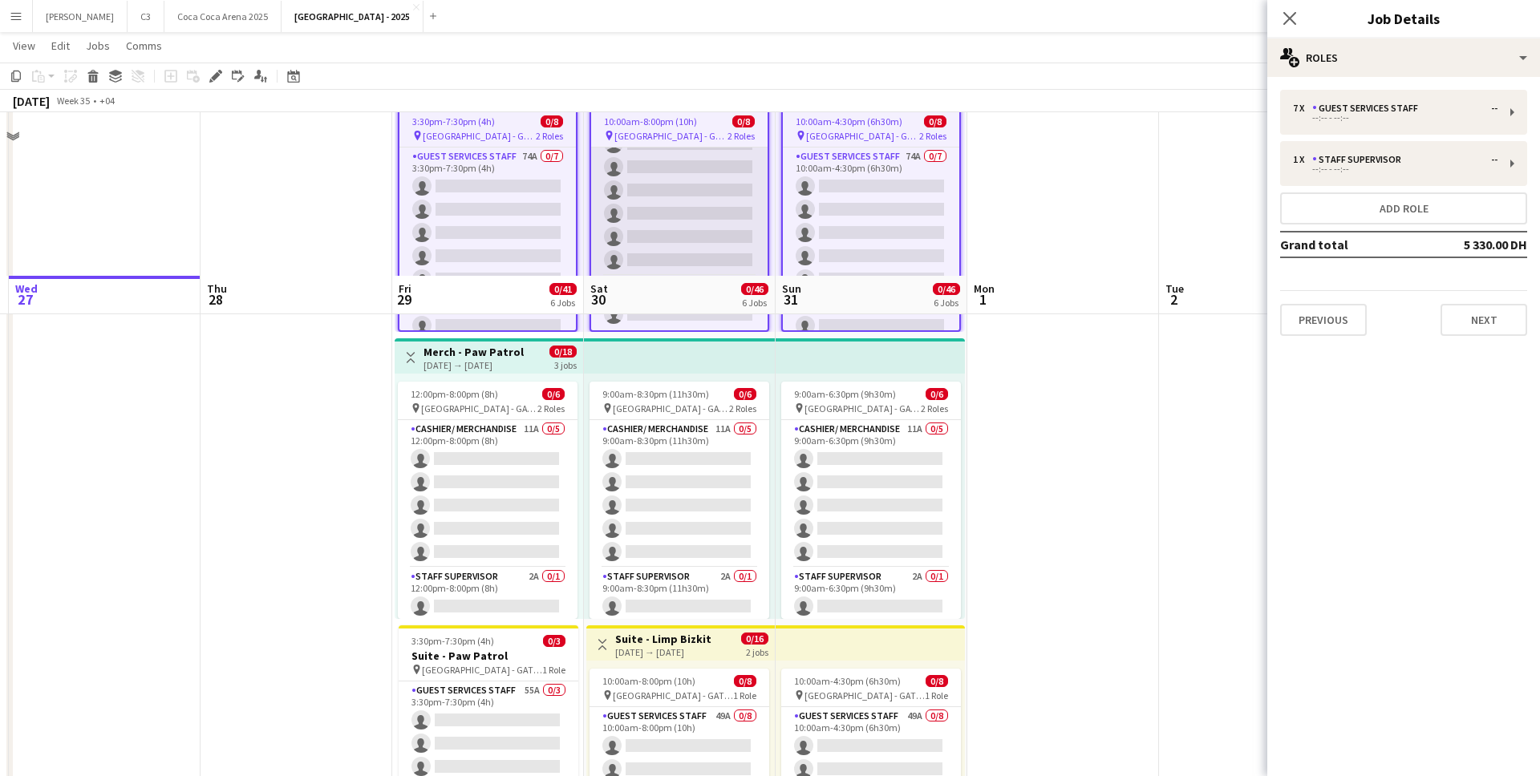
scroll to position [1160, 0]
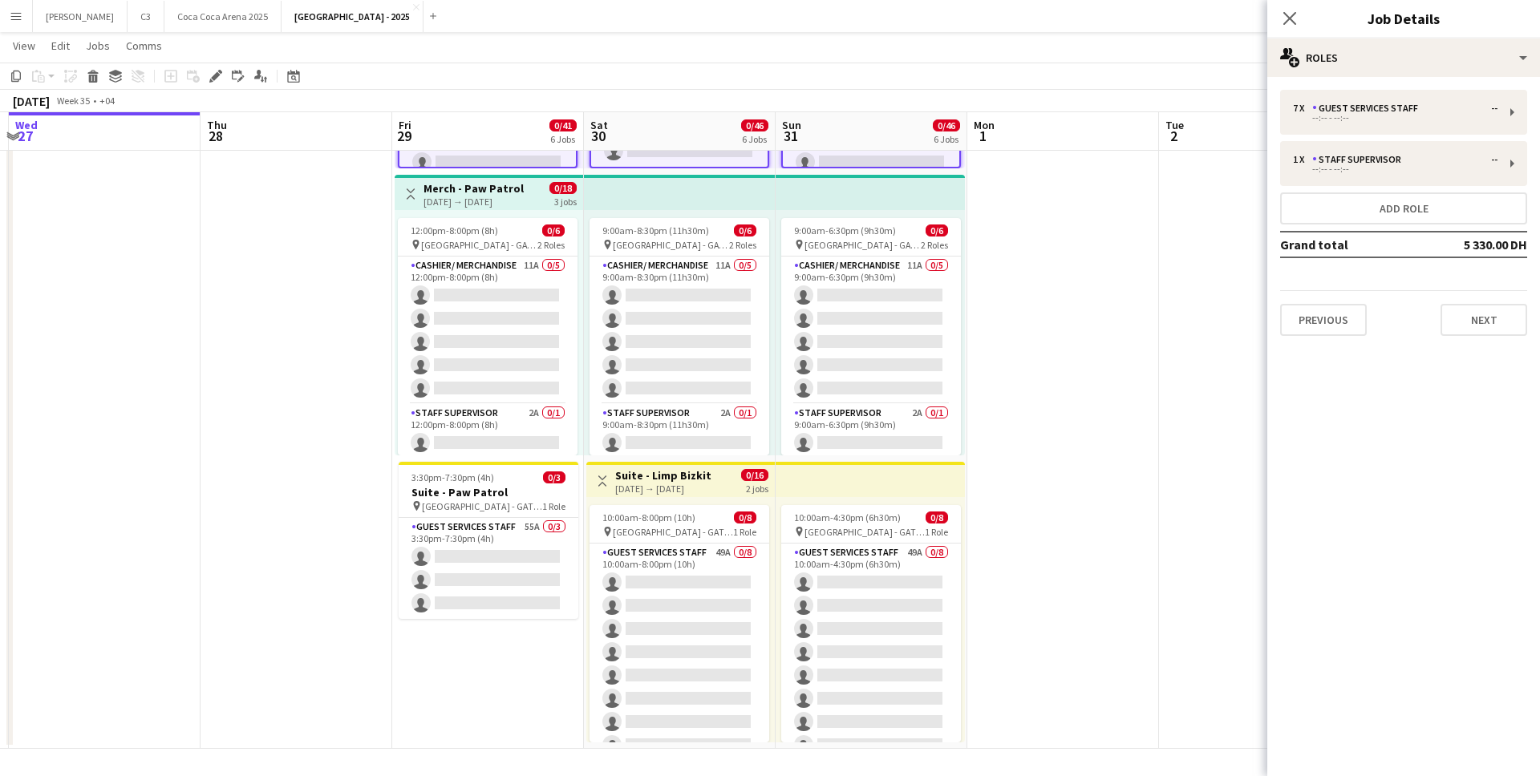
click at [461, 197] on div "29-08-2025 → 31-08-2025" at bounding box center [474, 202] width 100 height 12
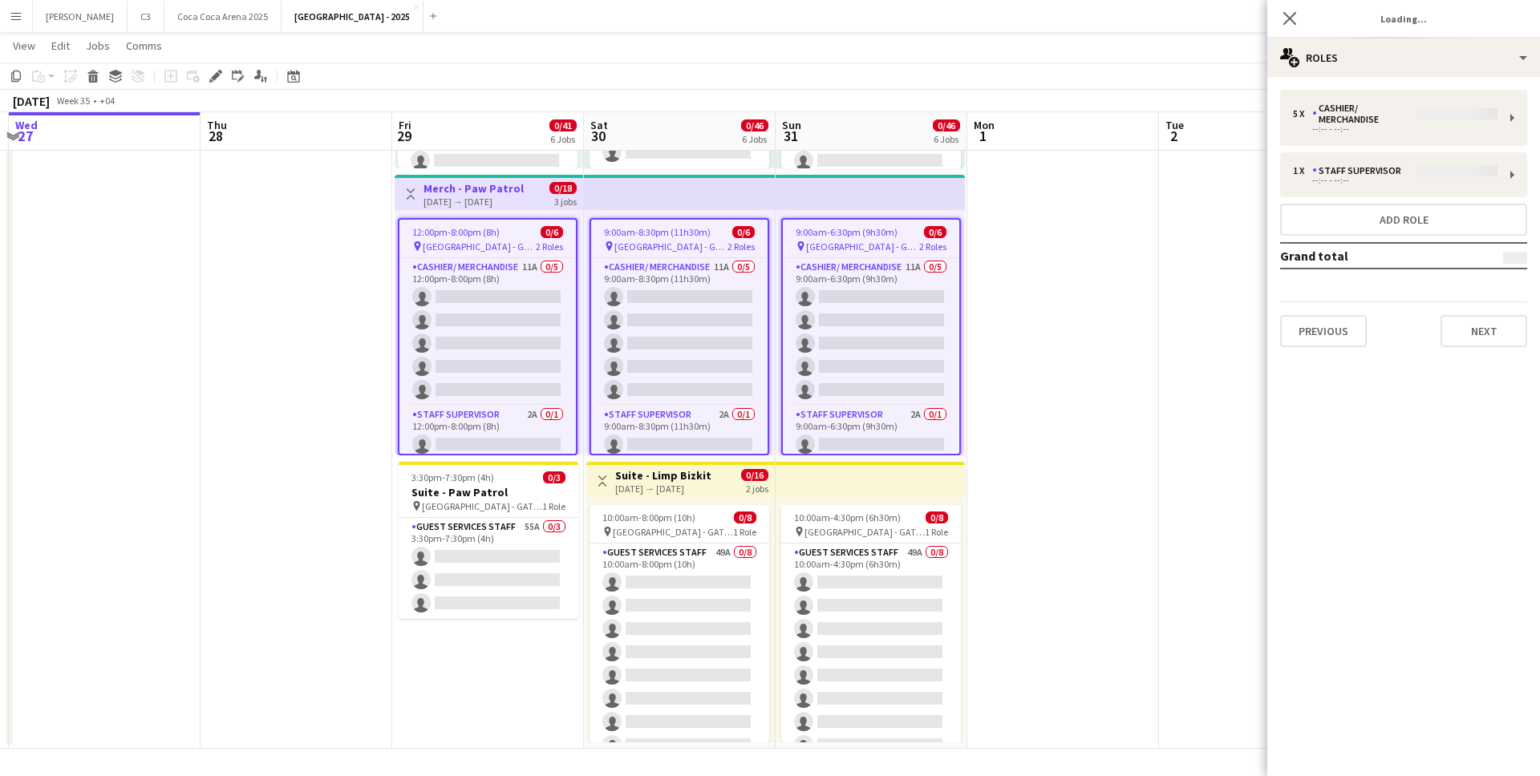
scroll to position [63, 0]
click at [222, 71] on div "Edit" at bounding box center [215, 76] width 19 height 19
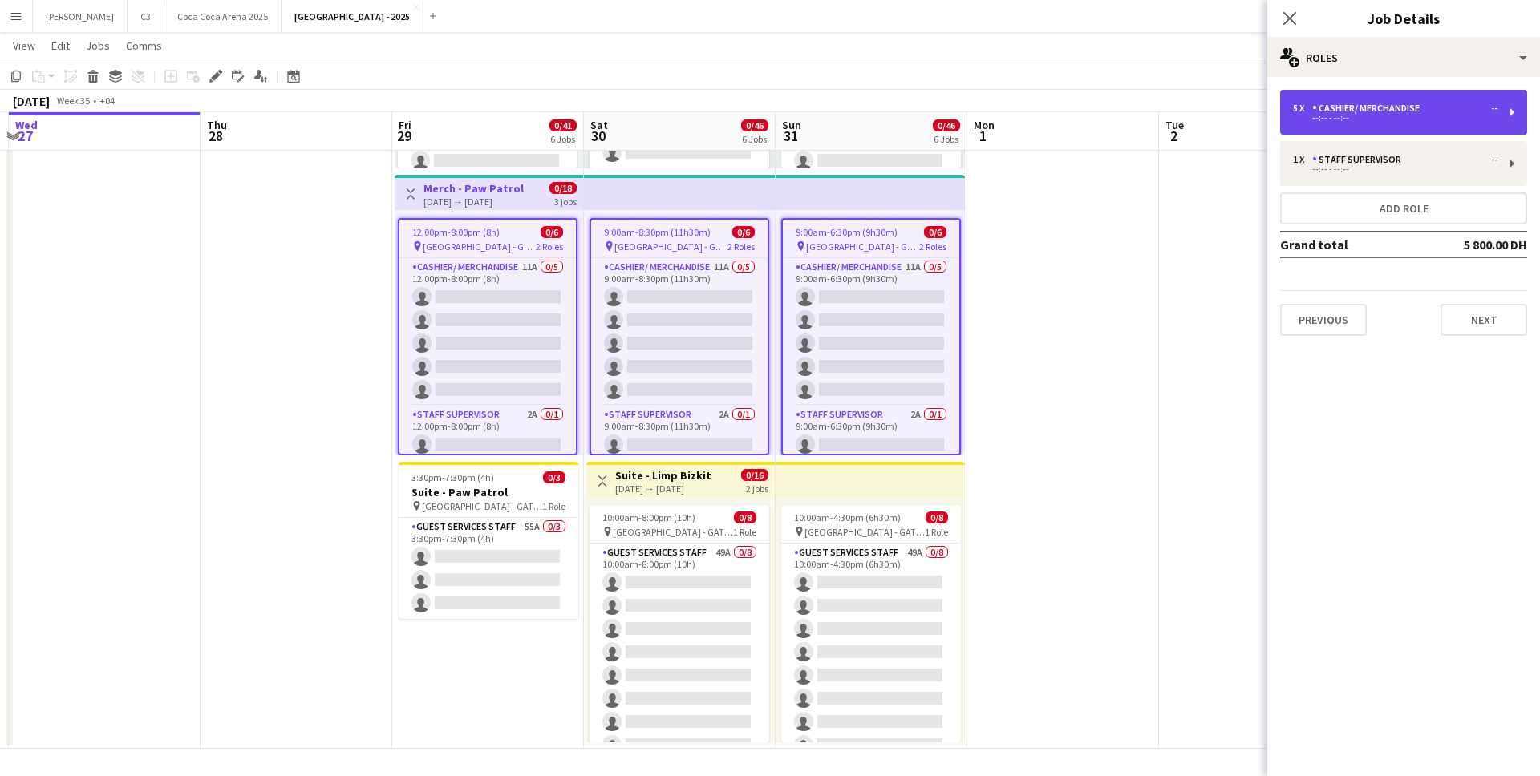
click at [1377, 103] on div "Cashier/ Merchandise" at bounding box center [1369, 108] width 114 height 11
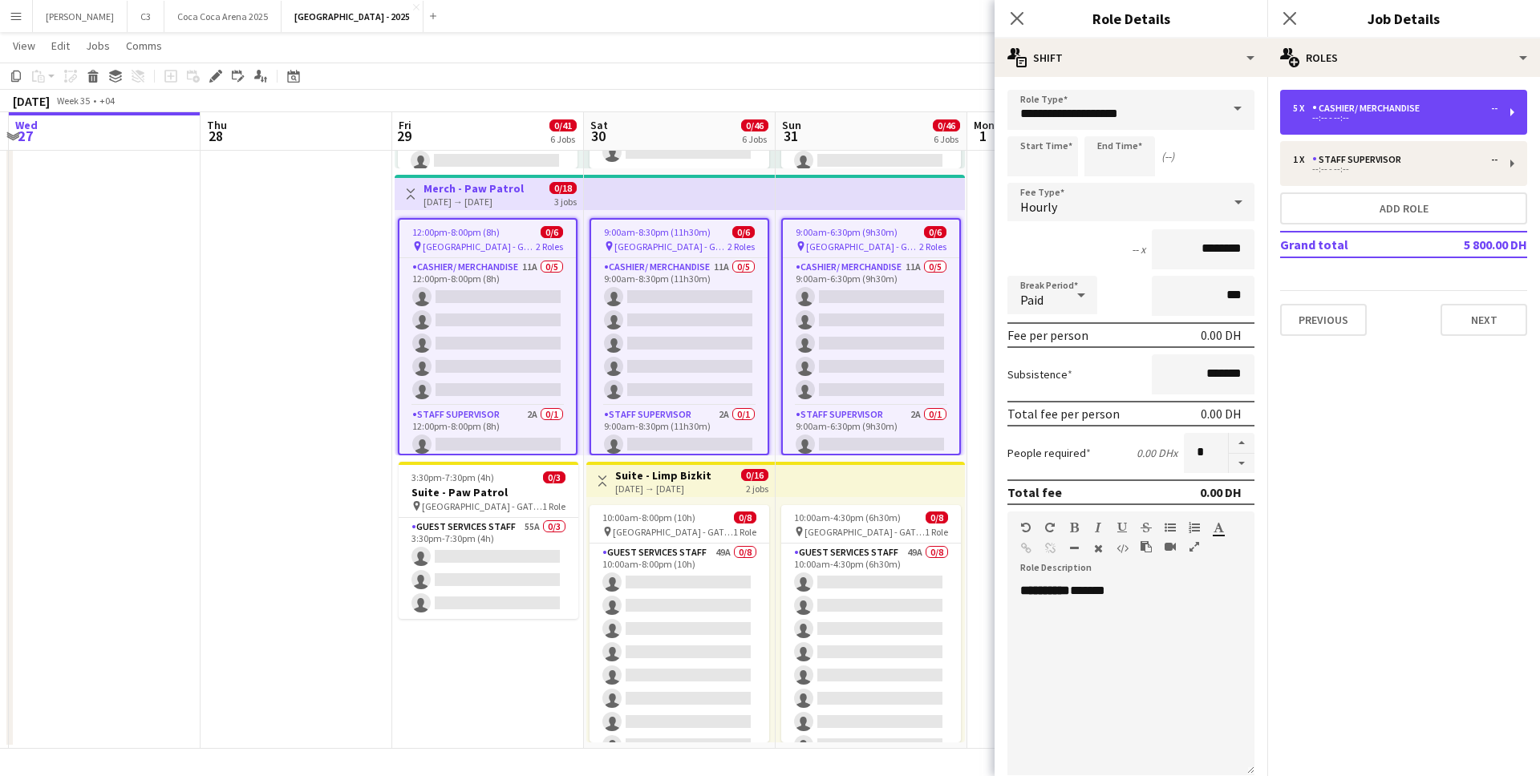
scroll to position [264, 0]
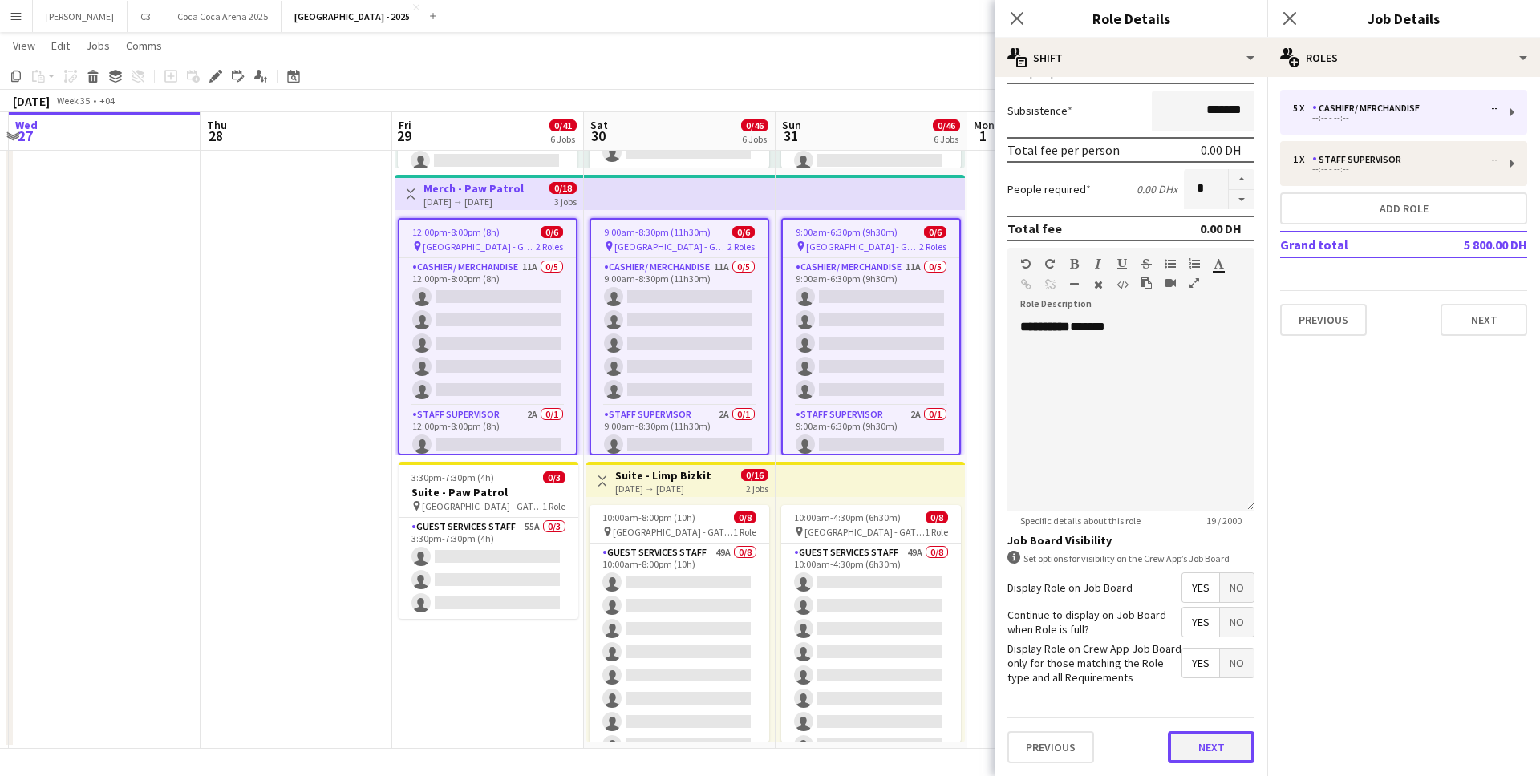
click at [1194, 747] on button "Next" at bounding box center [1211, 748] width 87 height 32
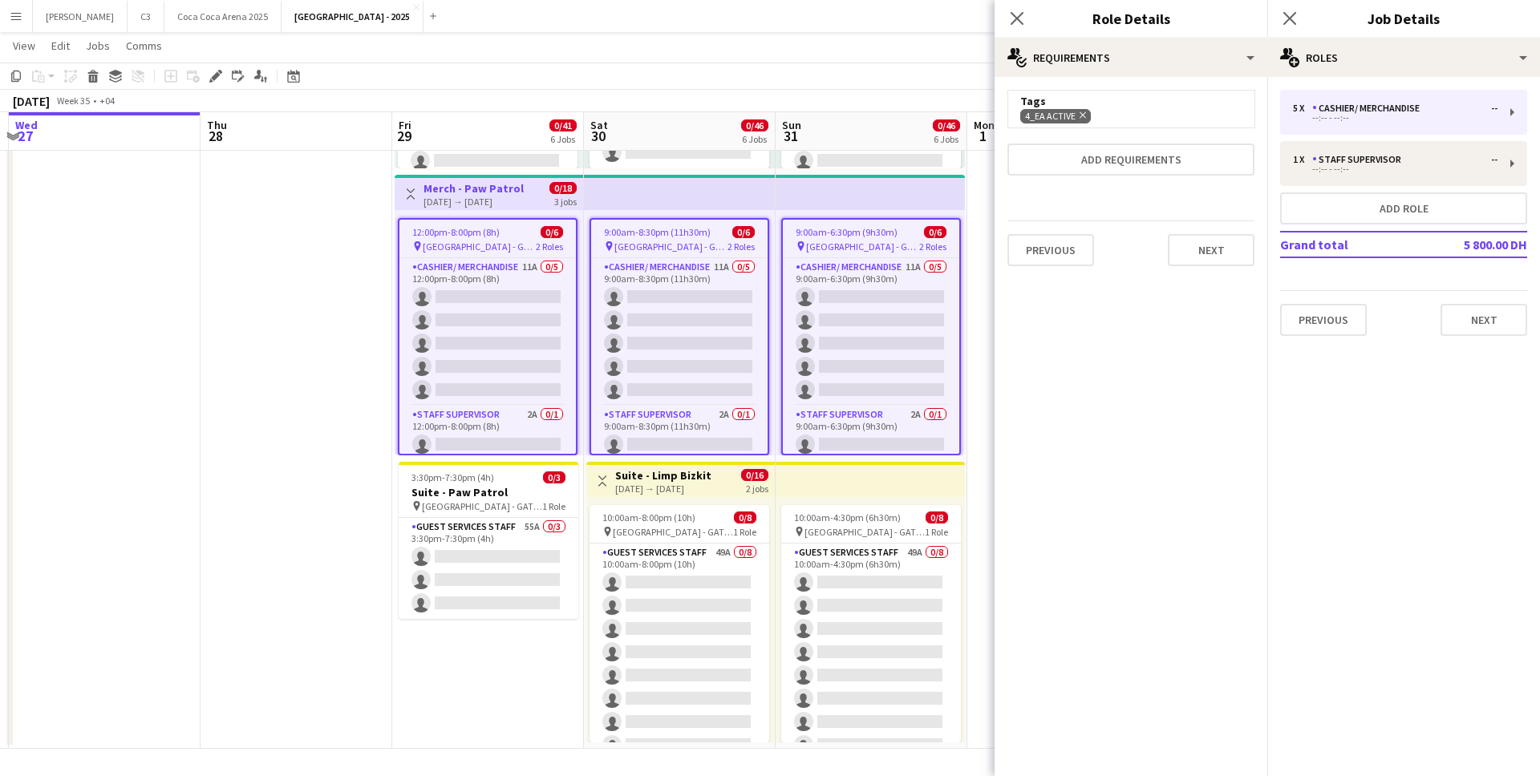
click at [1081, 114] on icon at bounding box center [1083, 115] width 6 height 6
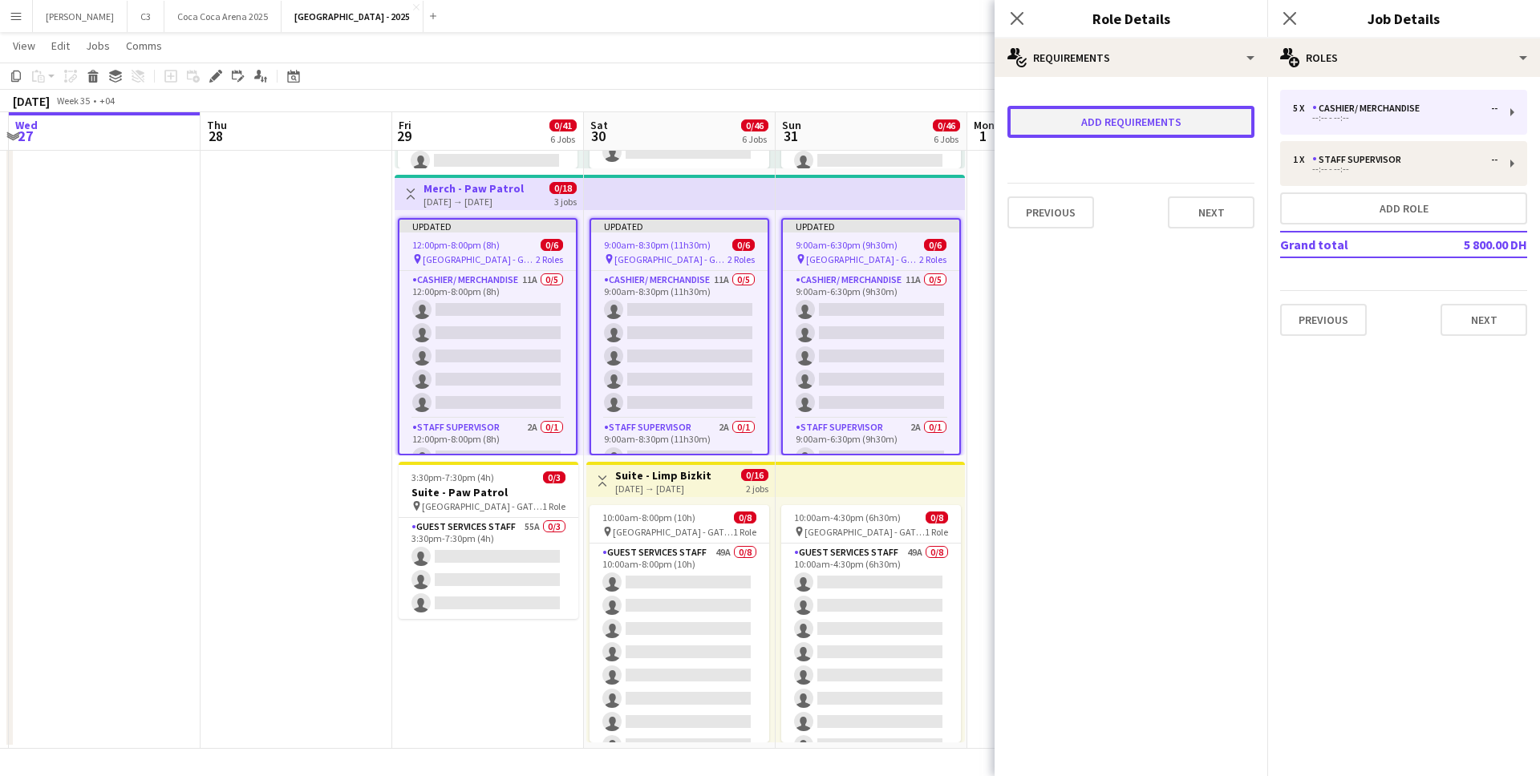
click at [1098, 125] on button "Add requirements" at bounding box center [1131, 122] width 247 height 32
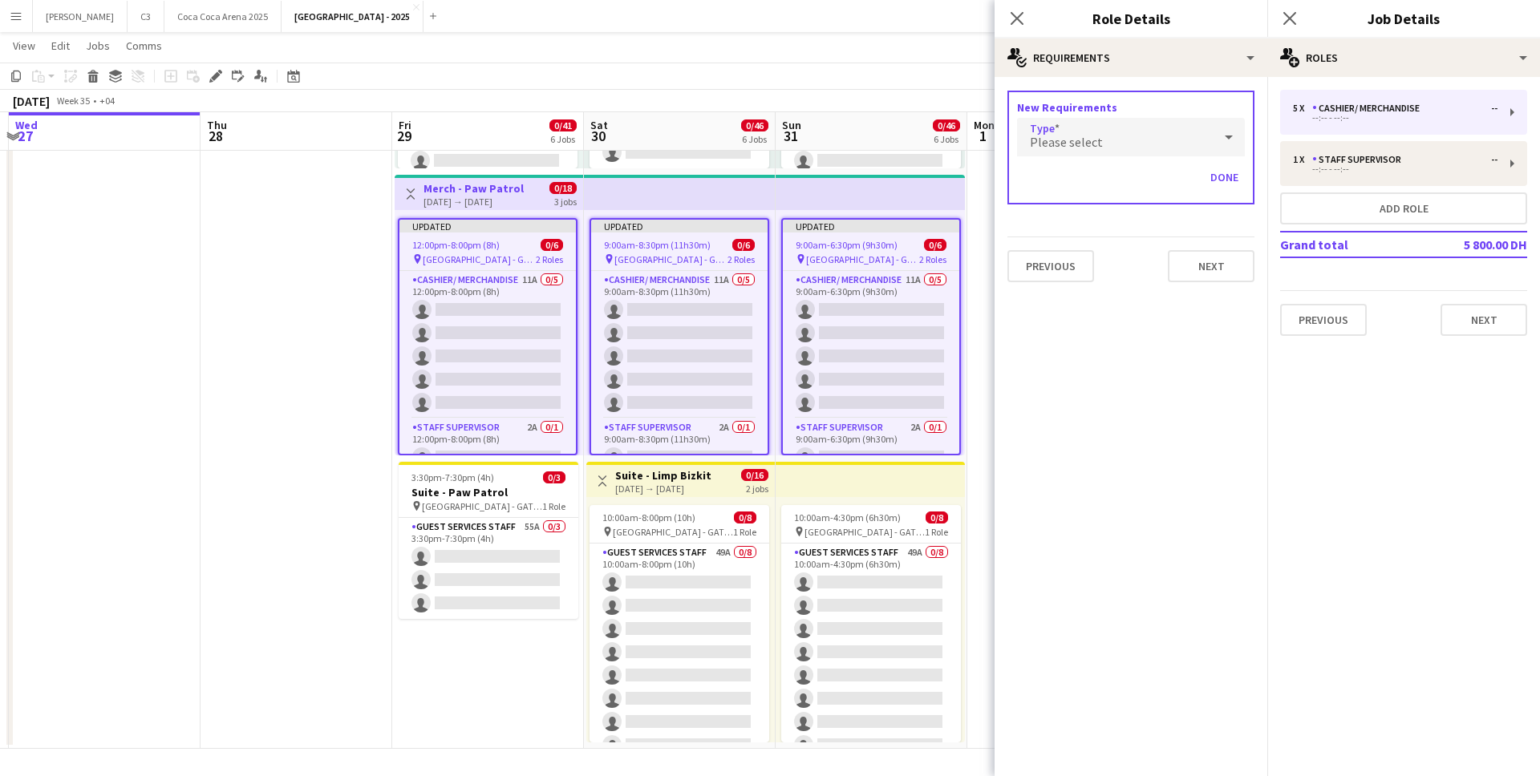
click at [1061, 151] on div "Please select" at bounding box center [1115, 137] width 196 height 39
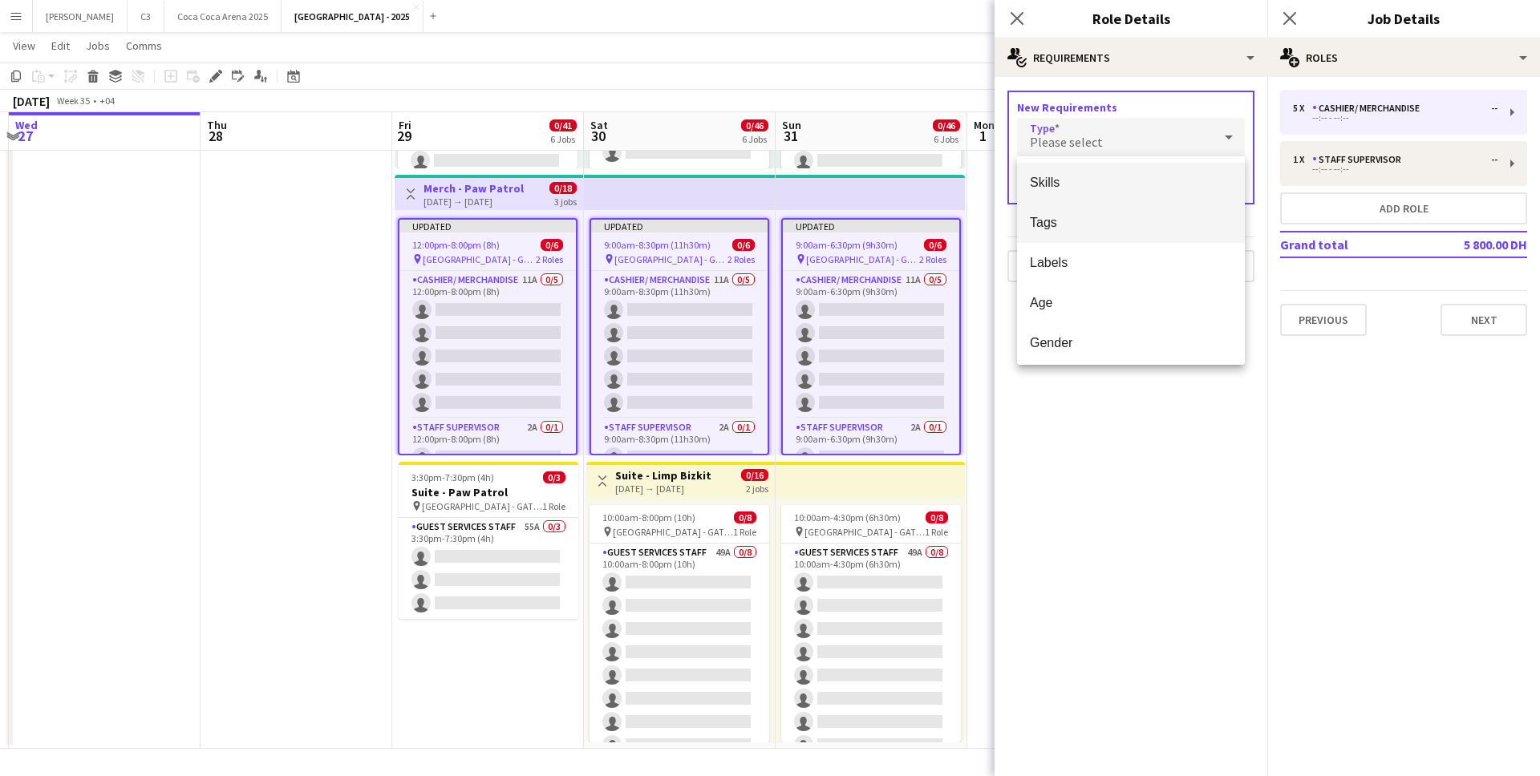
click at [1073, 206] on mat-option "Tags" at bounding box center [1131, 223] width 228 height 40
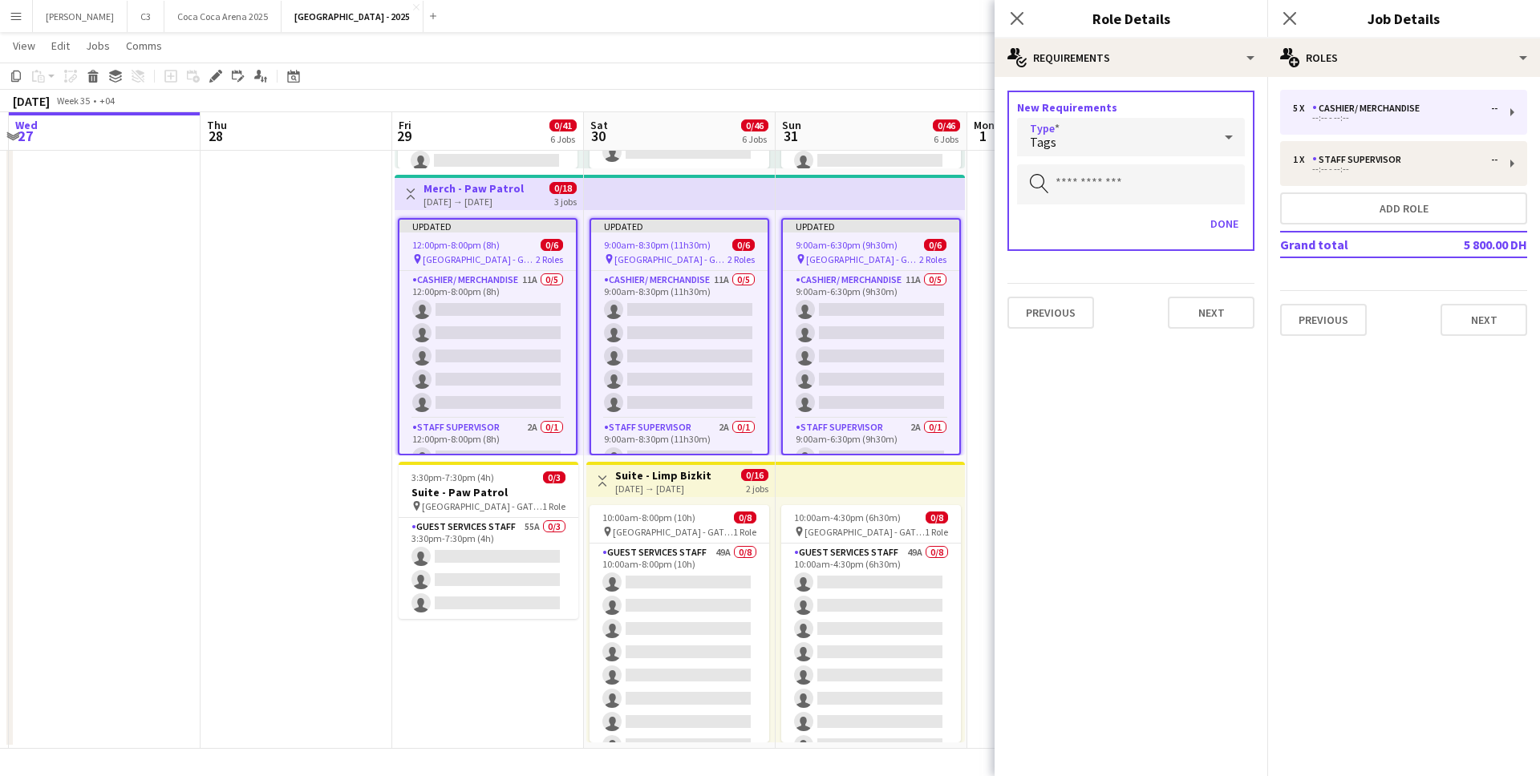
click at [1101, 160] on div "New Requirements Type Tags Search by tag Done" at bounding box center [1131, 171] width 247 height 160
click at [1068, 183] on input "text" at bounding box center [1131, 184] width 228 height 40
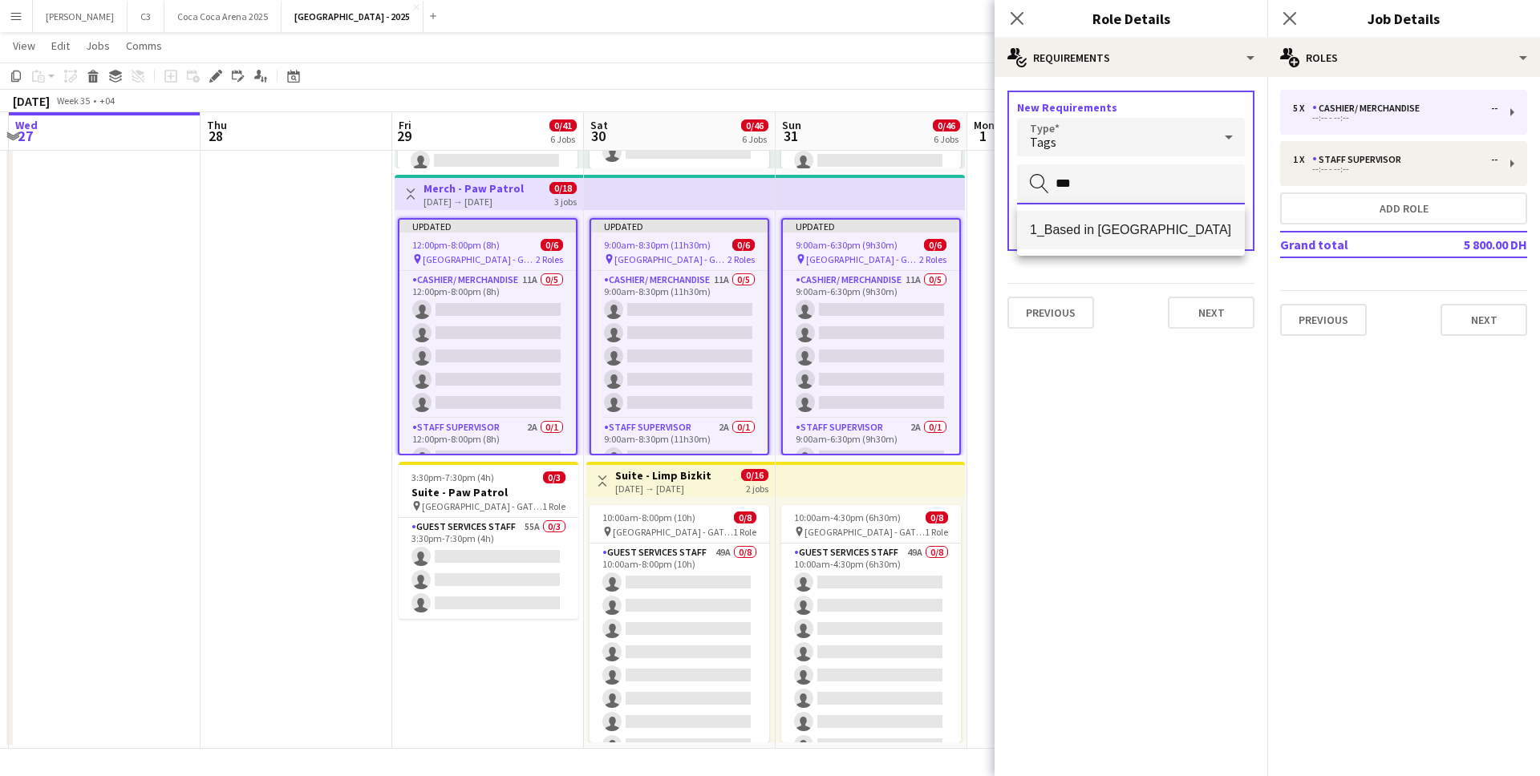
type input "***"
click at [1098, 232] on span "1_Based in Abu Dhabi" at bounding box center [1131, 229] width 202 height 15
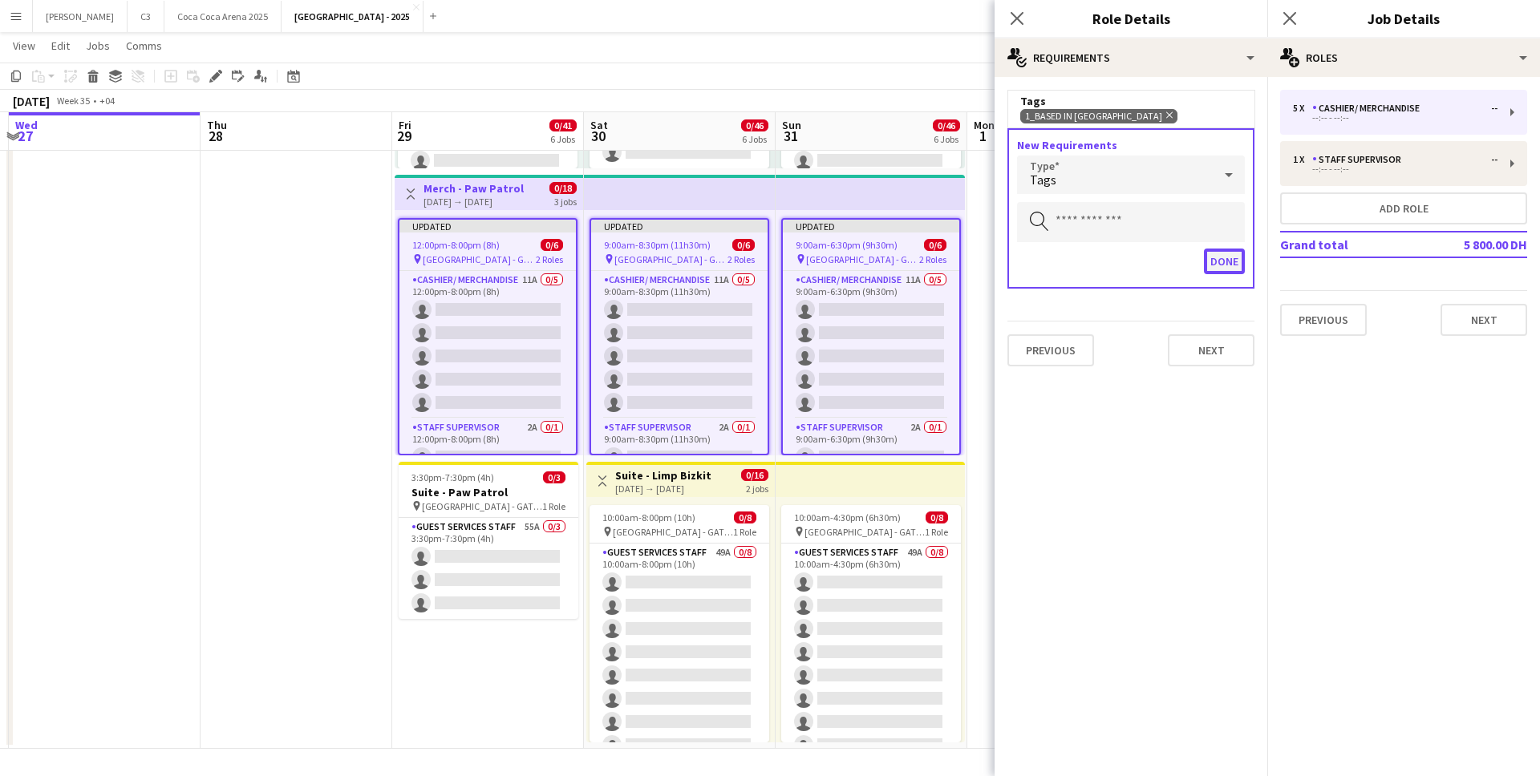
click at [1207, 267] on button "Done" at bounding box center [1224, 262] width 41 height 26
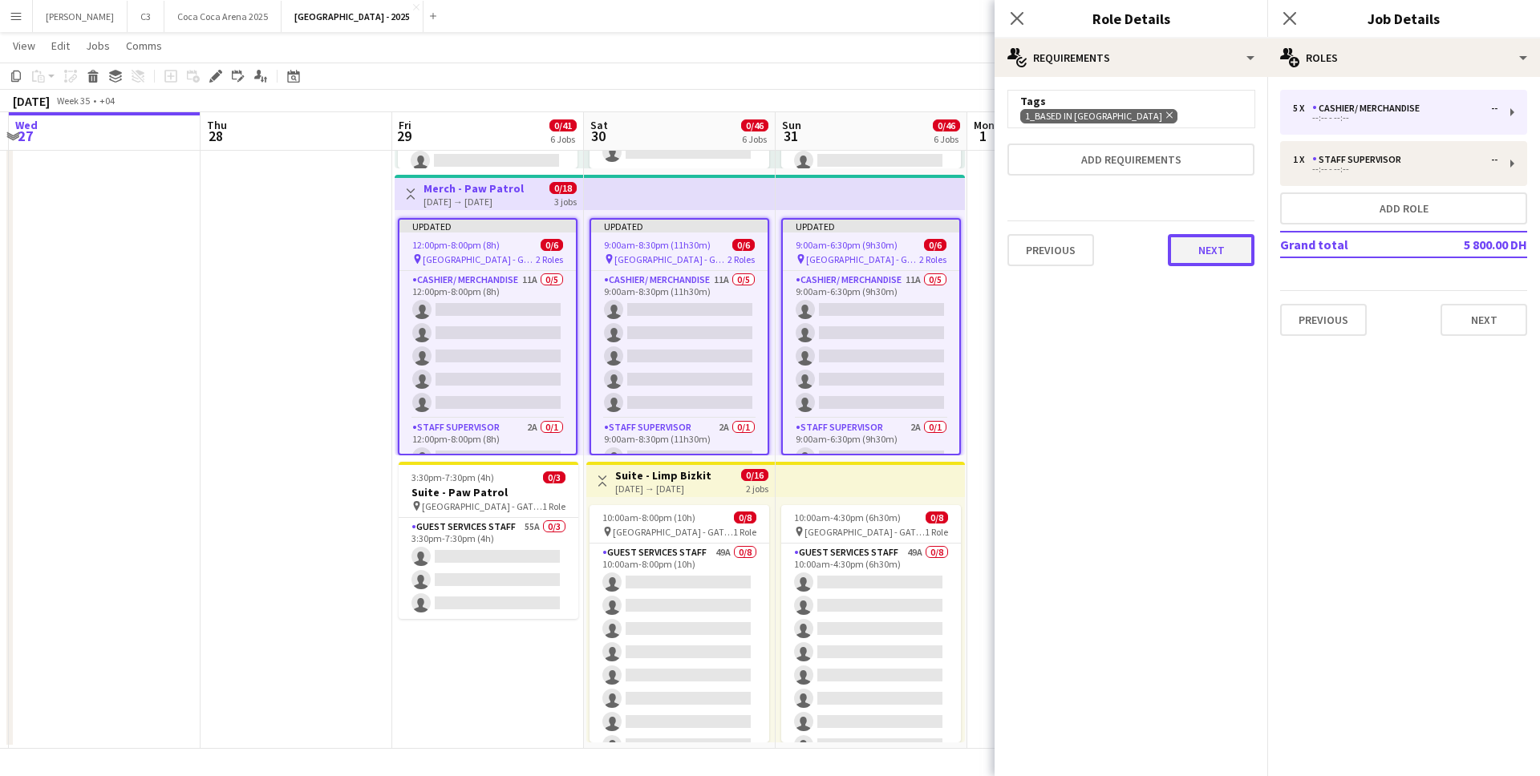
click at [1215, 257] on button "Next" at bounding box center [1211, 250] width 87 height 32
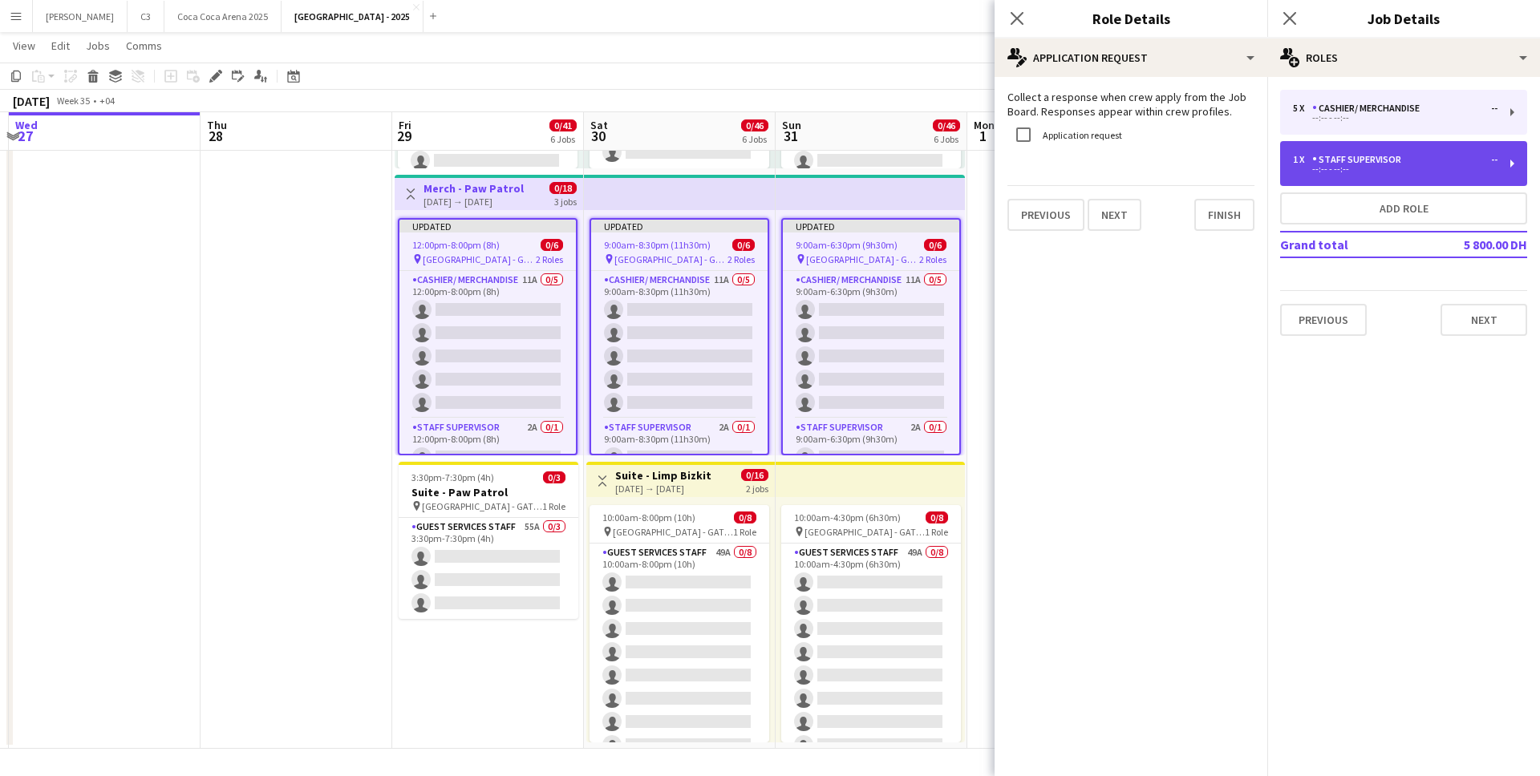
click at [1350, 168] on div "--:-- - --:--" at bounding box center [1395, 169] width 205 height 8
type input "**********"
type input "********"
type input "*"
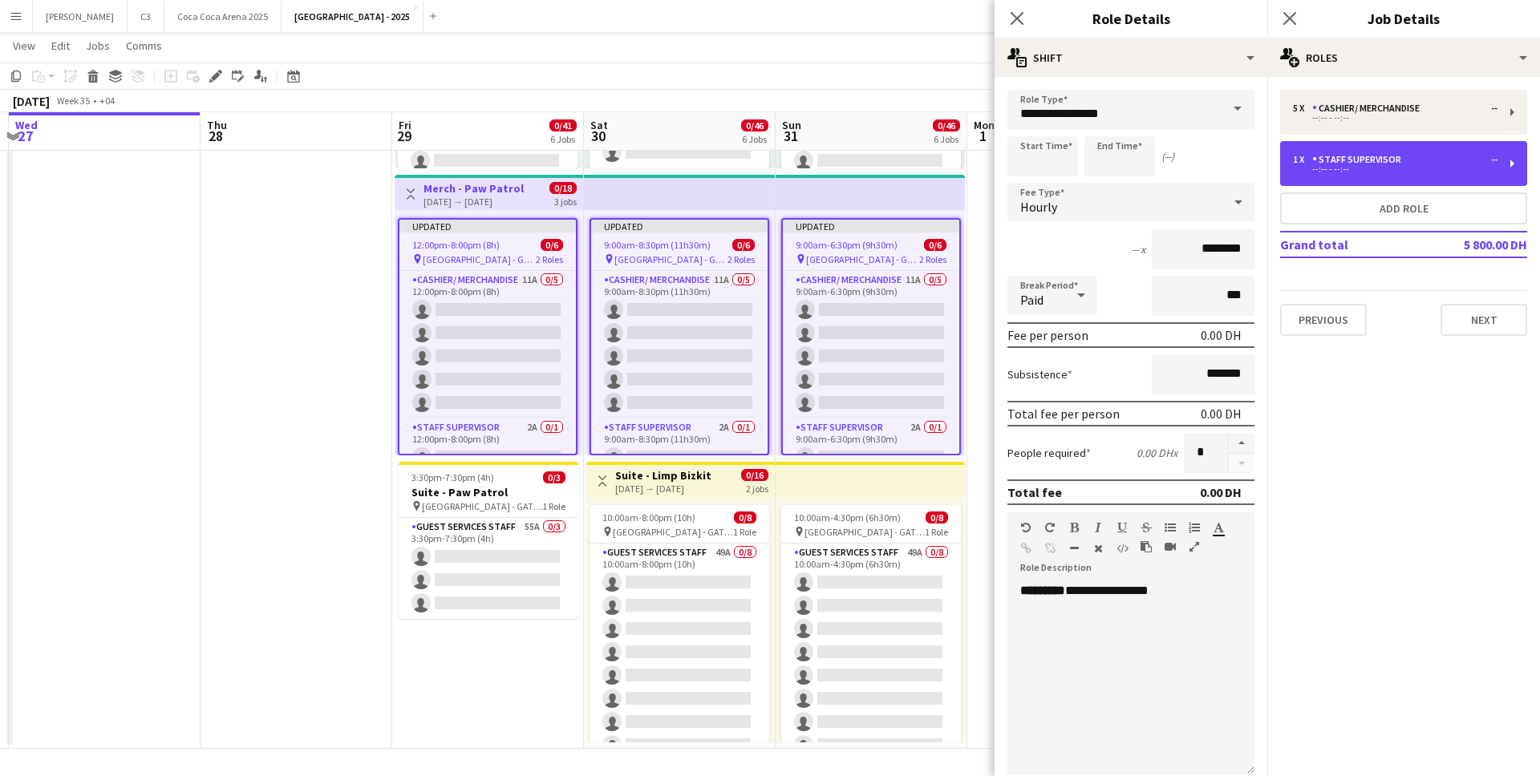
scroll to position [264, 0]
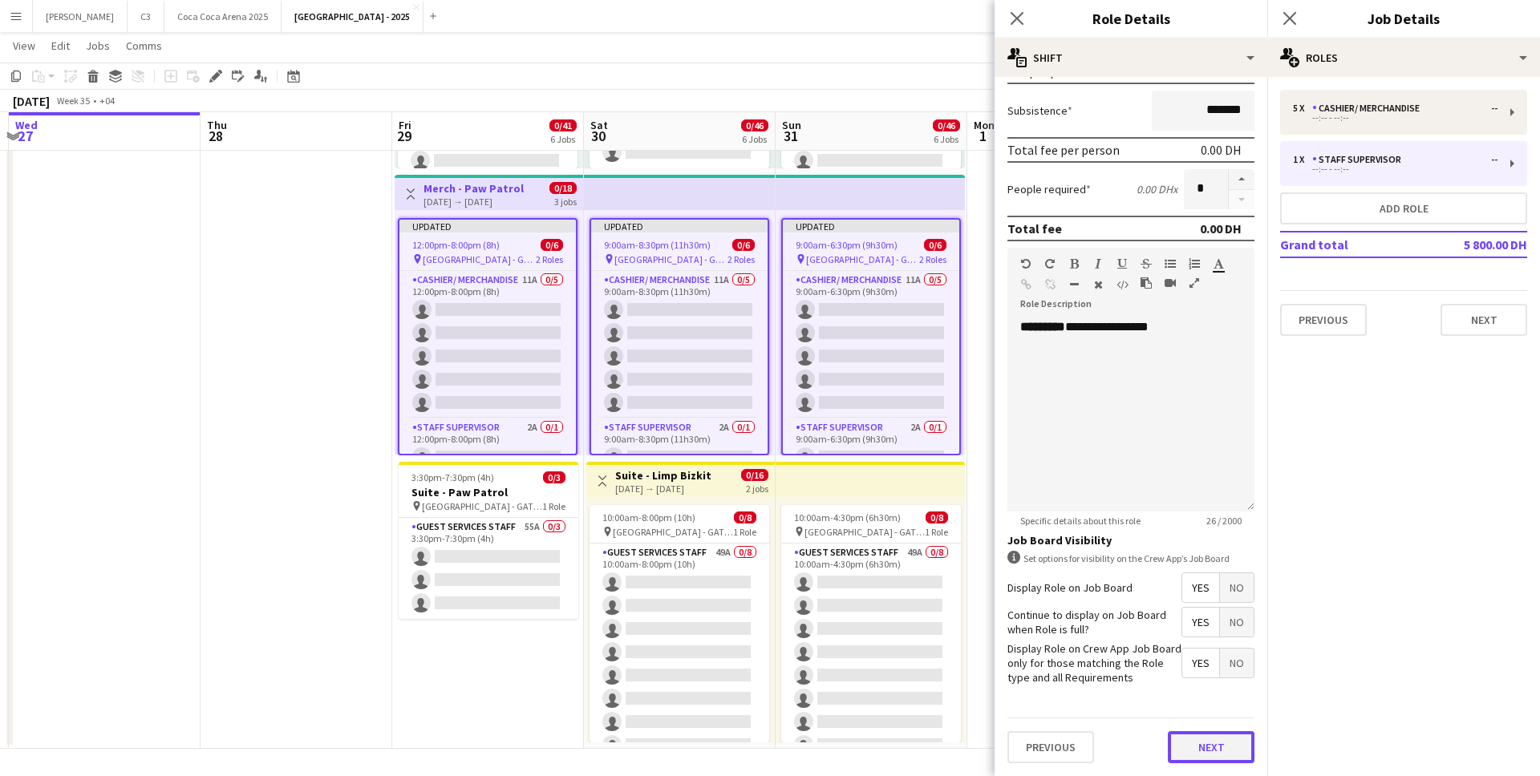
click at [1207, 762] on button "Next" at bounding box center [1211, 748] width 87 height 32
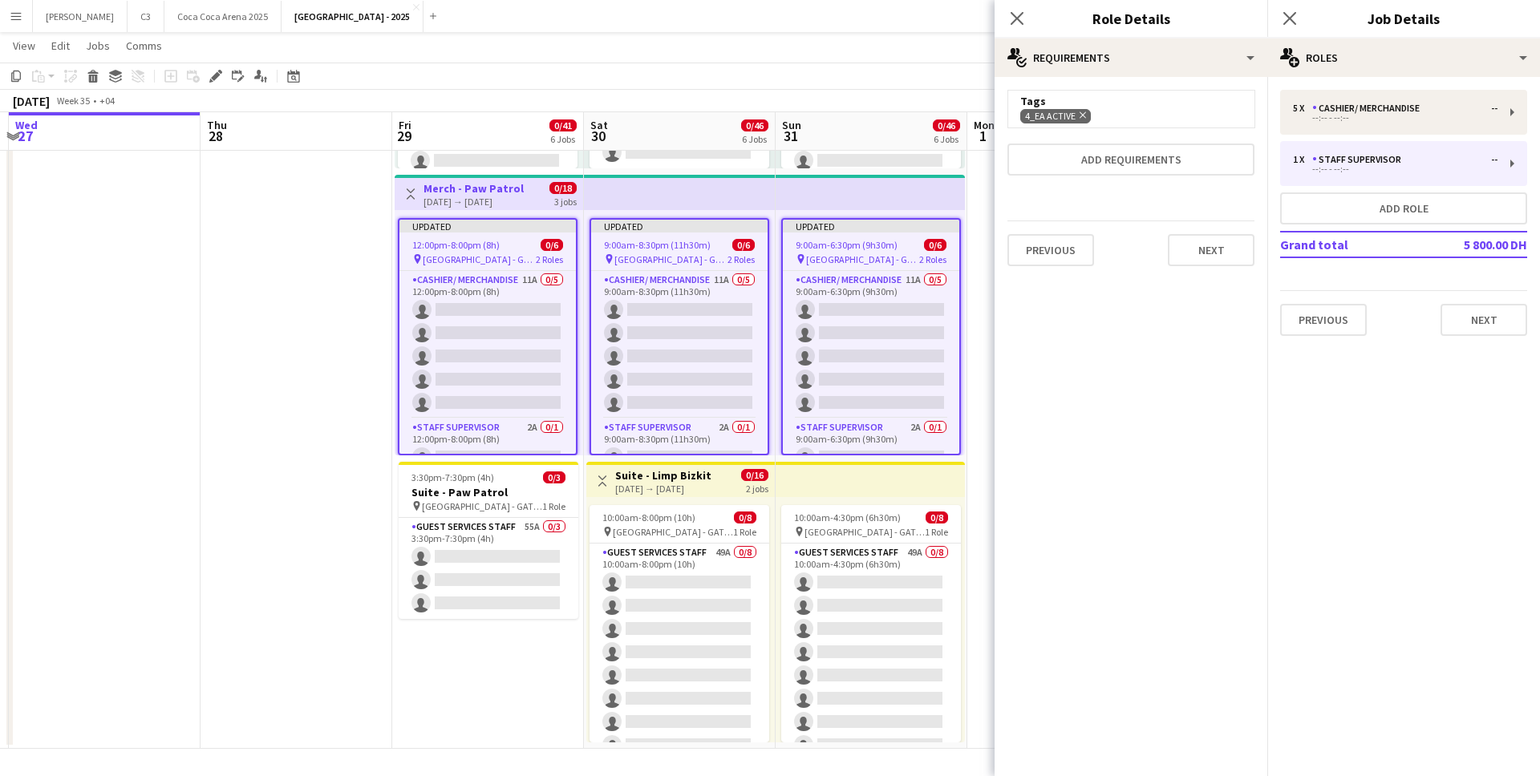
click at [1081, 113] on icon "Remove" at bounding box center [1081, 115] width 10 height 10
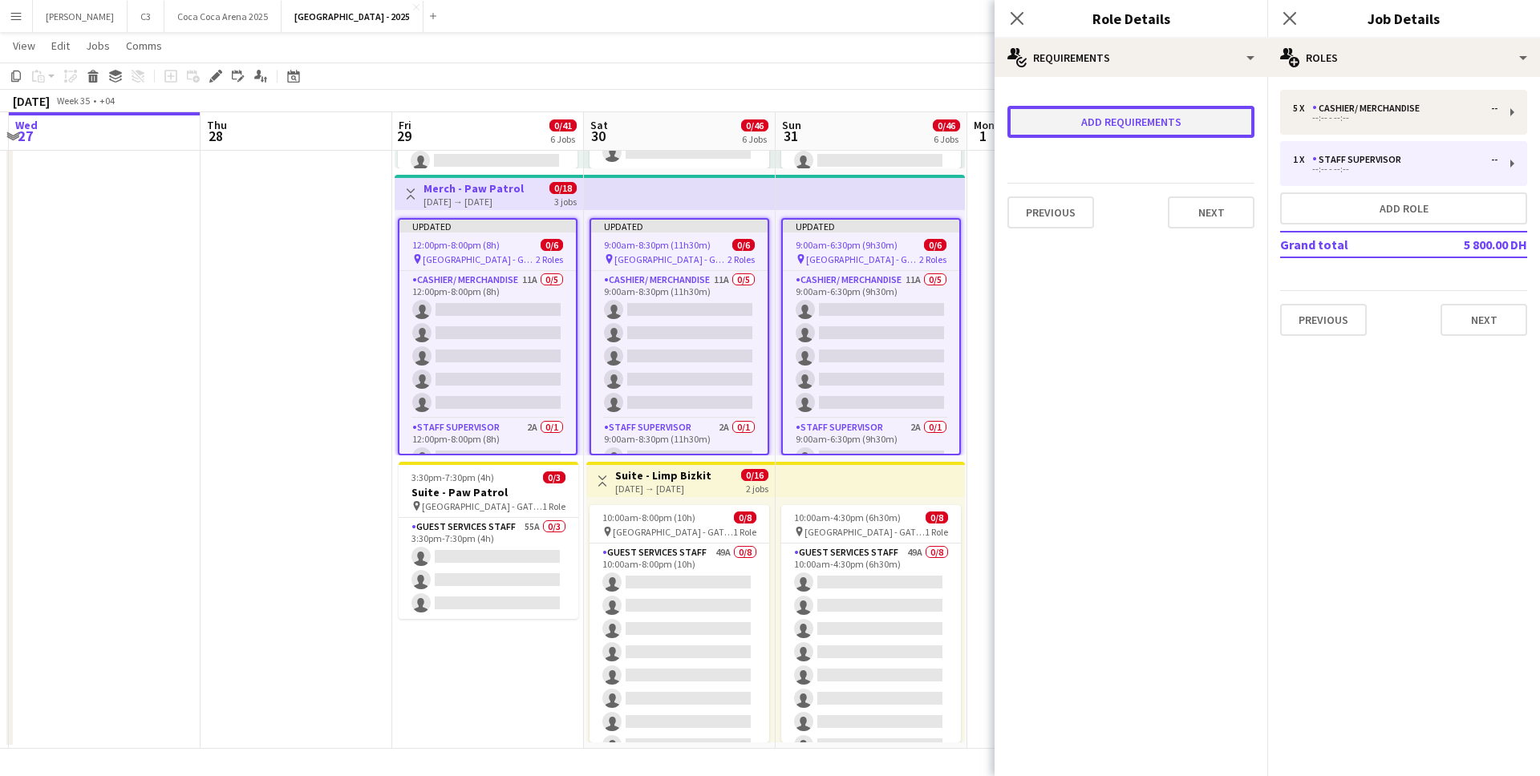
click at [1089, 113] on button "Add requirements" at bounding box center [1131, 122] width 247 height 32
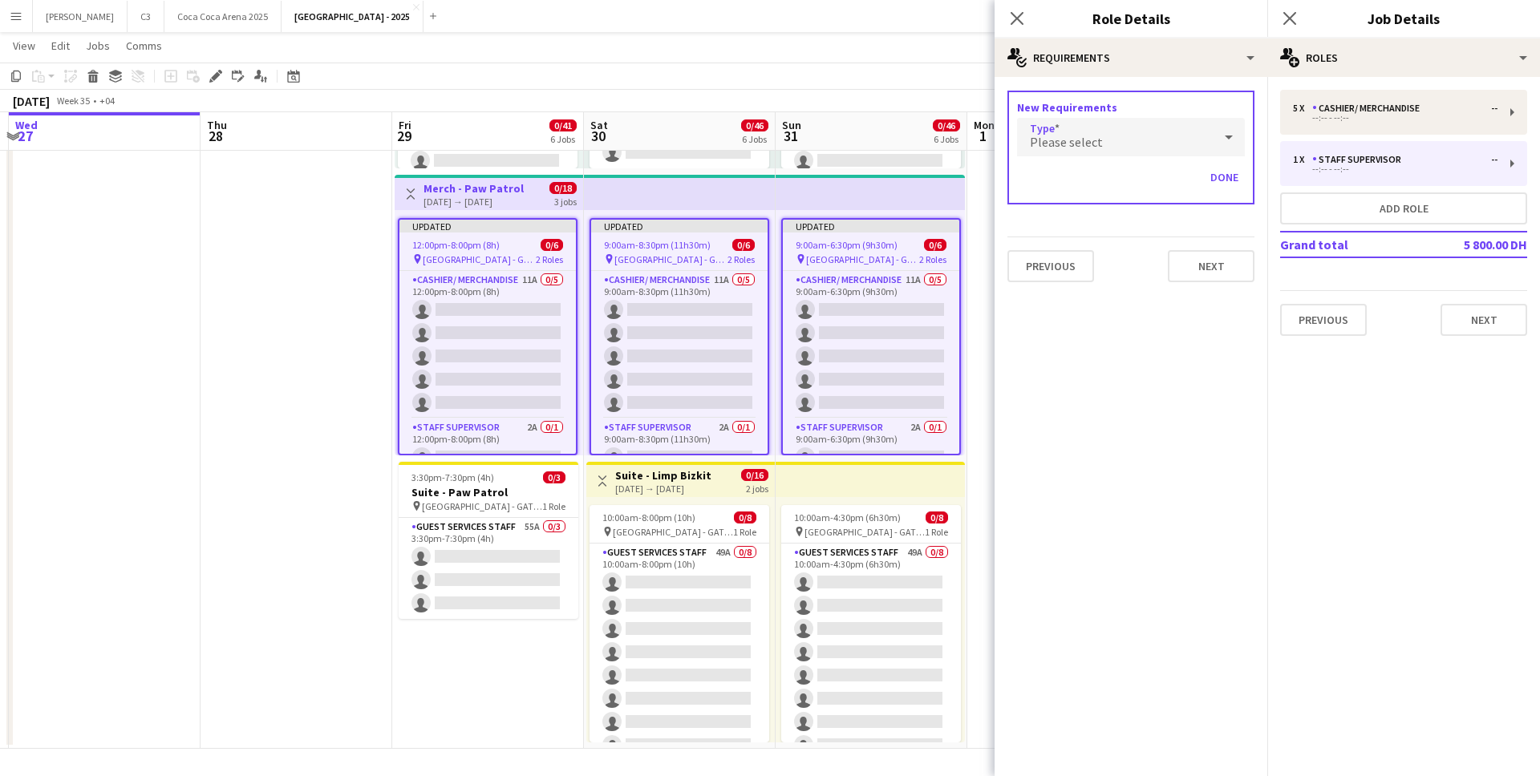
click at [1073, 144] on span "Please select" at bounding box center [1066, 142] width 73 height 16
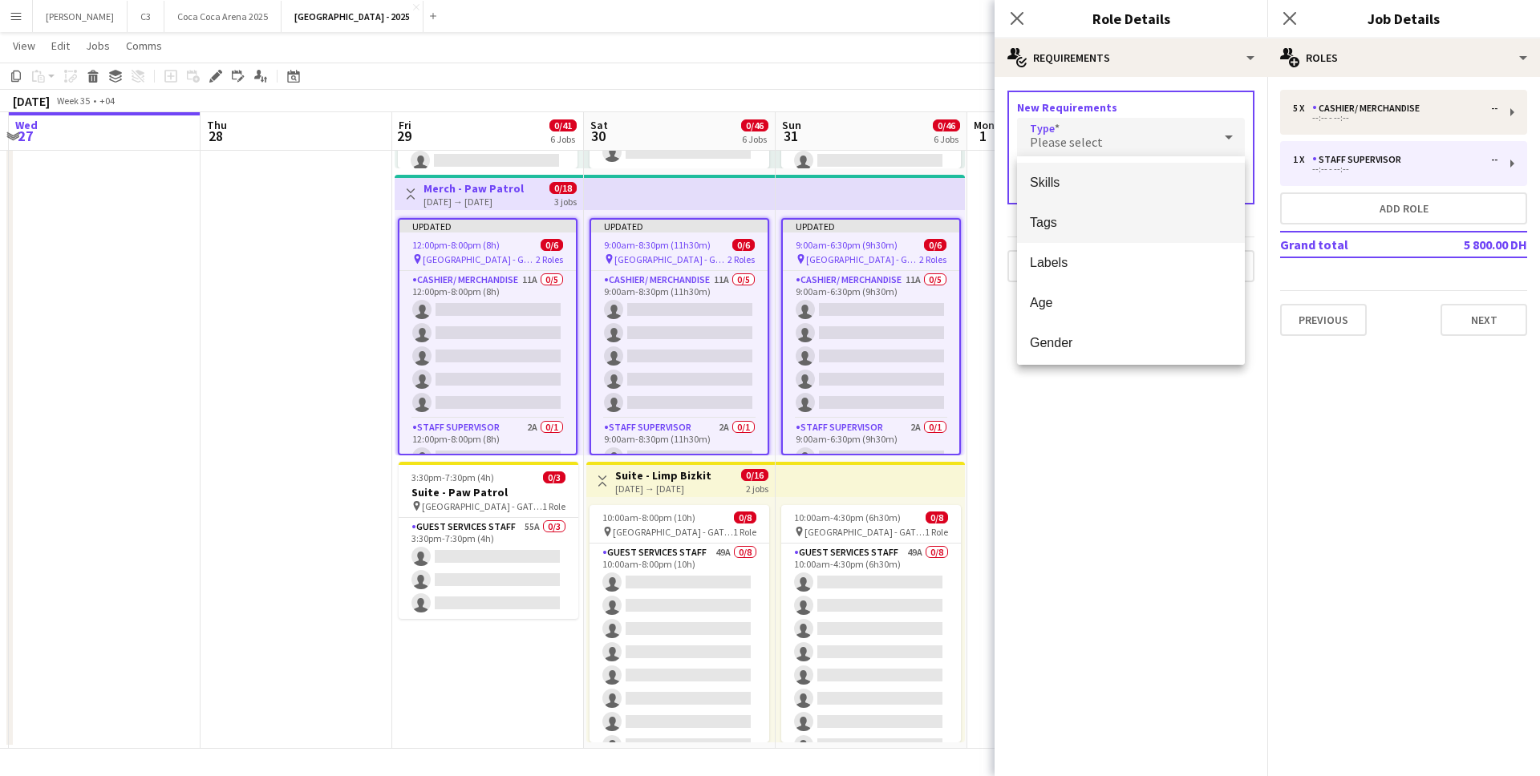
click at [1065, 211] on mat-option "Tags" at bounding box center [1131, 223] width 228 height 40
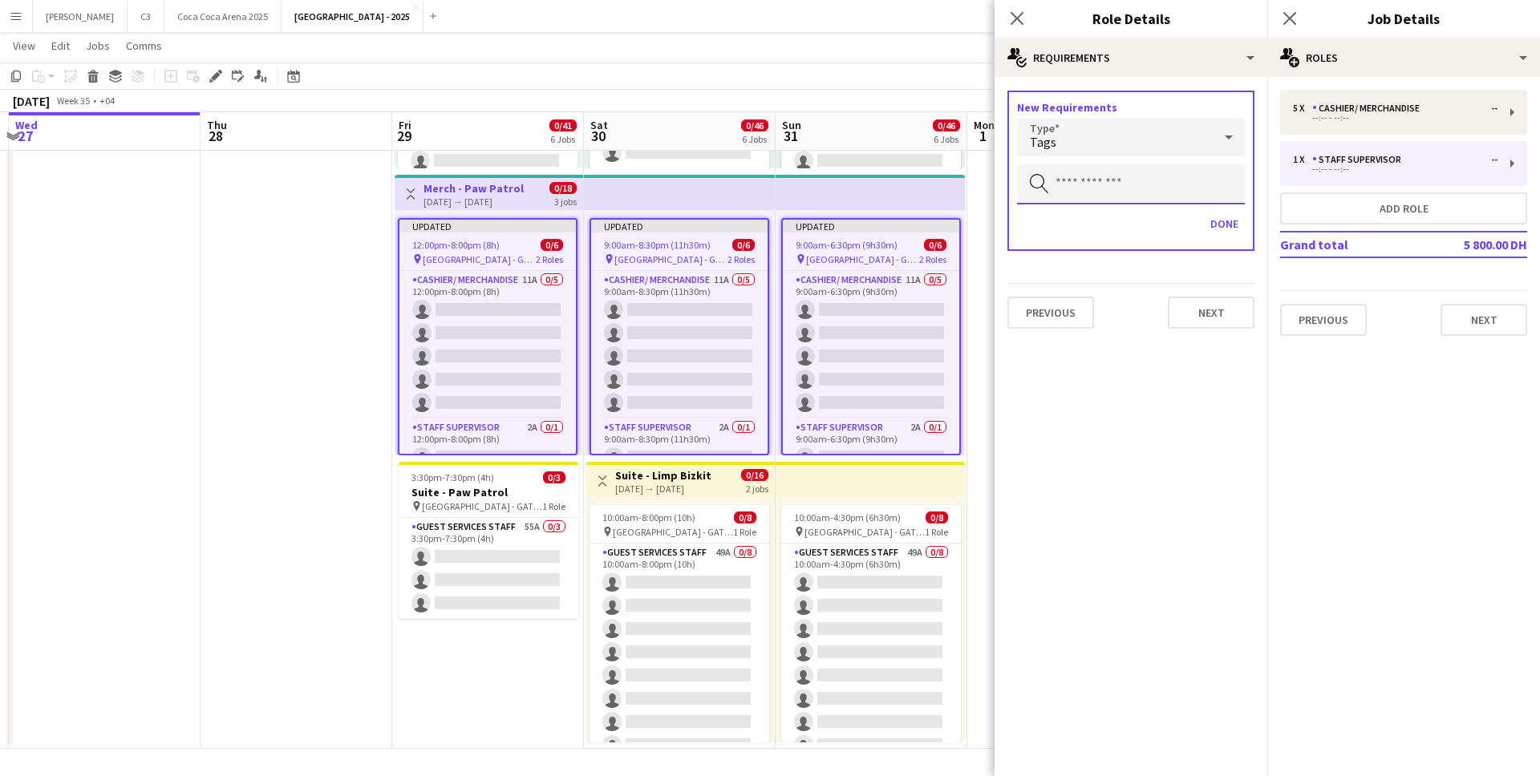
click at [1098, 181] on input "text" at bounding box center [1131, 184] width 228 height 40
type input "***"
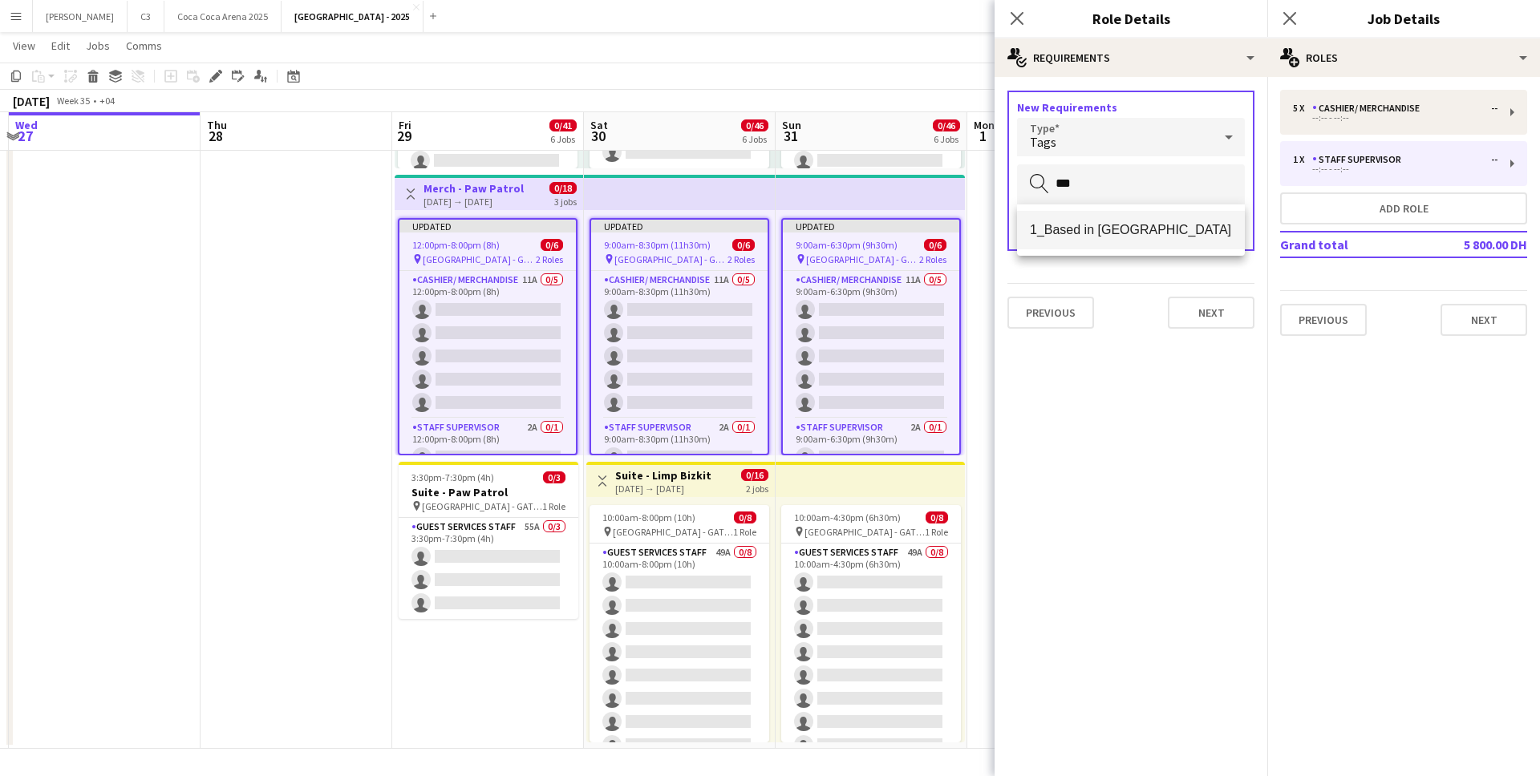
click at [1110, 230] on span "1_Based in Abu Dhabi" at bounding box center [1131, 229] width 202 height 15
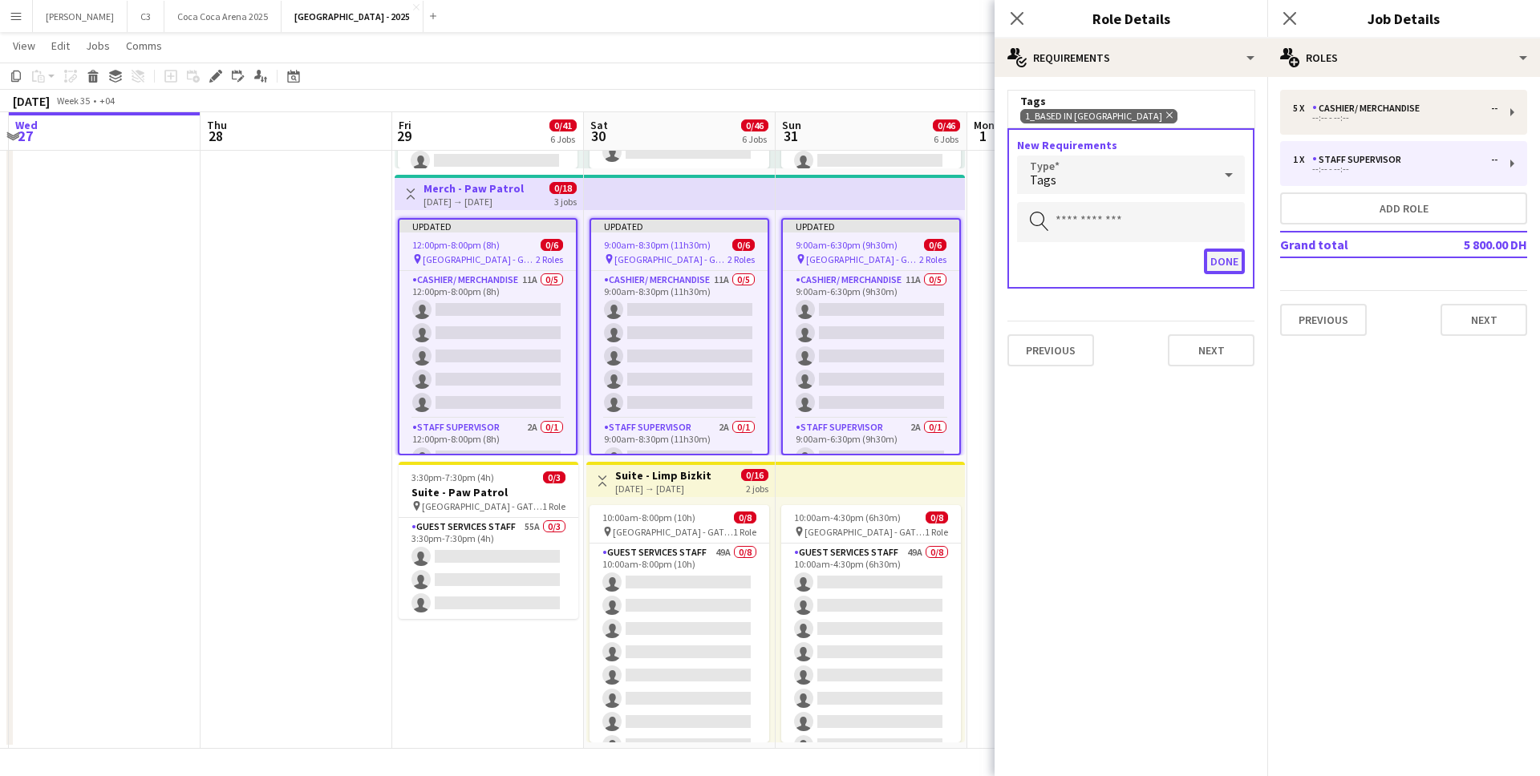
click at [1217, 263] on button "Done" at bounding box center [1224, 262] width 41 height 26
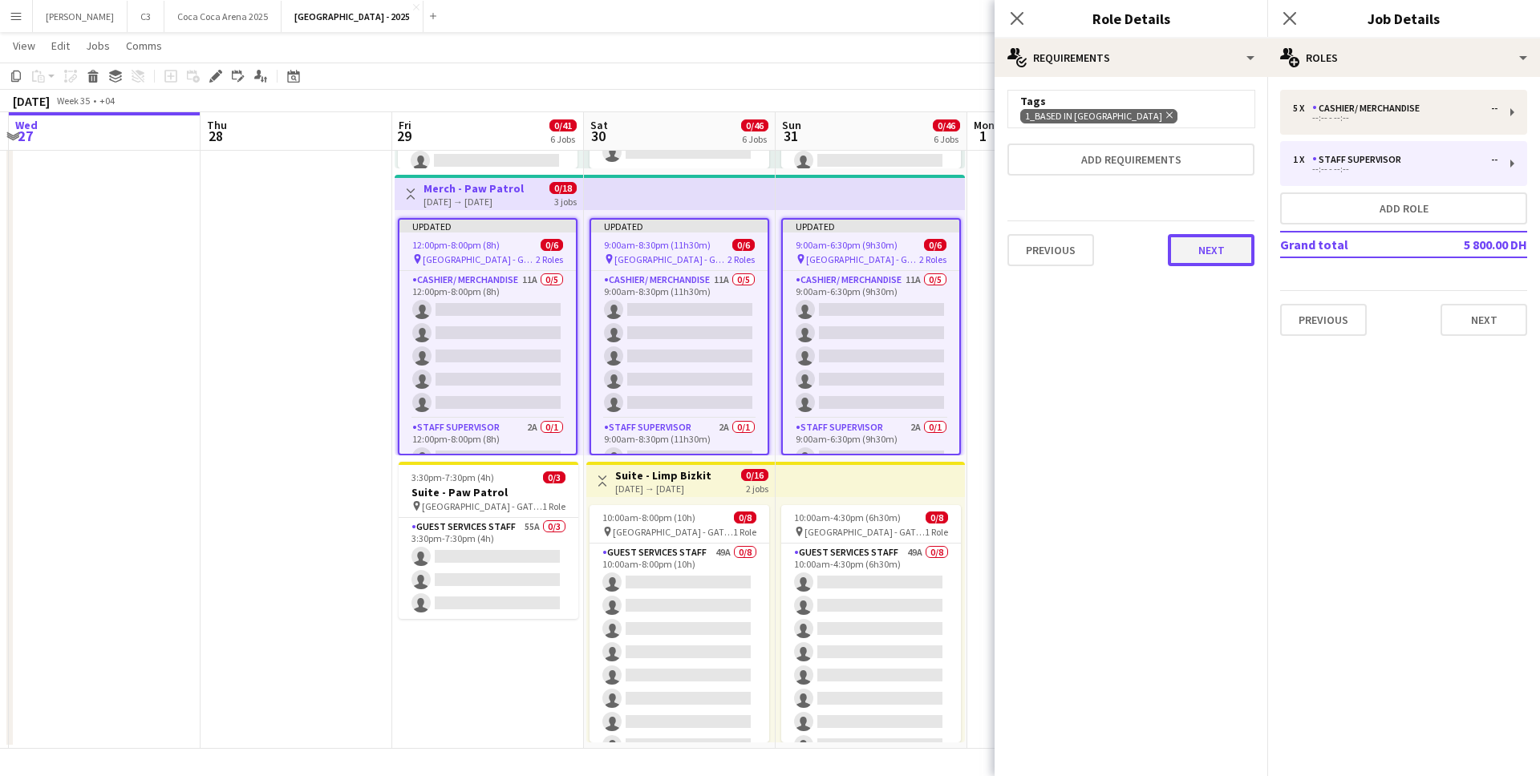
click at [1223, 245] on button "Next" at bounding box center [1211, 250] width 87 height 32
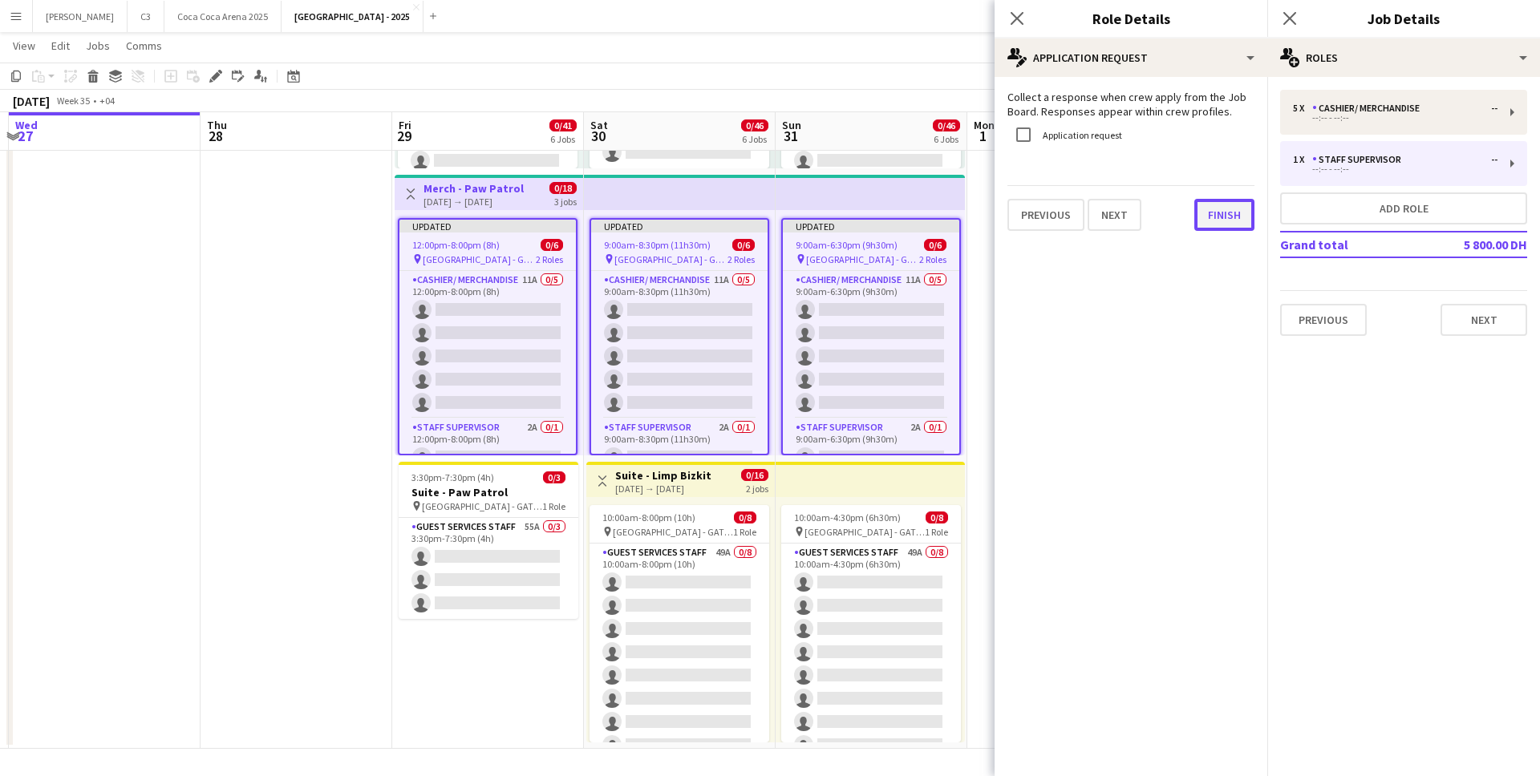
click at [1220, 226] on button "Finish" at bounding box center [1224, 215] width 60 height 32
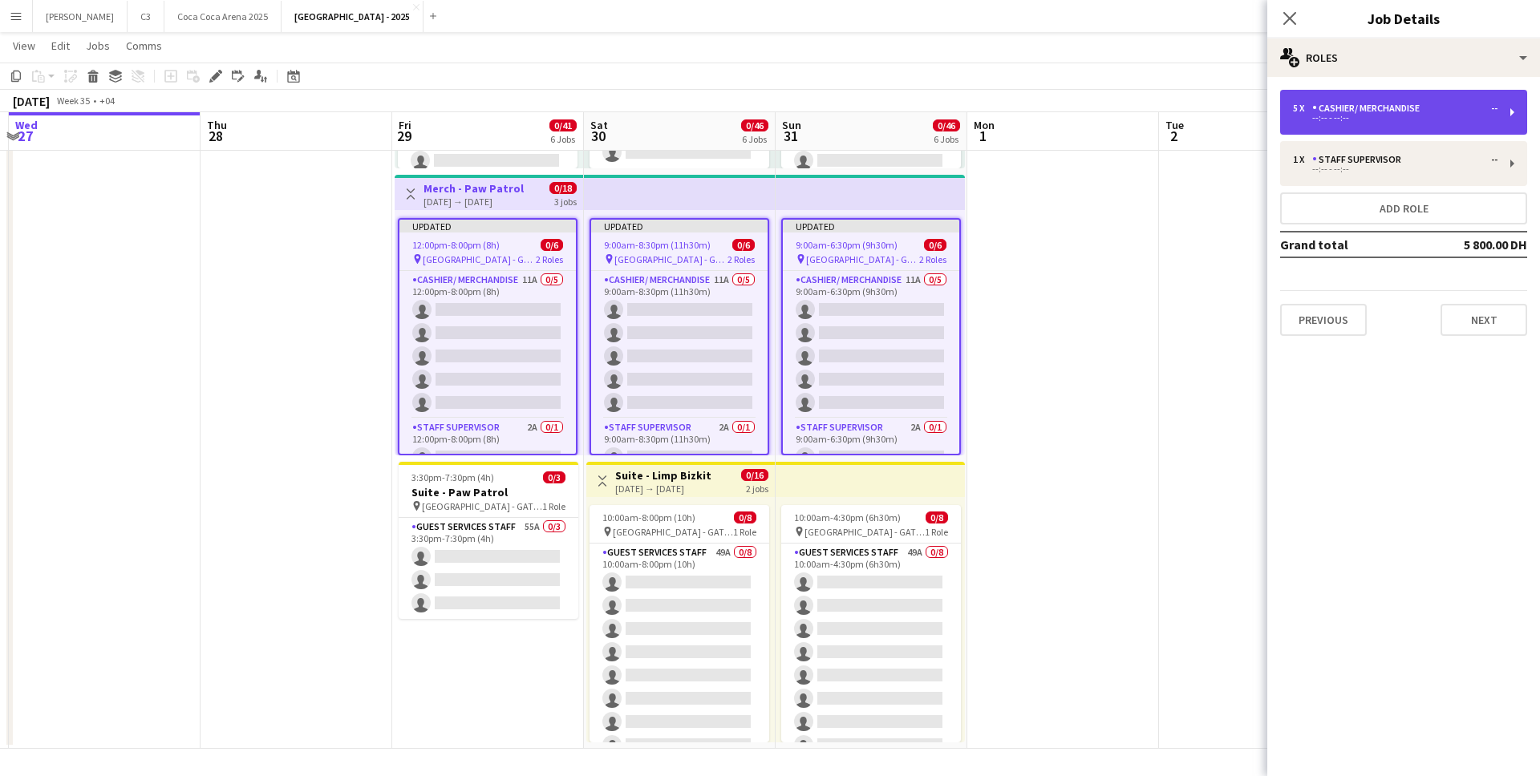
click at [1356, 117] on div "--:-- - --:--" at bounding box center [1395, 118] width 205 height 8
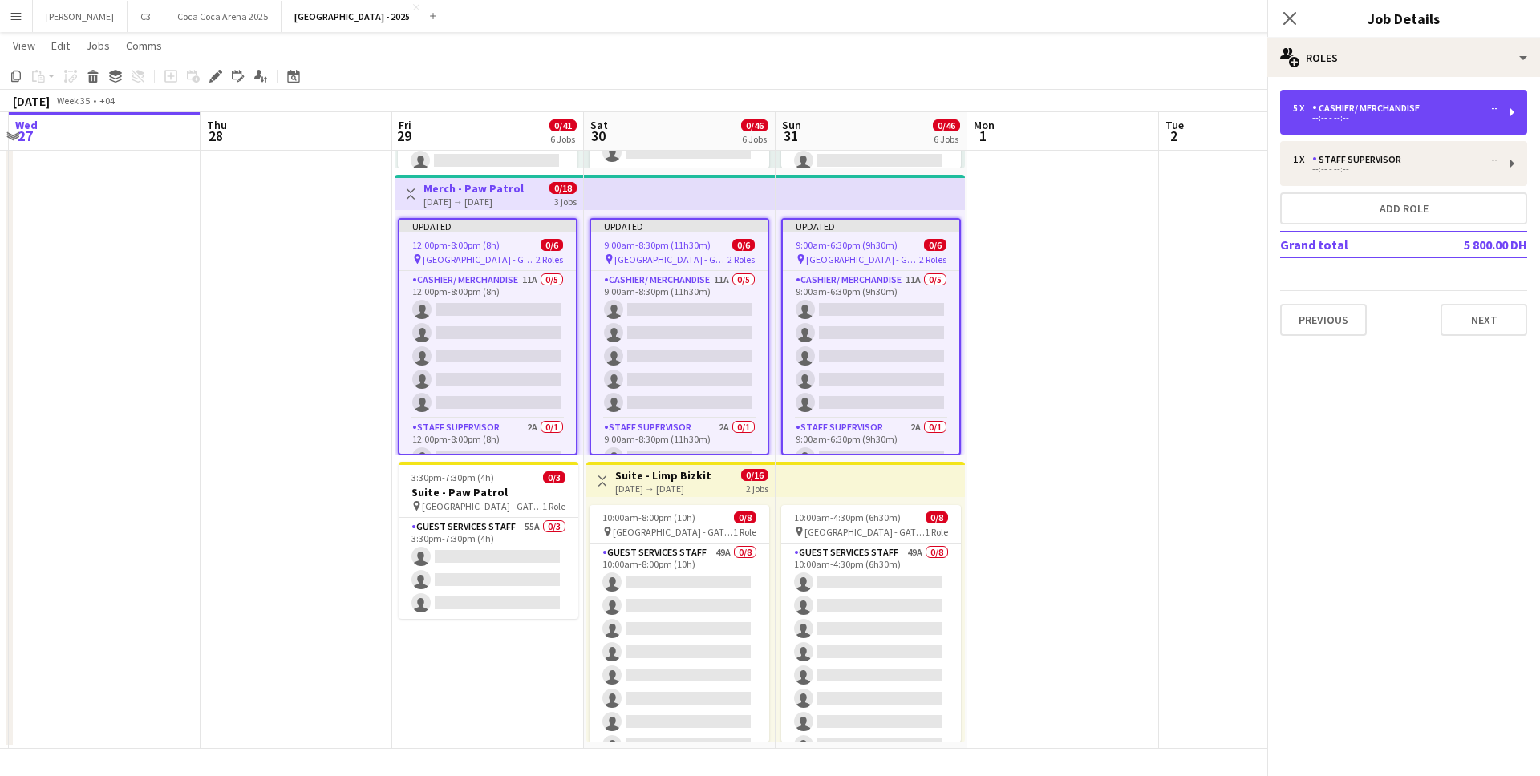
scroll to position [264, 0]
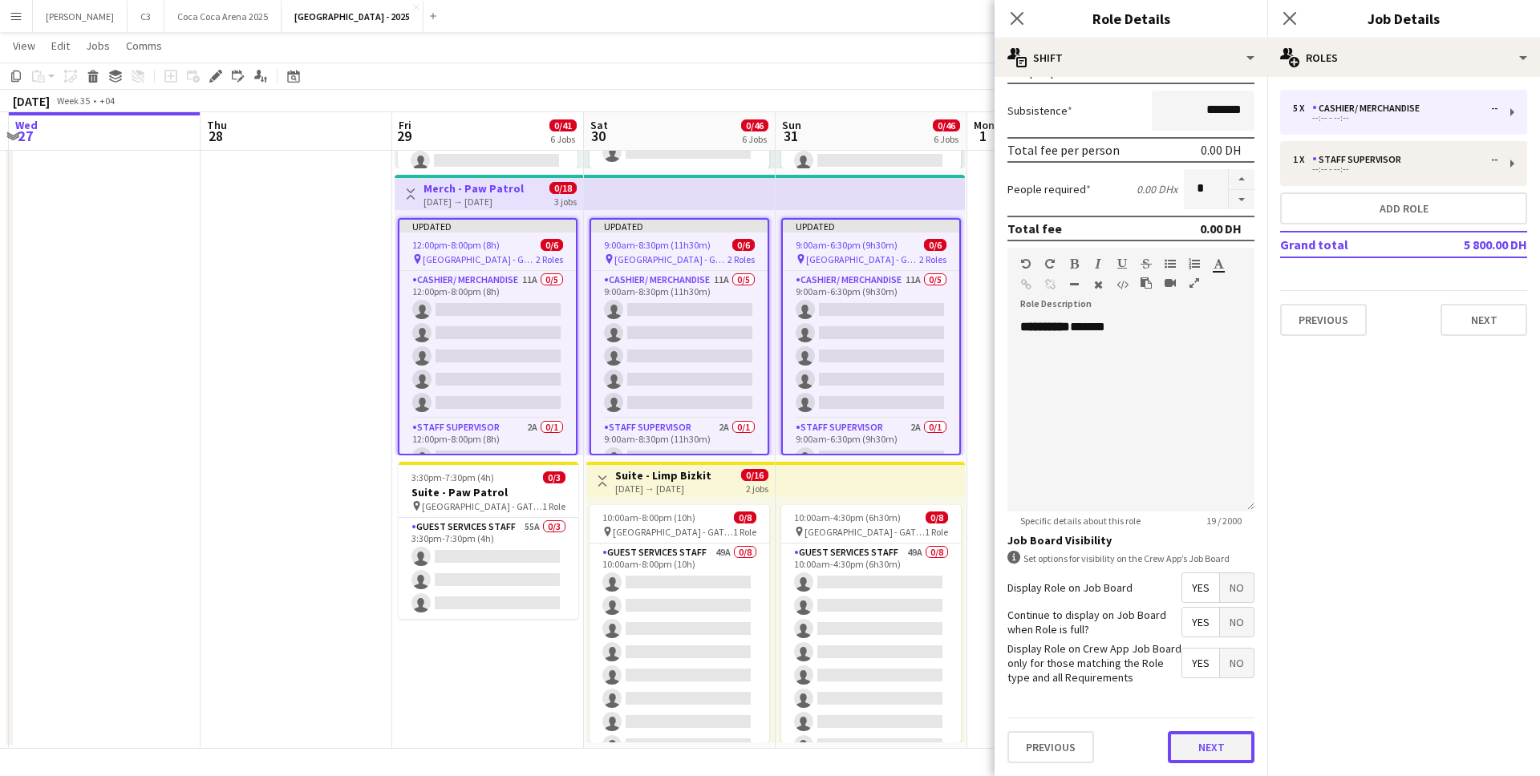
click at [1188, 745] on button "Next" at bounding box center [1211, 748] width 87 height 32
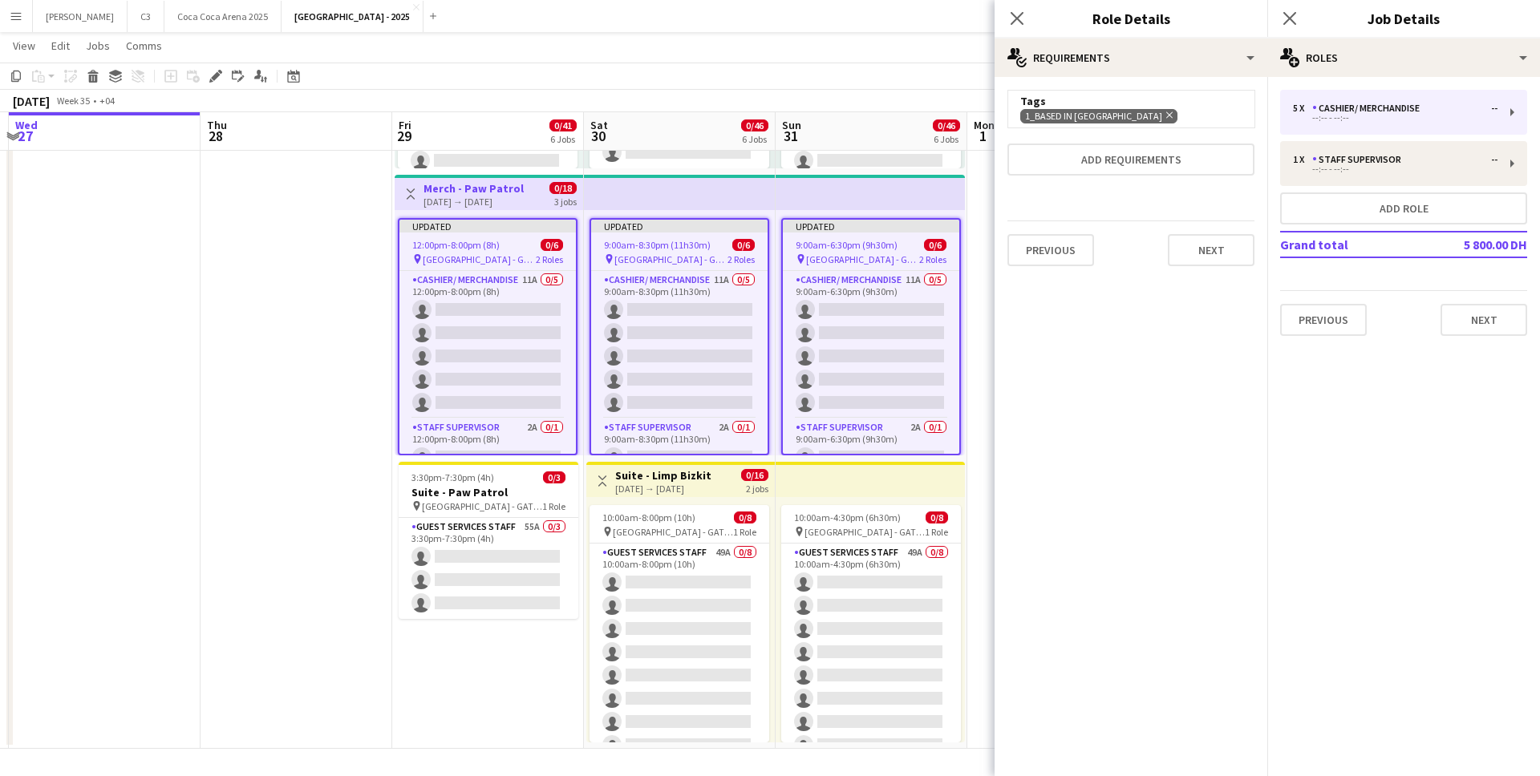
scroll to position [0, 0]
click at [1361, 148] on div "1 x Staff Supervisor -- --:-- - --:--" at bounding box center [1403, 163] width 247 height 45
type input "**********"
type input "********"
type input "*"
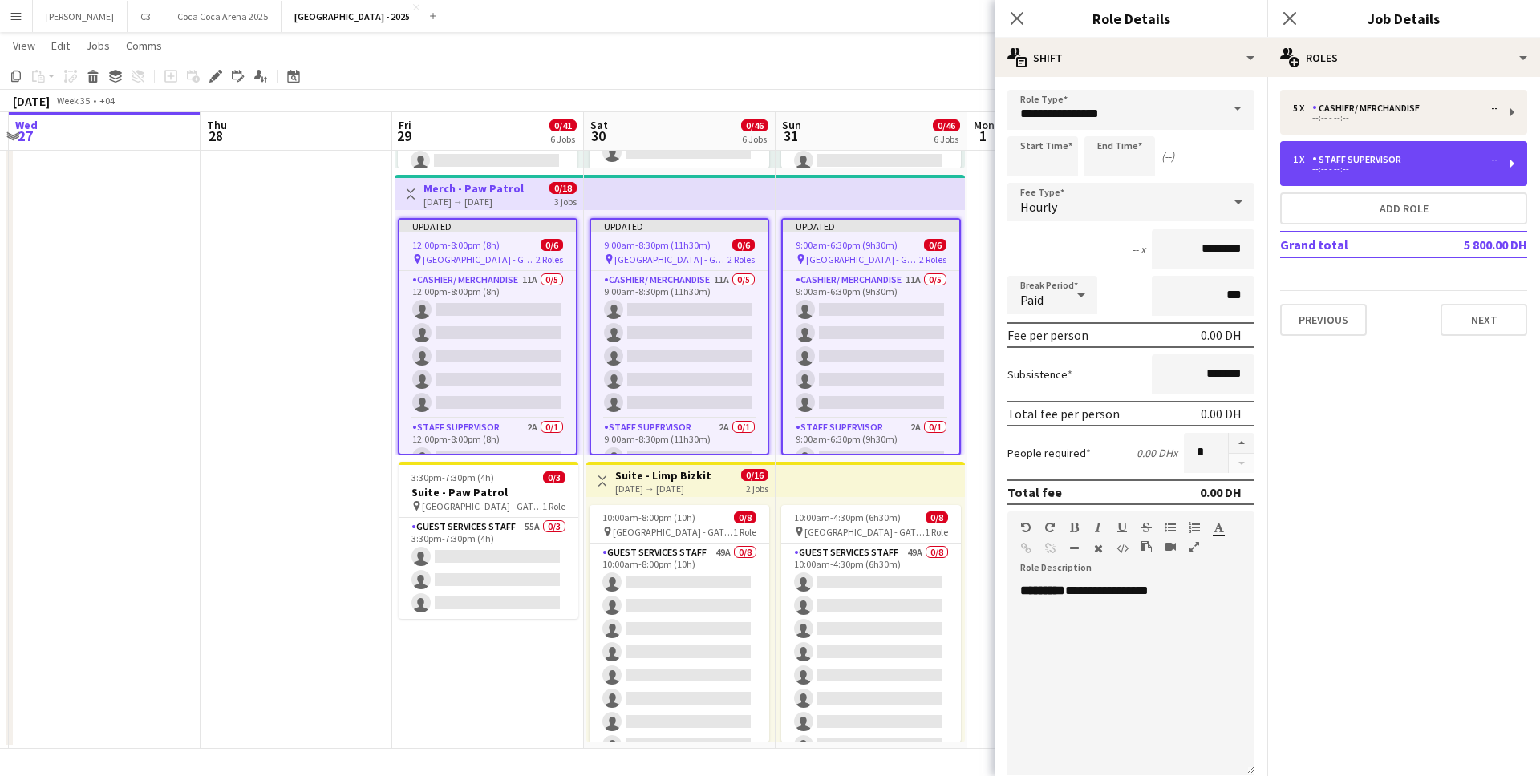
scroll to position [264, 0]
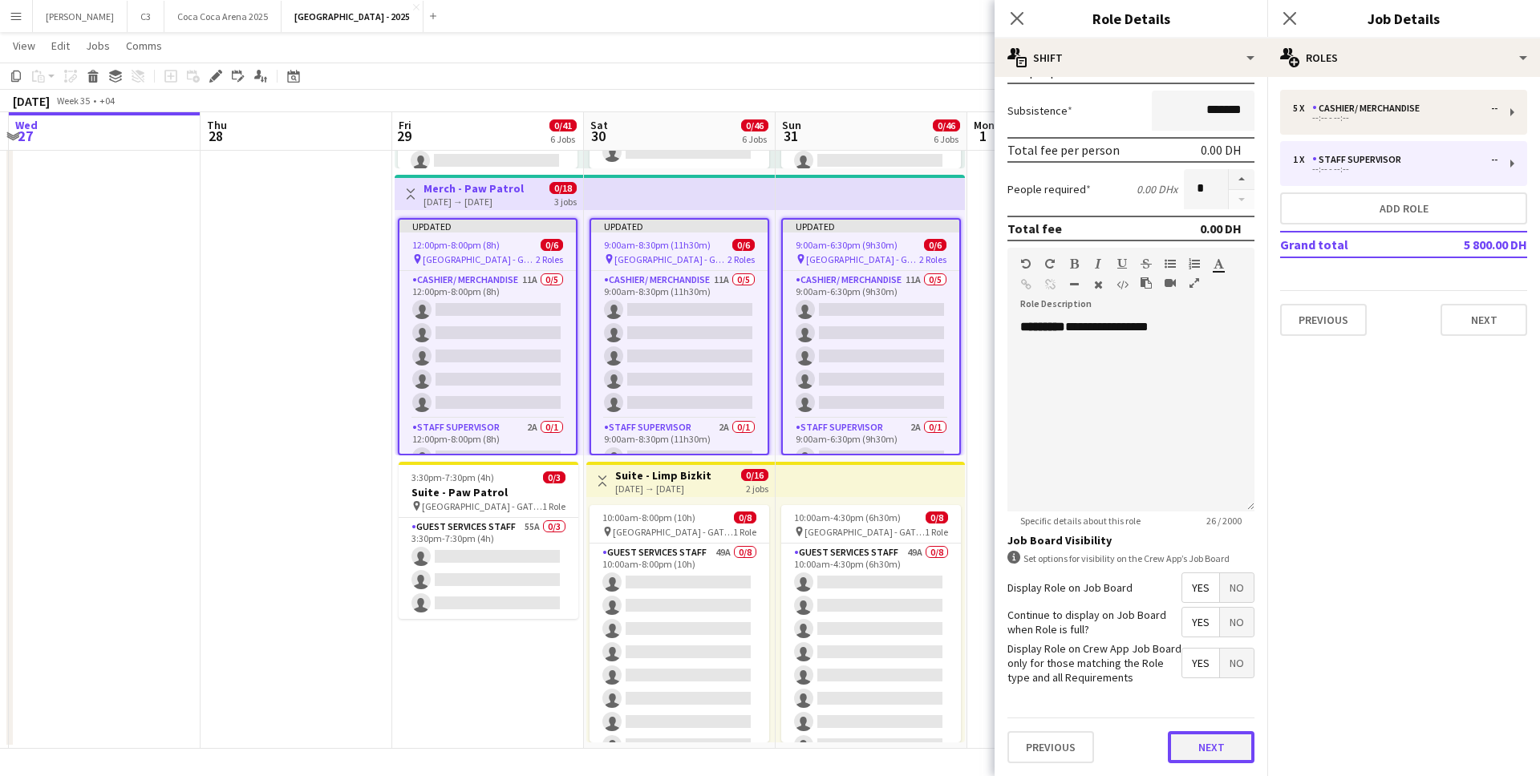
click at [1204, 742] on button "Next" at bounding box center [1211, 748] width 87 height 32
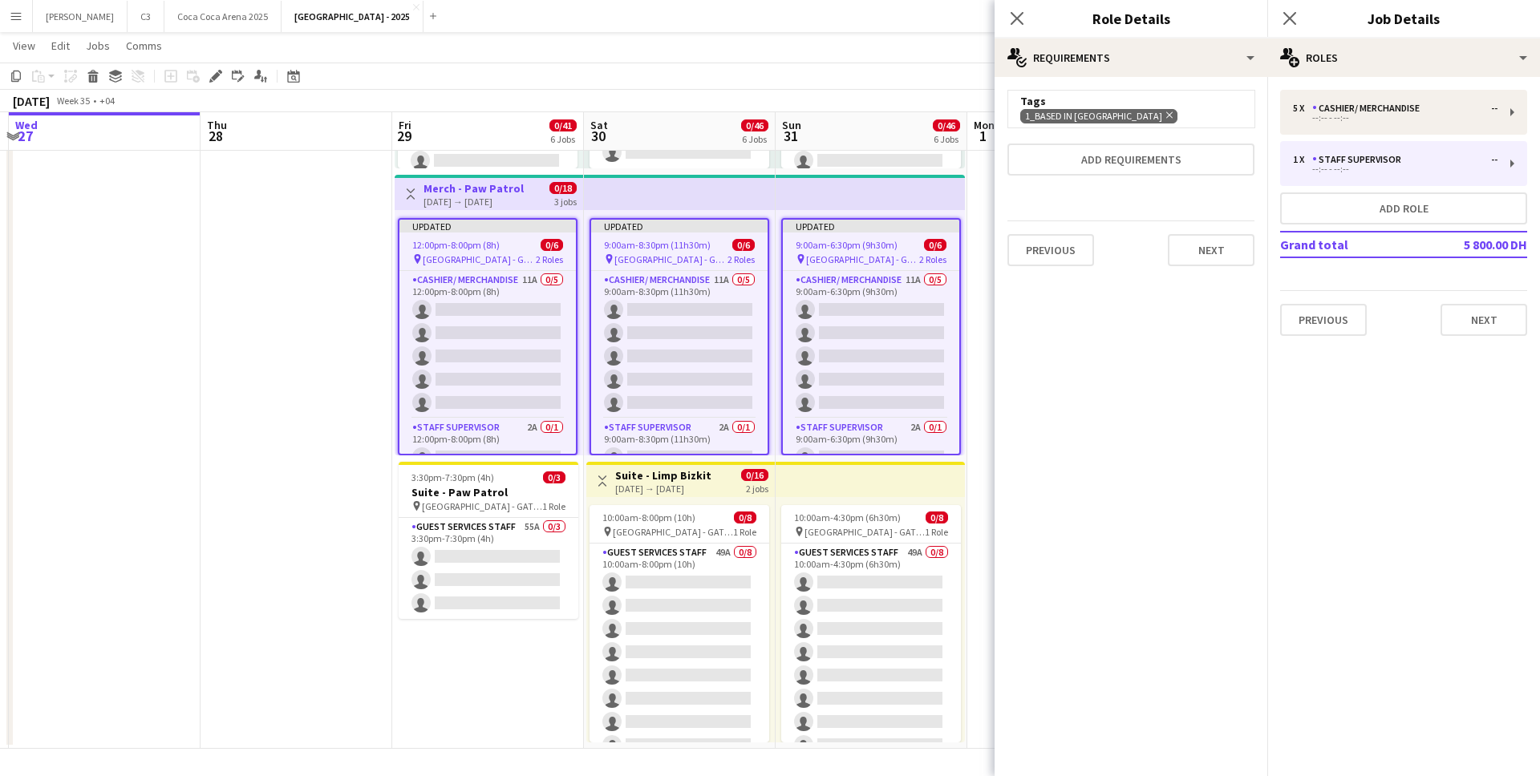
scroll to position [0, 0]
click at [1019, 14] on icon at bounding box center [1016, 17] width 15 height 15
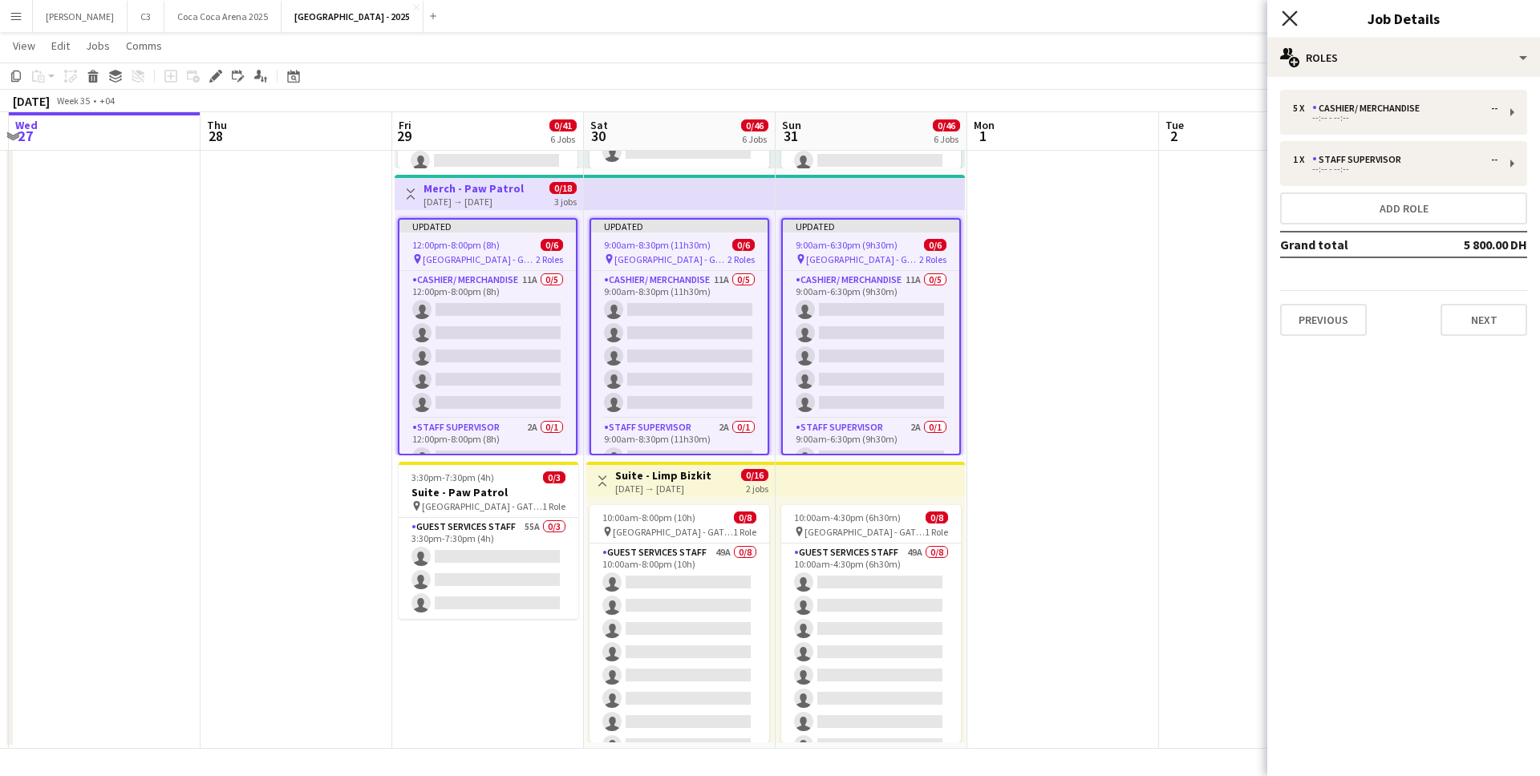
click at [1296, 15] on icon "Close pop-in" at bounding box center [1289, 17] width 15 height 15
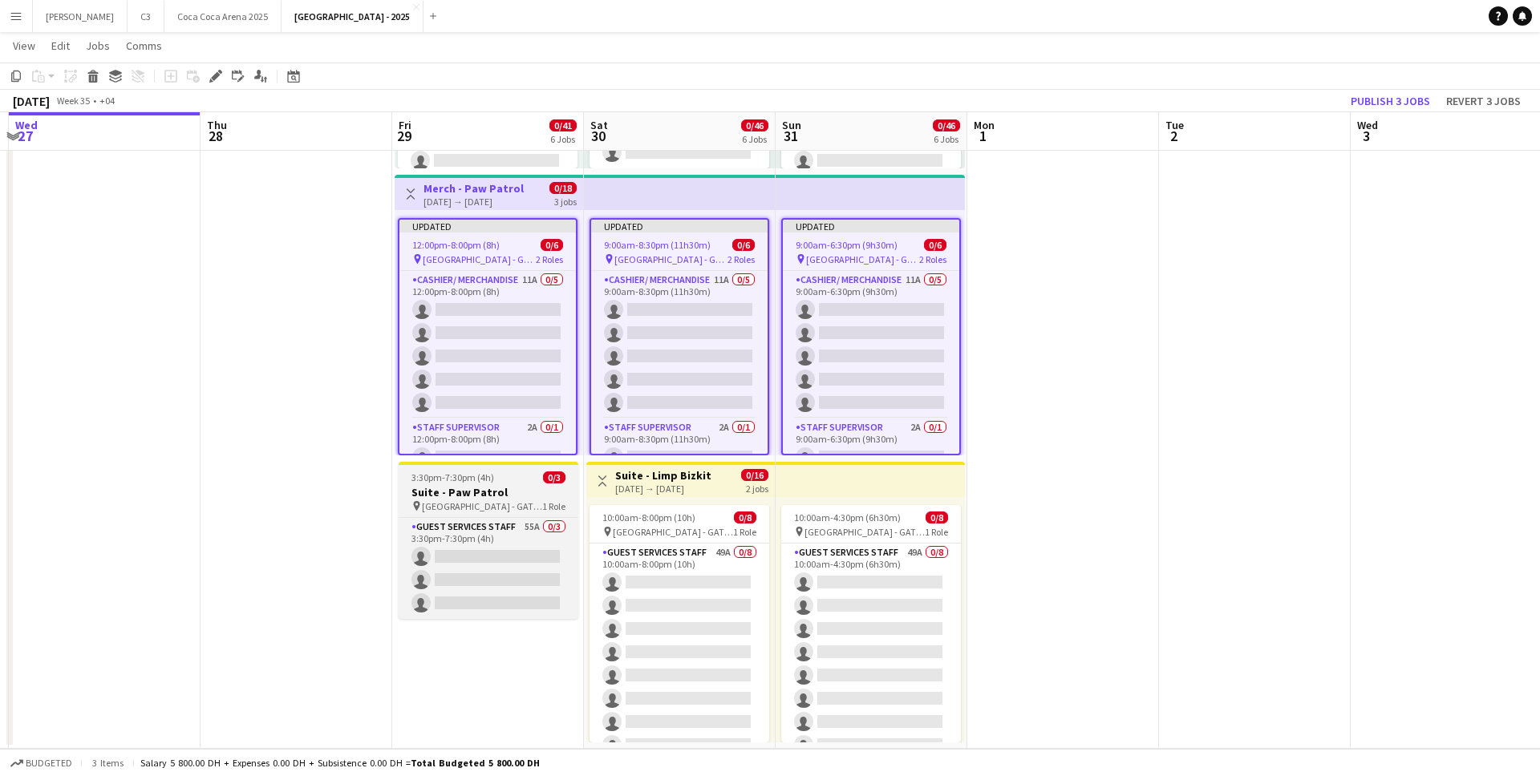
click at [509, 481] on div "3:30pm-7:30pm (4h) 0/3" at bounding box center [489, 478] width 180 height 12
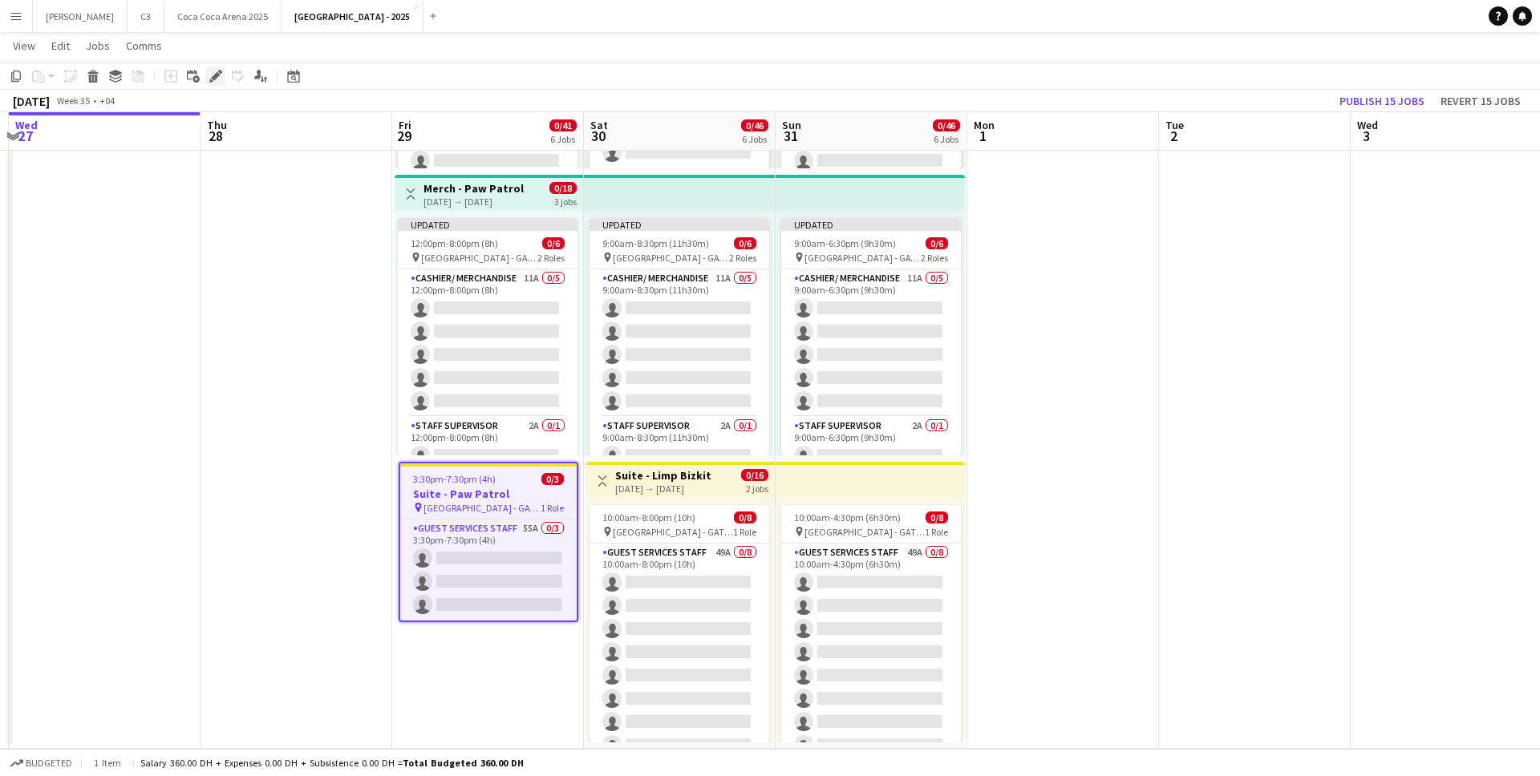
click at [219, 71] on icon at bounding box center [220, 72] width 4 height 4
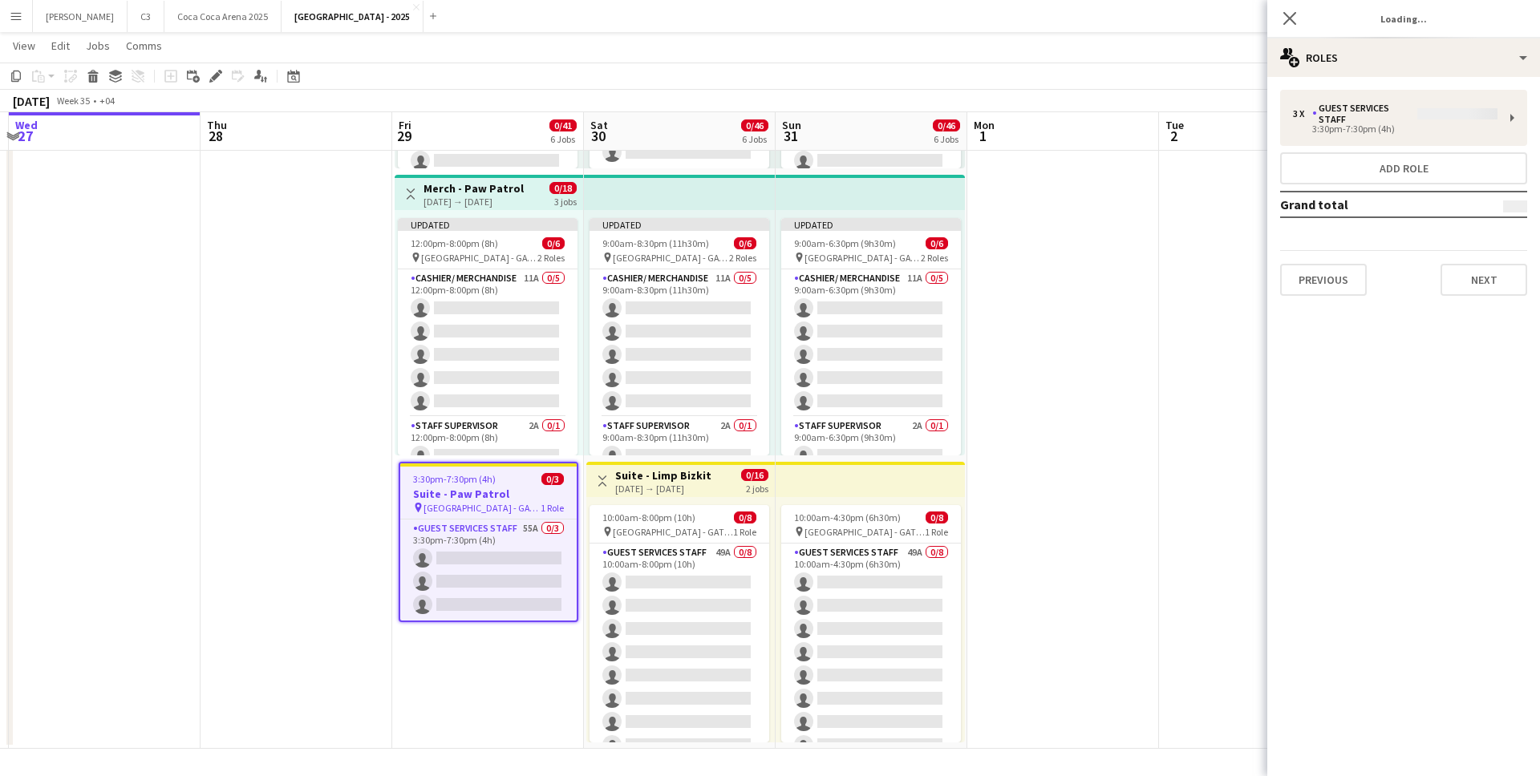
click at [1414, 123] on div "3 x Guest Services Staff 3:30pm-7:30pm (4h) Add role Grand total Previous Next" at bounding box center [1403, 193] width 273 height 206
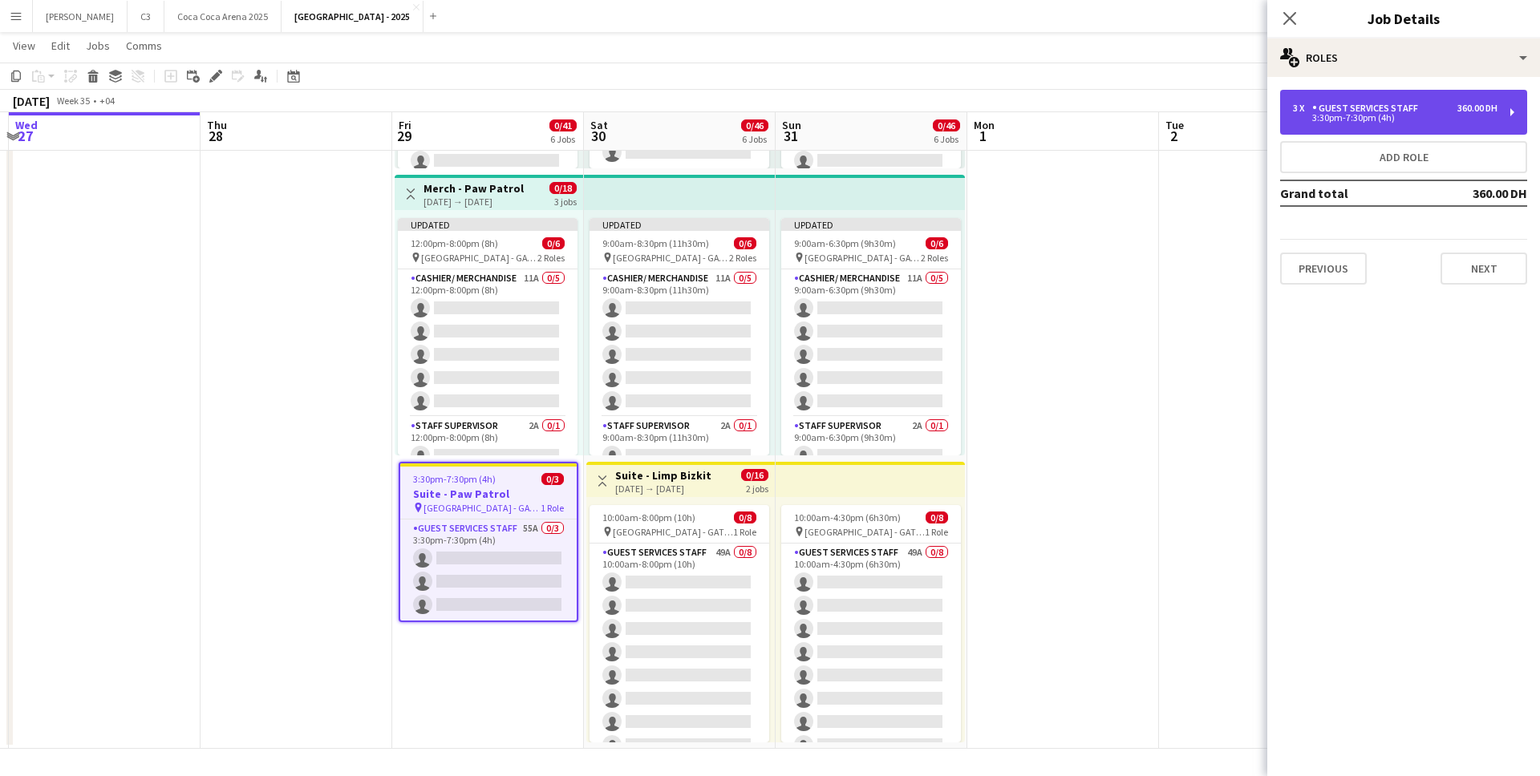
click at [1426, 119] on div "3:30pm-7:30pm (4h)" at bounding box center [1395, 118] width 205 height 8
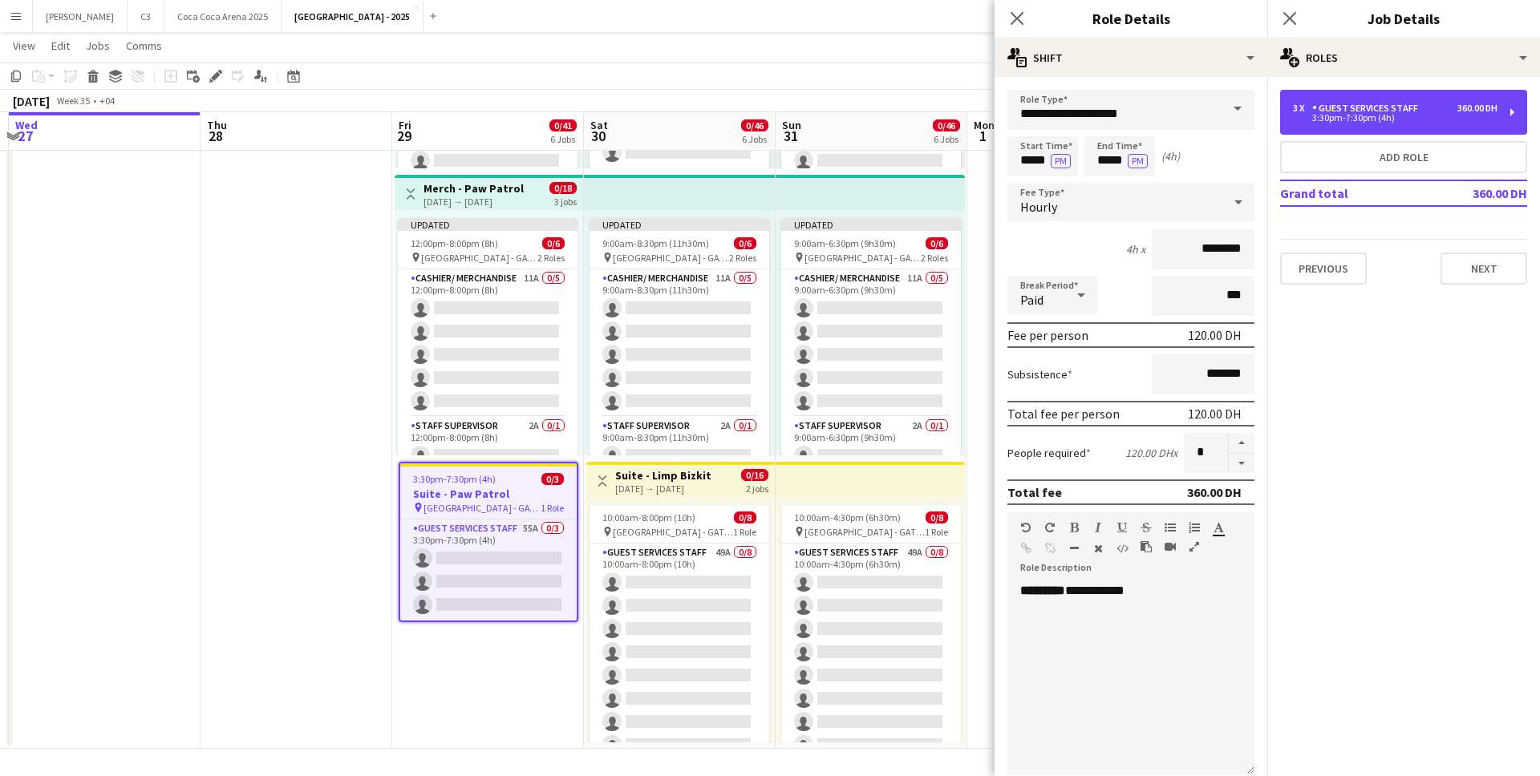
scroll to position [264, 0]
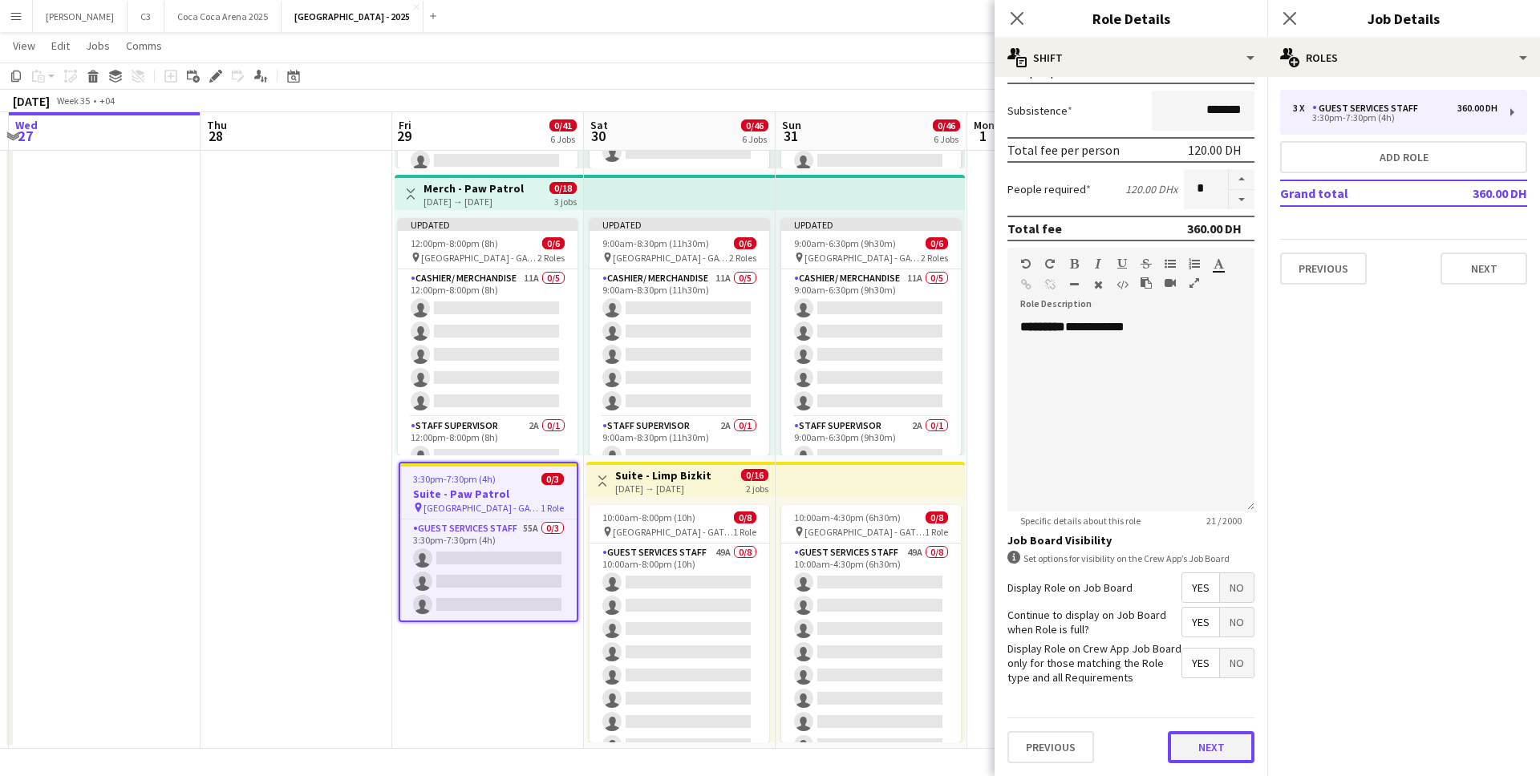
click at [1190, 754] on button "Next" at bounding box center [1211, 748] width 87 height 32
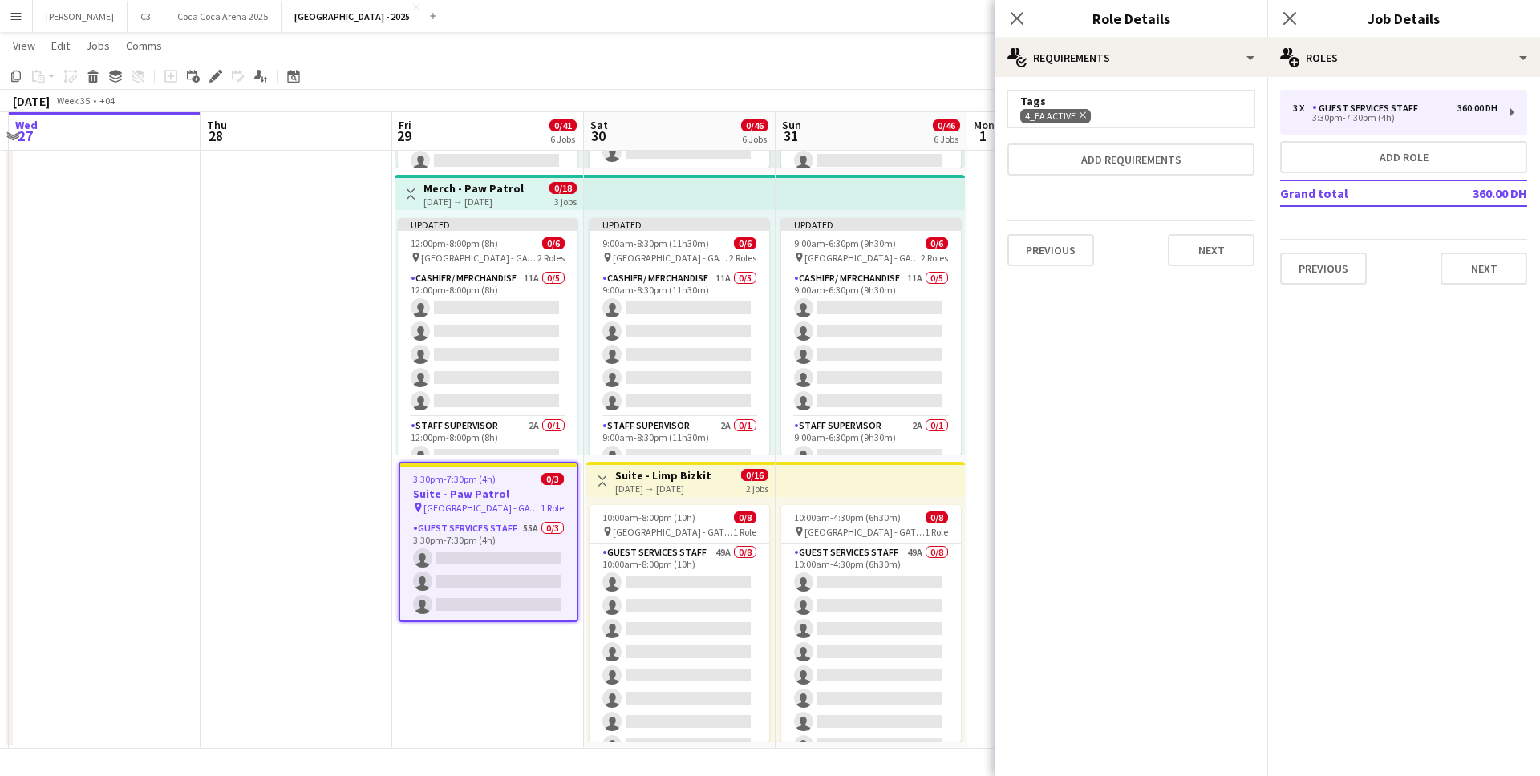
click at [1081, 113] on icon "Remove" at bounding box center [1081, 115] width 10 height 10
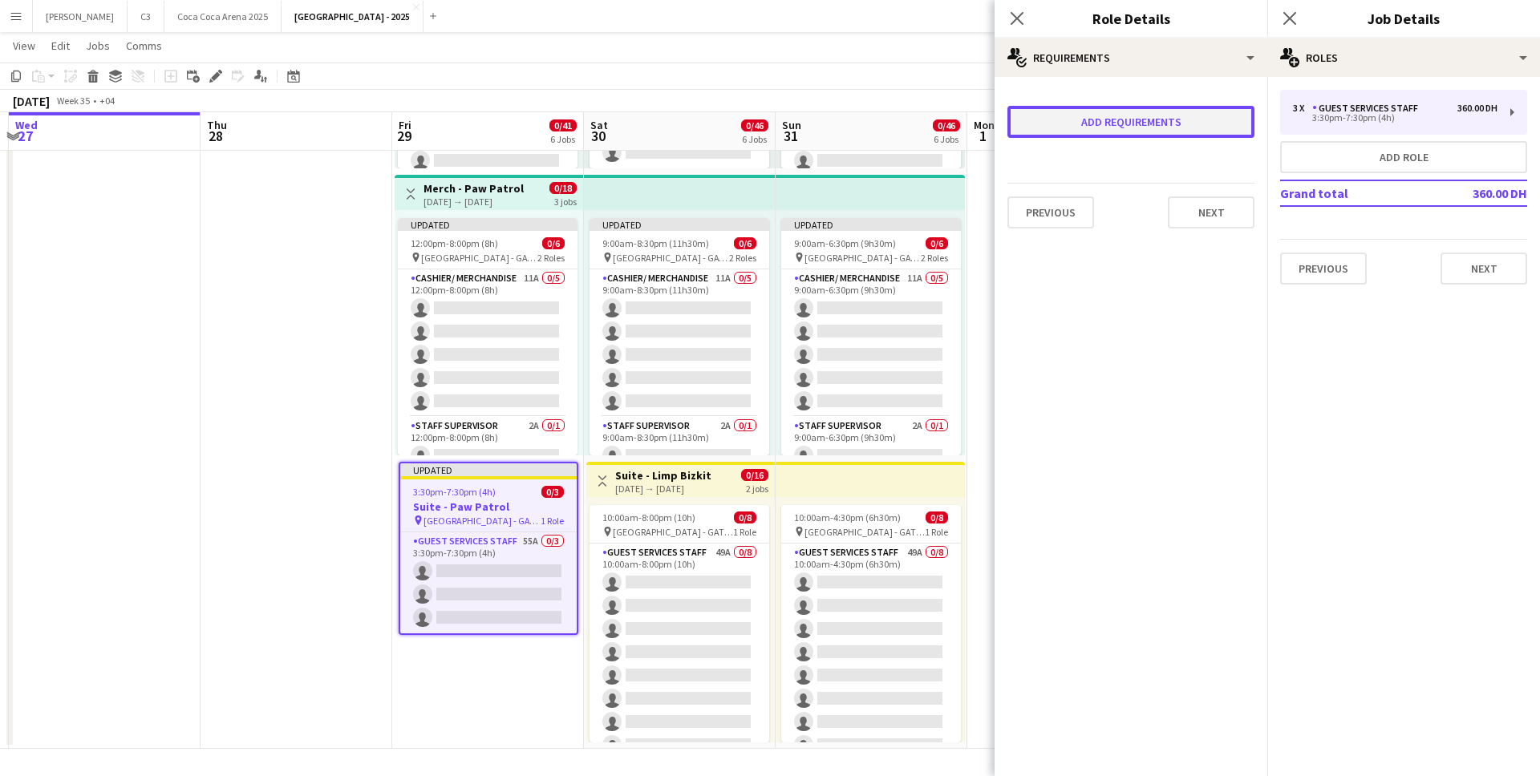
click at [1085, 118] on button "Add requirements" at bounding box center [1131, 122] width 247 height 32
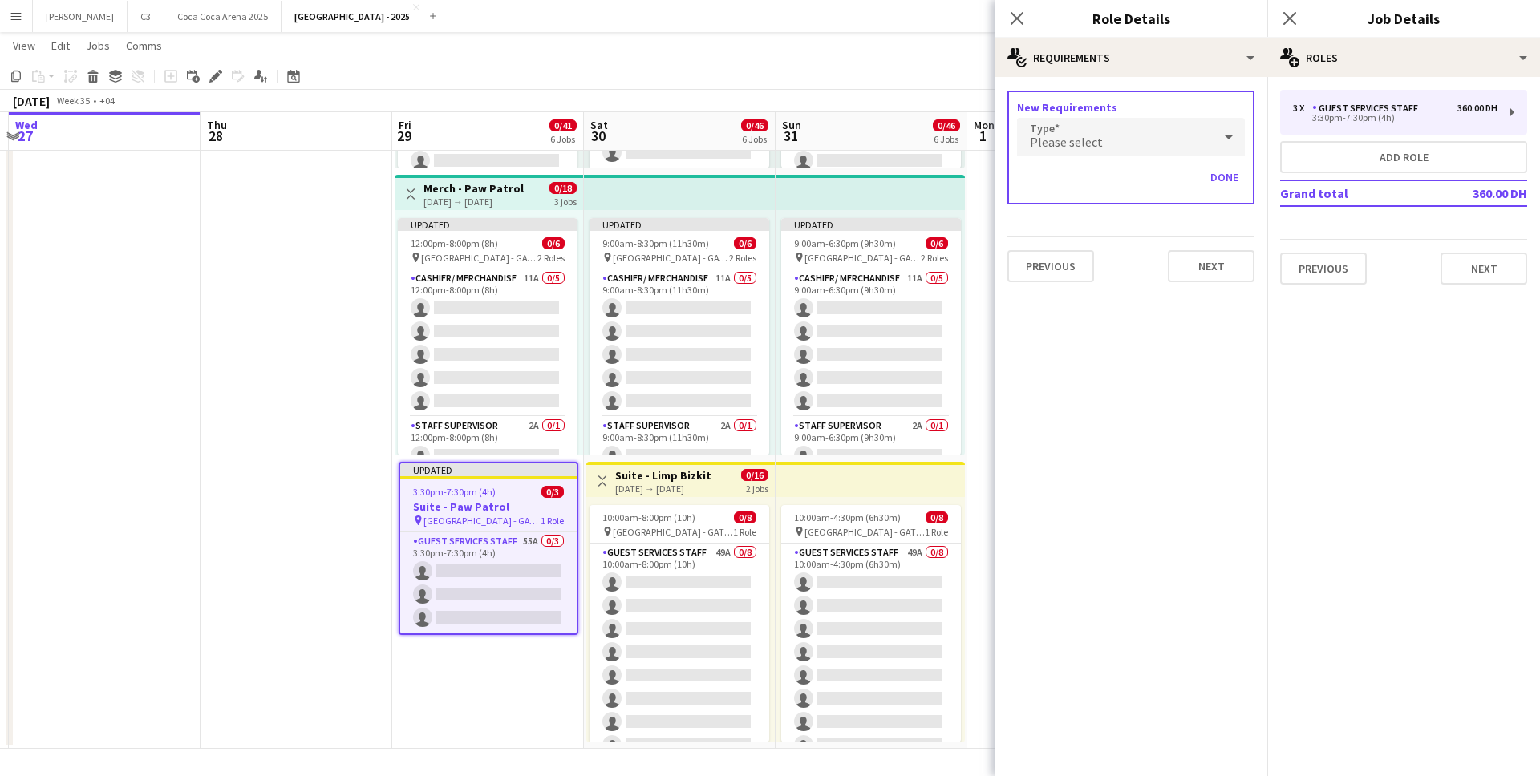
click at [1078, 144] on span "Please select" at bounding box center [1066, 142] width 73 height 16
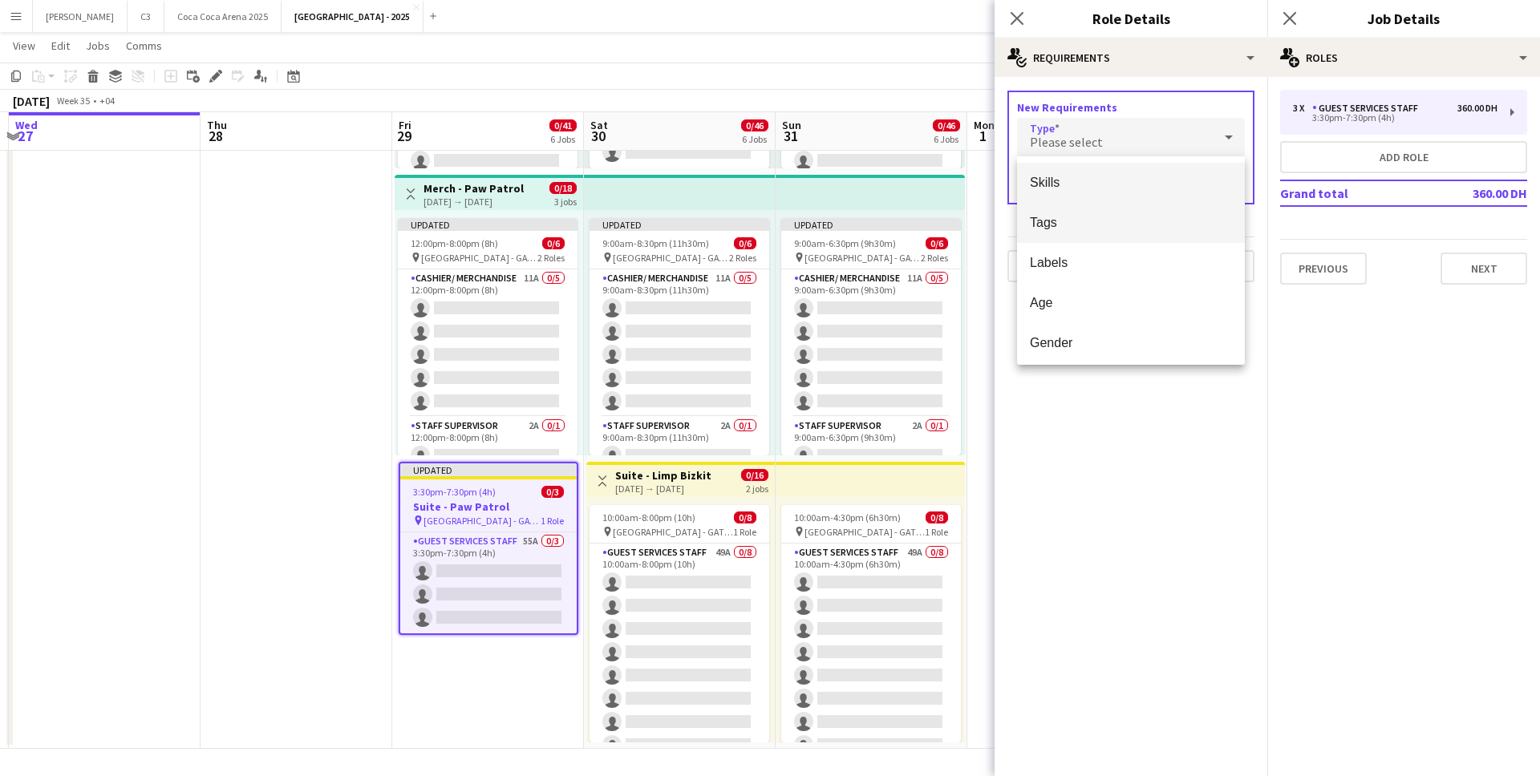
click at [1070, 209] on mat-option "Tags" at bounding box center [1131, 223] width 228 height 40
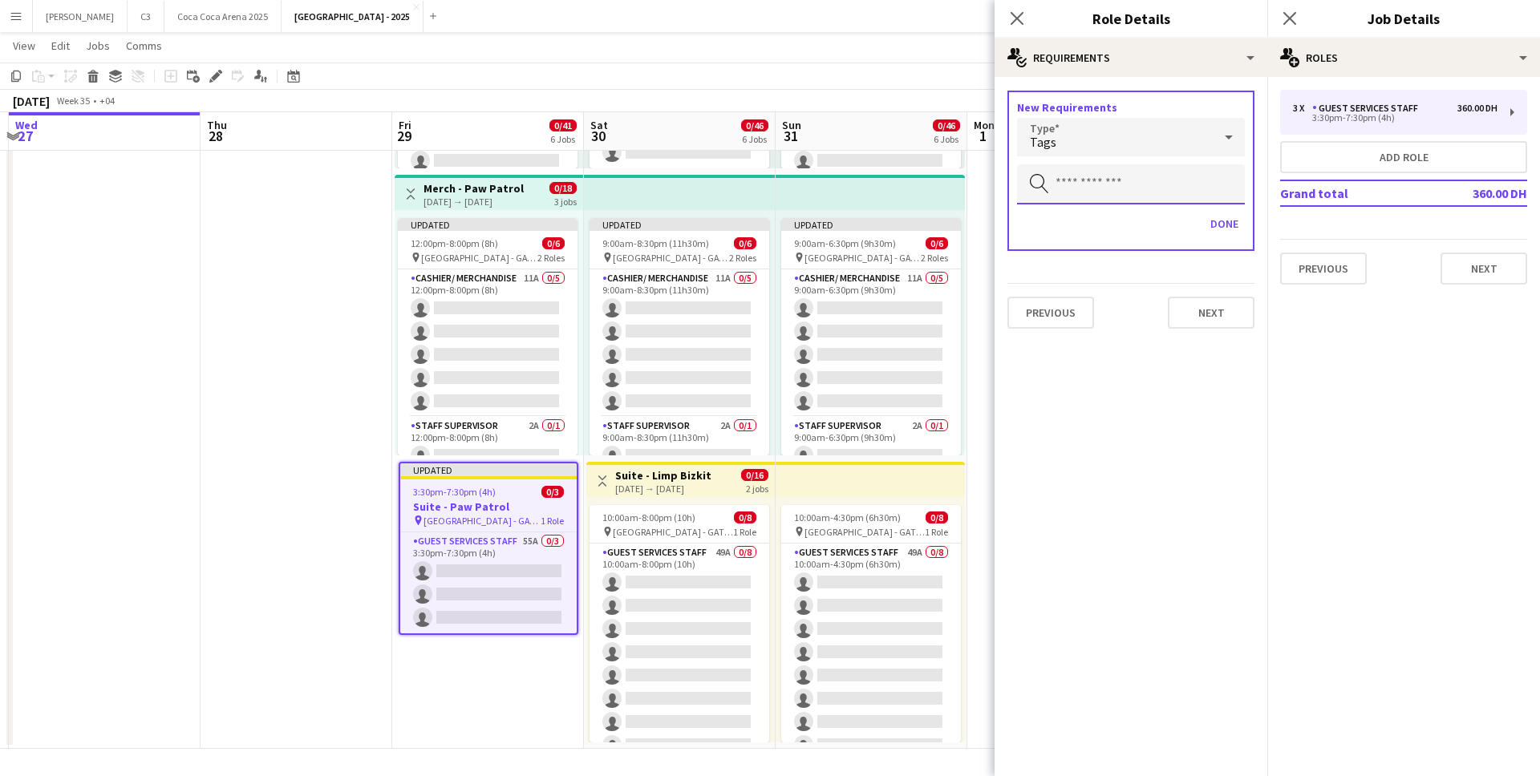
click at [1096, 175] on input "text" at bounding box center [1131, 184] width 228 height 40
type input "***"
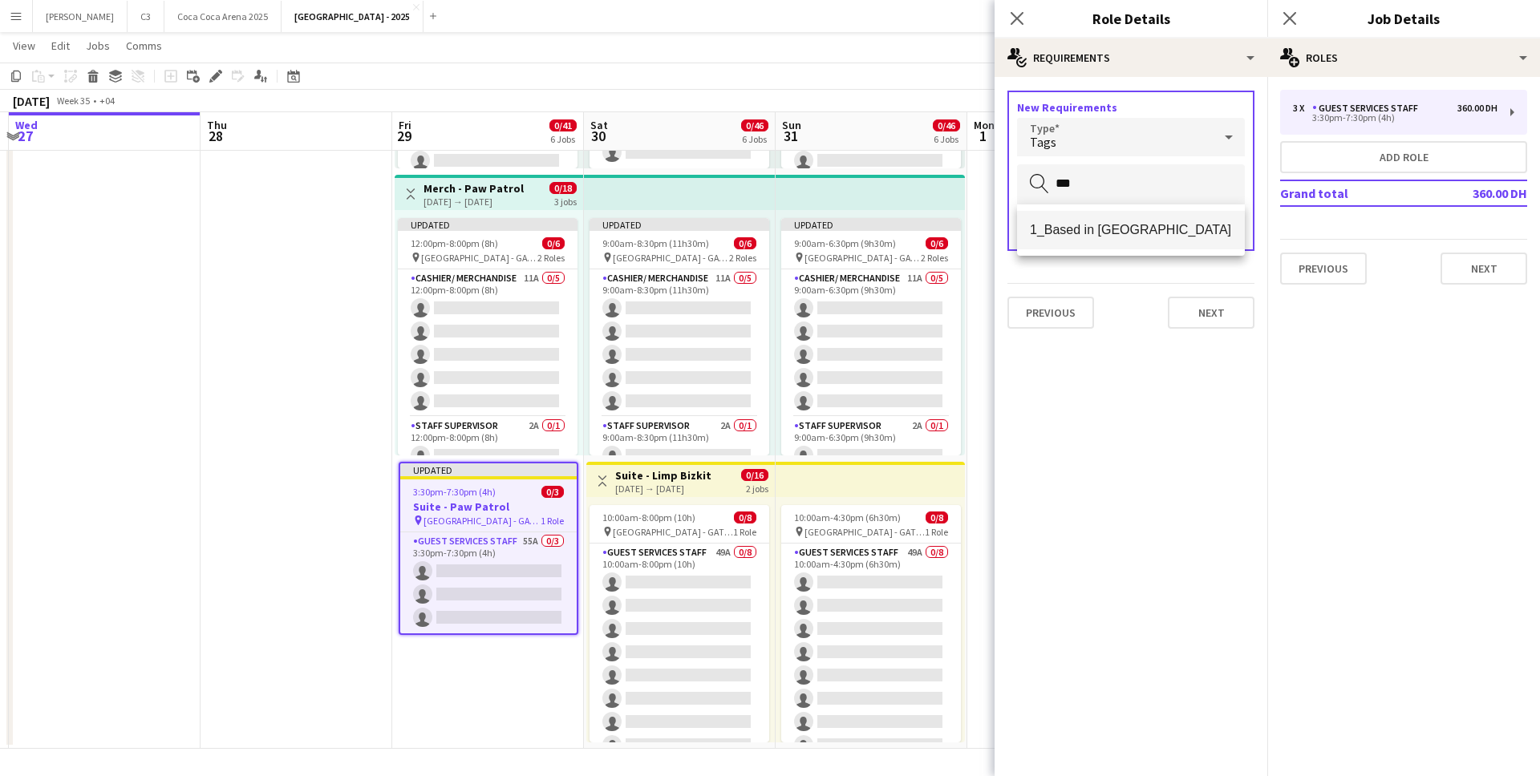
click at [1118, 232] on span "1_Based in Abu Dhabi" at bounding box center [1131, 229] width 202 height 15
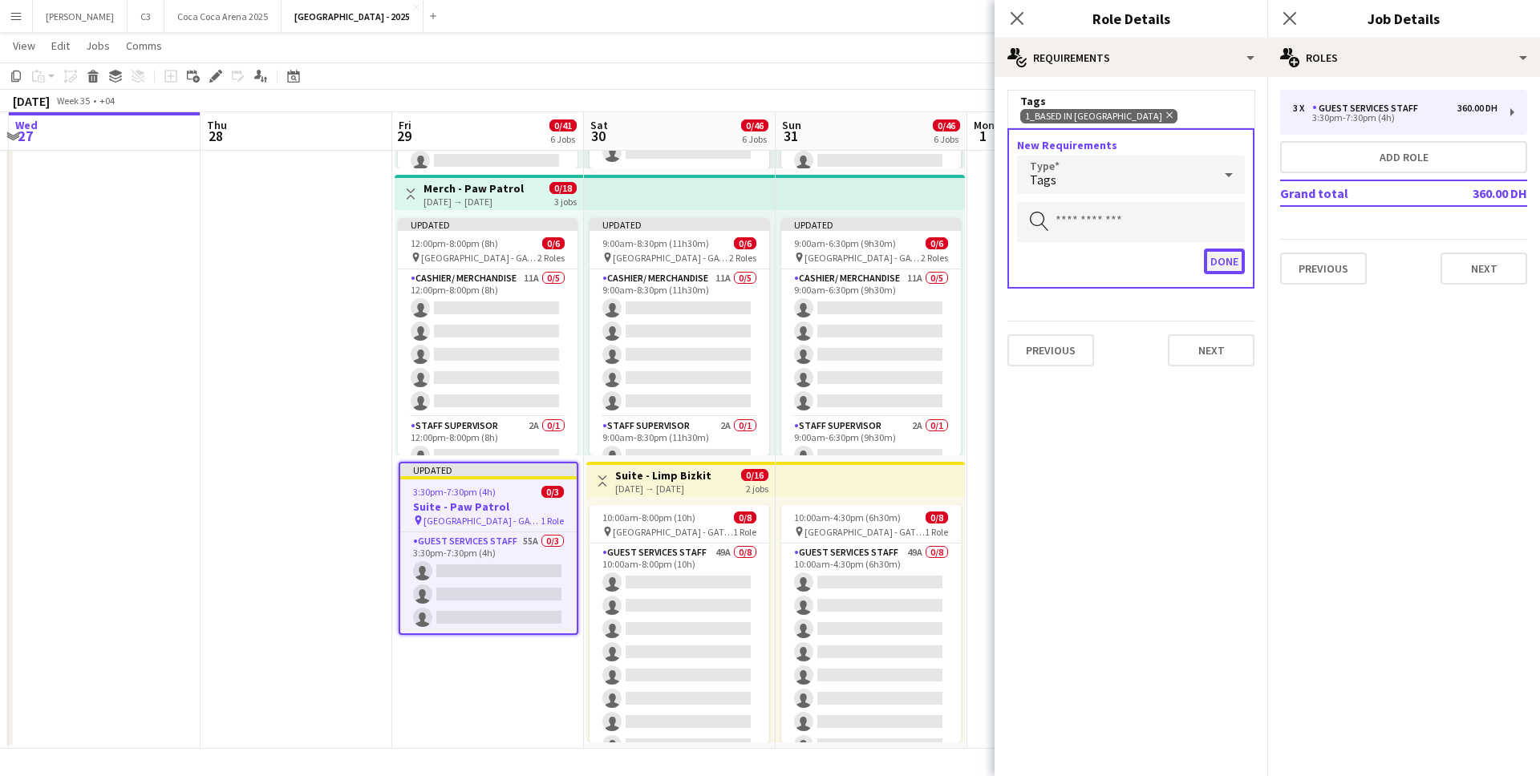
click at [1220, 270] on button "Done" at bounding box center [1224, 262] width 41 height 26
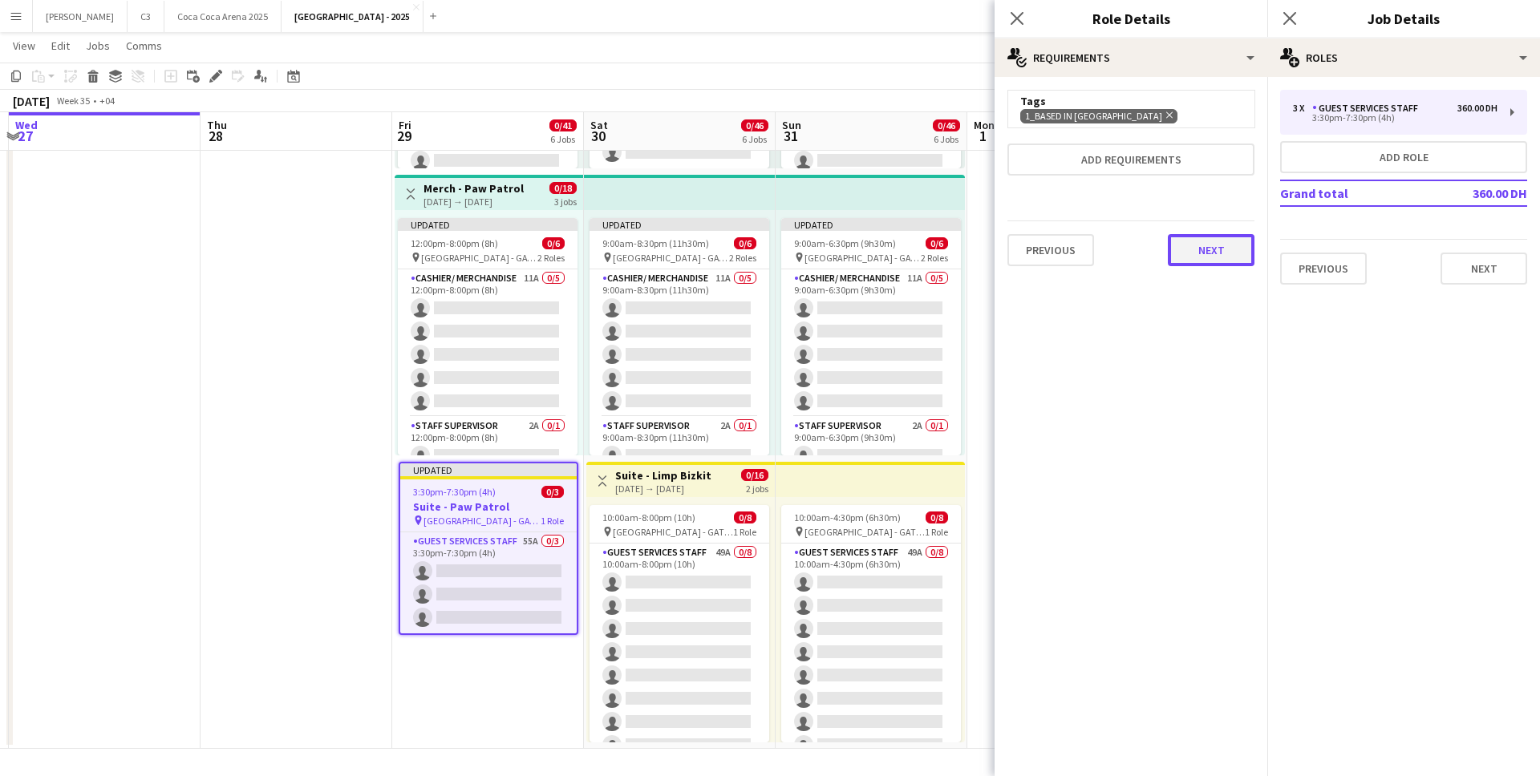
click at [1224, 258] on button "Next" at bounding box center [1211, 250] width 87 height 32
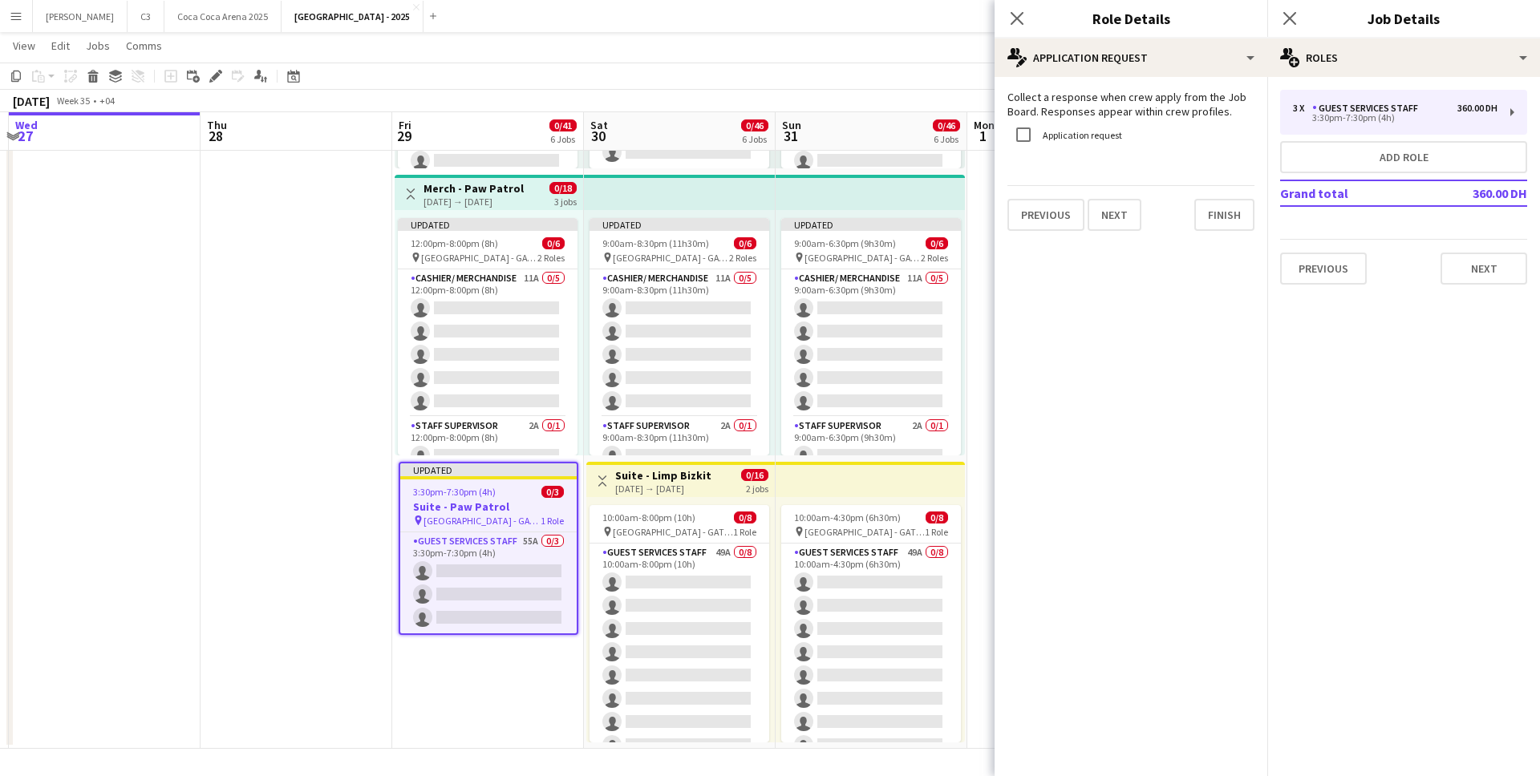
click at [663, 483] on div "30-08-2025 → 31-08-2025" at bounding box center [663, 489] width 96 height 12
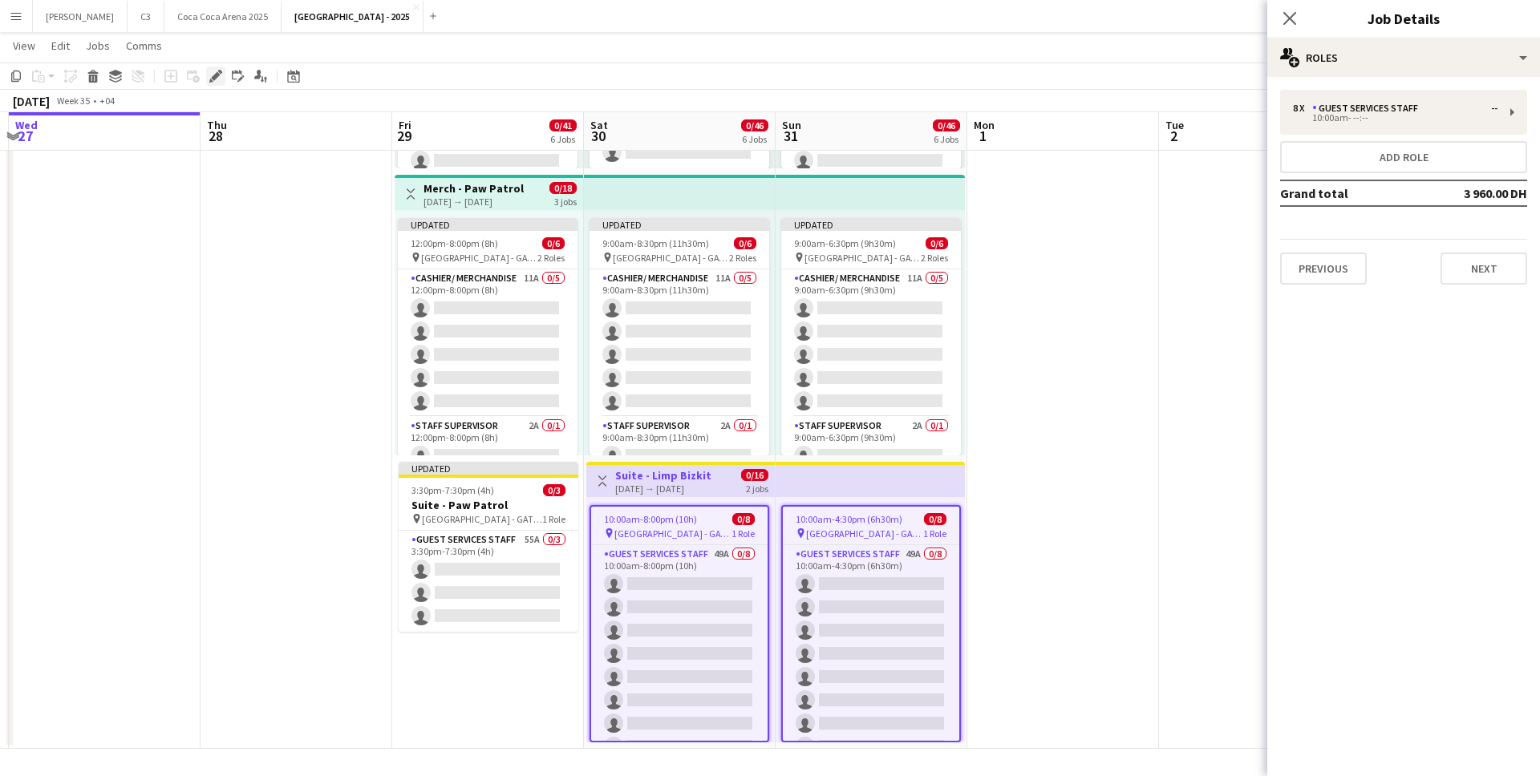
click at [215, 77] on icon at bounding box center [215, 76] width 9 height 9
click at [1409, 112] on div "Guest Services Staff" at bounding box center [1368, 108] width 112 height 11
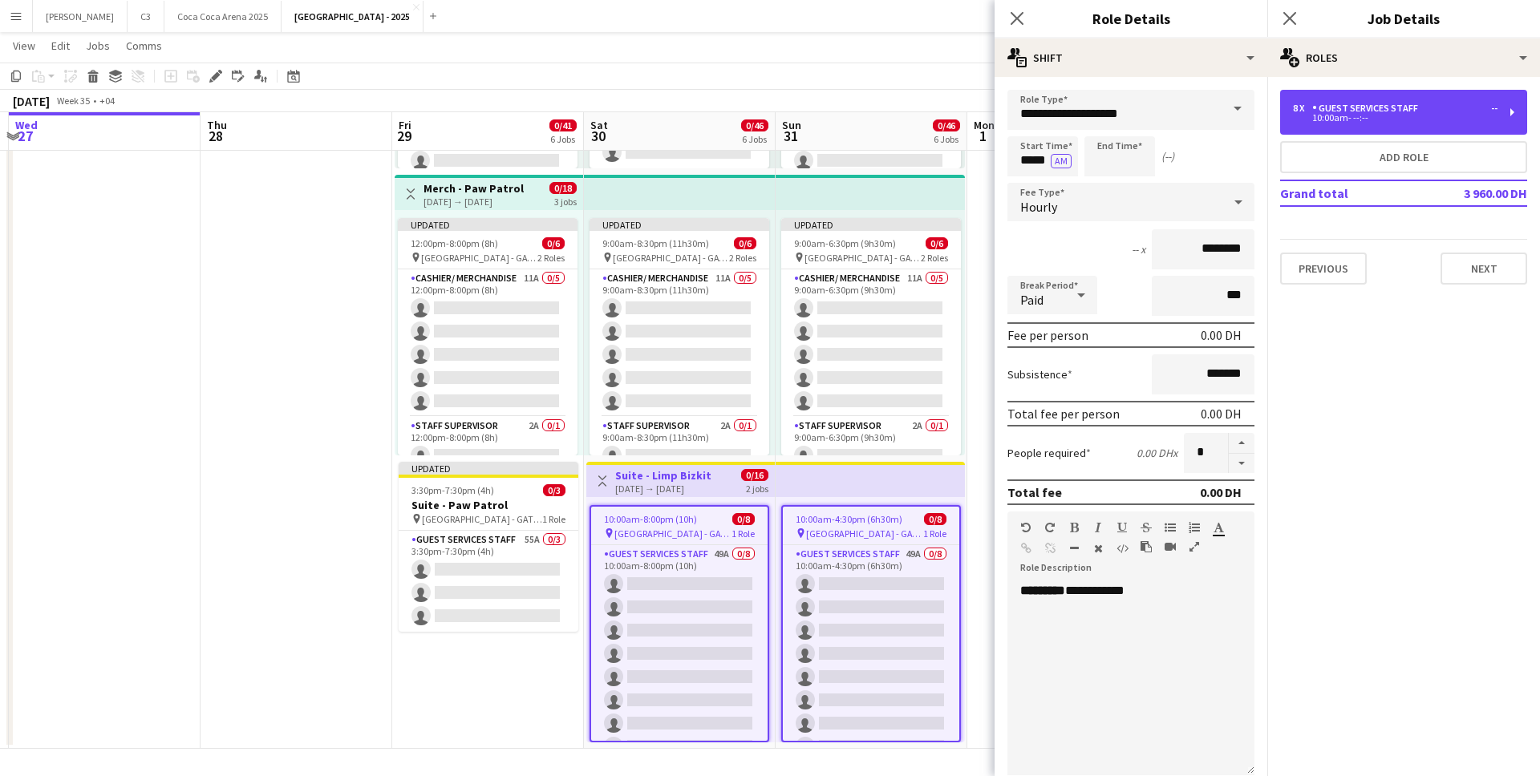
scroll to position [264, 0]
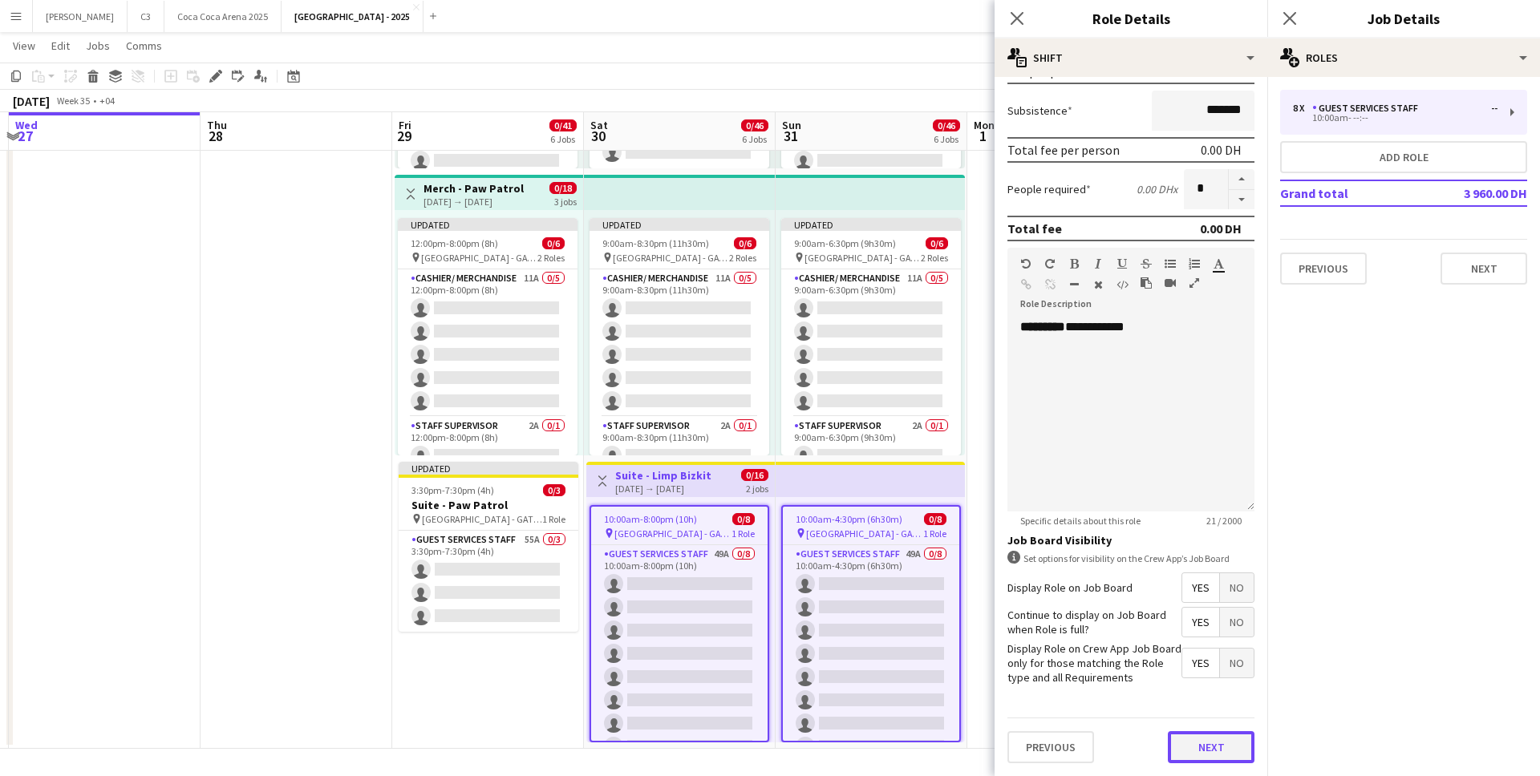
click at [1228, 750] on button "Next" at bounding box center [1211, 748] width 87 height 32
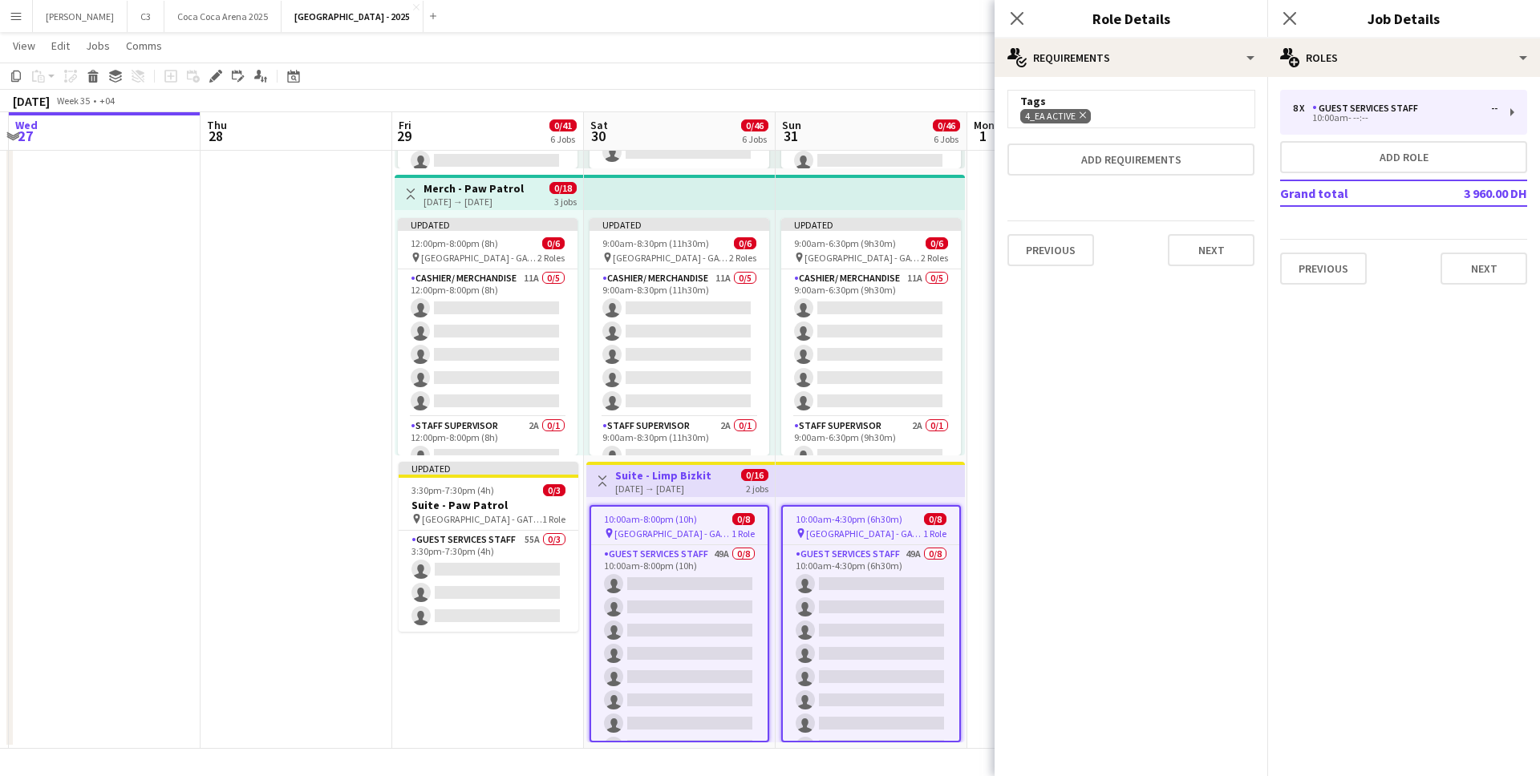
scroll to position [0, 0]
click at [1086, 115] on span "4_EA Active Remove" at bounding box center [1055, 116] width 71 height 14
click at [1084, 112] on icon at bounding box center [1083, 115] width 6 height 6
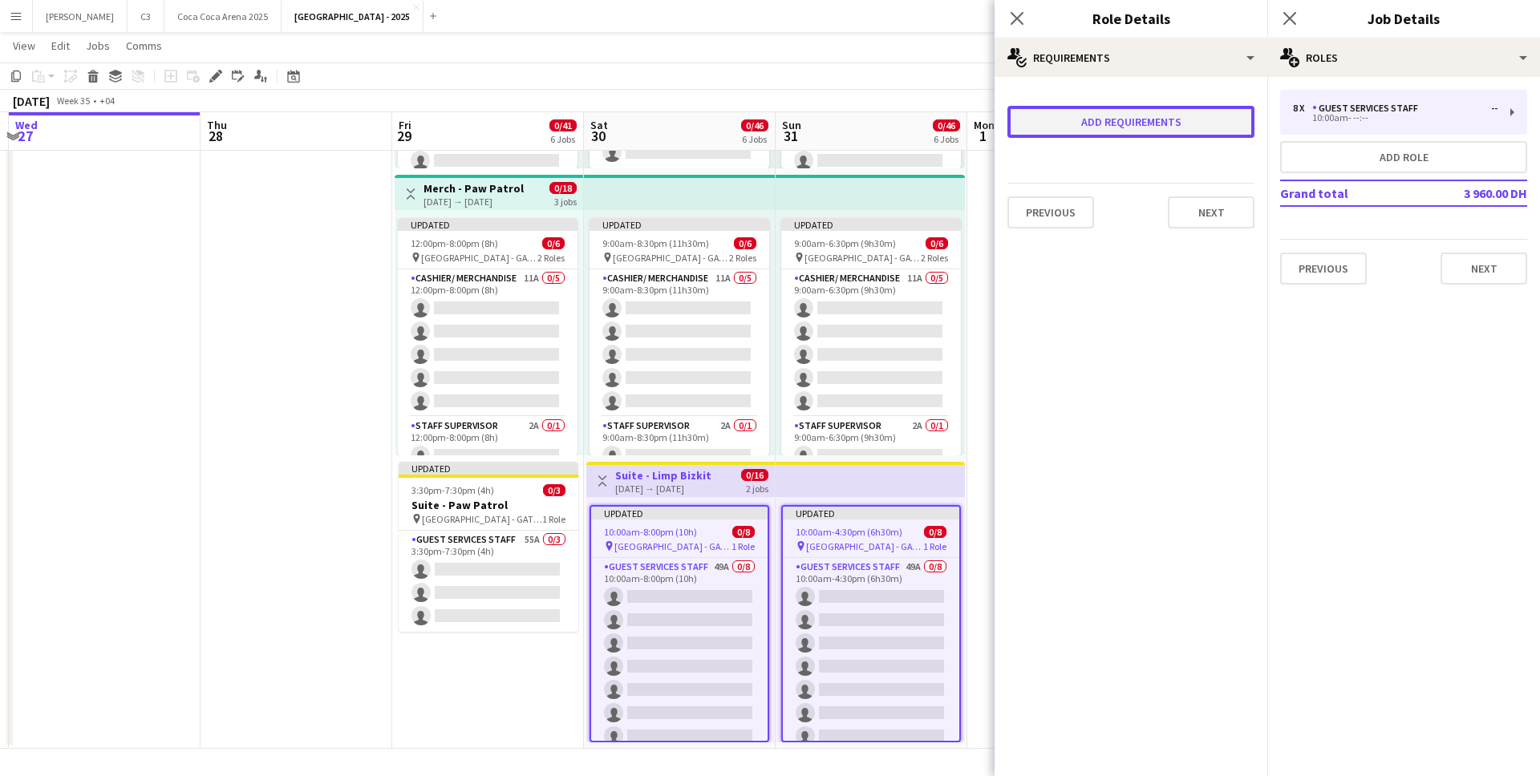
click at [1085, 120] on button "Add requirements" at bounding box center [1131, 122] width 247 height 32
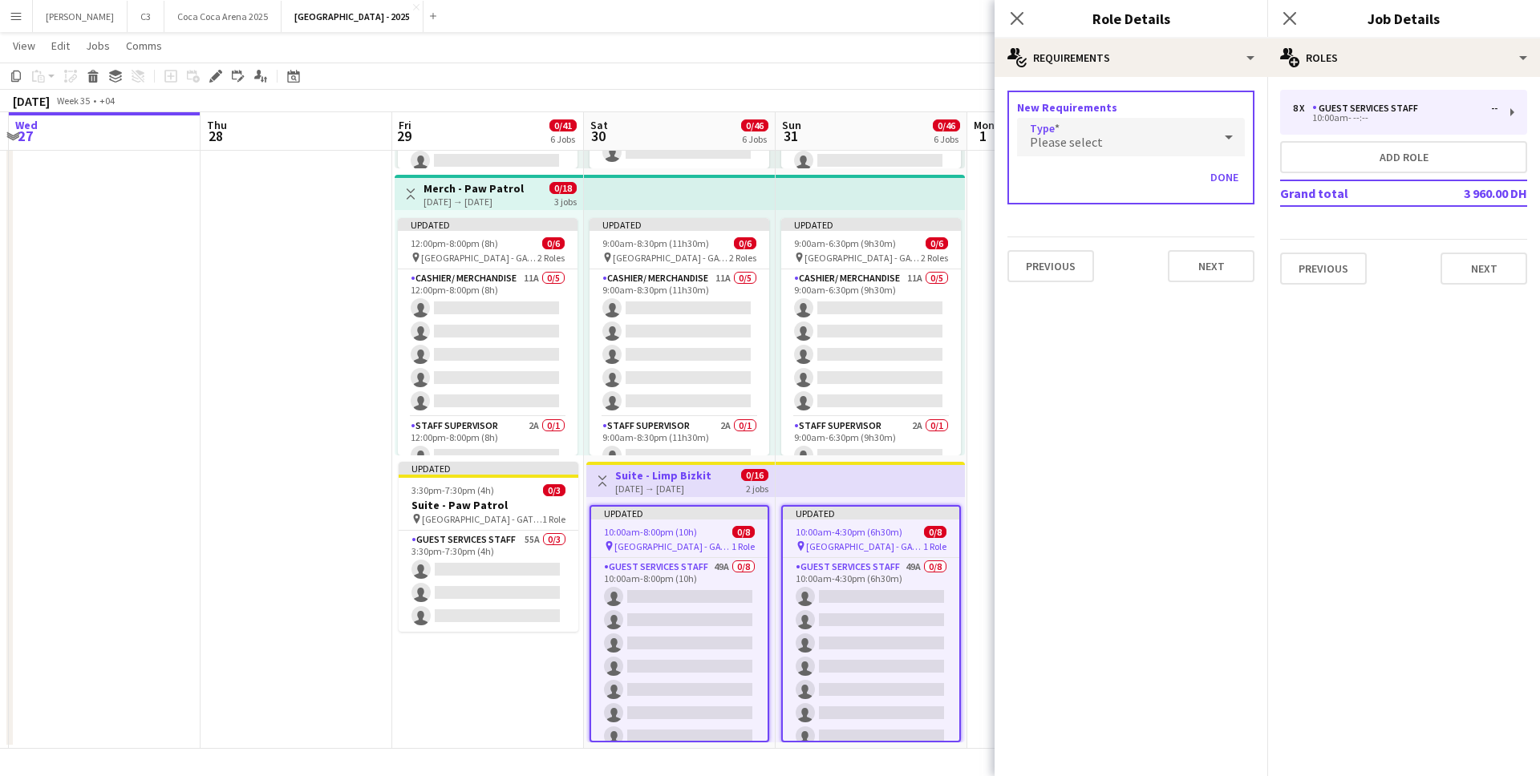
click at [1080, 138] on span "Please select" at bounding box center [1066, 142] width 73 height 16
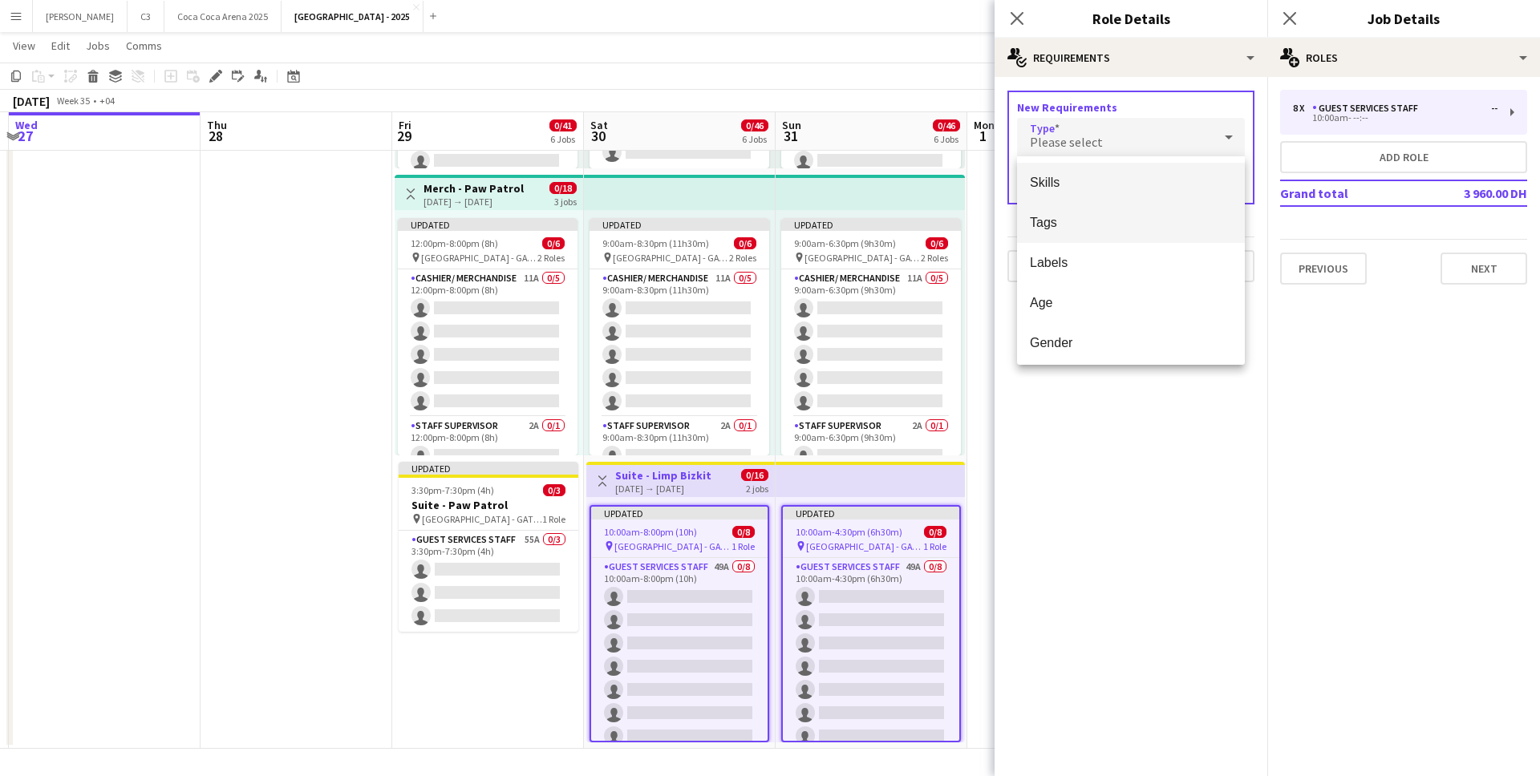
click at [1069, 219] on span "Tags" at bounding box center [1131, 222] width 202 height 15
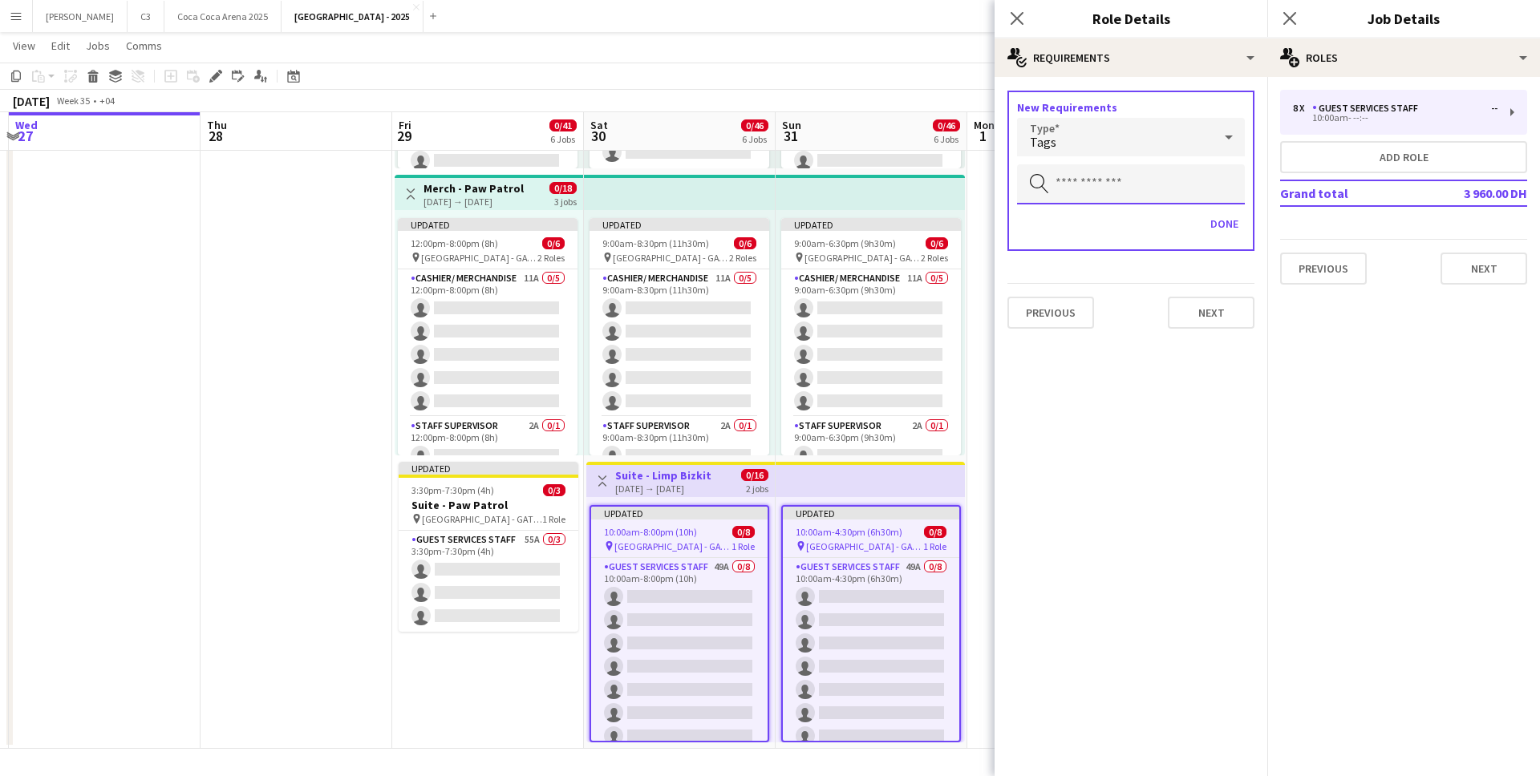
click at [1101, 171] on input "text" at bounding box center [1131, 184] width 228 height 40
type input "***"
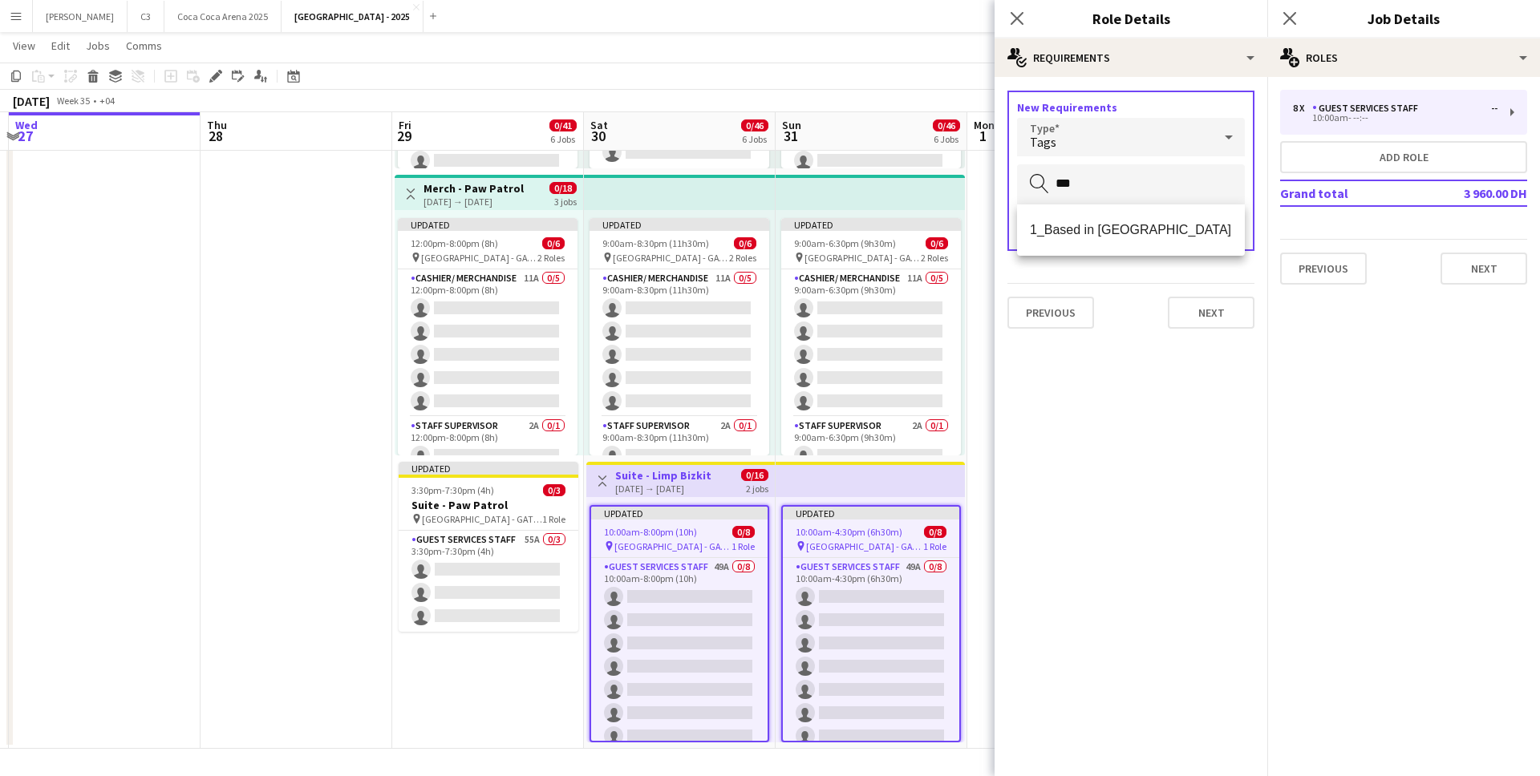
click at [1112, 249] on div "1_Based in Abu Dhabi" at bounding box center [1131, 230] width 228 height 51
click at [1116, 242] on mat-option "1_Based in Abu Dhabi" at bounding box center [1131, 230] width 228 height 39
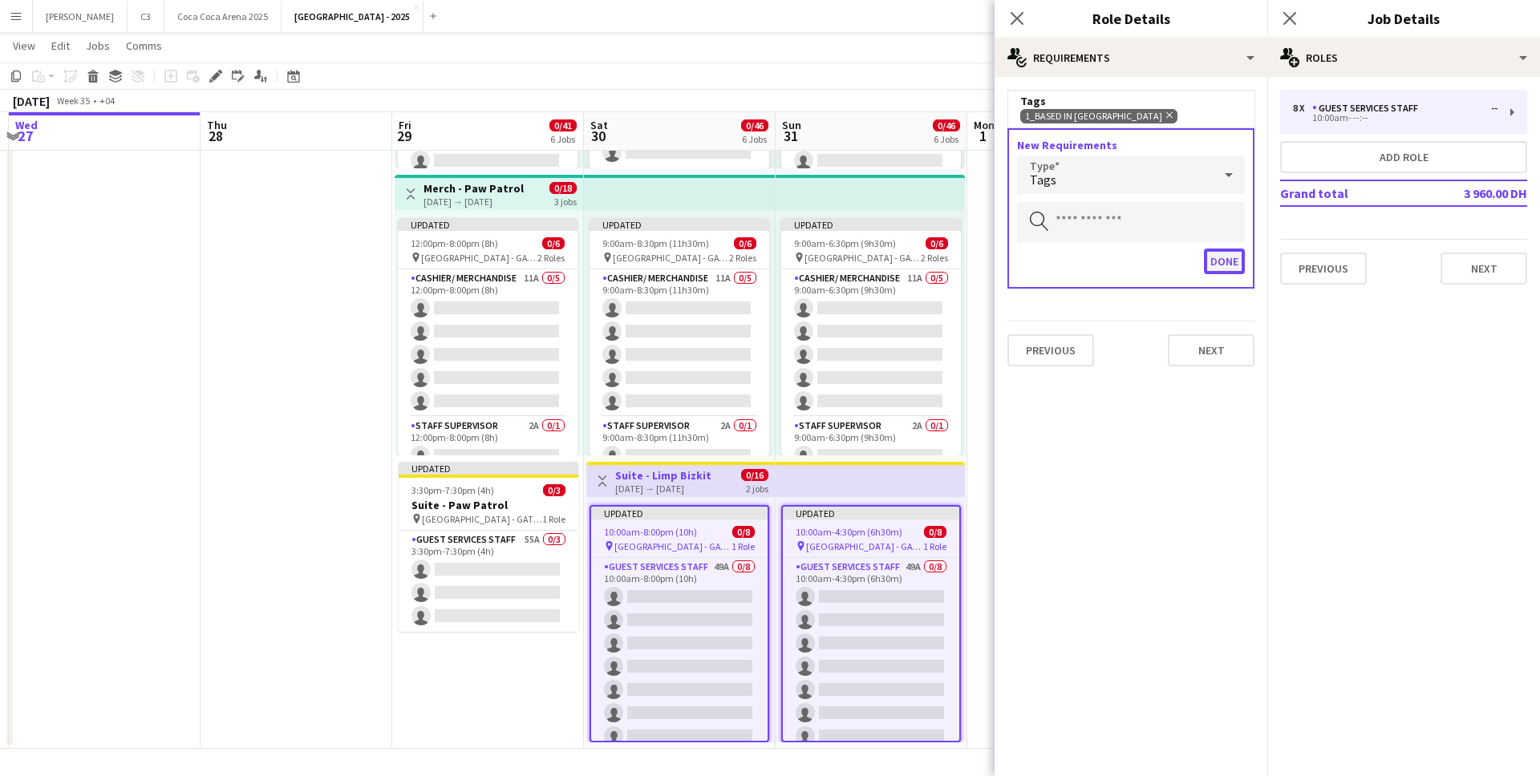
click at [1217, 259] on button "Done" at bounding box center [1224, 262] width 41 height 26
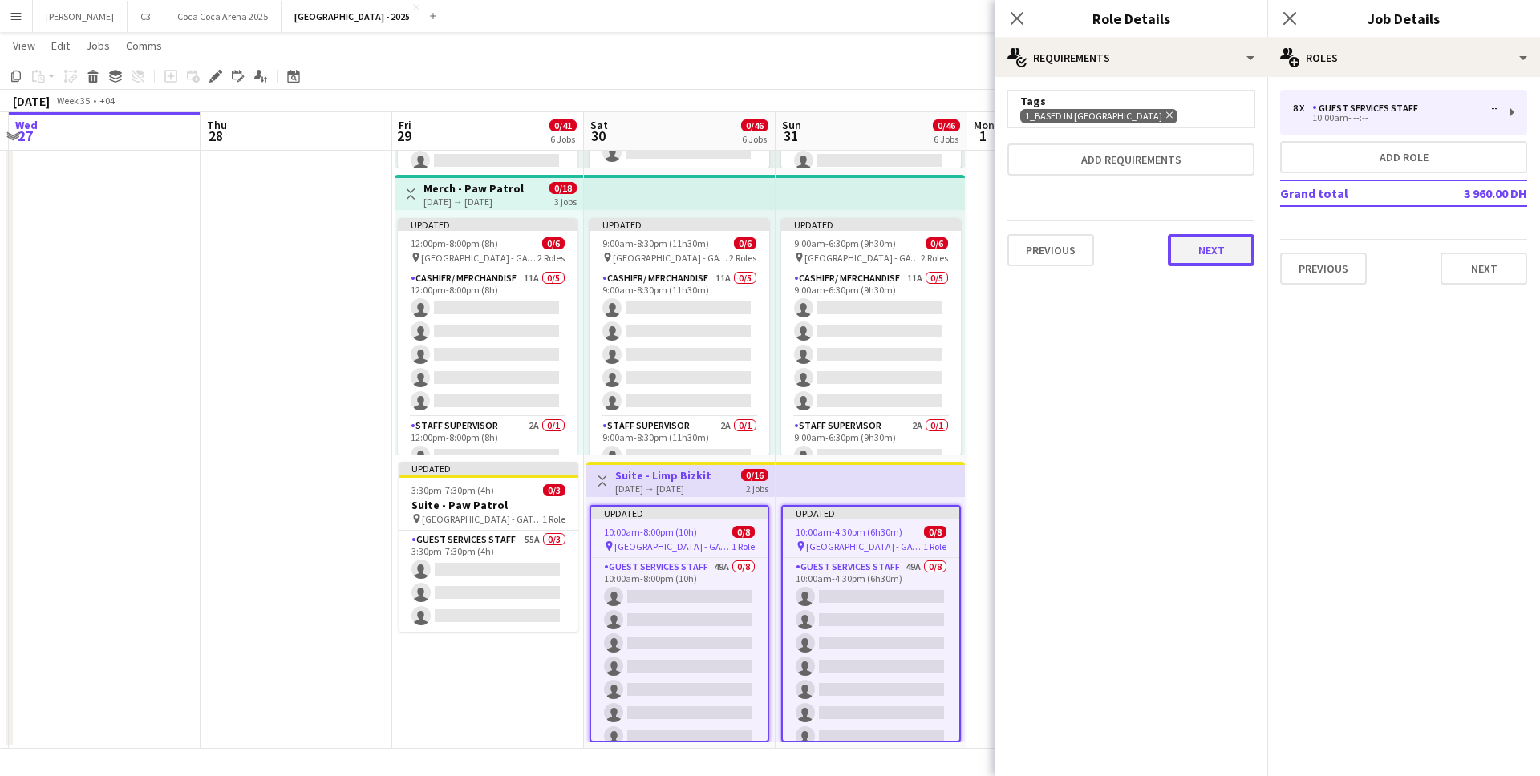
click at [1223, 246] on button "Next" at bounding box center [1211, 250] width 87 height 32
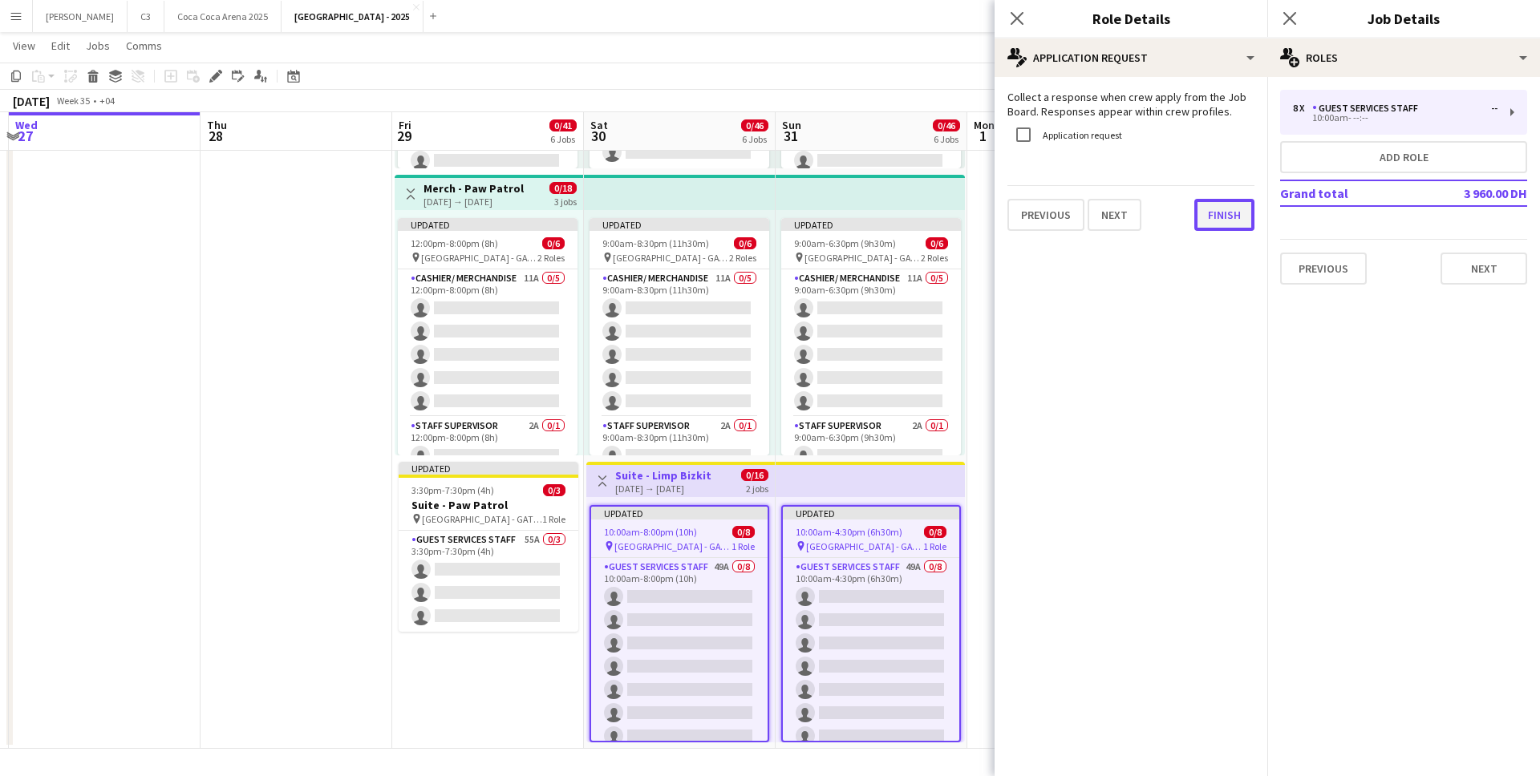
click at [1214, 228] on button "Finish" at bounding box center [1224, 215] width 60 height 32
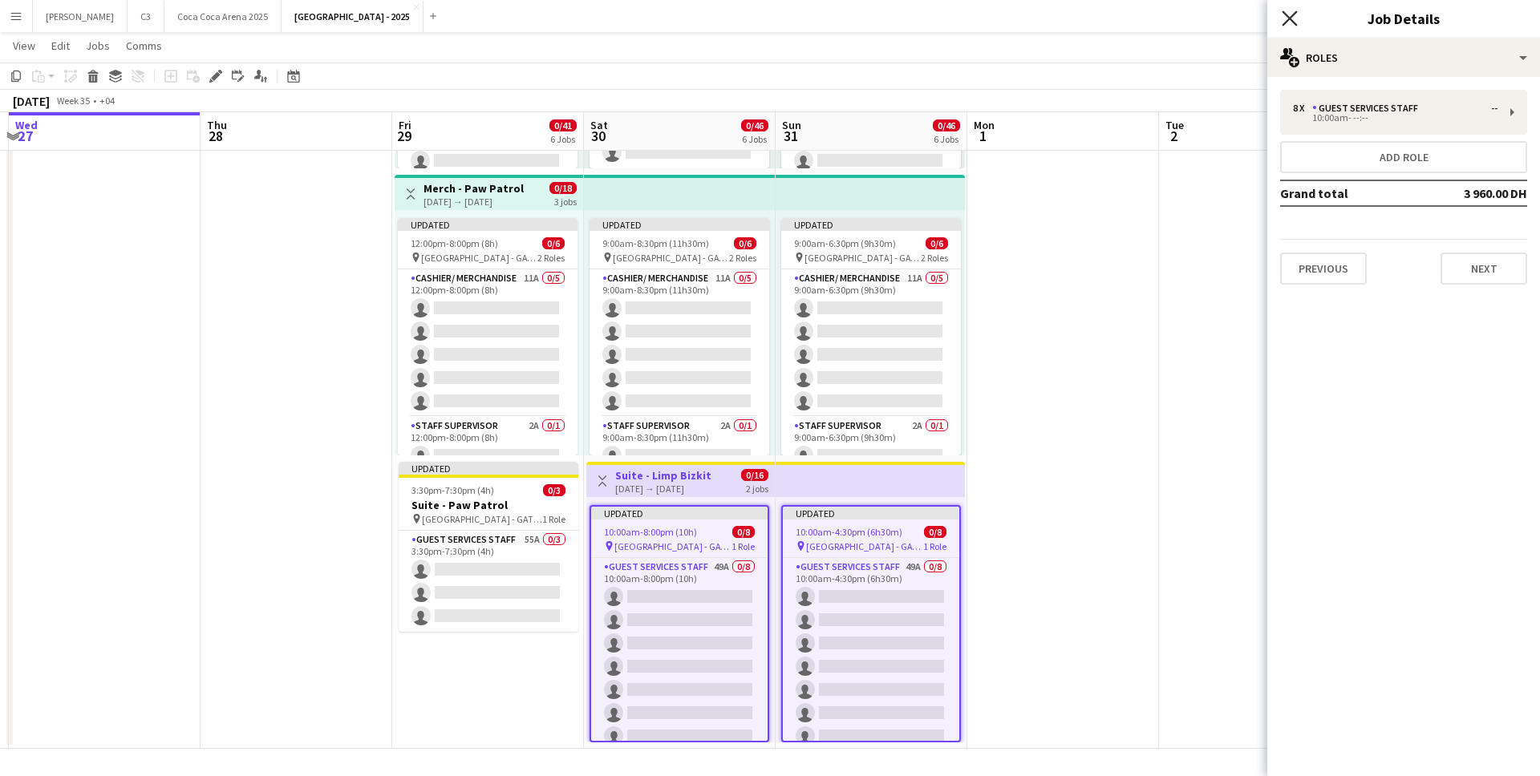
click at [1287, 15] on icon at bounding box center [1289, 17] width 15 height 15
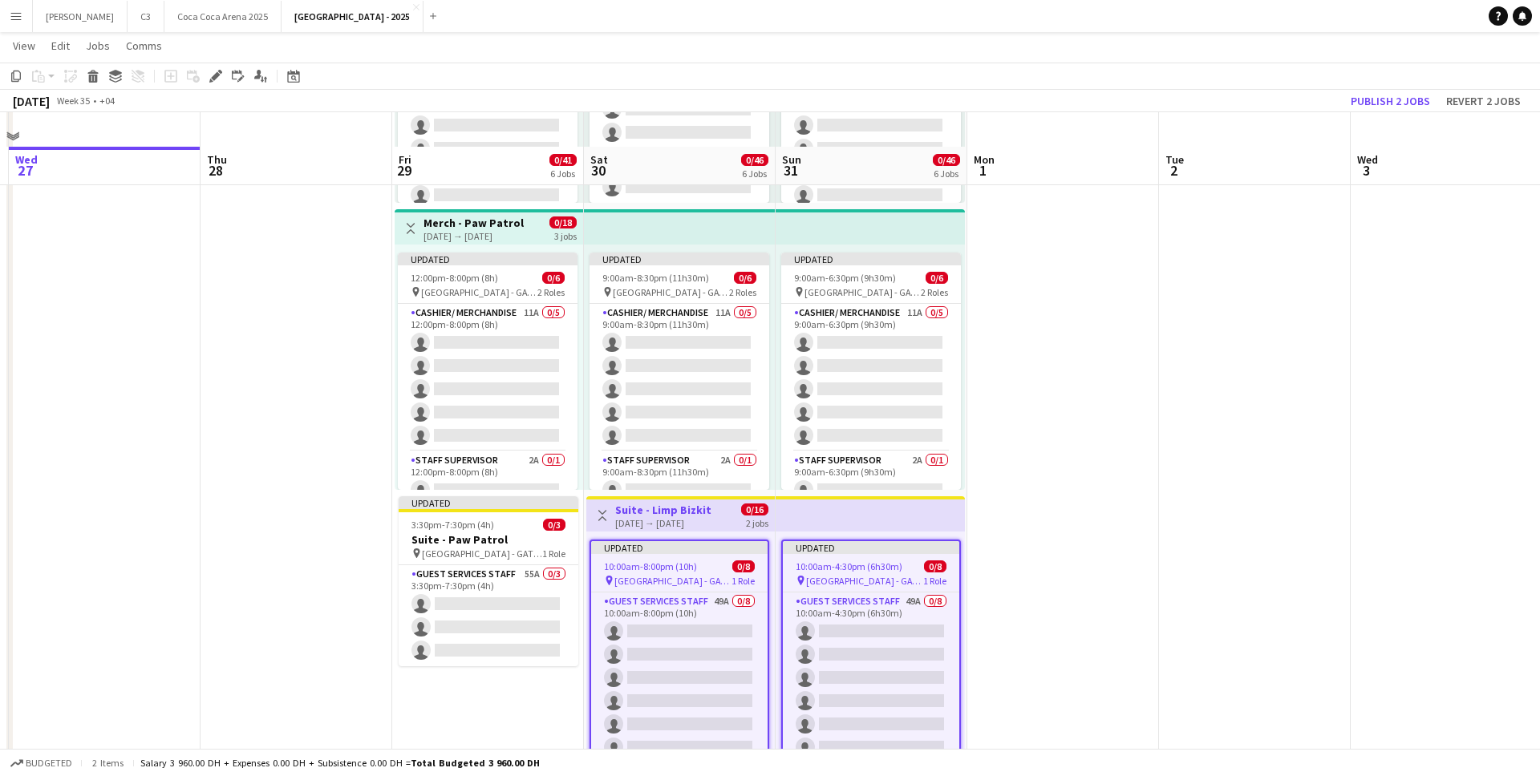
scroll to position [1113, 0]
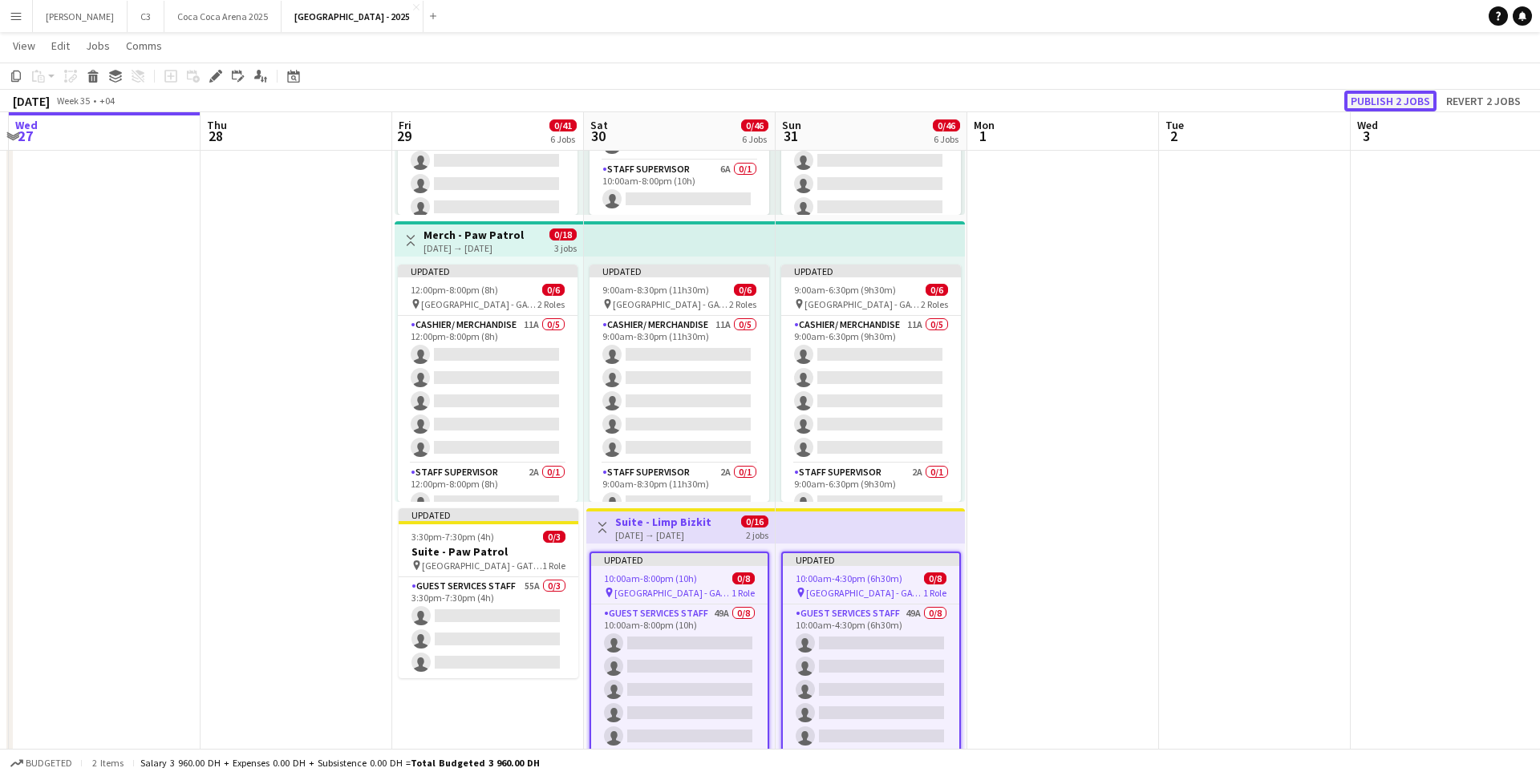
click at [1382, 91] on button "Publish 2 jobs" at bounding box center [1390, 101] width 92 height 21
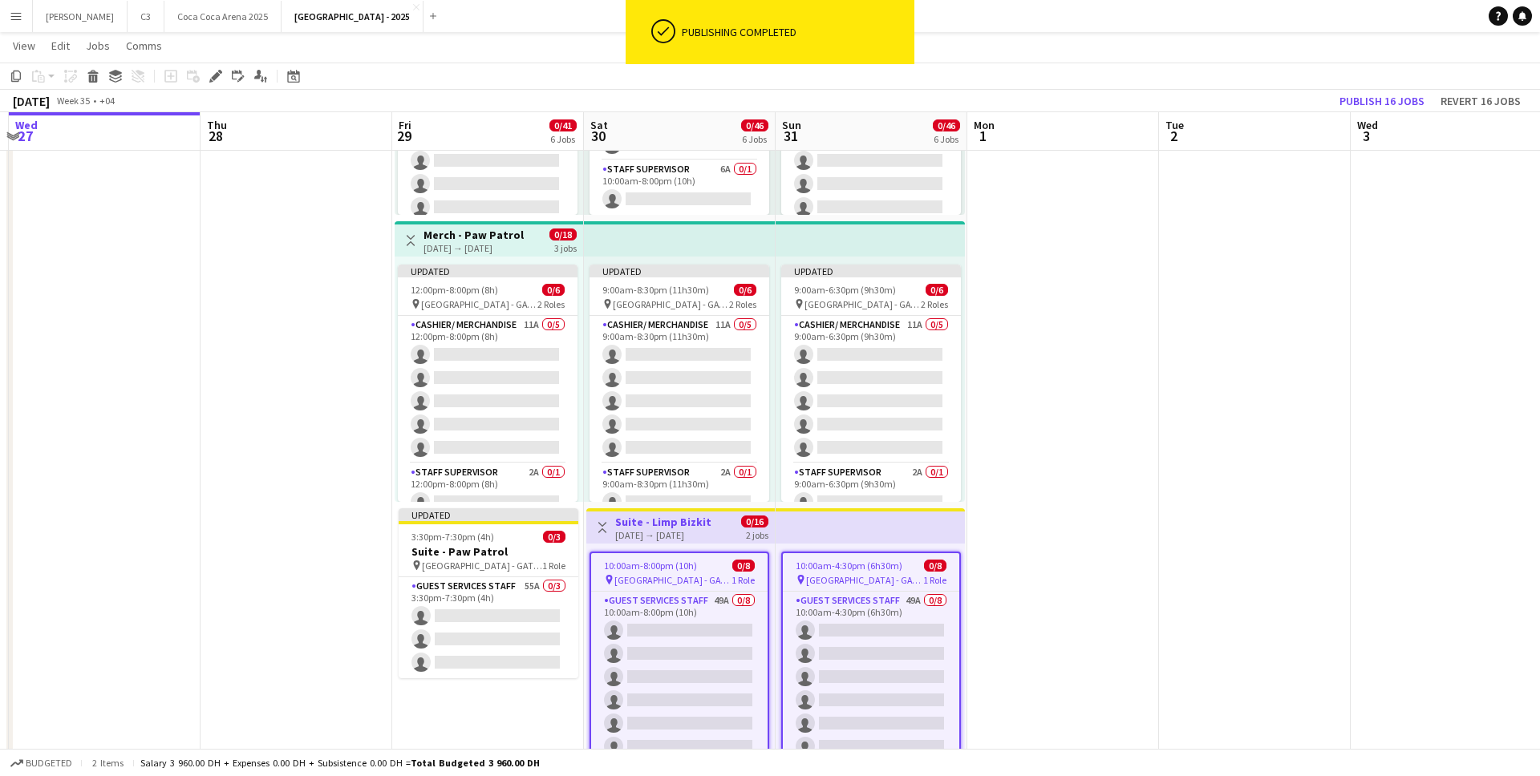
scroll to position [0, 529]
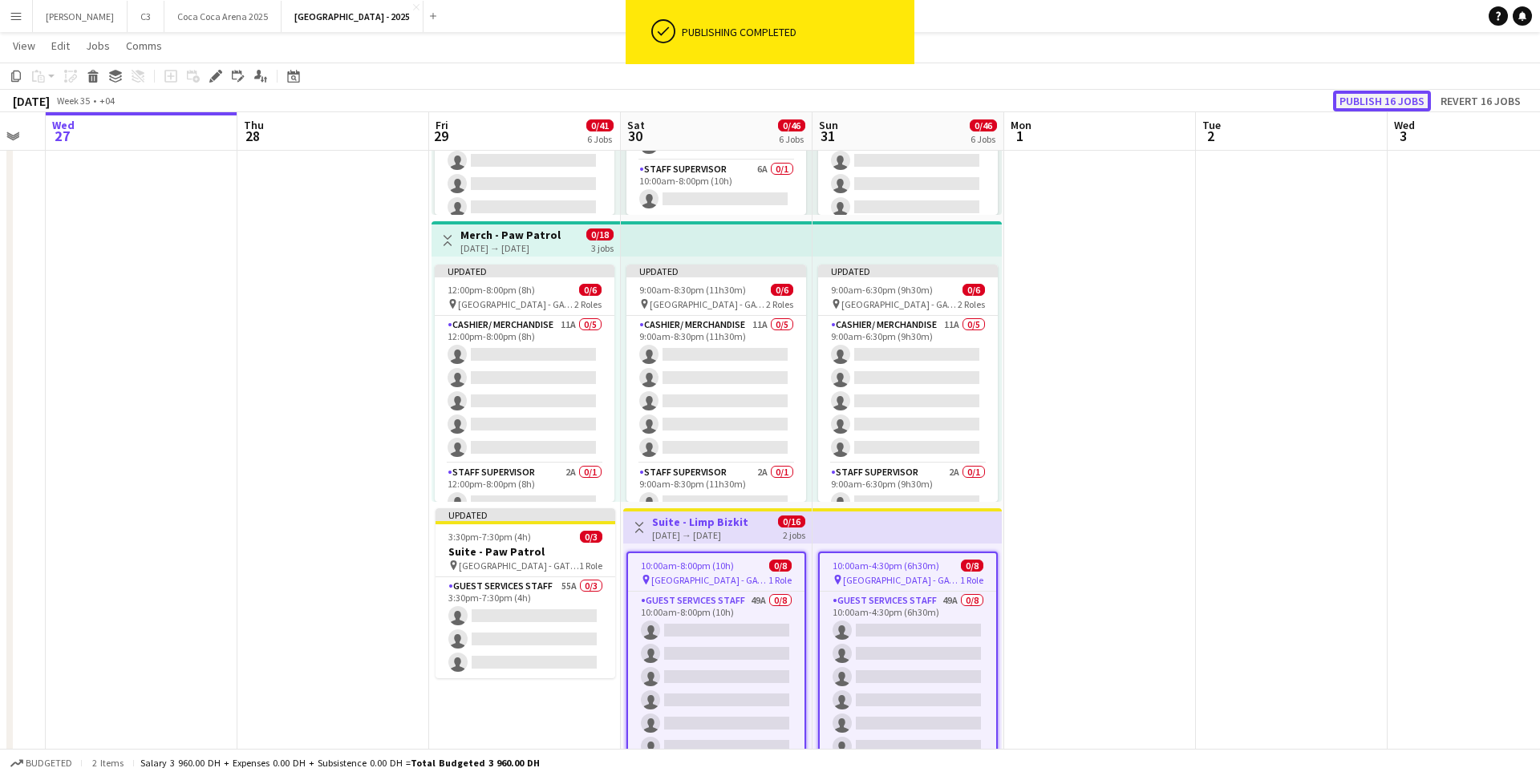
click at [1380, 103] on button "Publish 16 jobs" at bounding box center [1382, 101] width 98 height 21
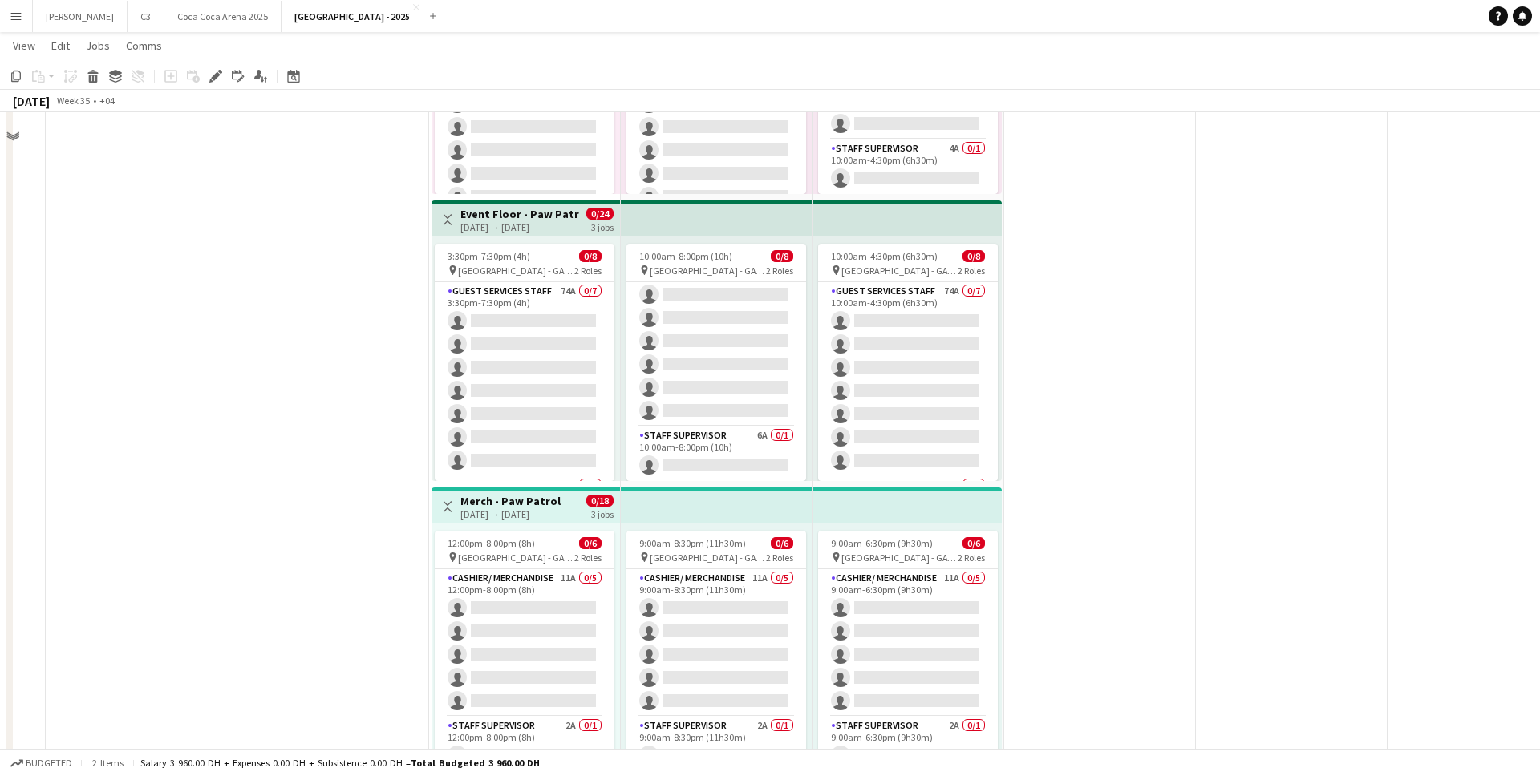
scroll to position [0, 0]
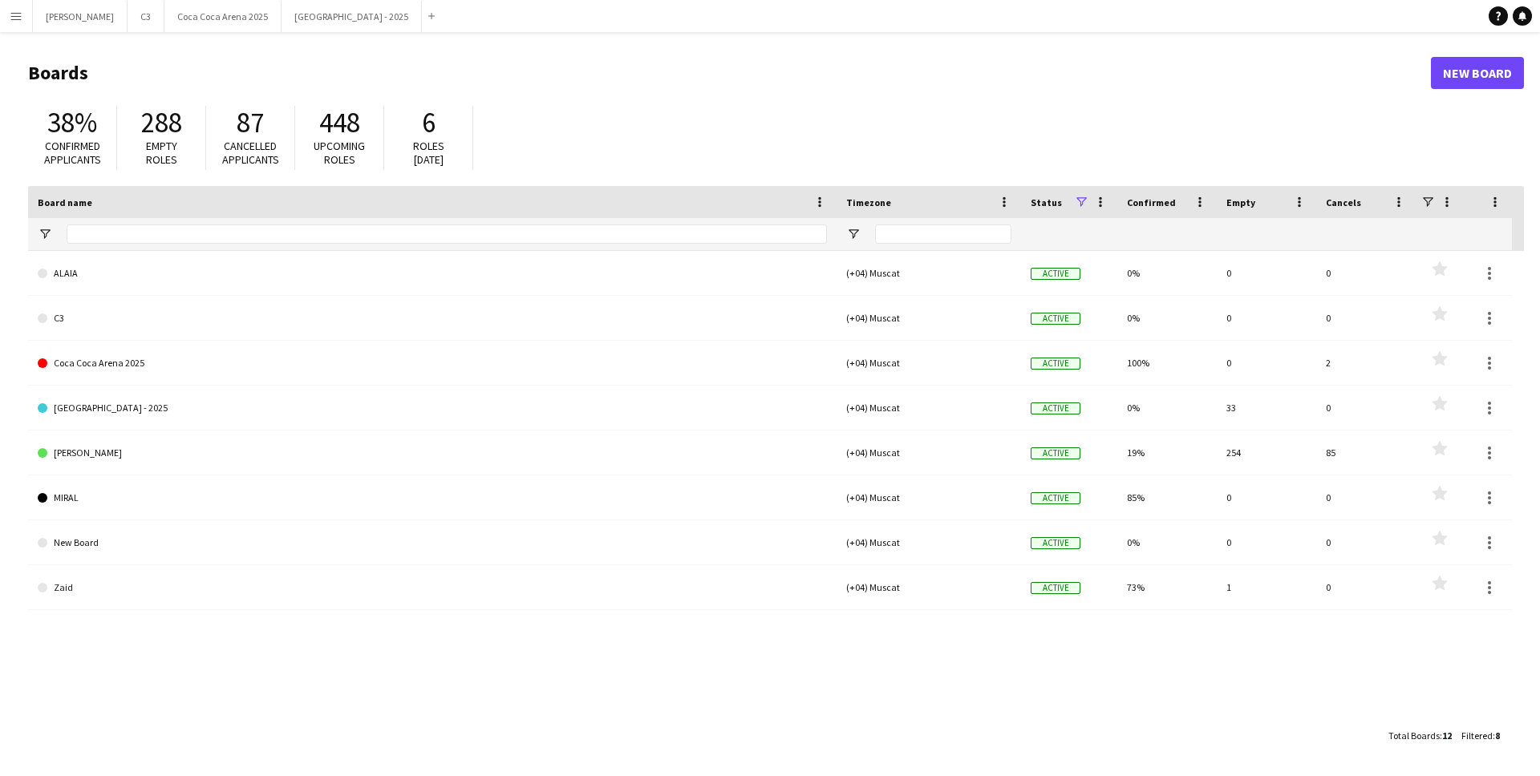
click at [22, 20] on app-icon "Menu" at bounding box center [16, 16] width 13 height 13
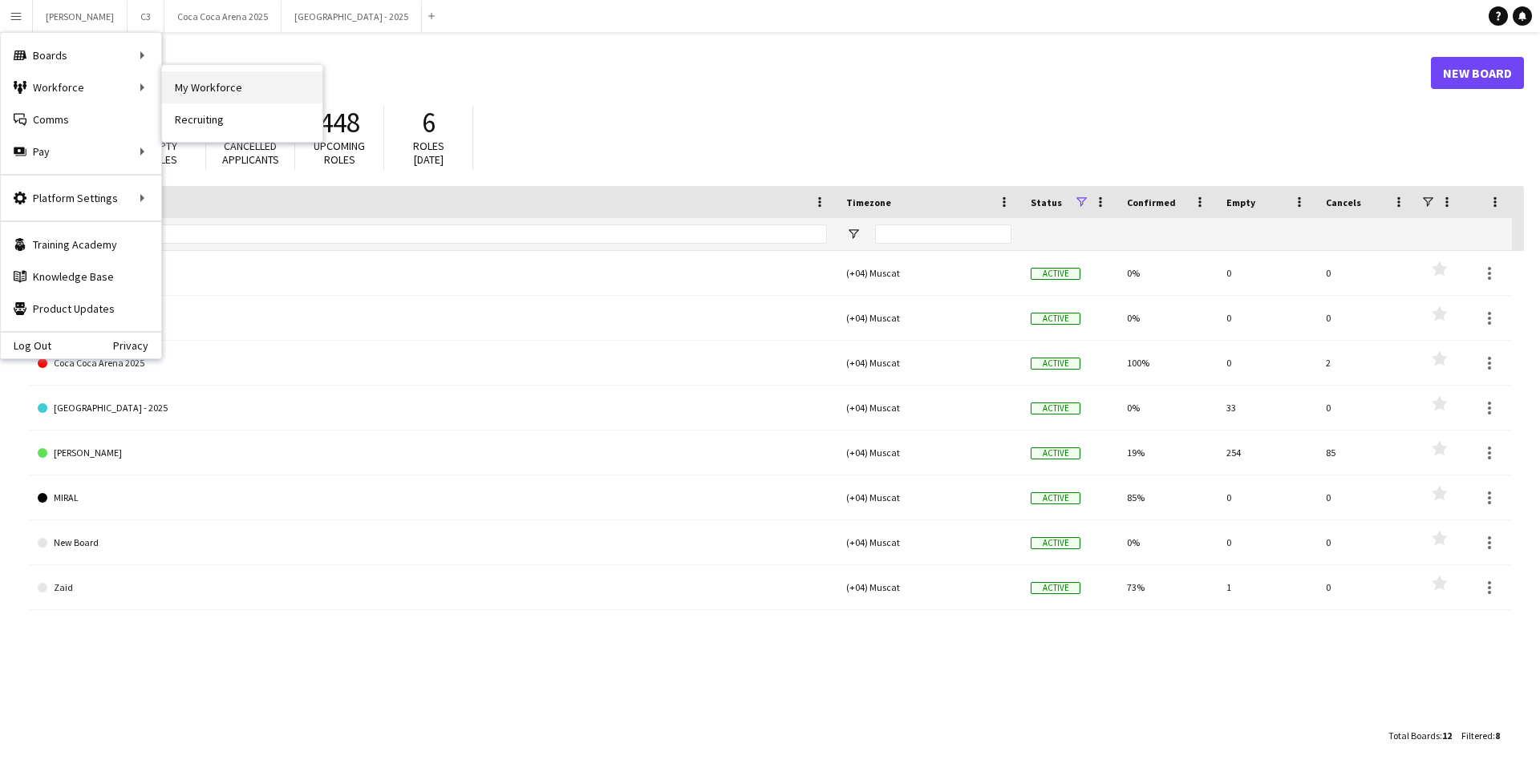
click at [201, 79] on link "My Workforce" at bounding box center [242, 87] width 160 height 32
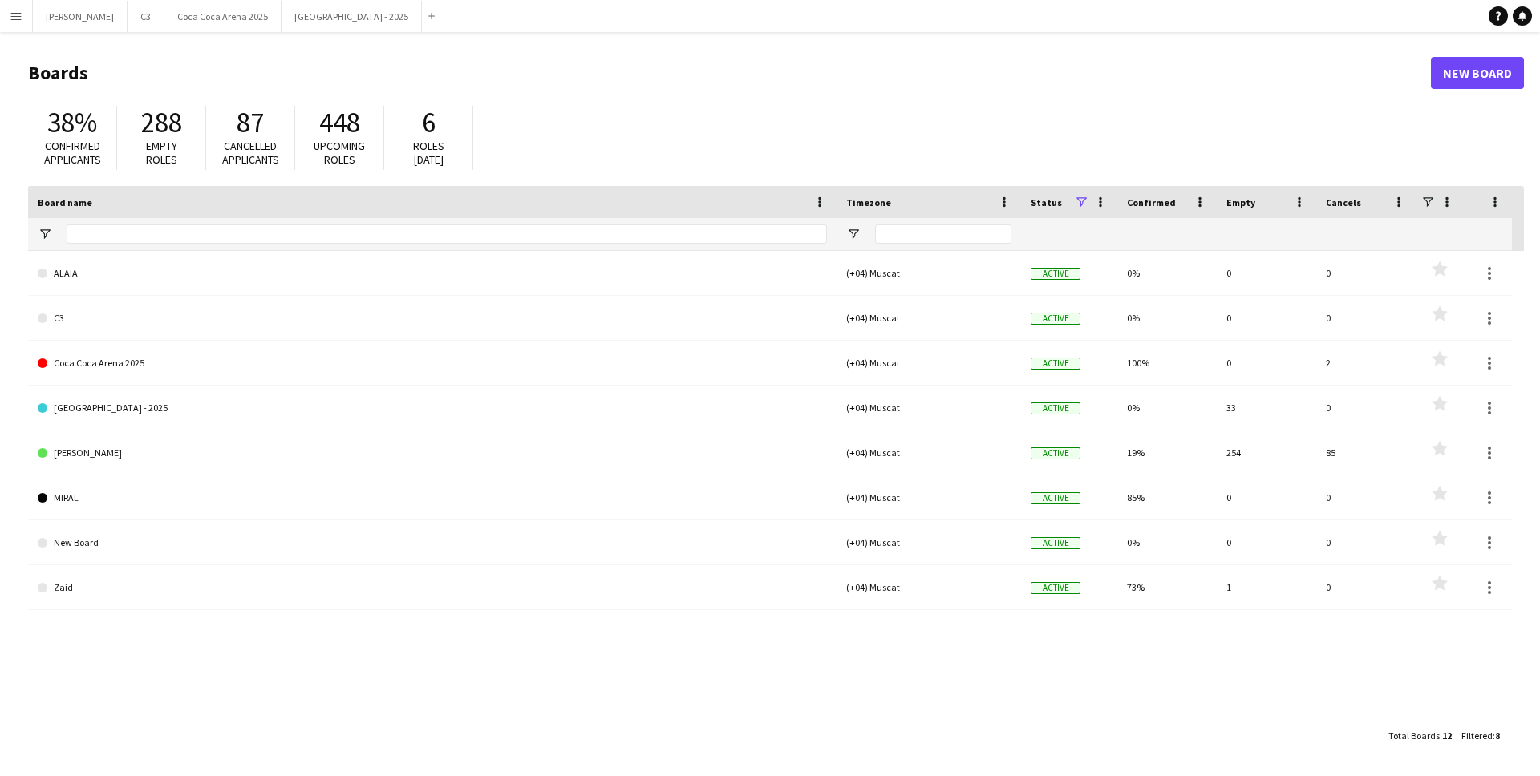
click at [10, 11] on app-icon "Menu" at bounding box center [16, 16] width 13 height 13
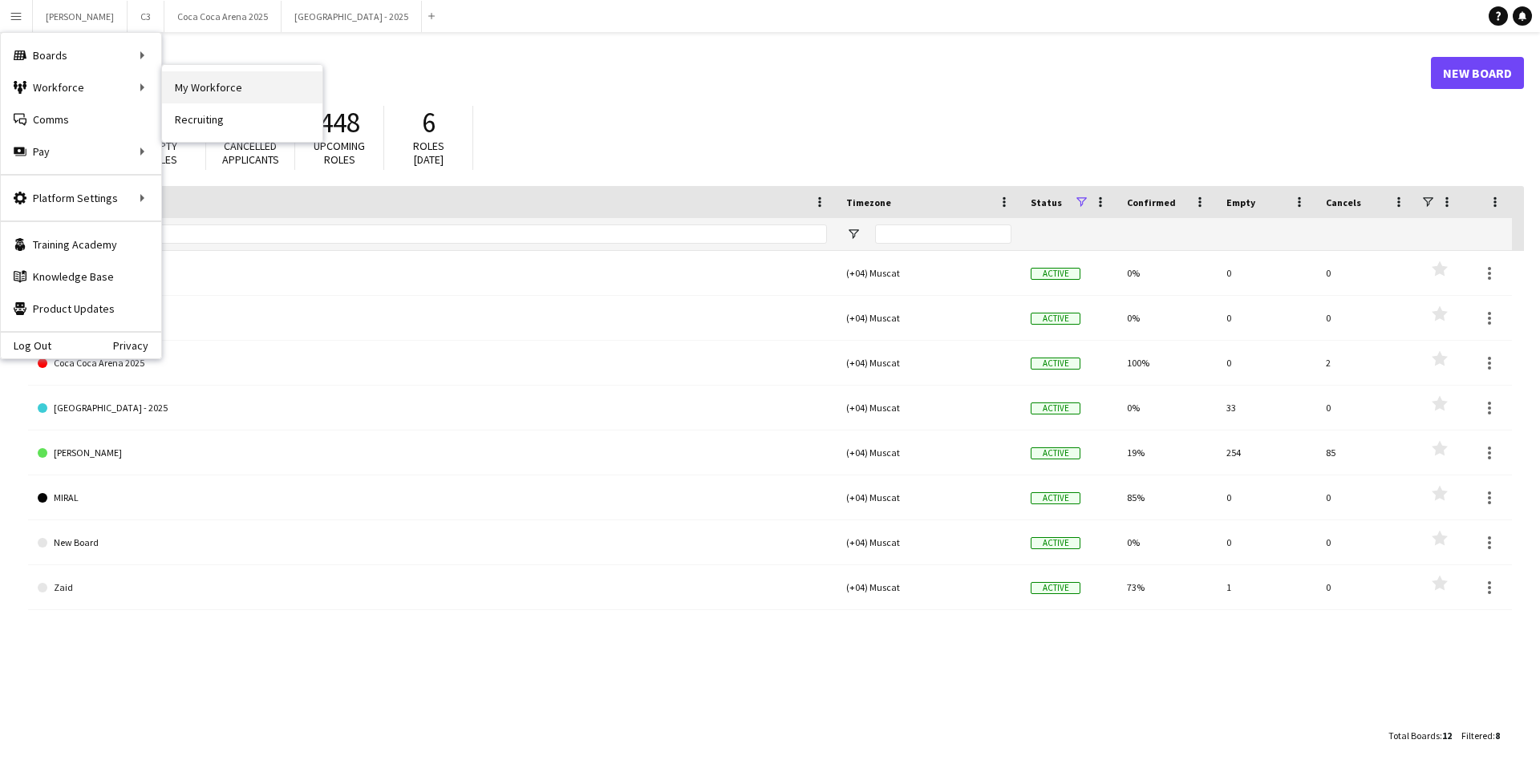
click at [202, 84] on link "My Workforce" at bounding box center [242, 87] width 160 height 32
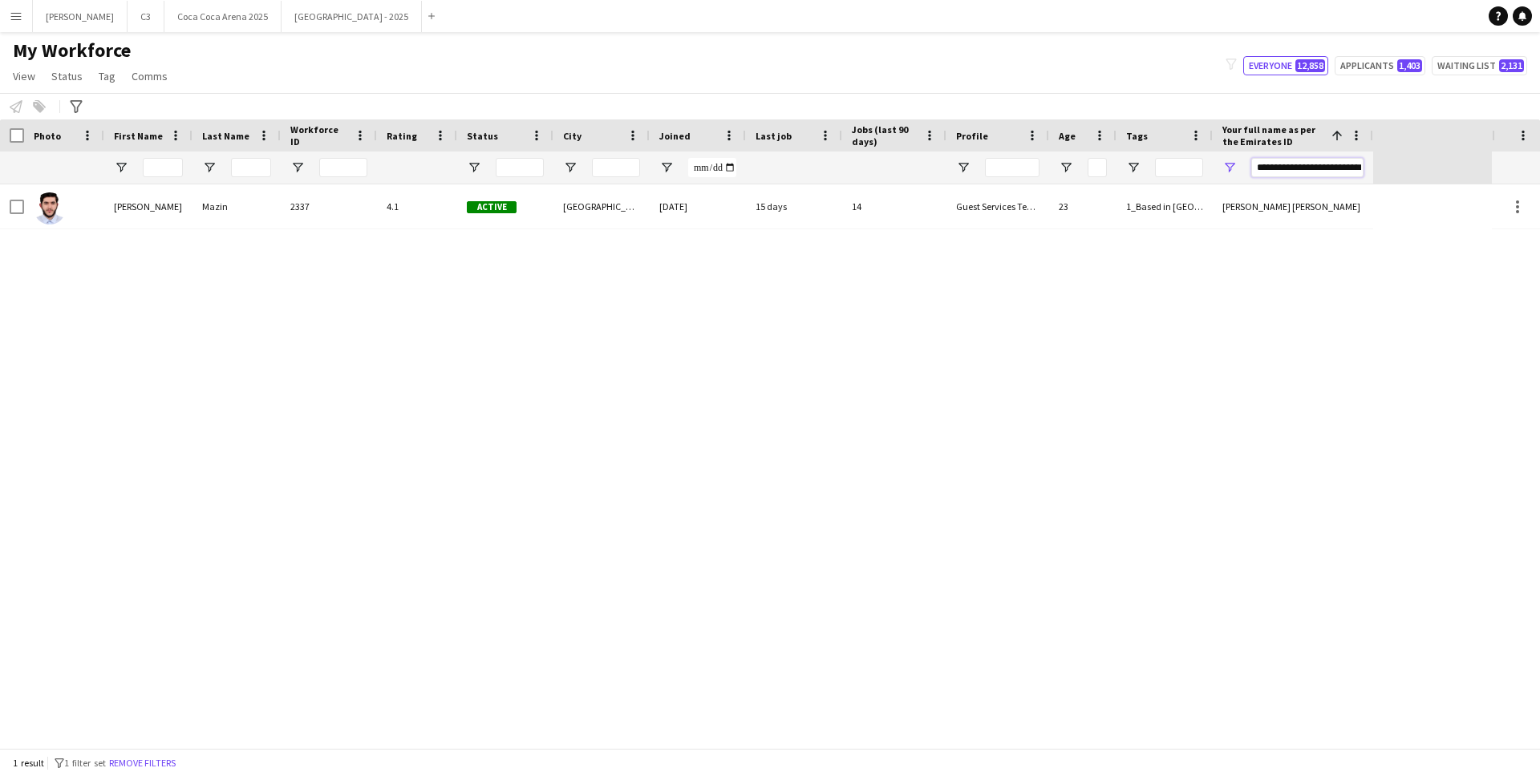
click at [1300, 172] on input "**********" at bounding box center [1307, 167] width 112 height 19
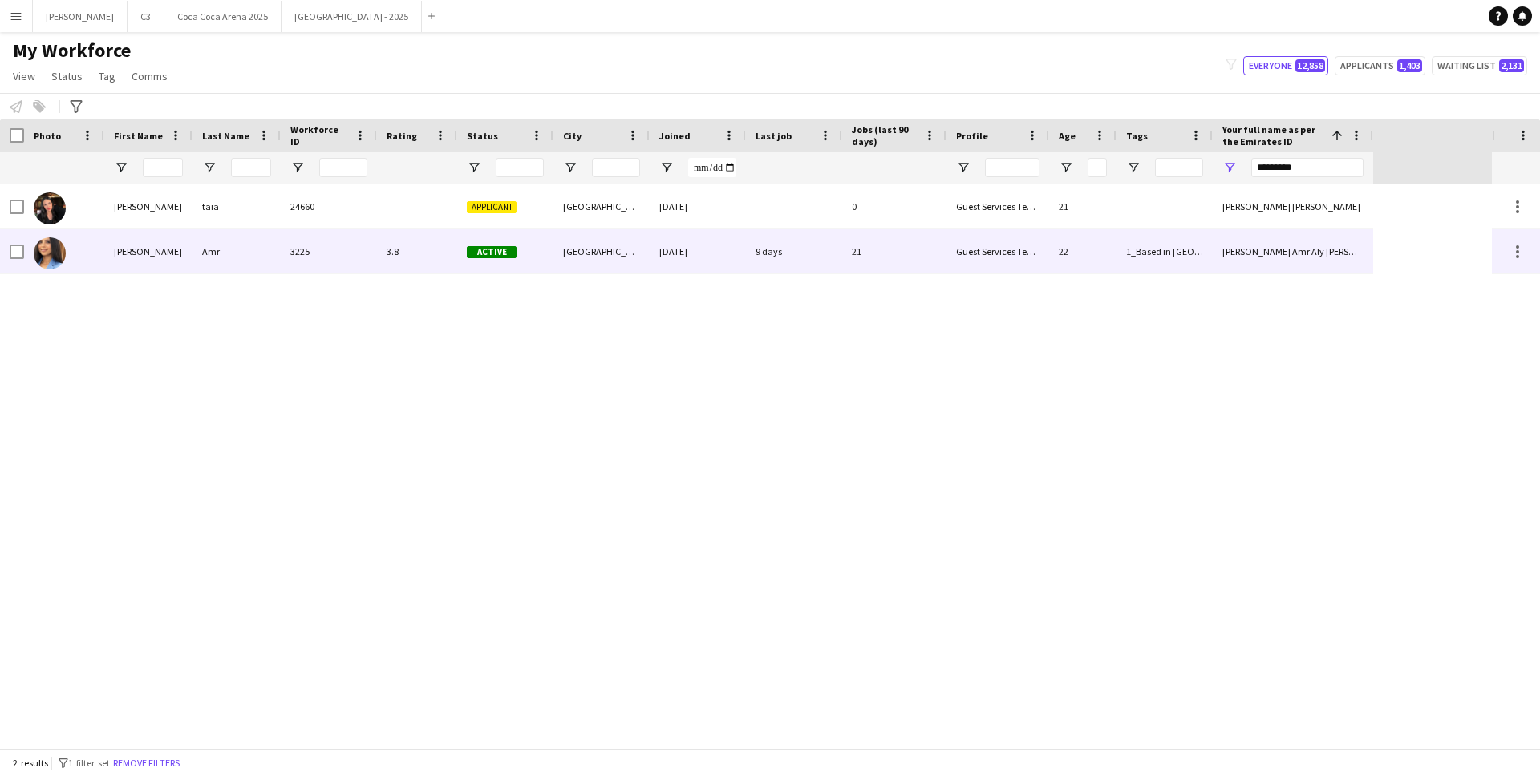
drag, startPoint x: 134, startPoint y: 253, endPoint x: 1239, endPoint y: 208, distance: 1105.5
click at [134, 252] on div "Mariam" at bounding box center [148, 251] width 88 height 44
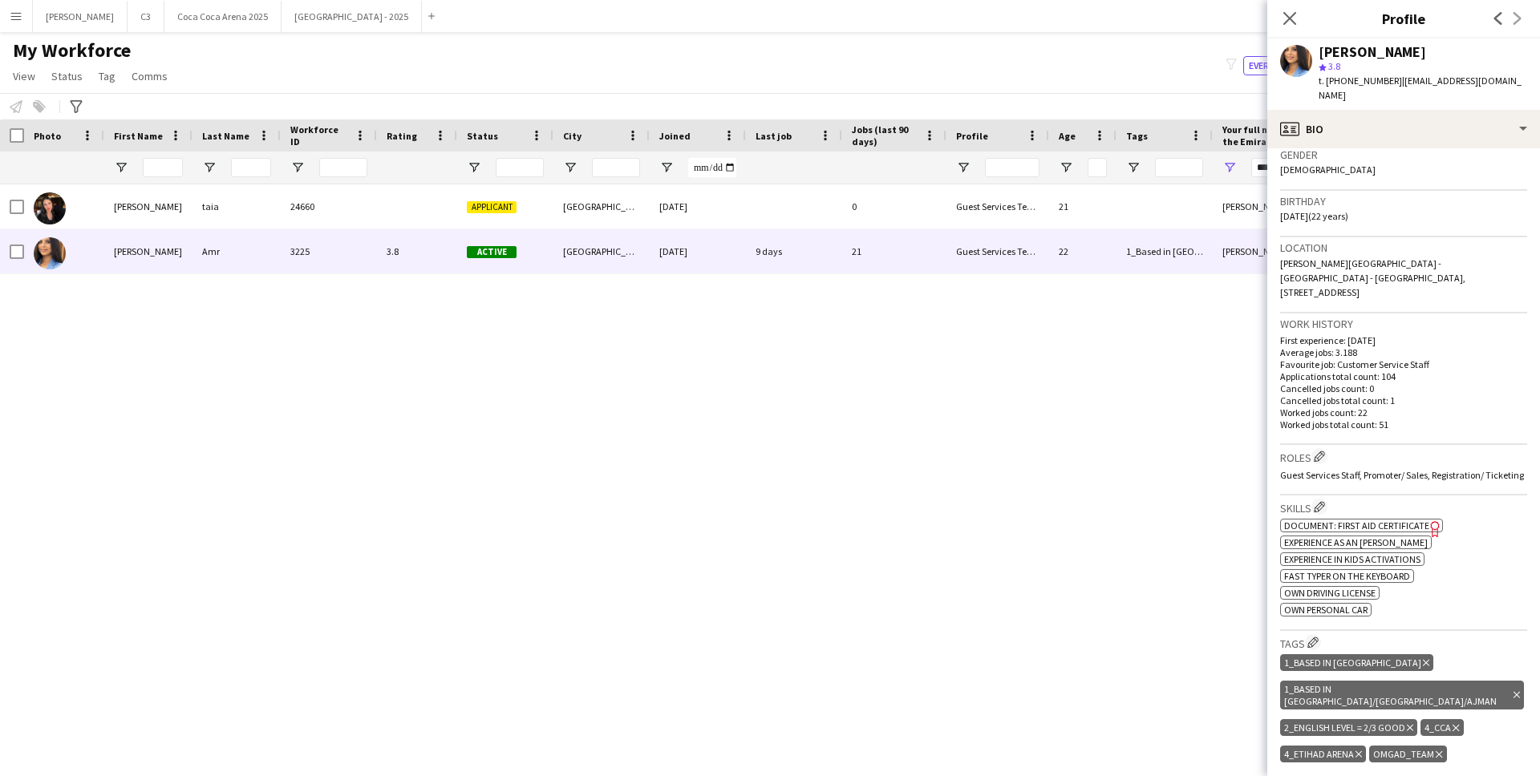
scroll to position [260, 0]
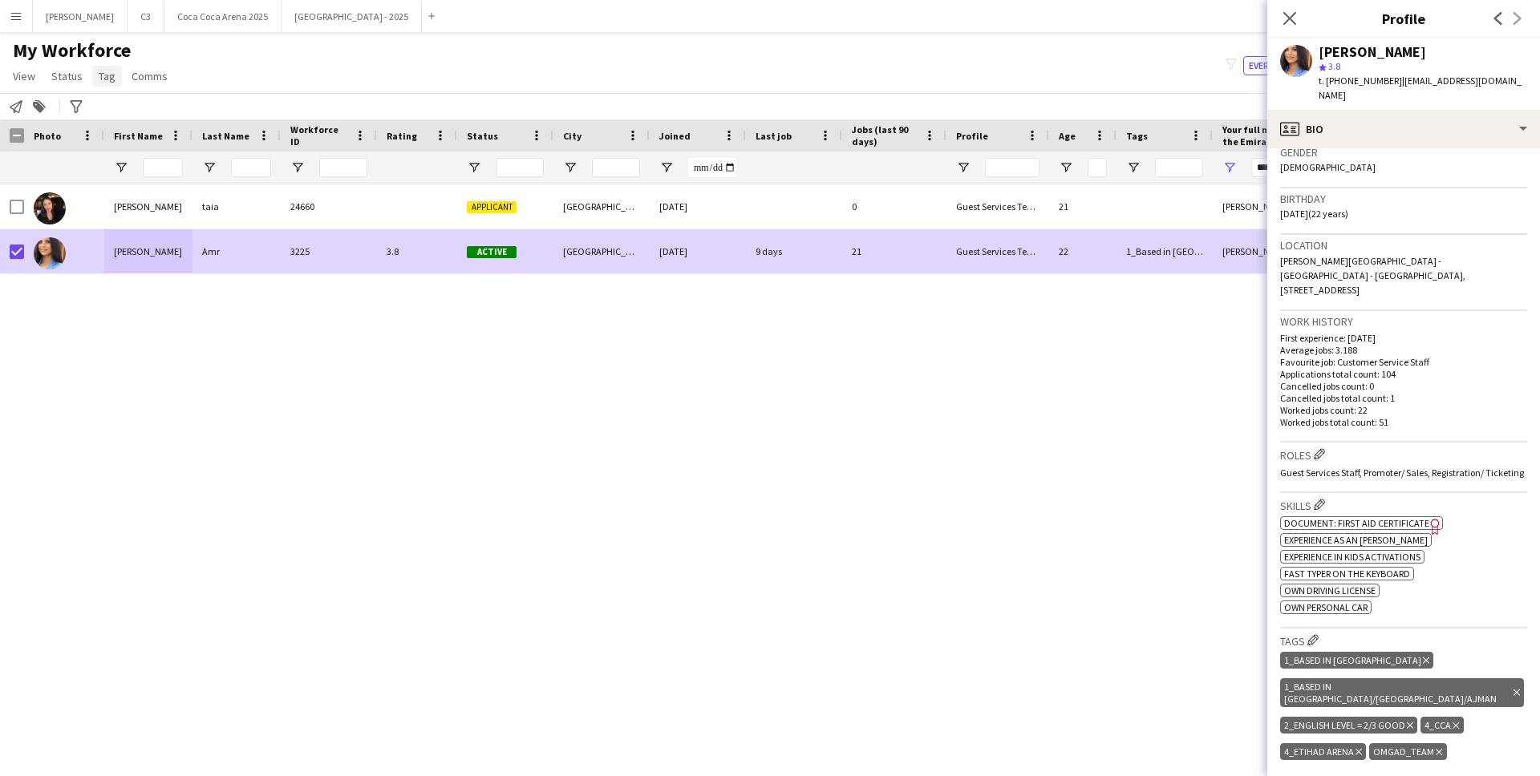
click at [107, 79] on span "Tag" at bounding box center [107, 76] width 17 height 14
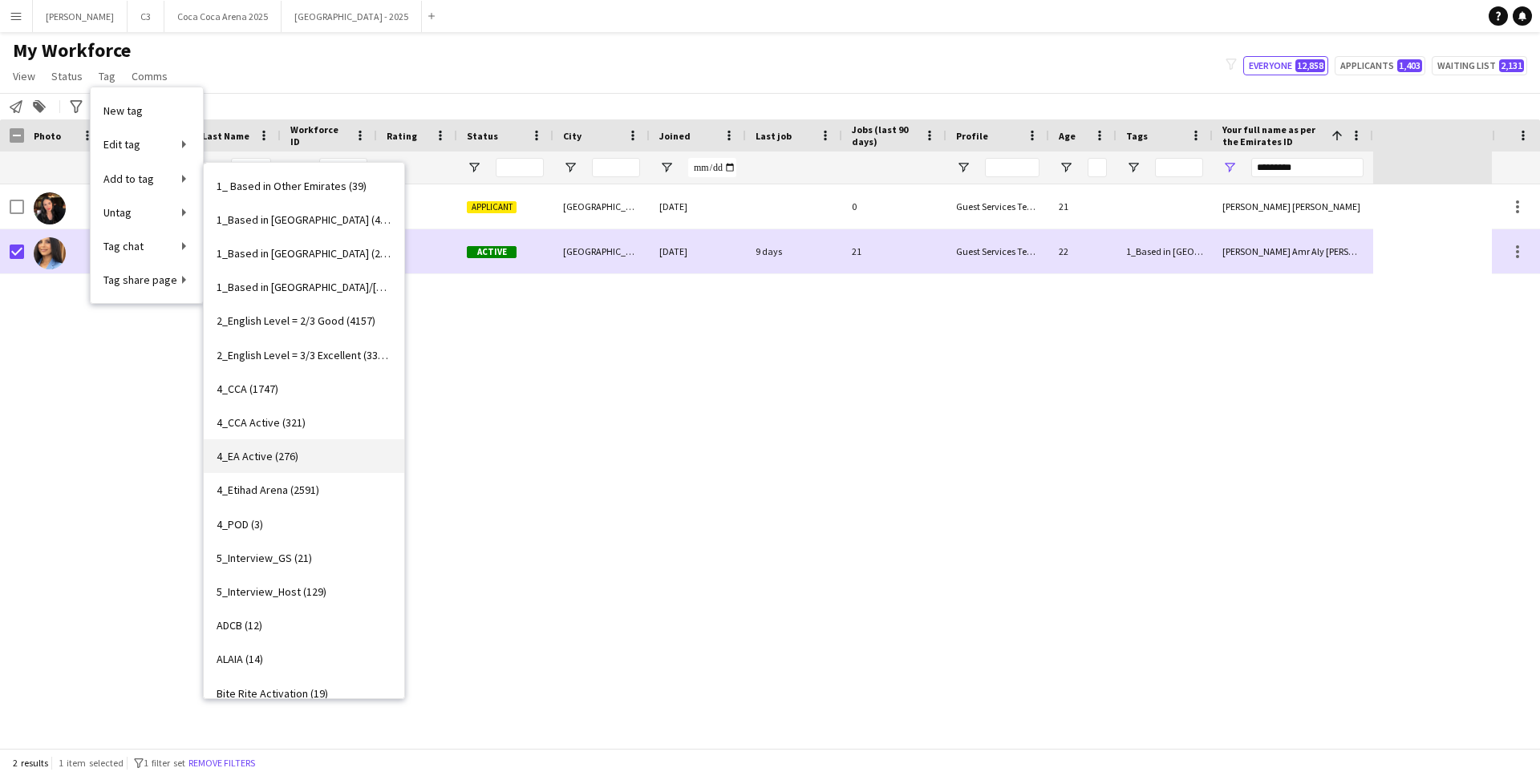
click at [287, 454] on span "4_EA Active (276)" at bounding box center [258, 456] width 82 height 14
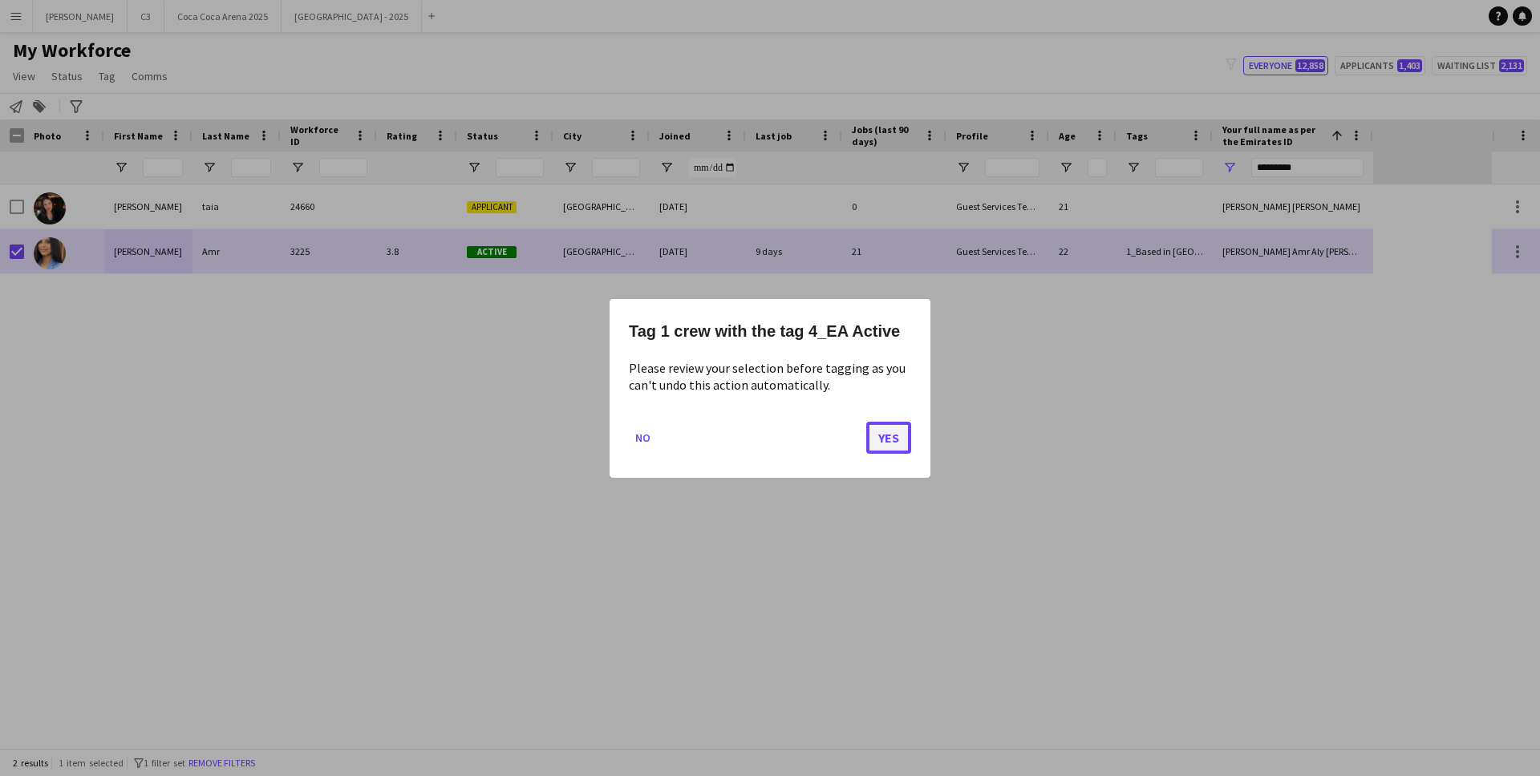
click at [884, 449] on button "Yes" at bounding box center [888, 437] width 45 height 32
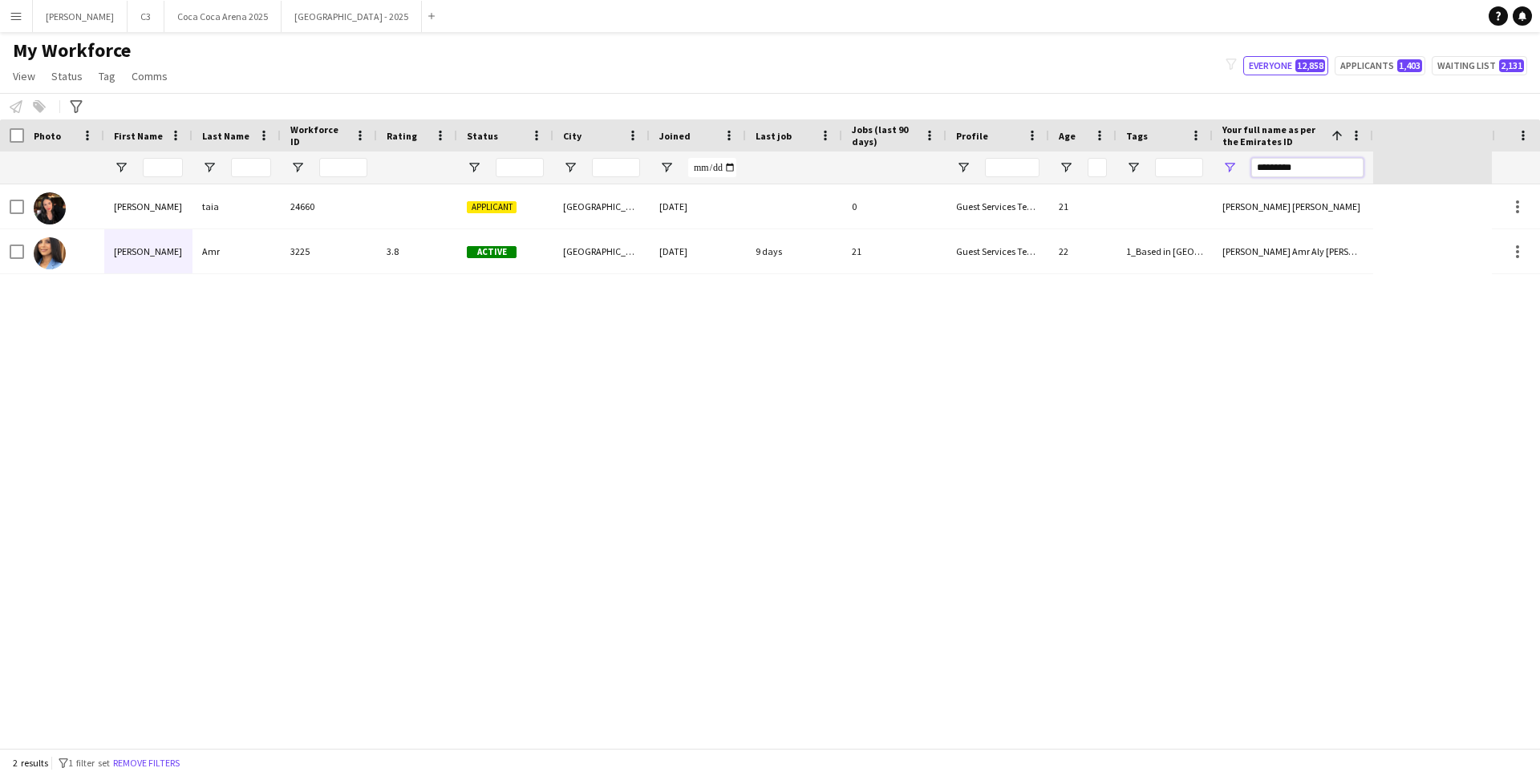
click at [1295, 169] on input "*********" at bounding box center [1307, 167] width 112 height 19
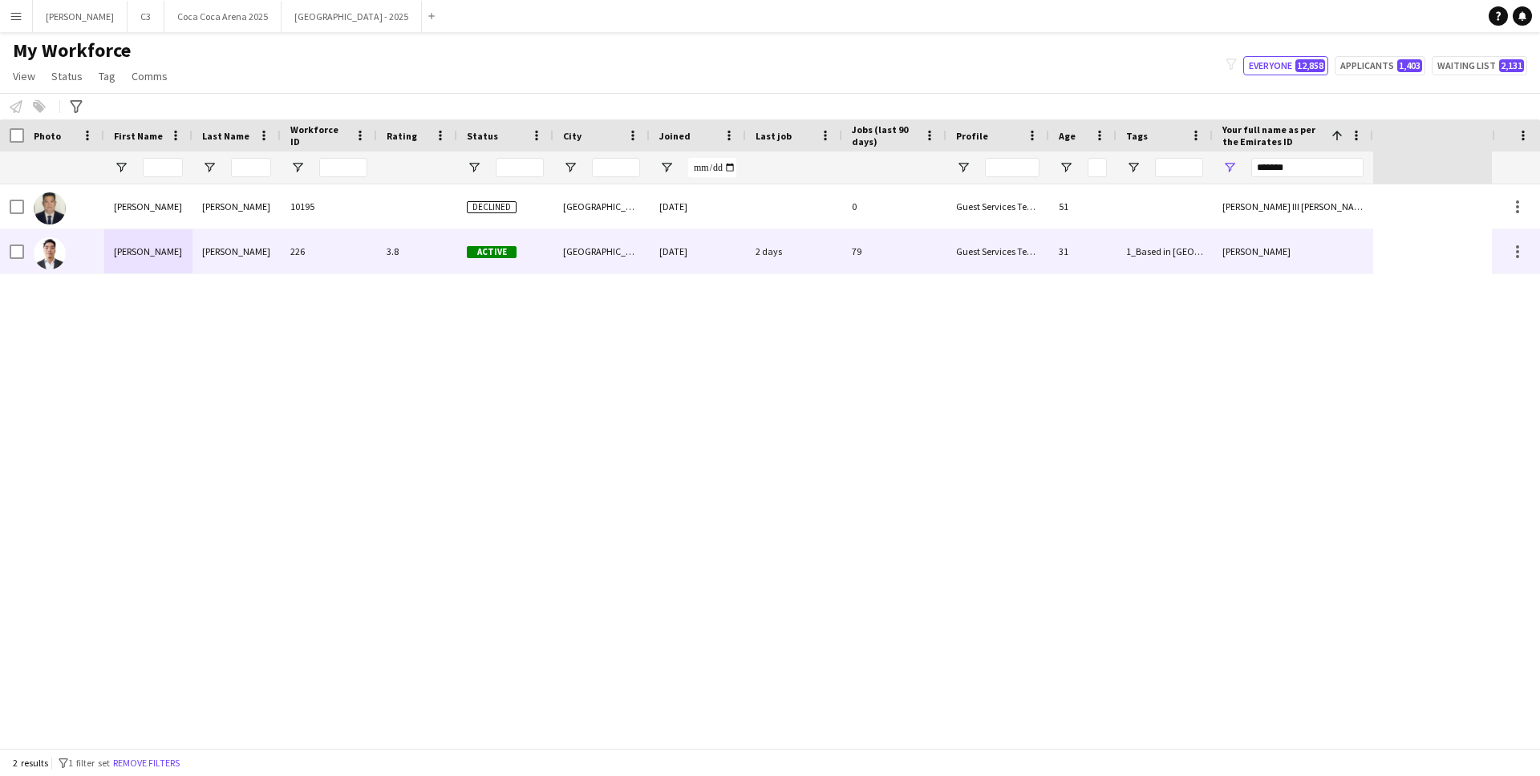
drag, startPoint x: 351, startPoint y: 253, endPoint x: 1301, endPoint y: 147, distance: 956.4
click at [351, 253] on div "226" at bounding box center [329, 251] width 96 height 44
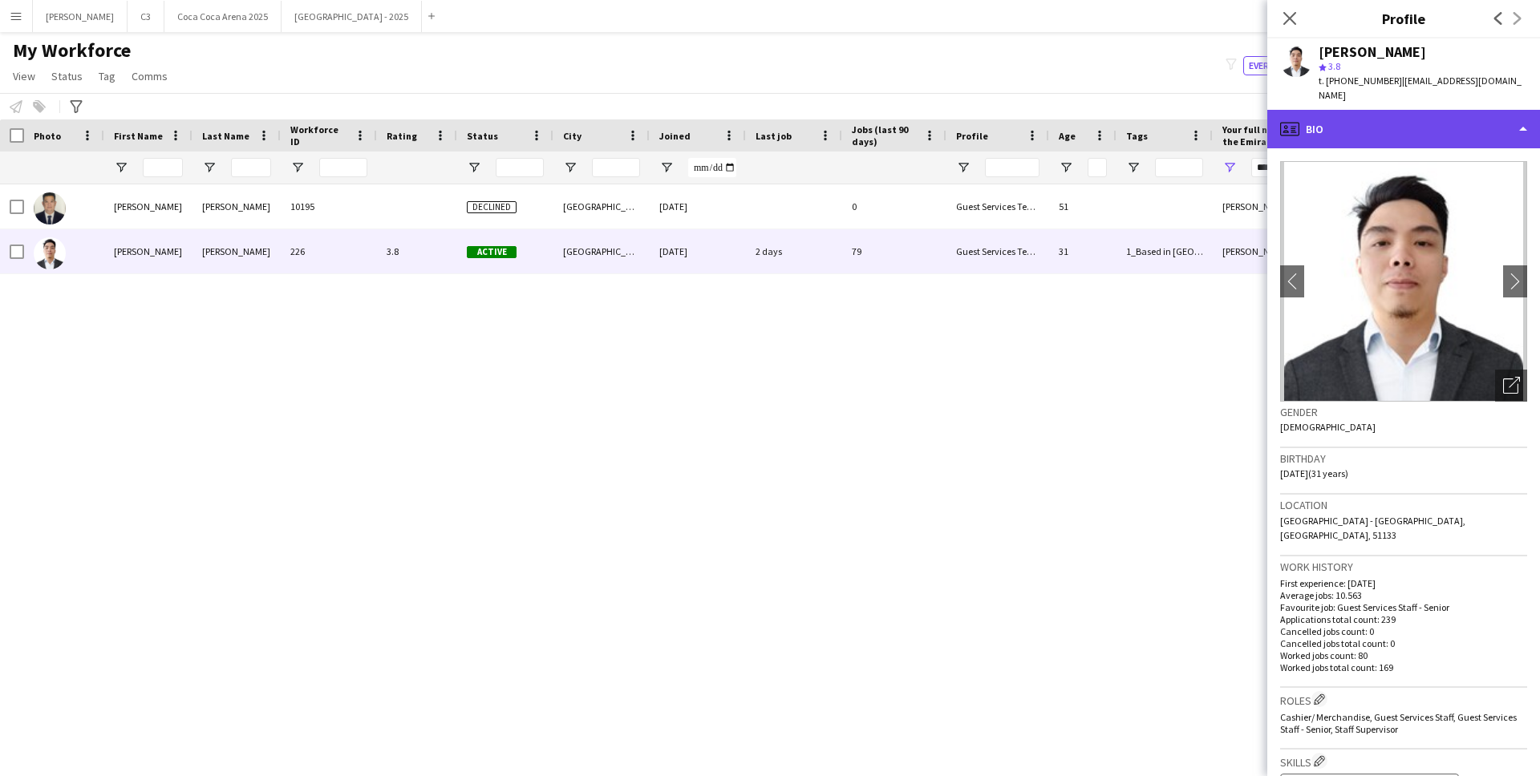
click at [1370, 111] on div "profile Bio" at bounding box center [1403, 129] width 273 height 39
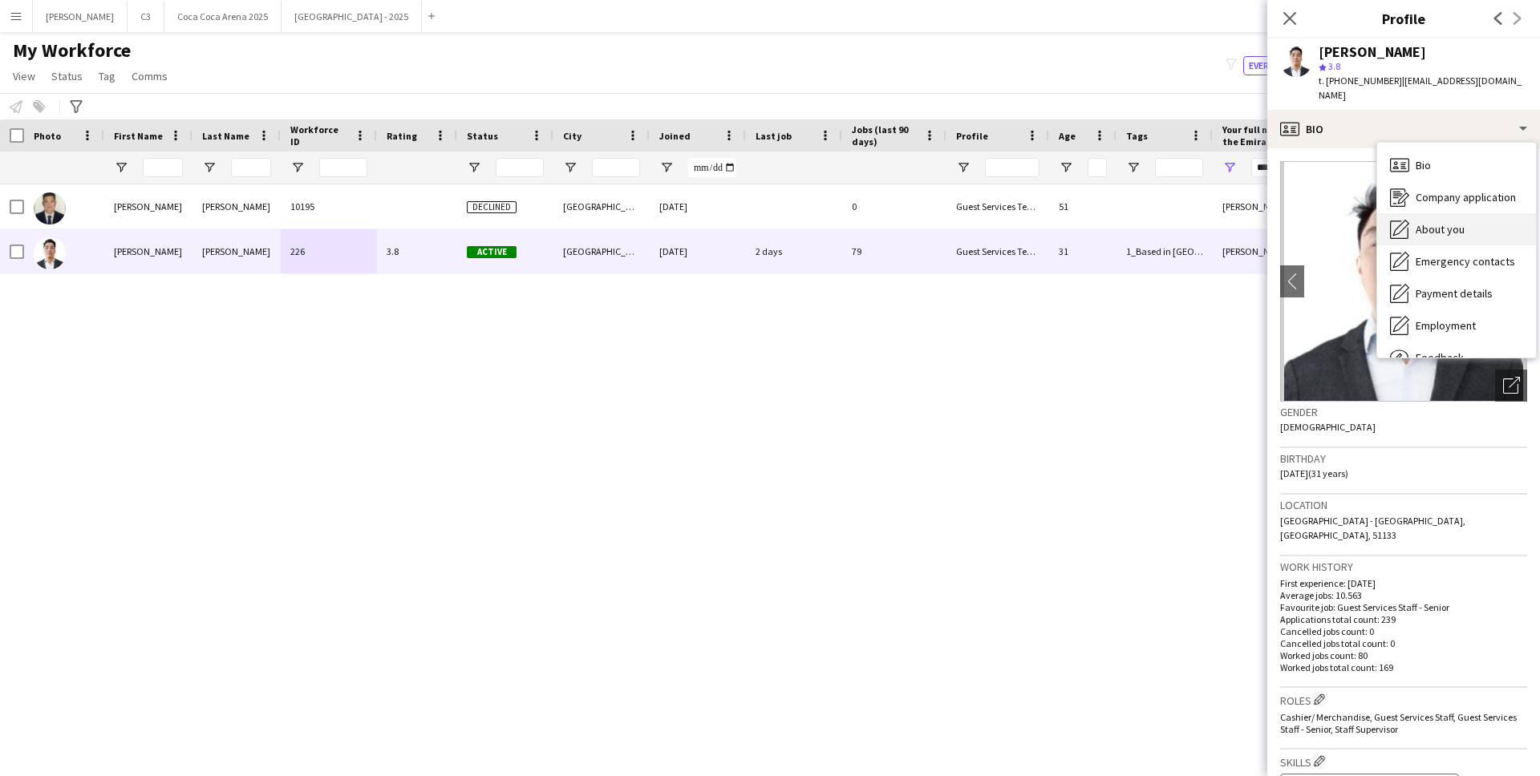
click at [1446, 222] on span "About you" at bounding box center [1440, 229] width 49 height 14
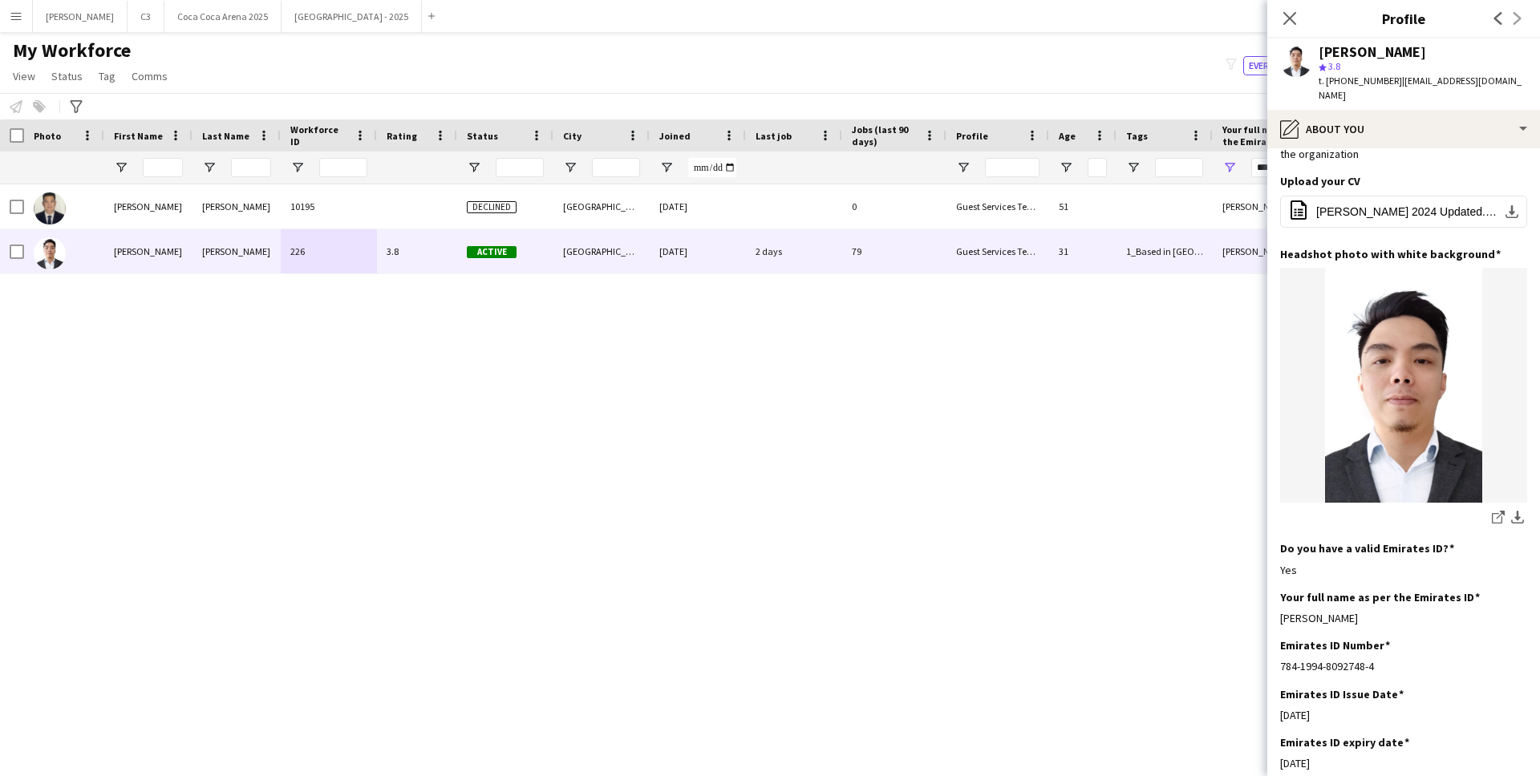
scroll to position [48, 0]
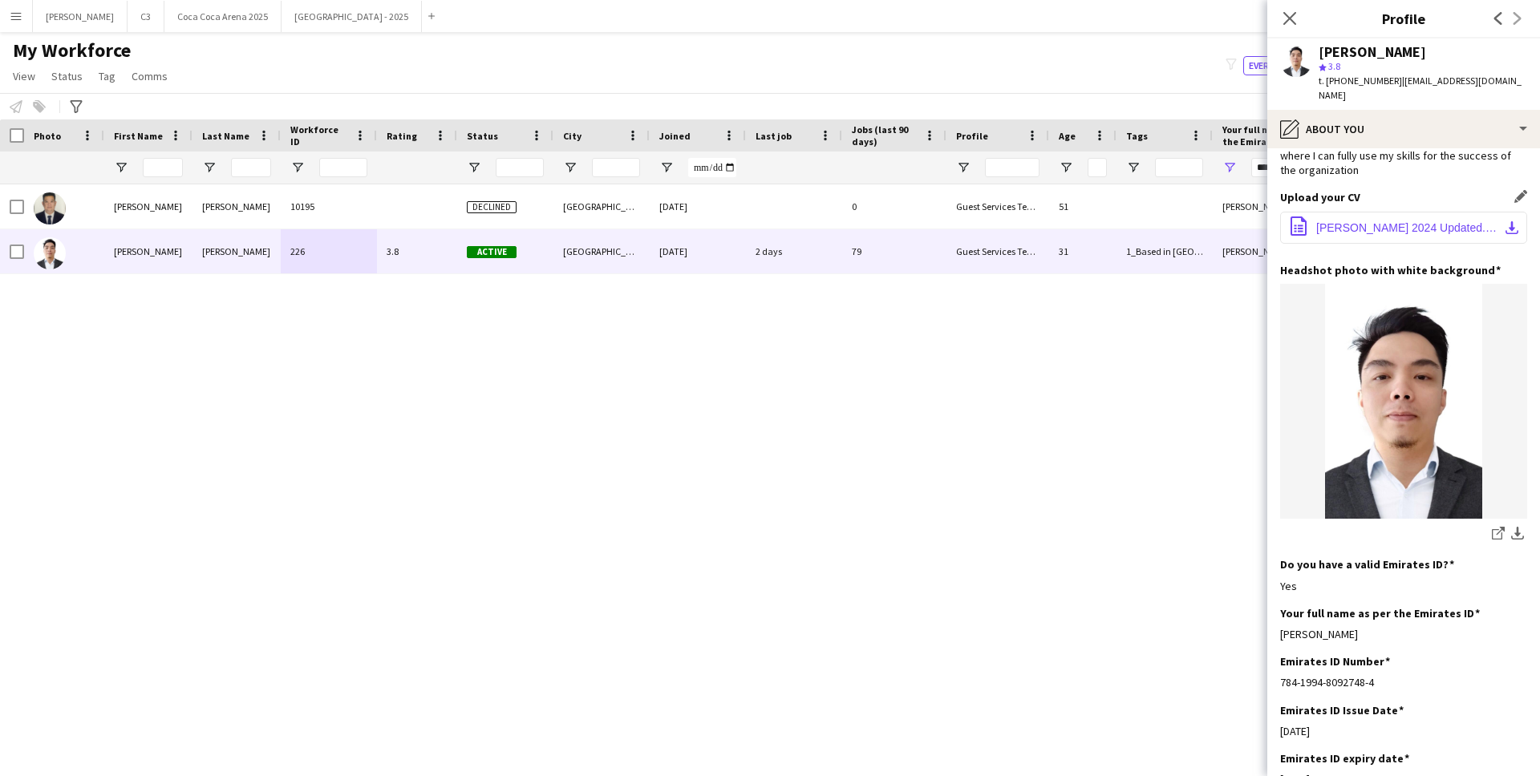
click at [1512, 221] on app-icon "download-bottom" at bounding box center [1512, 227] width 13 height 13
click at [1260, 170] on input "*******" at bounding box center [1307, 167] width 112 height 19
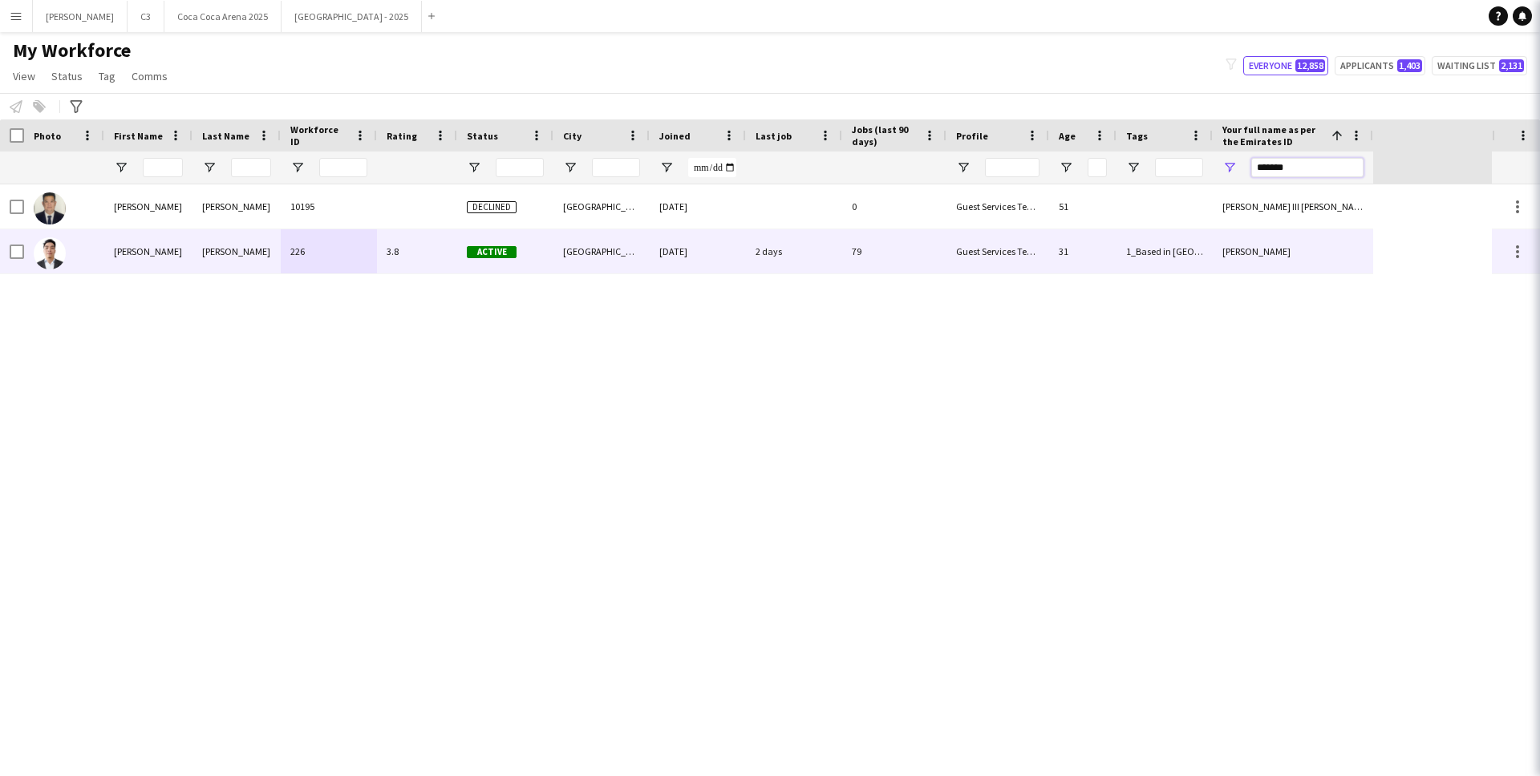
click at [1539, 18] on icon at bounding box center [1562, 18] width 13 height 13
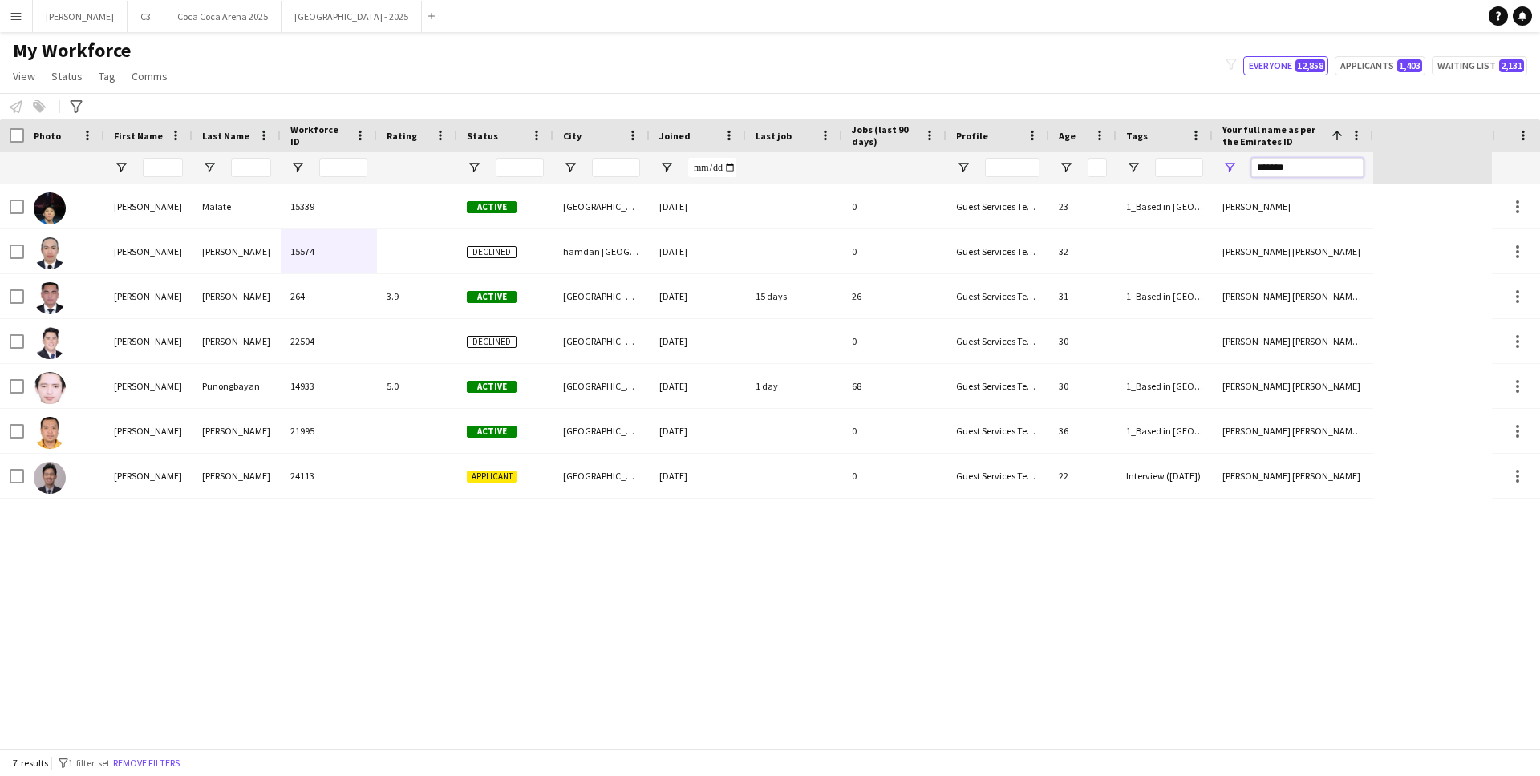
click at [1287, 172] on input "*******" at bounding box center [1307, 167] width 112 height 19
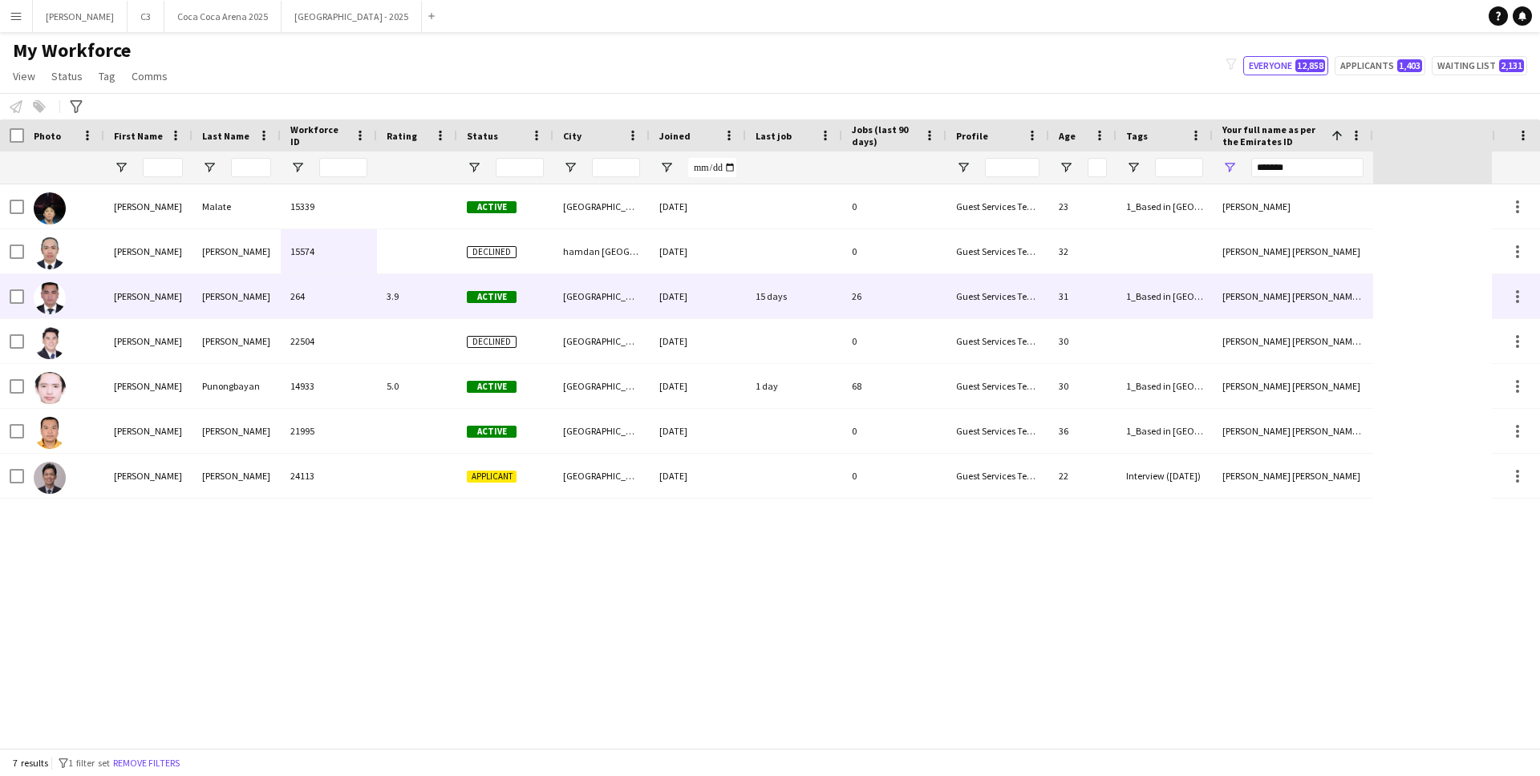
click at [290, 312] on div "264" at bounding box center [329, 296] width 96 height 44
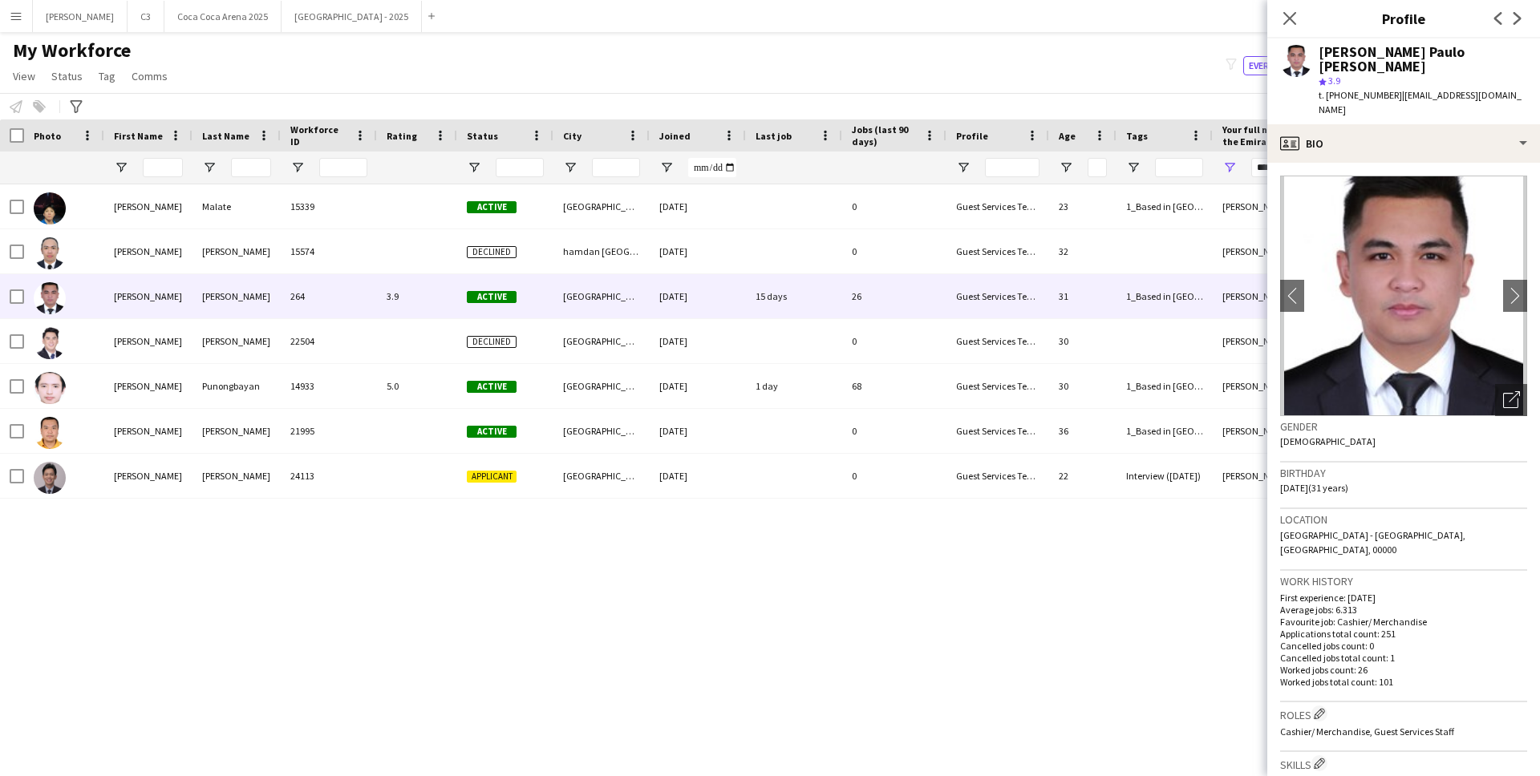
click at [1388, 106] on div "John Paulo Dela Cruz star 3.9 t. +971565321857 | albertodelacruz7066@gmail.com" at bounding box center [1403, 82] width 273 height 86
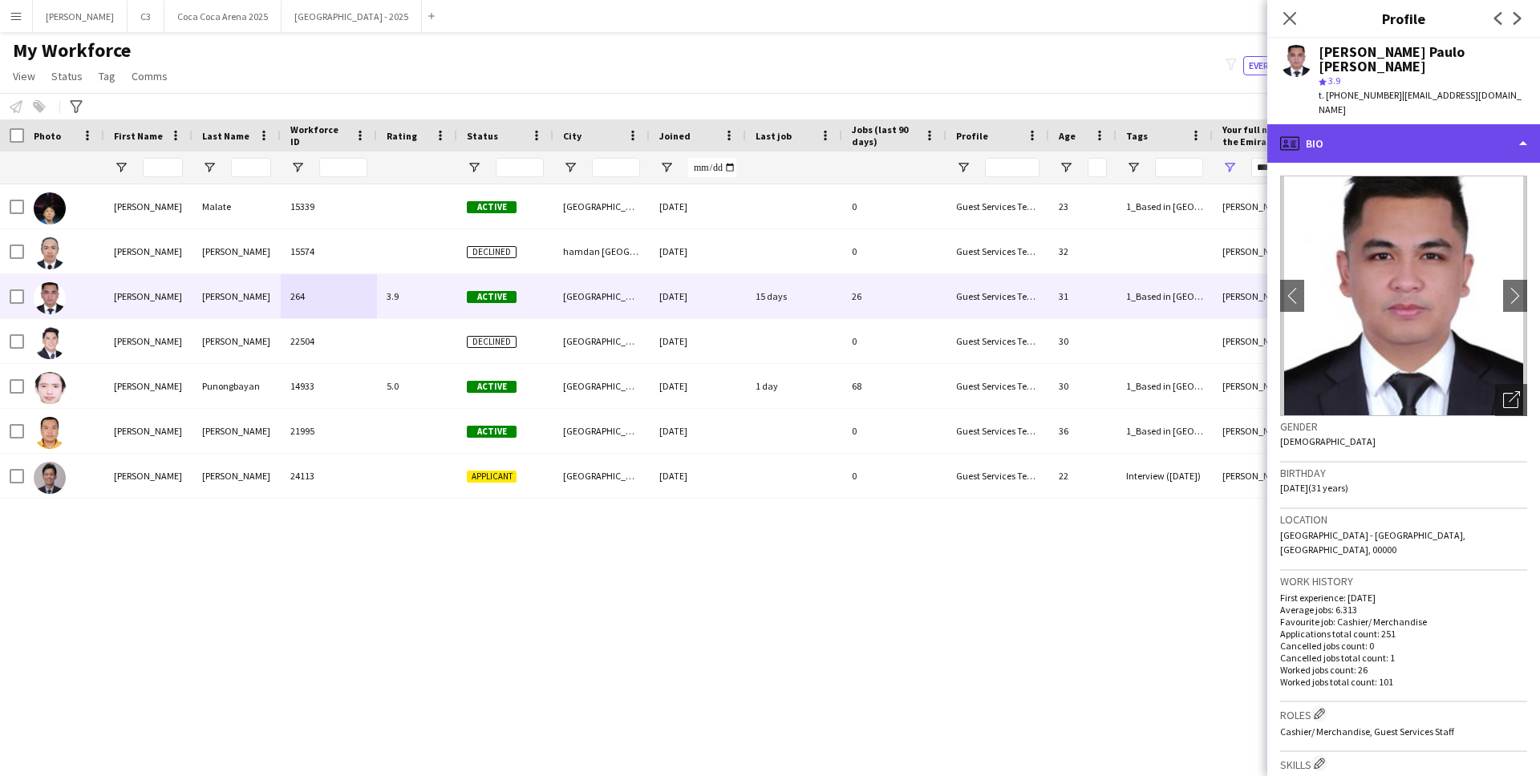
click at [1388, 124] on div "profile Bio" at bounding box center [1403, 143] width 273 height 39
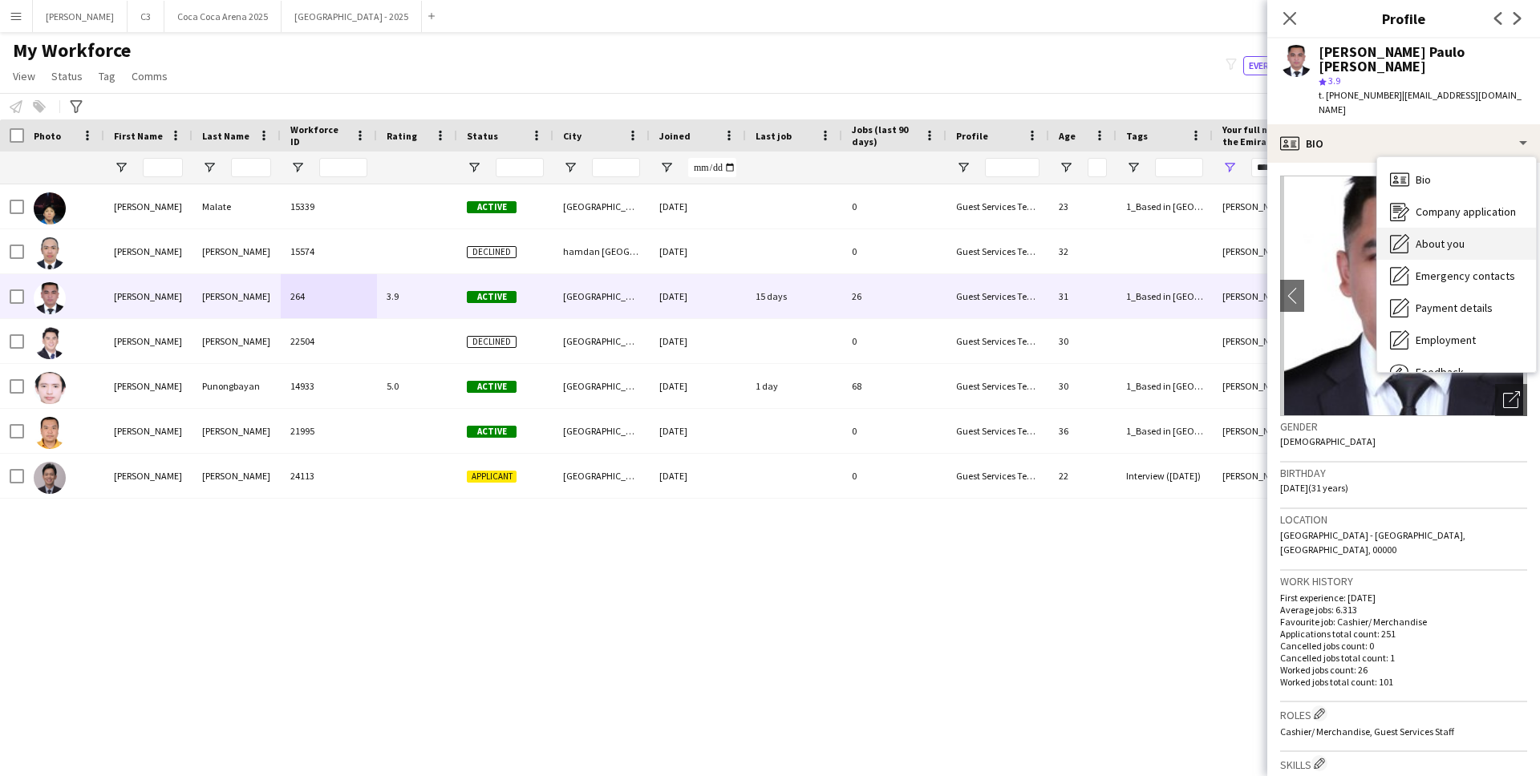
click at [1446, 237] on span "About you" at bounding box center [1440, 244] width 49 height 14
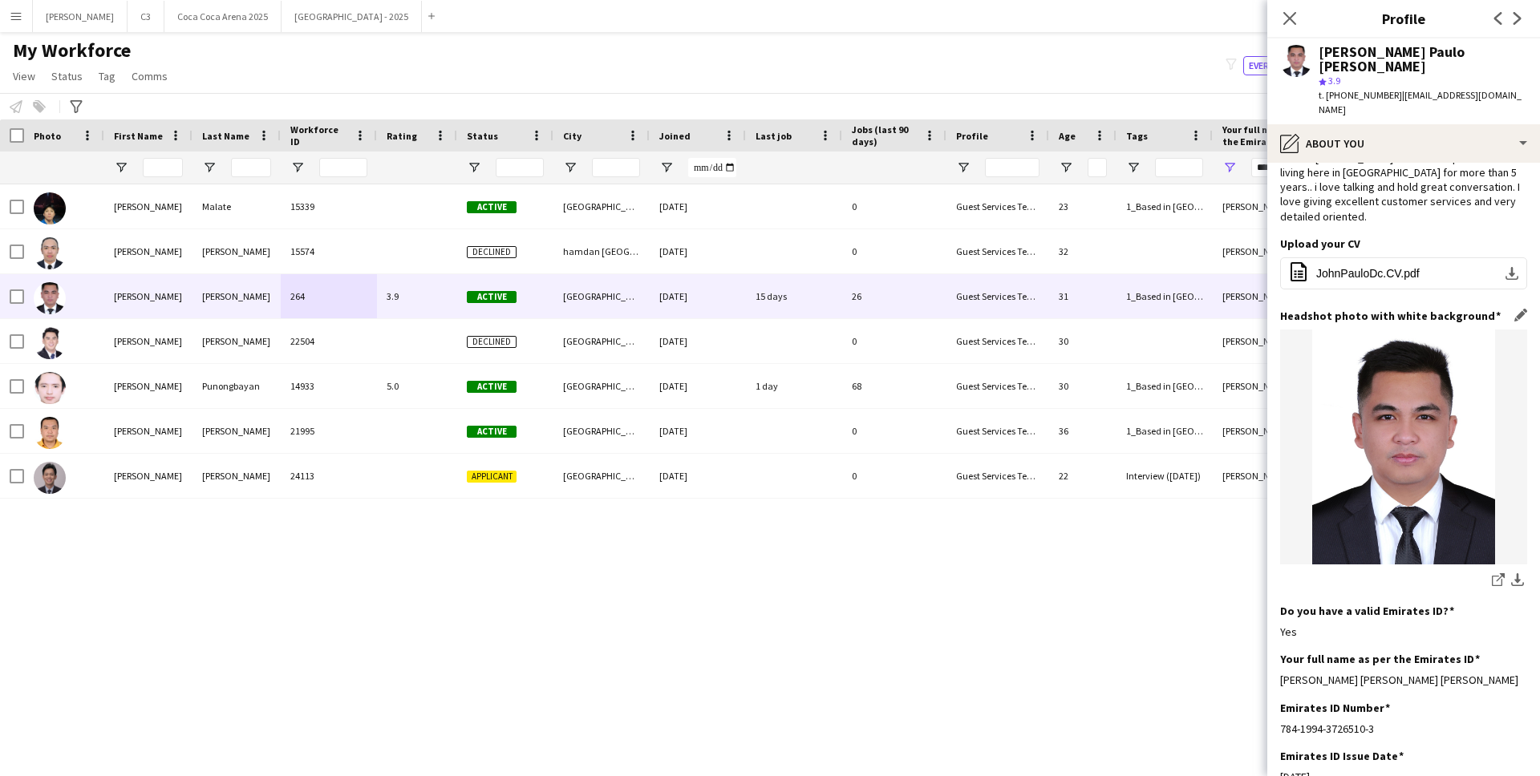
scroll to position [24, 0]
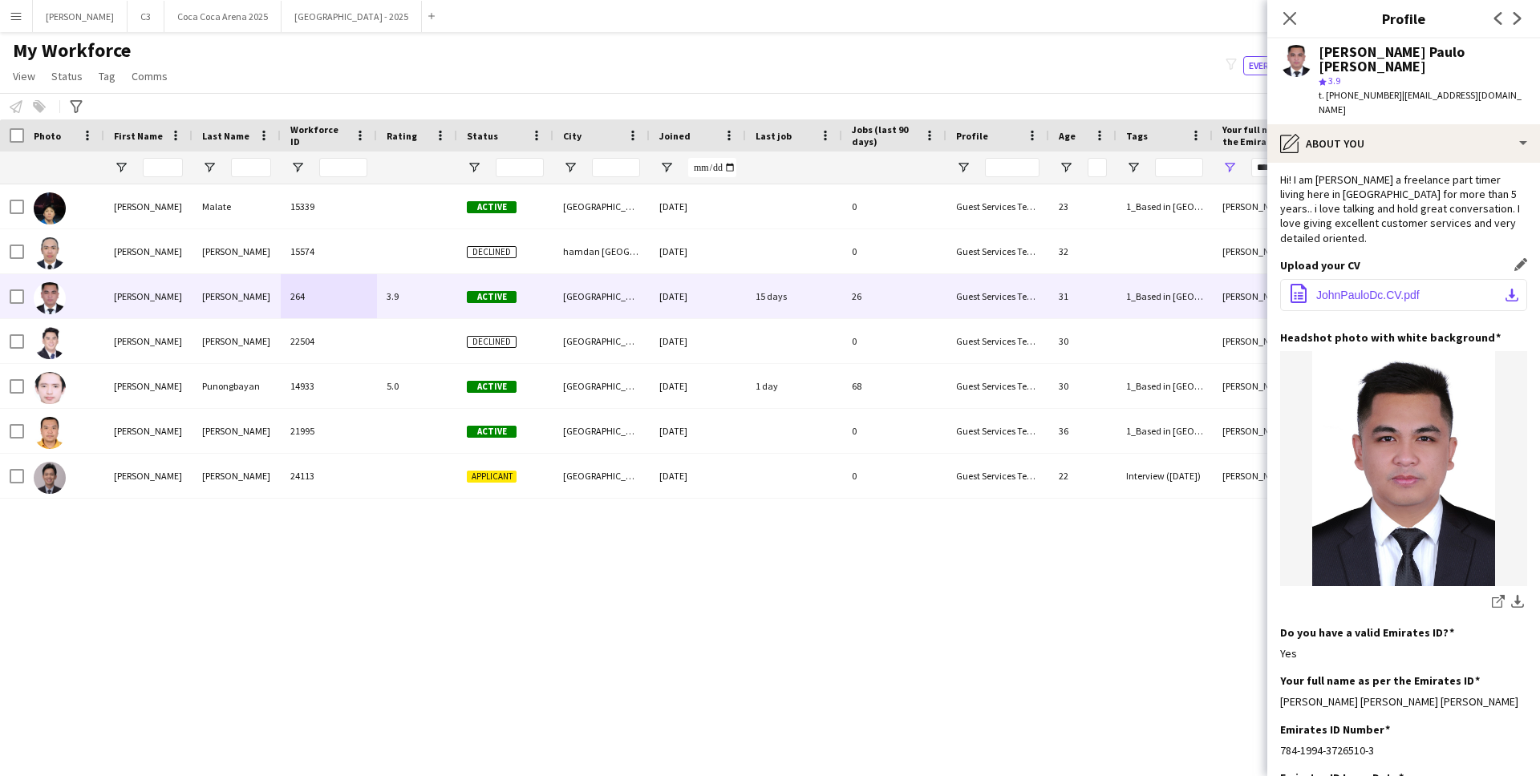
click at [1514, 289] on app-icon "download-bottom" at bounding box center [1512, 295] width 13 height 13
click at [1256, 169] on input "*******" at bounding box center [1307, 167] width 112 height 19
paste input "*******"
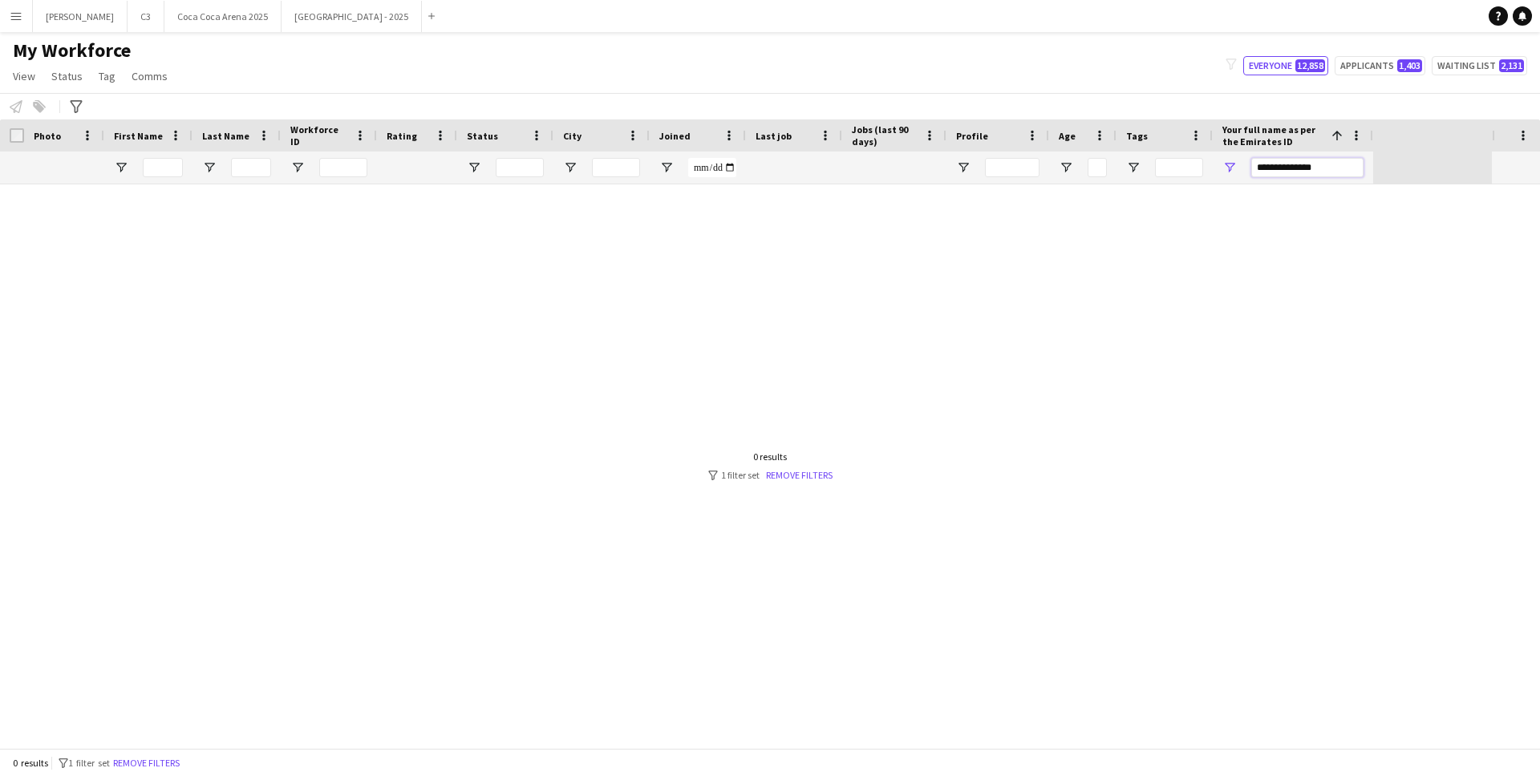
click at [1292, 166] on input "**********" at bounding box center [1307, 167] width 112 height 19
click at [1332, 168] on input "**********" at bounding box center [1307, 167] width 112 height 19
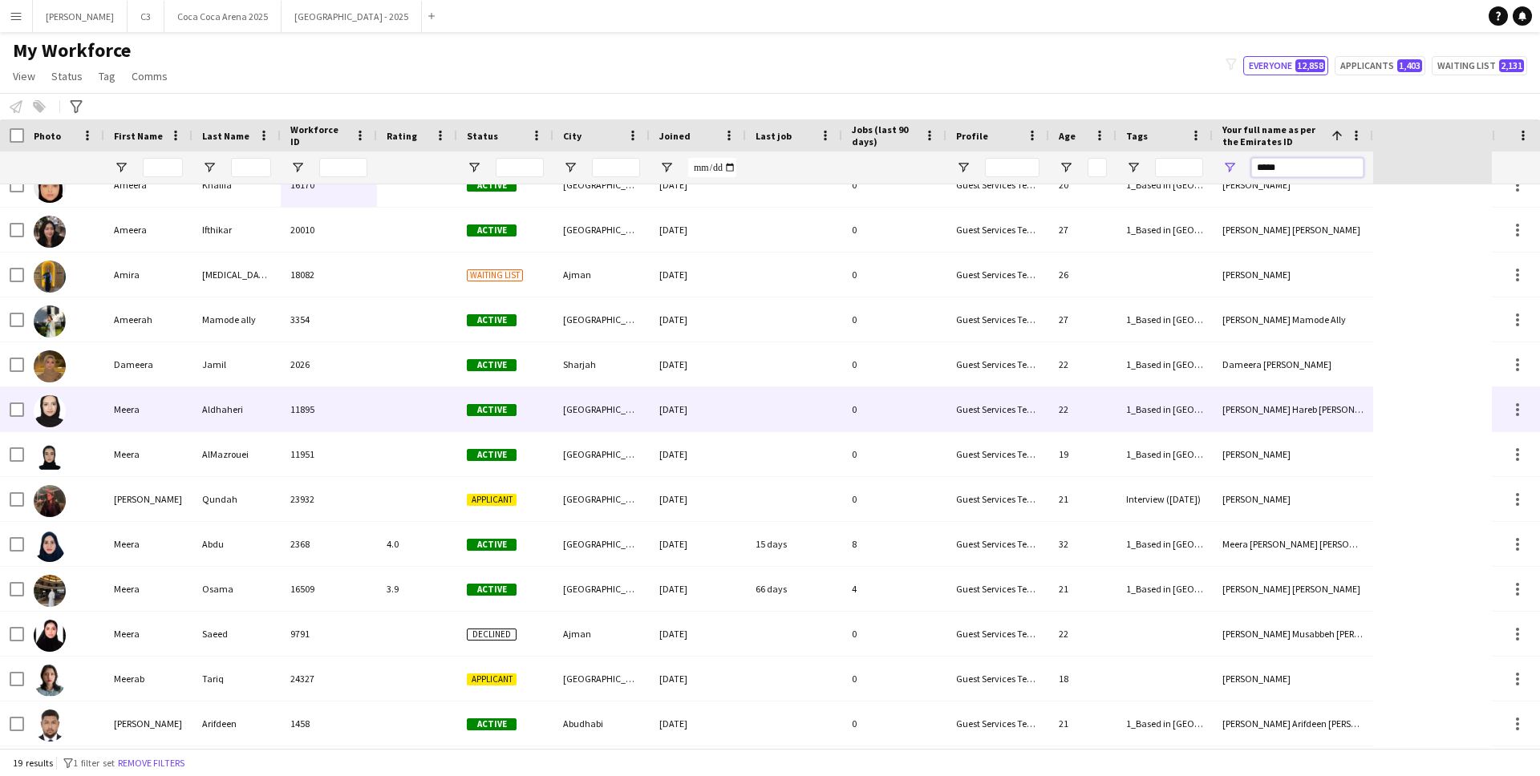
scroll to position [0, 0]
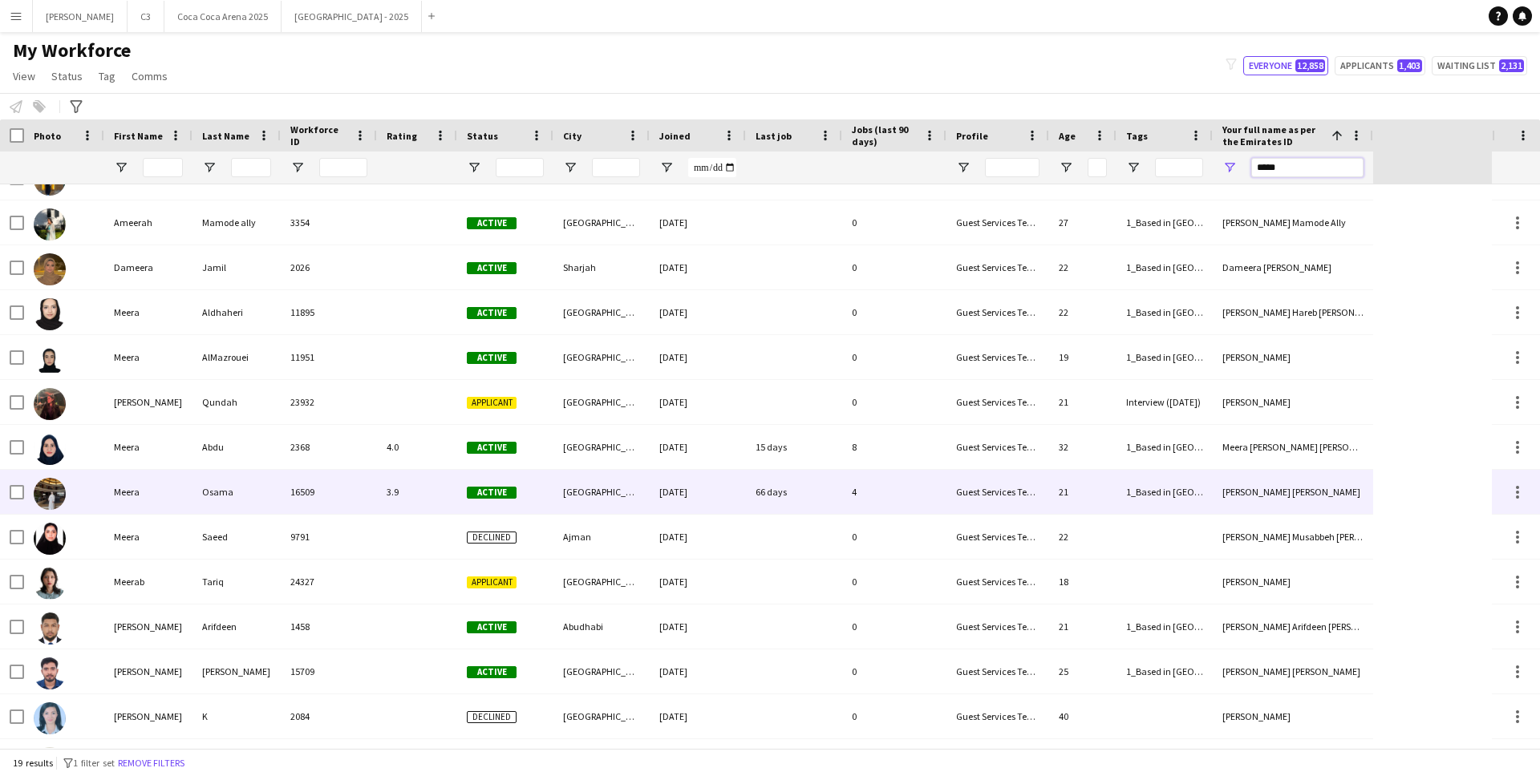
type input "*****"
click at [263, 476] on div "Osama" at bounding box center [237, 492] width 88 height 44
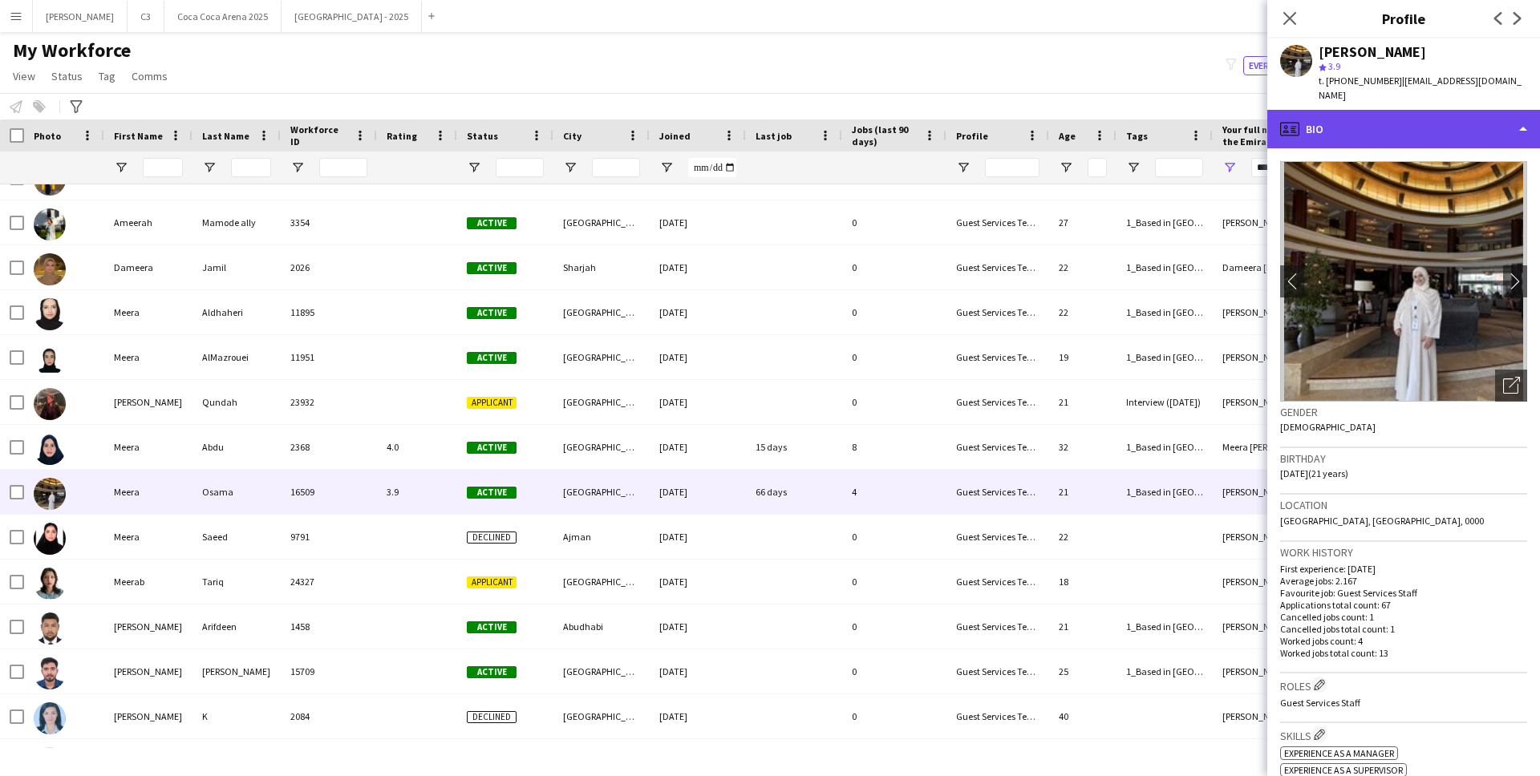
click at [1380, 117] on div "profile Bio" at bounding box center [1403, 129] width 273 height 39
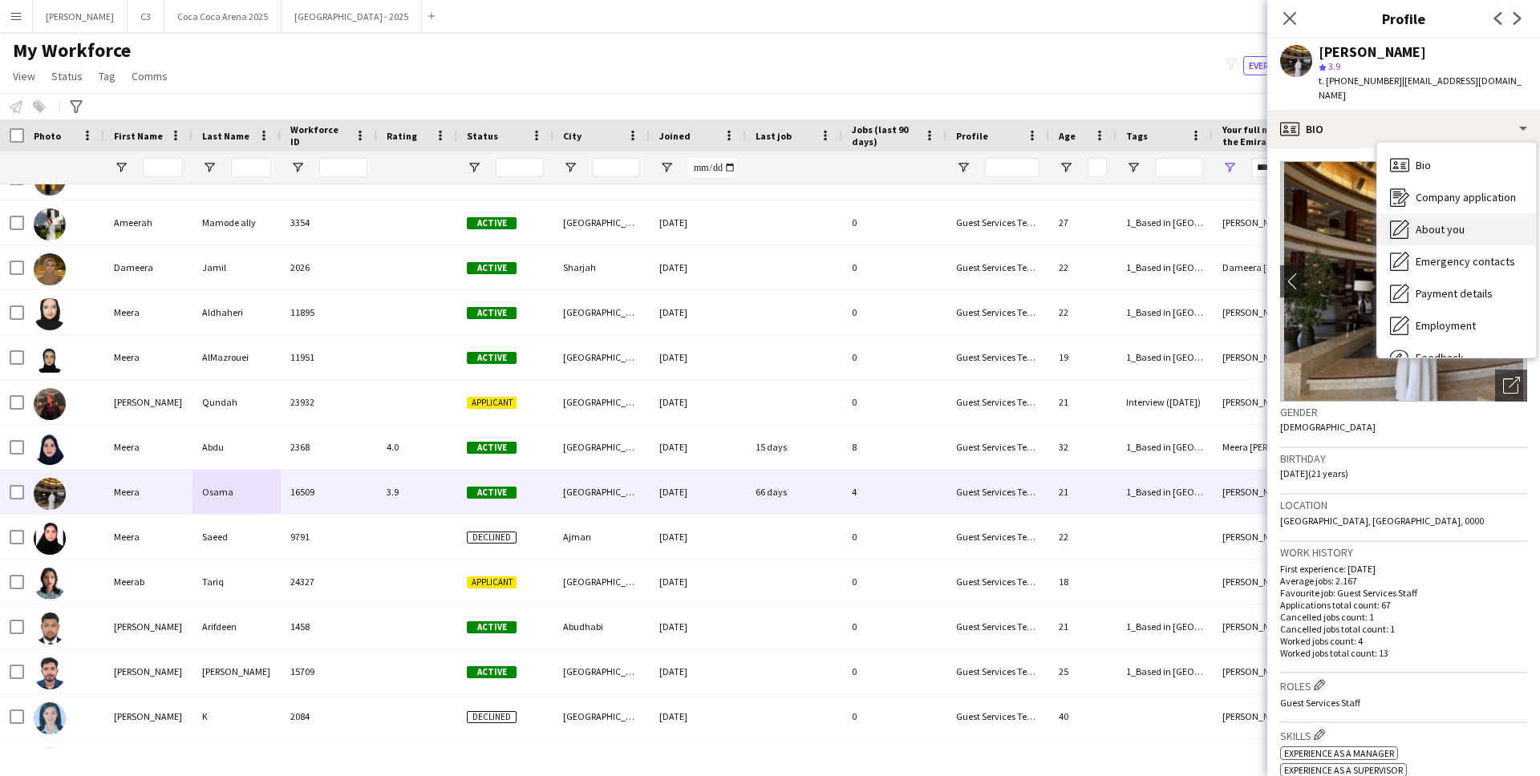
click at [1448, 225] on div "About you About you" at bounding box center [1456, 229] width 159 height 32
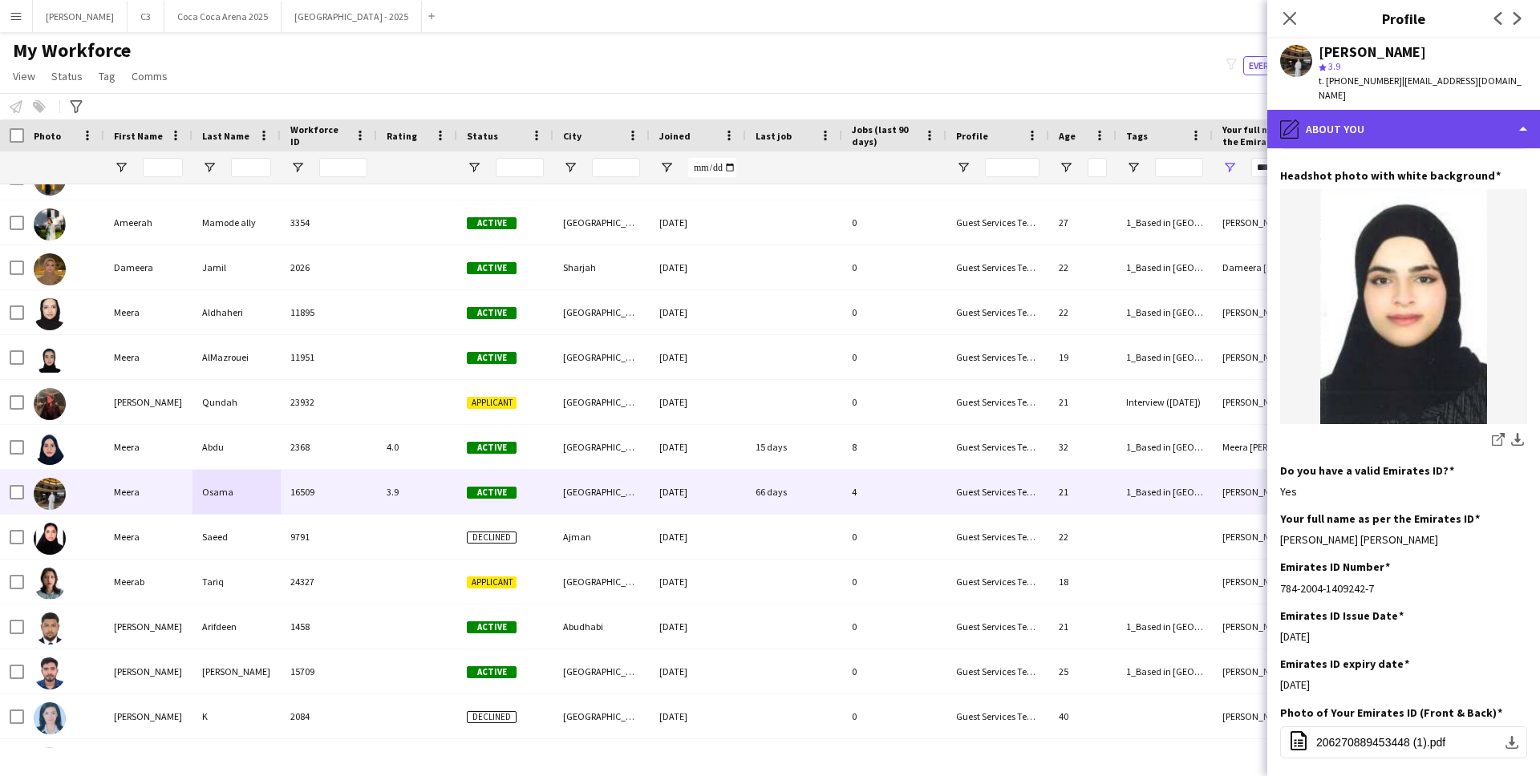
click at [1382, 110] on div "pencil4 About you" at bounding box center [1403, 129] width 273 height 39
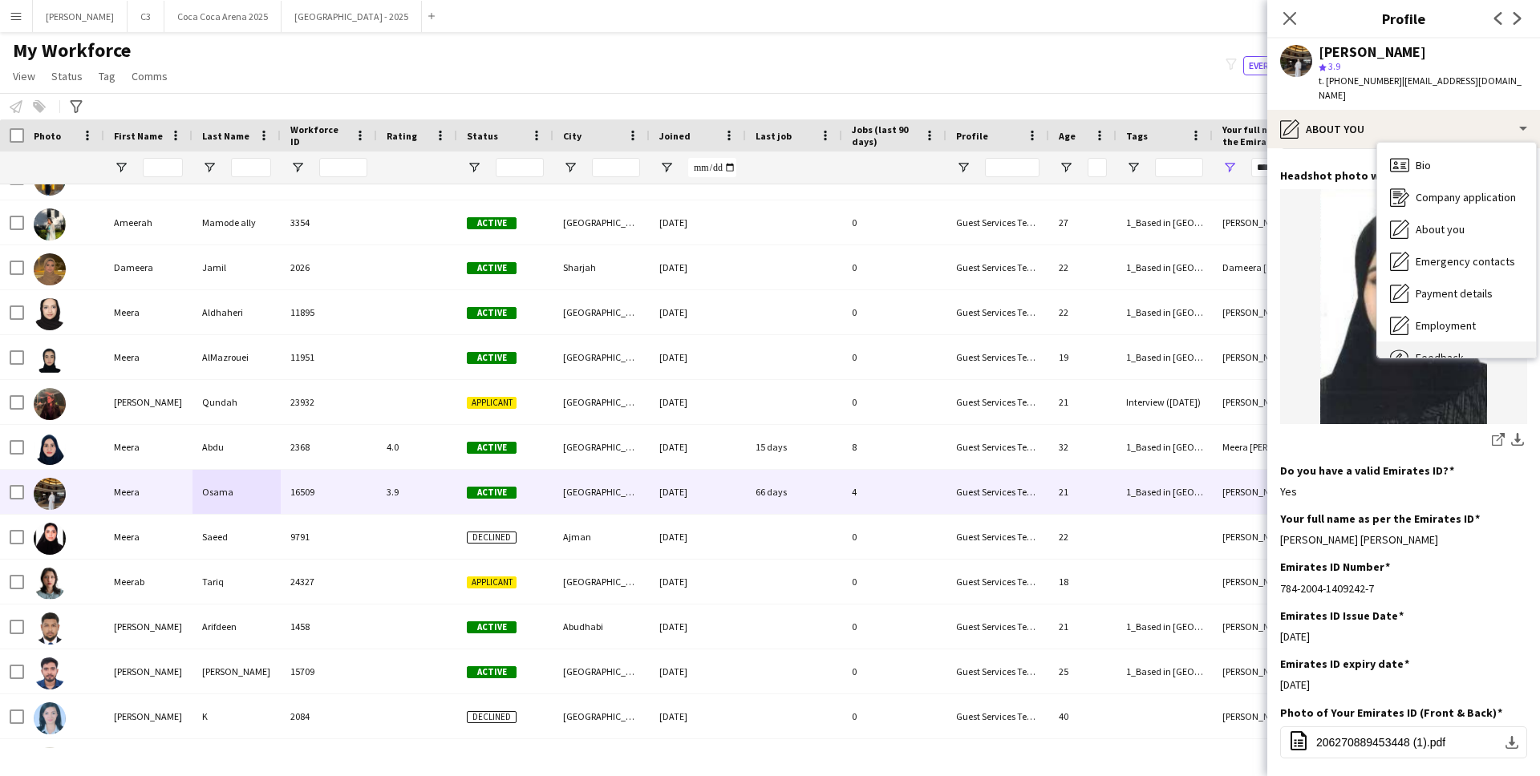
click at [1432, 351] on span "Feedback" at bounding box center [1440, 358] width 48 height 14
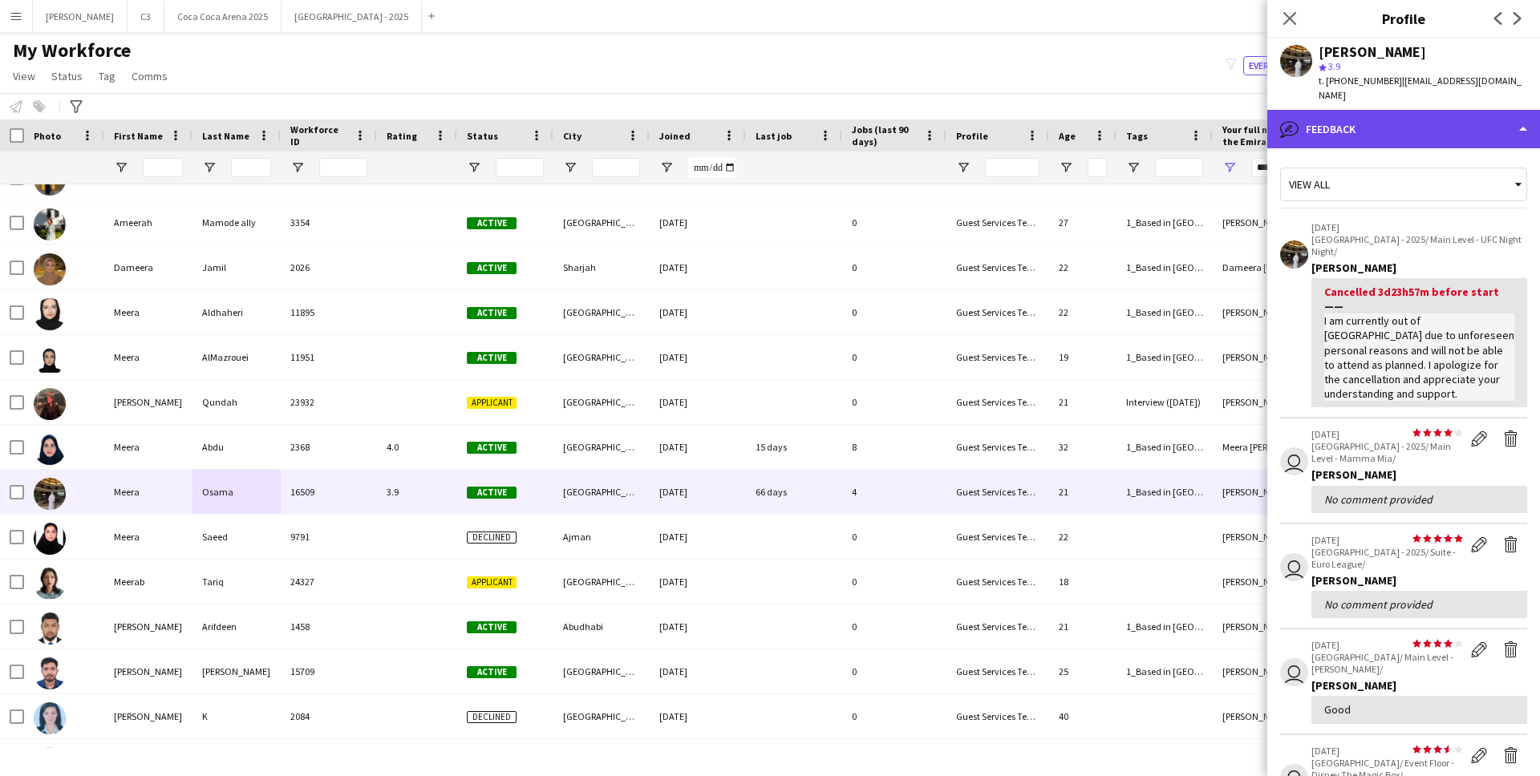
click at [1387, 110] on div "bubble-pencil Feedback" at bounding box center [1403, 129] width 273 height 39
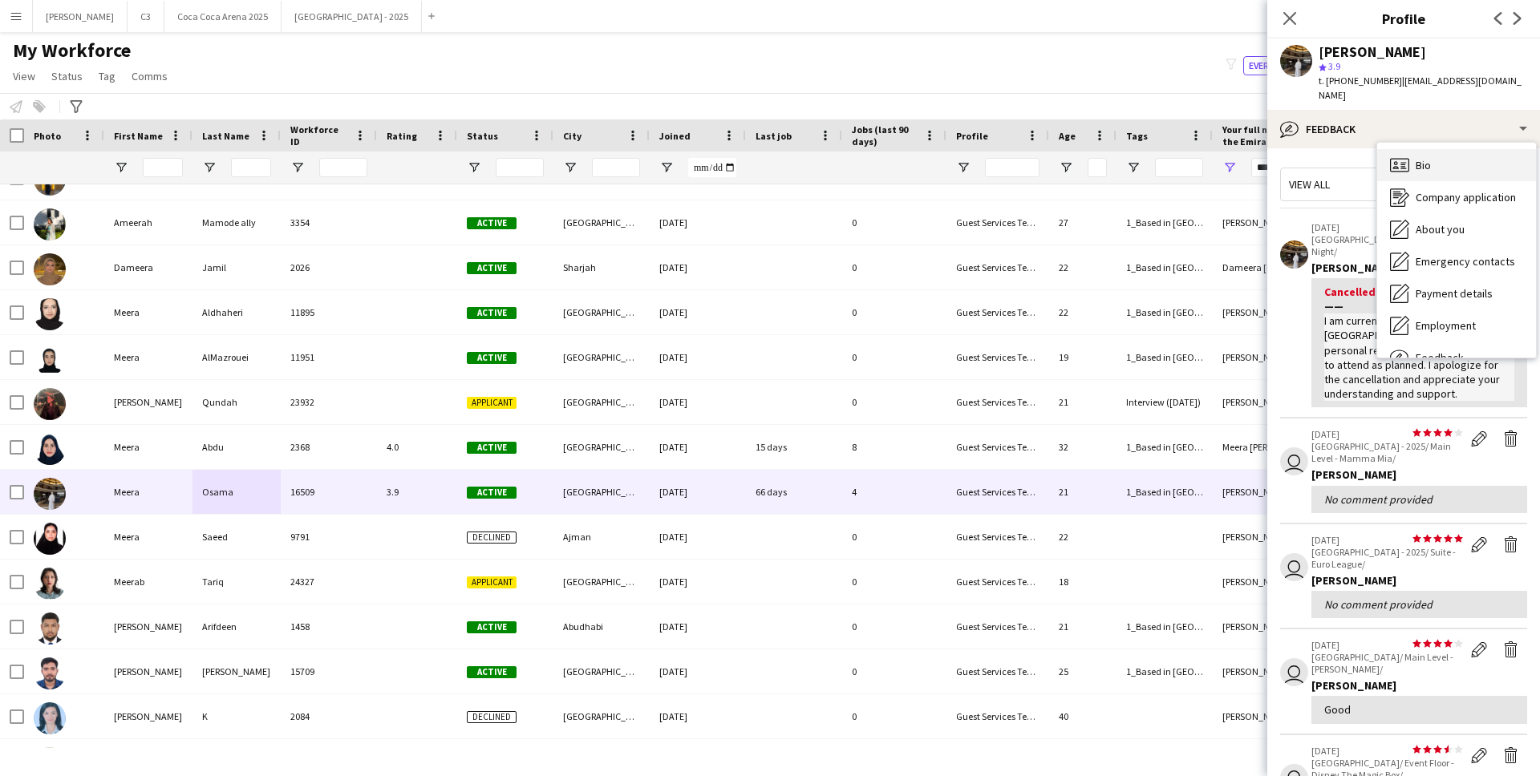
click at [1413, 149] on div "Bio Bio" at bounding box center [1456, 165] width 159 height 32
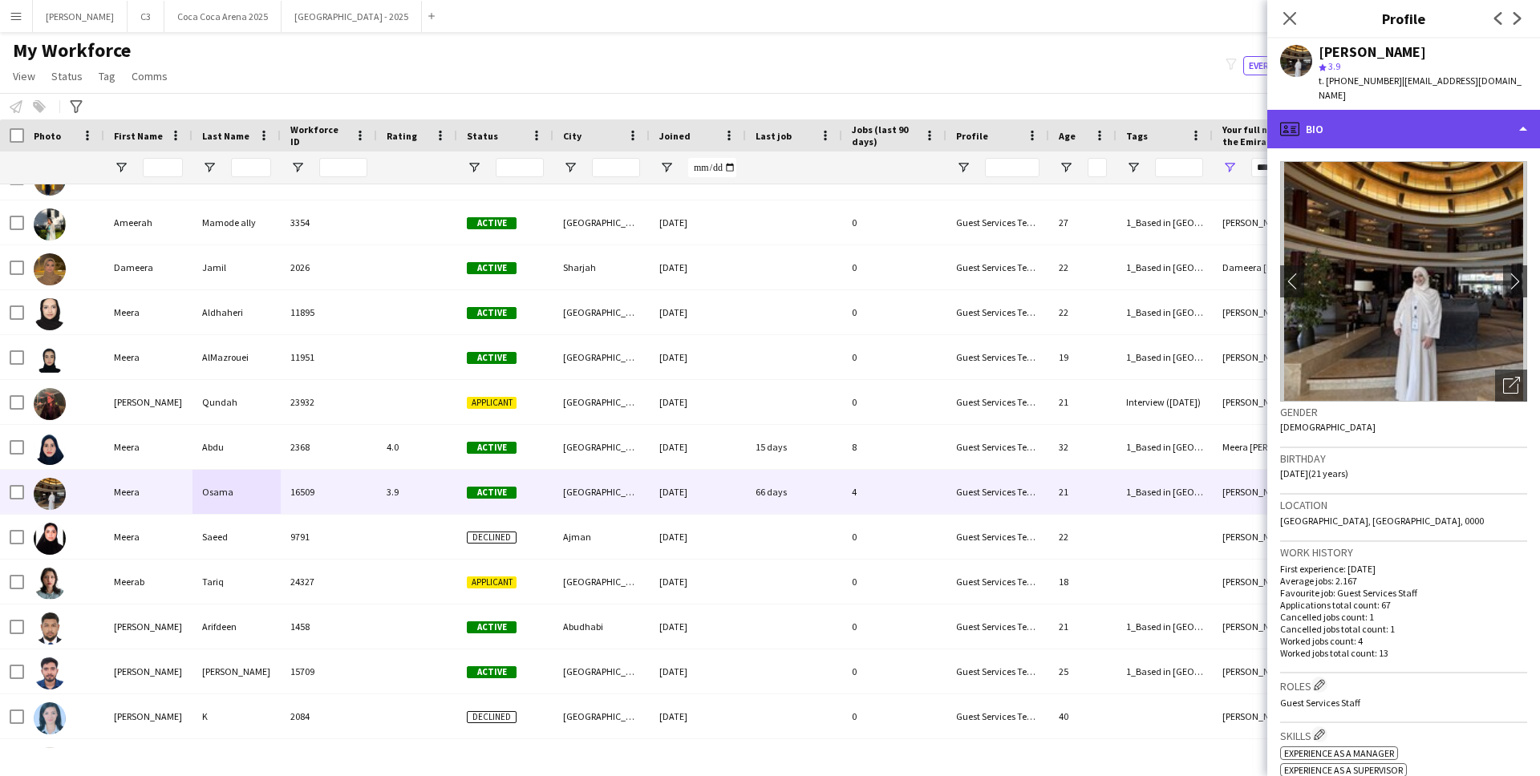
click at [1395, 110] on div "profile Bio" at bounding box center [1403, 129] width 273 height 39
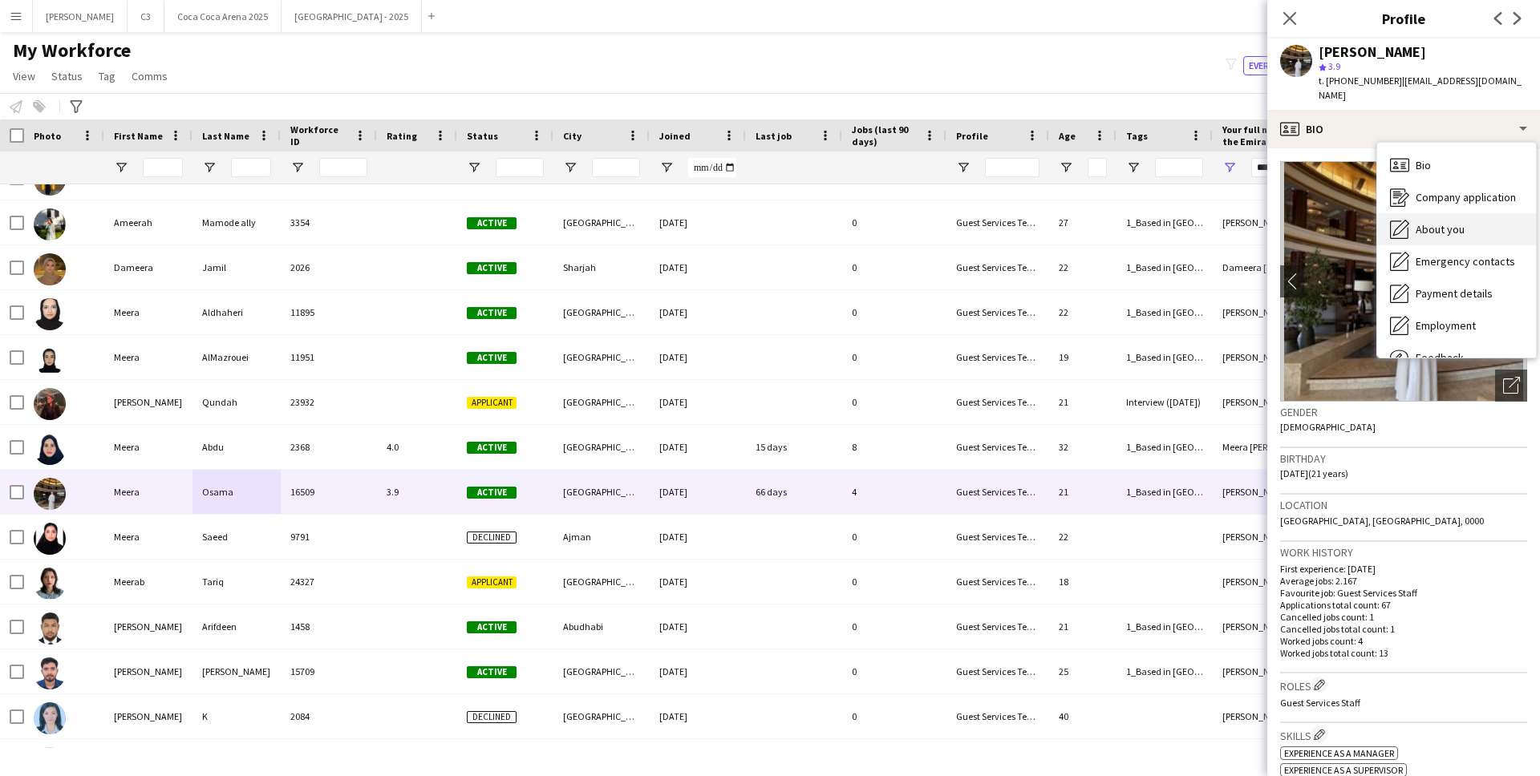
click at [1417, 222] on span "About you" at bounding box center [1440, 229] width 49 height 14
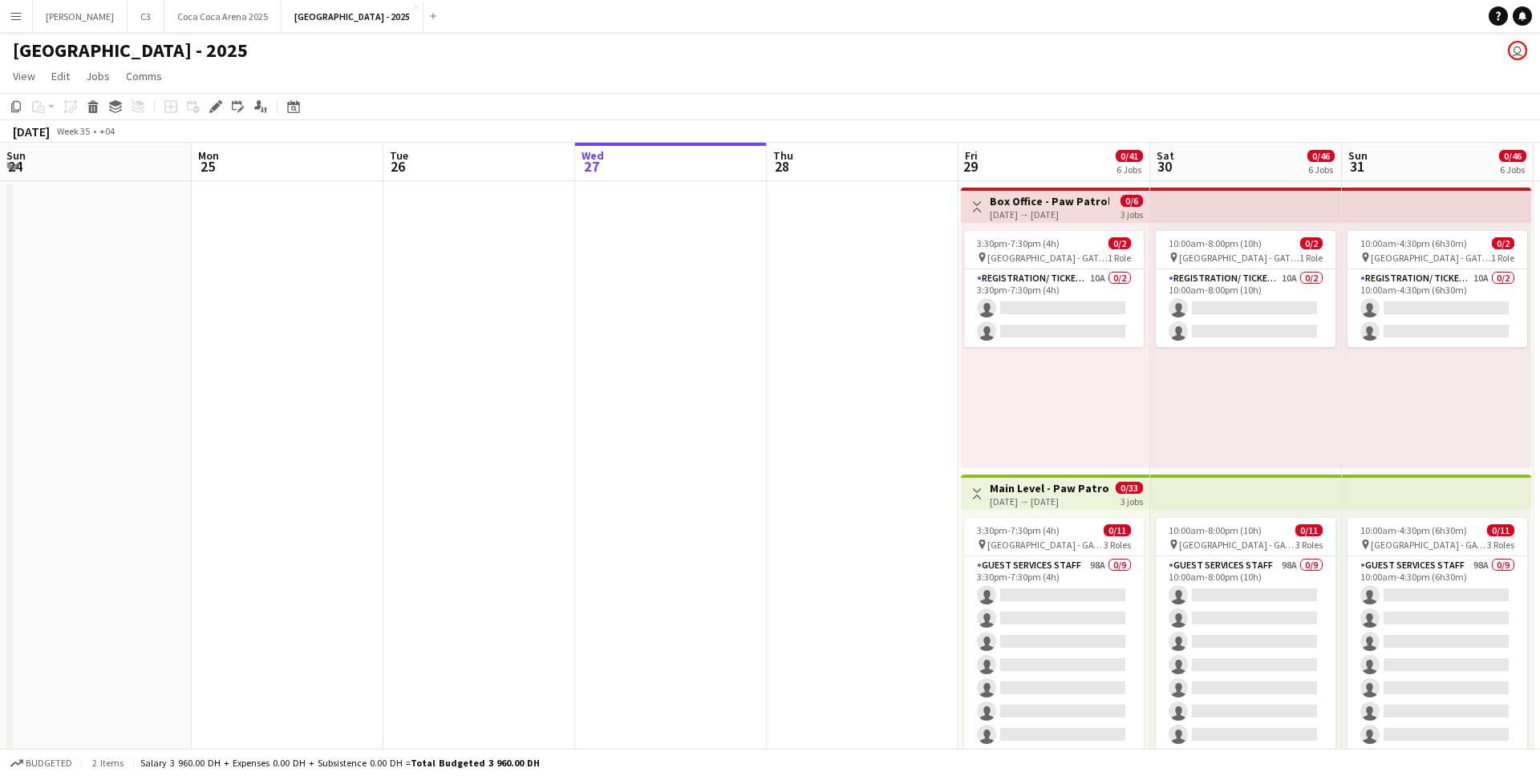
scroll to position [120, 0]
